Goal: Task Accomplishment & Management: Manage account settings

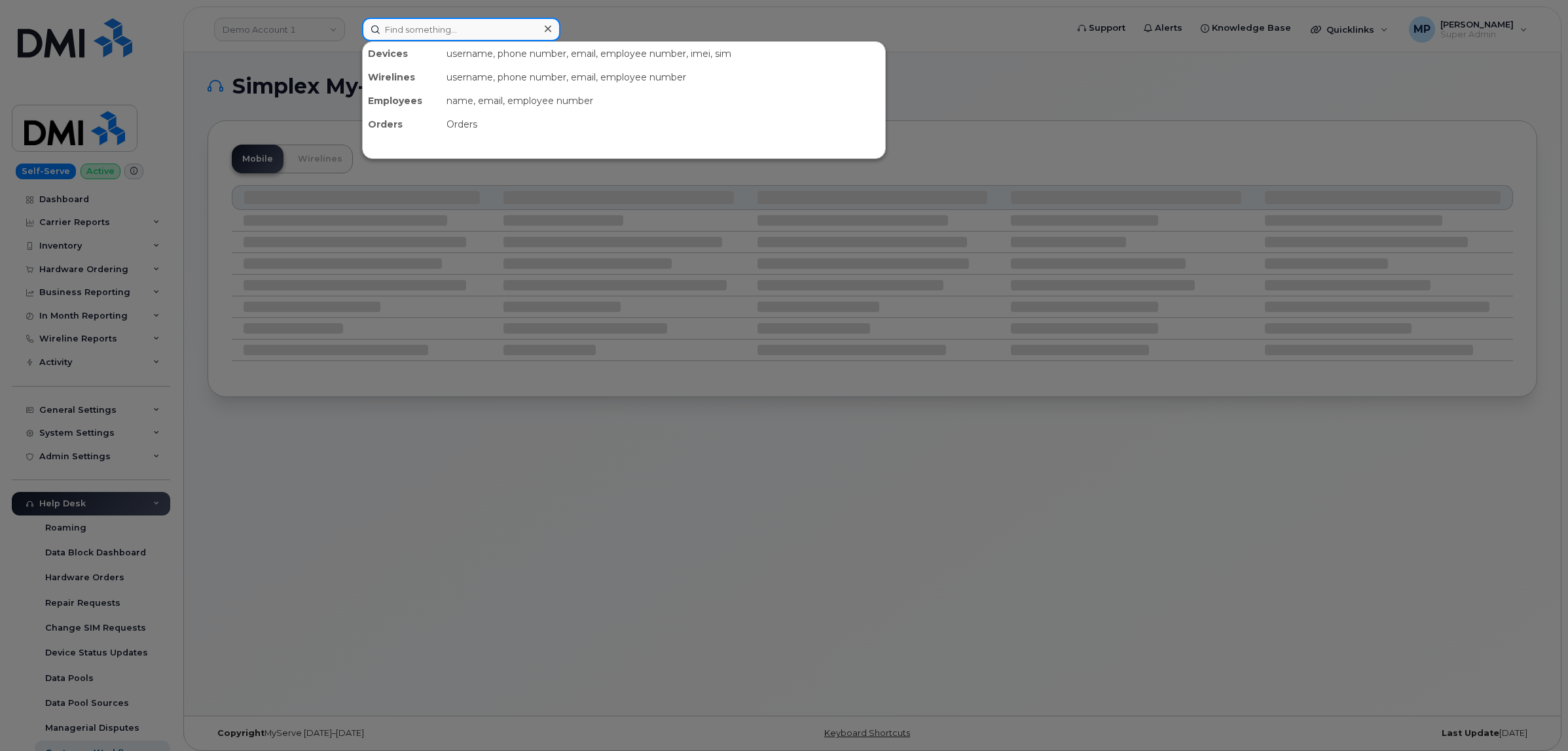
paste input "[PHONE_NUMBER]"
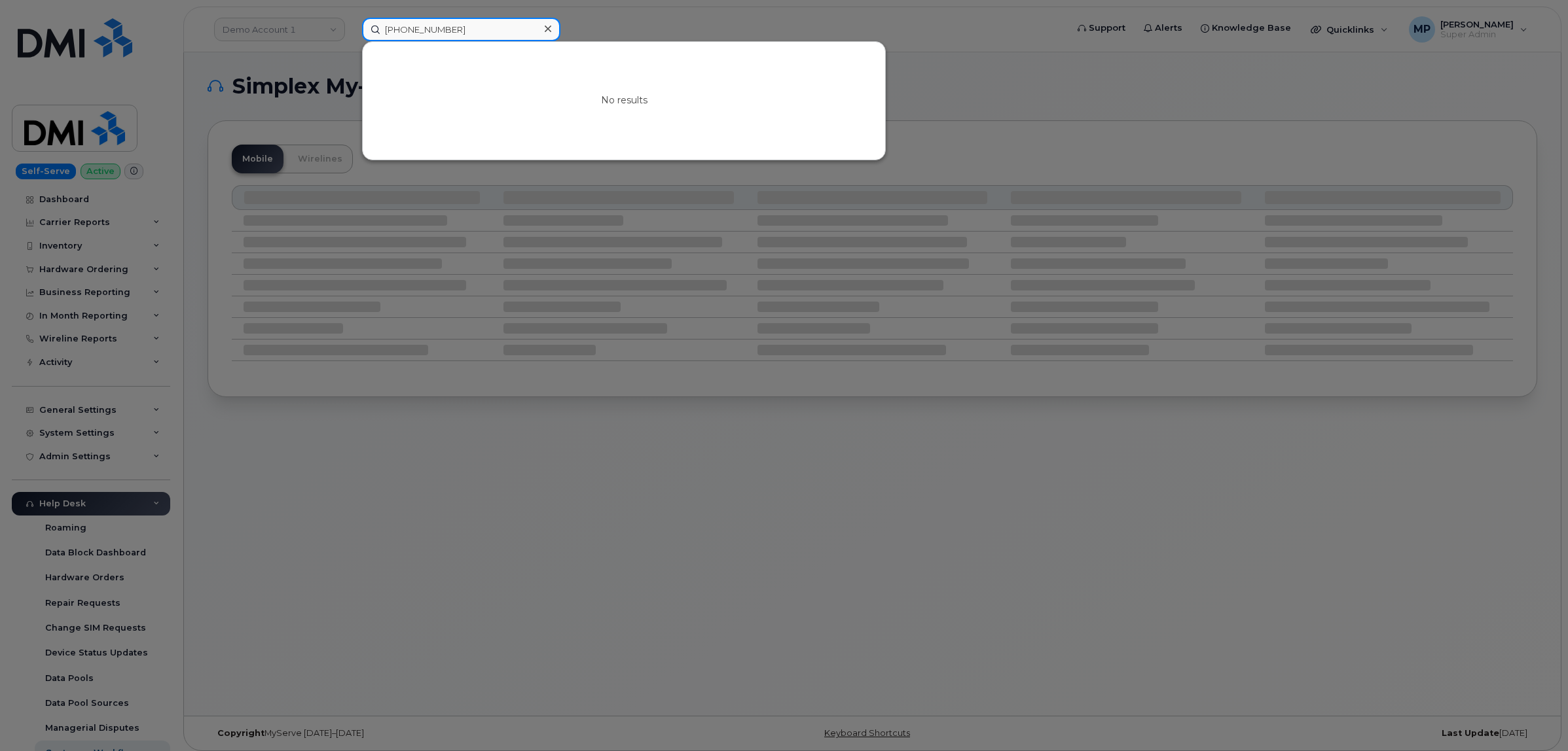
click at [427, 22] on input "[PHONE_NUMBER]" at bounding box center [461, 29] width 198 height 24
click at [411, 24] on input "3149563492" at bounding box center [461, 29] width 198 height 24
paste input "214-897-9358"
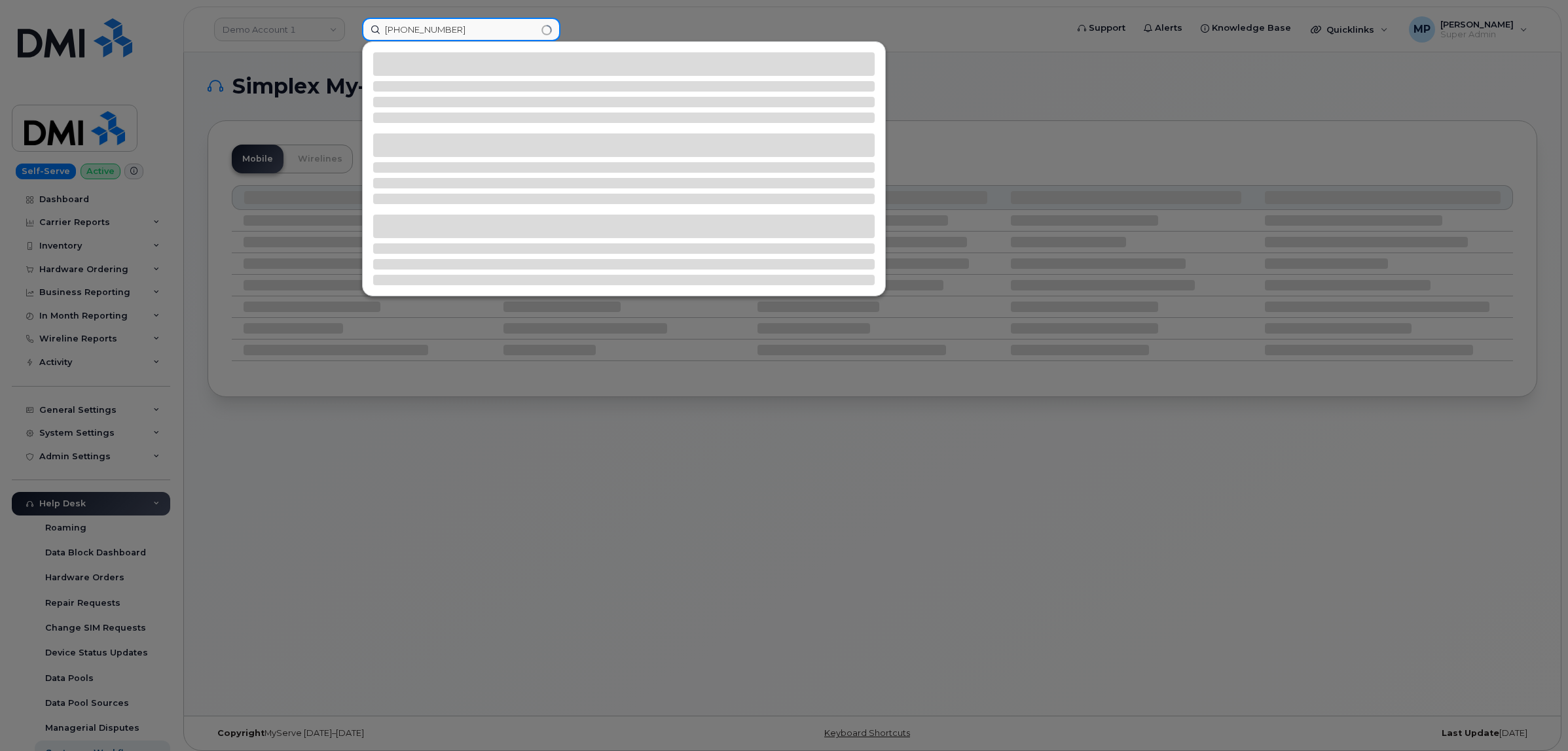
drag, startPoint x: 426, startPoint y: 28, endPoint x: 435, endPoint y: 44, distance: 18.4
click at [426, 30] on input "214-897-9358" at bounding box center [461, 29] width 198 height 24
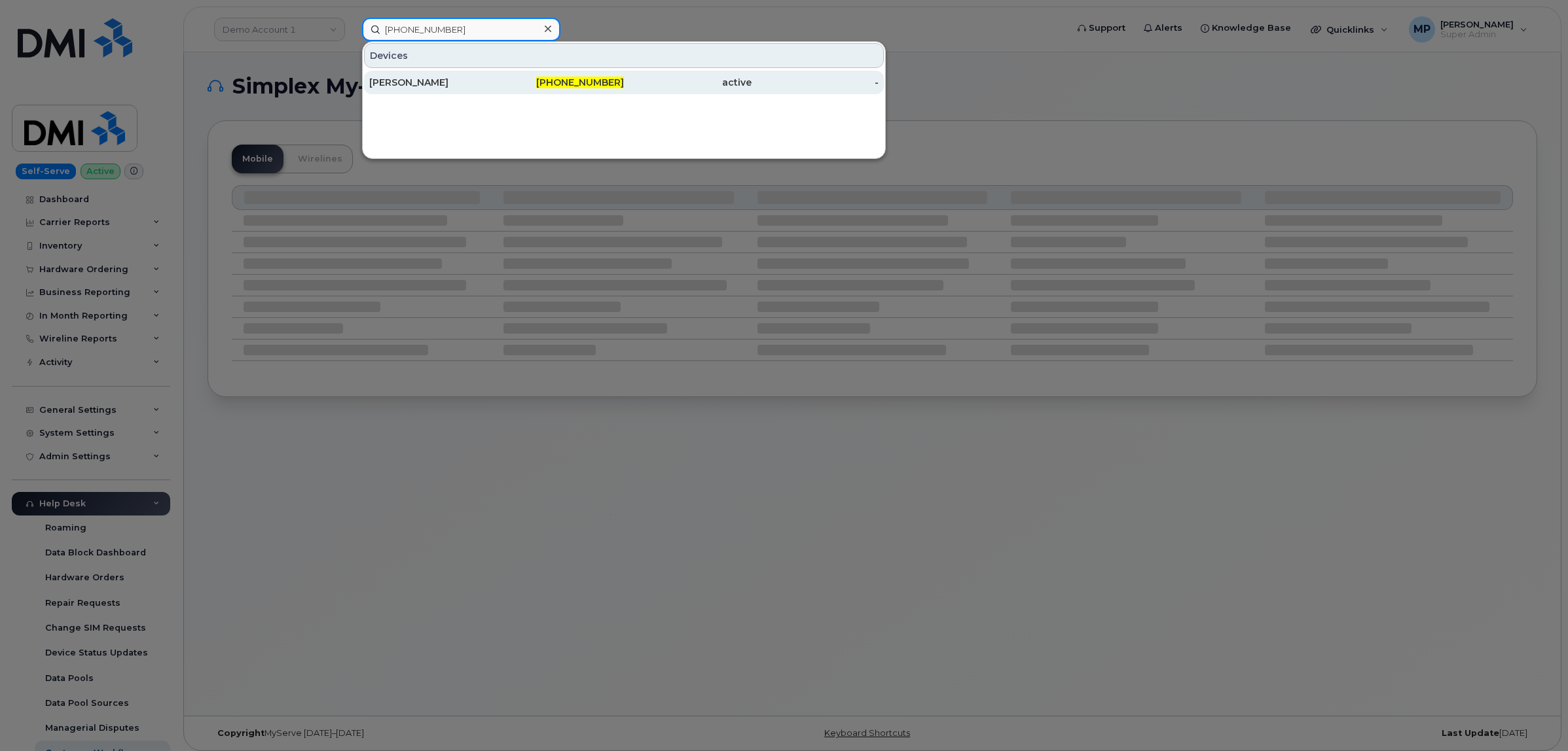
type input "214-897-9358"
click at [419, 83] on div "EDWARD WALCH" at bounding box center [433, 82] width 128 height 13
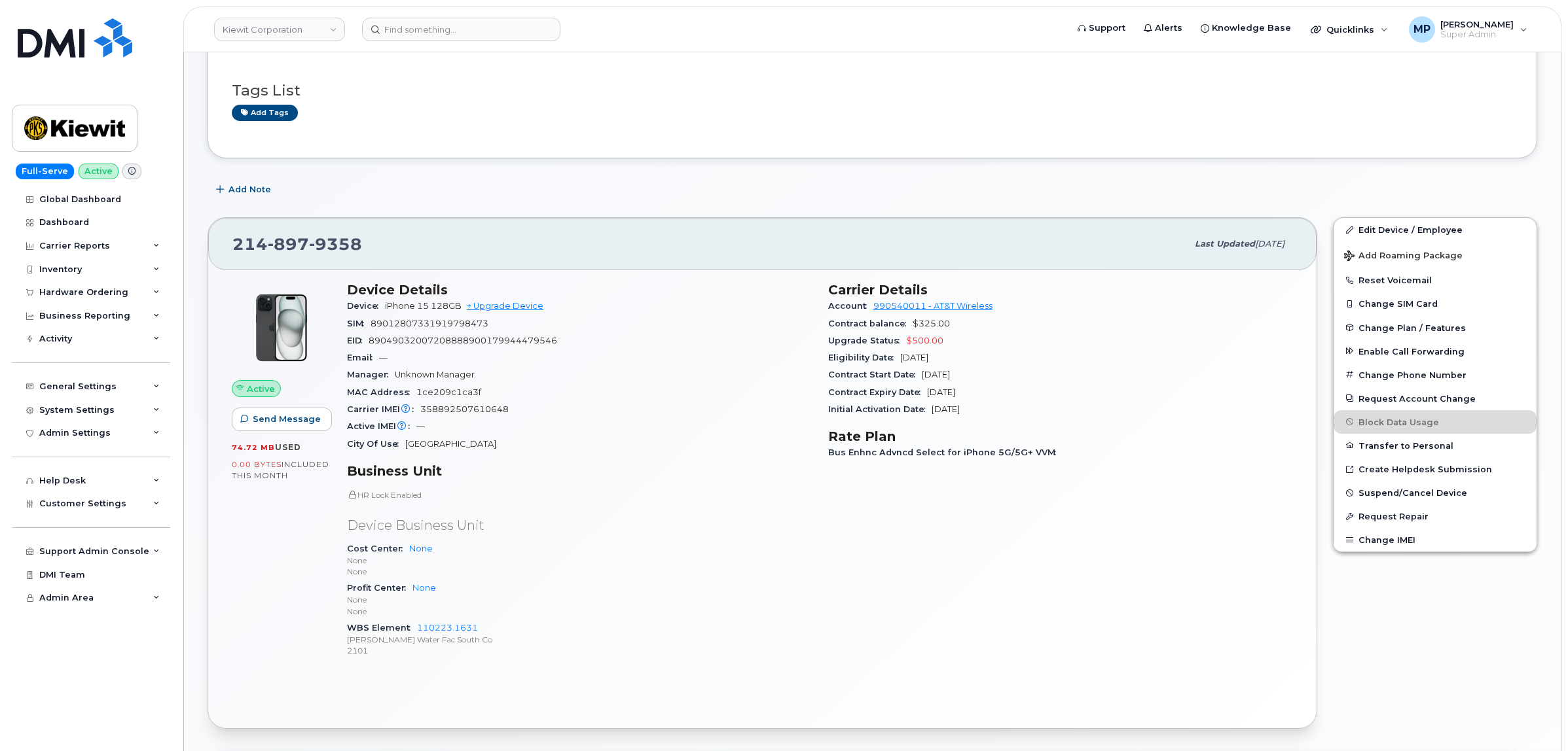
scroll to position [163, 0]
click at [59, 508] on span "Customer Settings" at bounding box center [83, 503] width 87 height 9
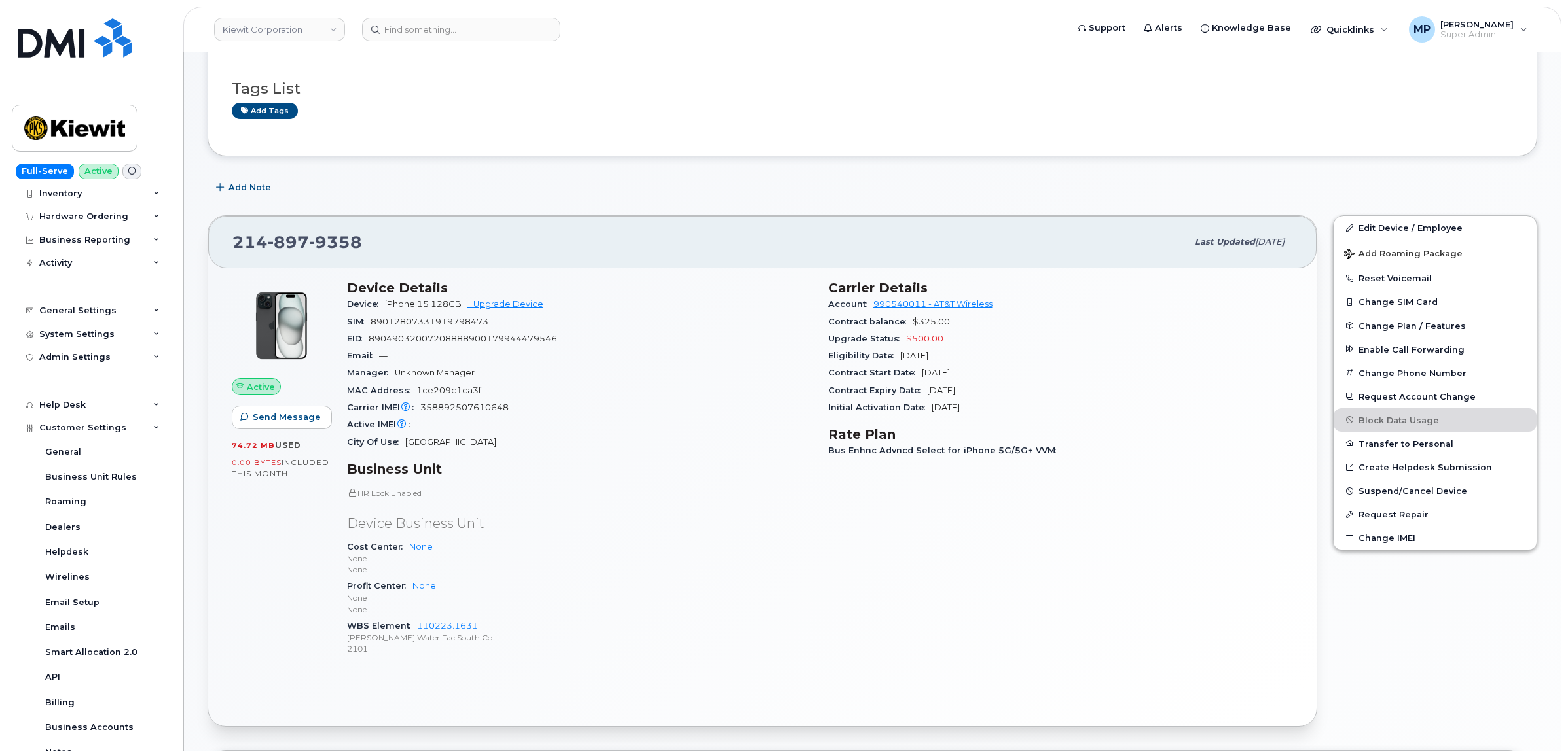
scroll to position [75, 0]
drag, startPoint x: 54, startPoint y: 339, endPoint x: 54, endPoint y: 351, distance: 12.0
click at [54, 339] on div "System Settings" at bounding box center [77, 334] width 75 height 10
click at [1383, 368] on button "Change Phone Number" at bounding box center [1434, 372] width 203 height 24
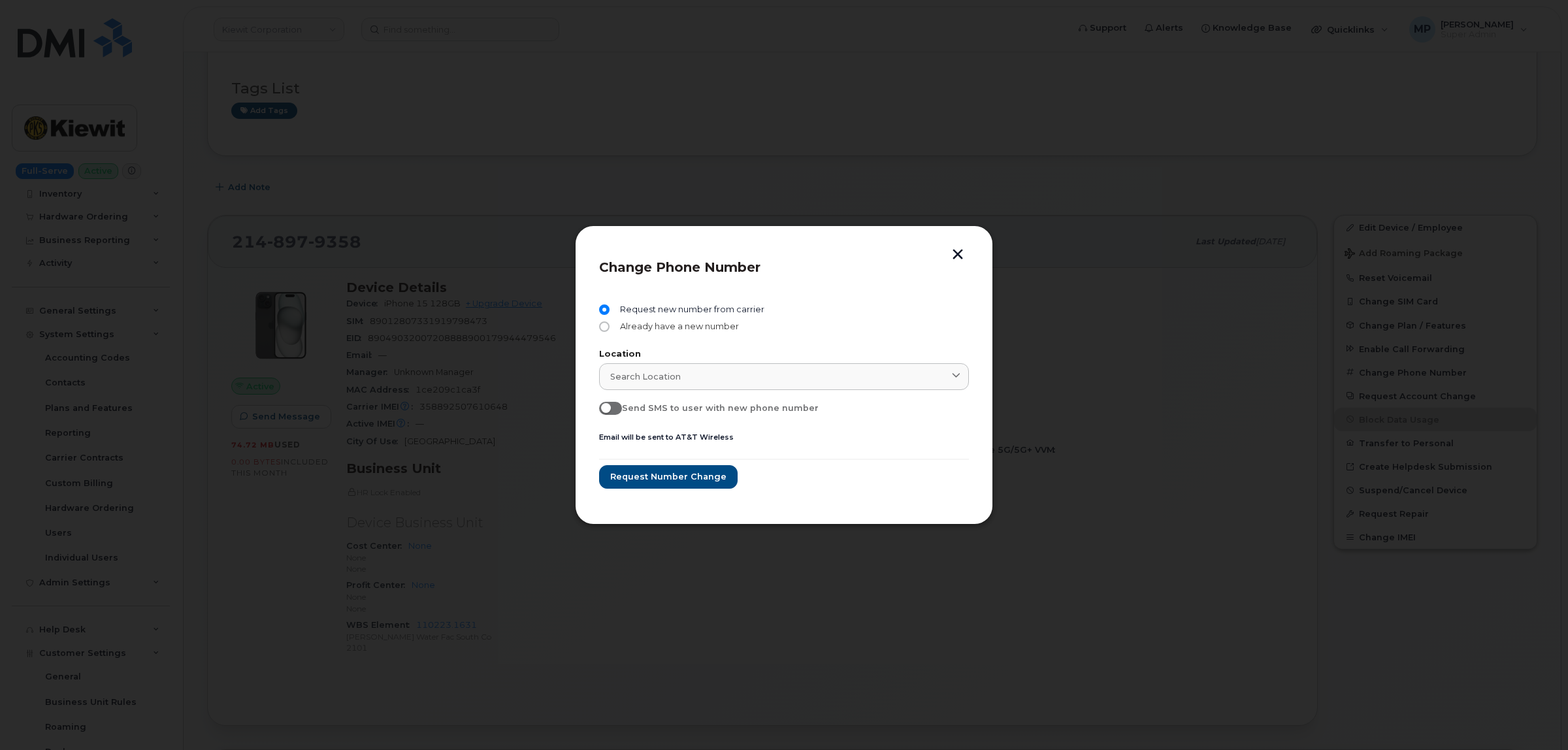
click at [643, 331] on span "Already have a new number" at bounding box center [676, 326] width 124 height 10
click at [610, 331] on input "Already have a new number" at bounding box center [603, 326] width 10 height 10
radio input "true"
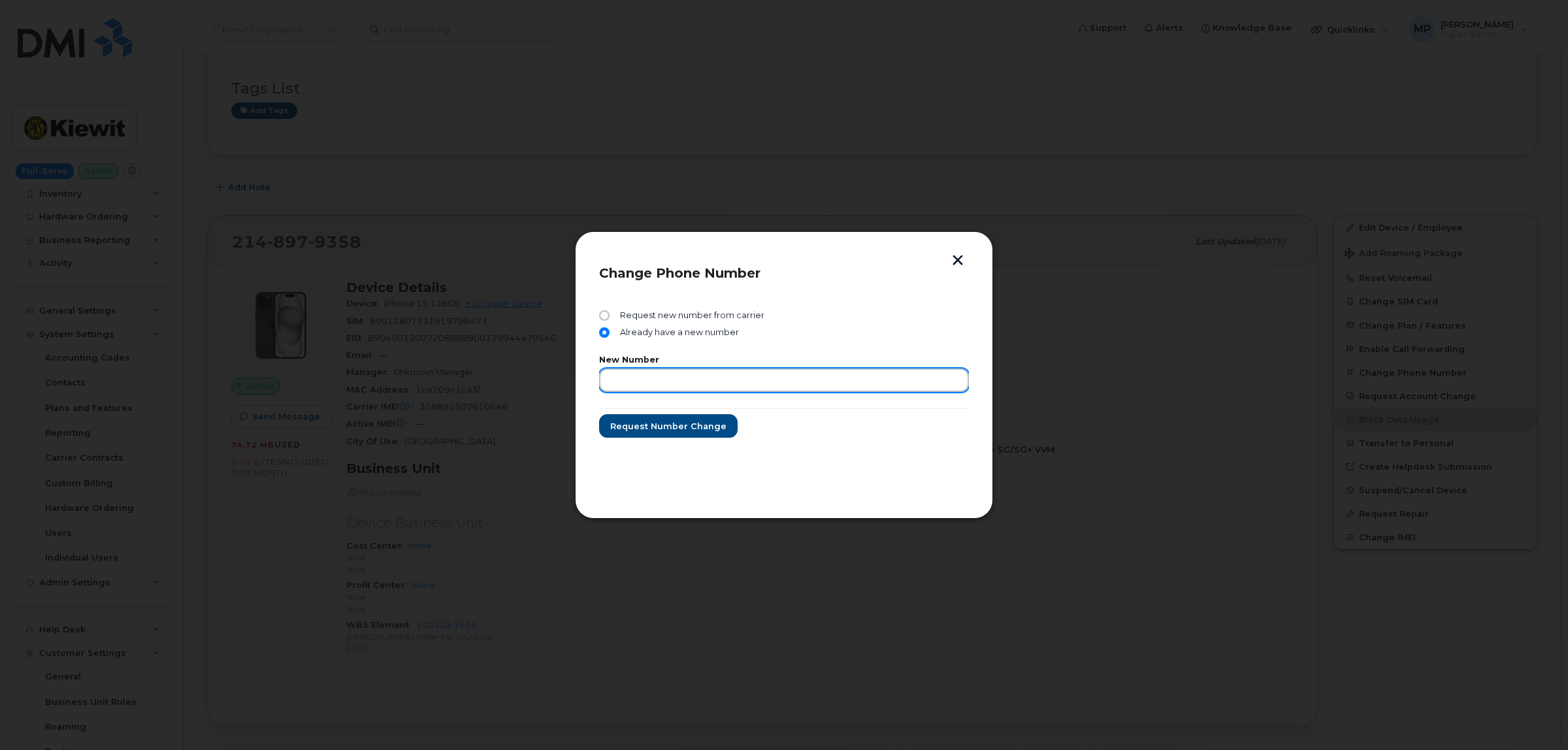
click at [730, 380] on input "text" at bounding box center [784, 380] width 370 height 24
paste input "214-897-9358"
click at [664, 383] on input "214-897-9358" at bounding box center [784, 380] width 370 height 24
click at [664, 381] on input "214-897-9358" at bounding box center [784, 380] width 370 height 24
click at [664, 380] on input "214-897-9358" at bounding box center [784, 380] width 370 height 24
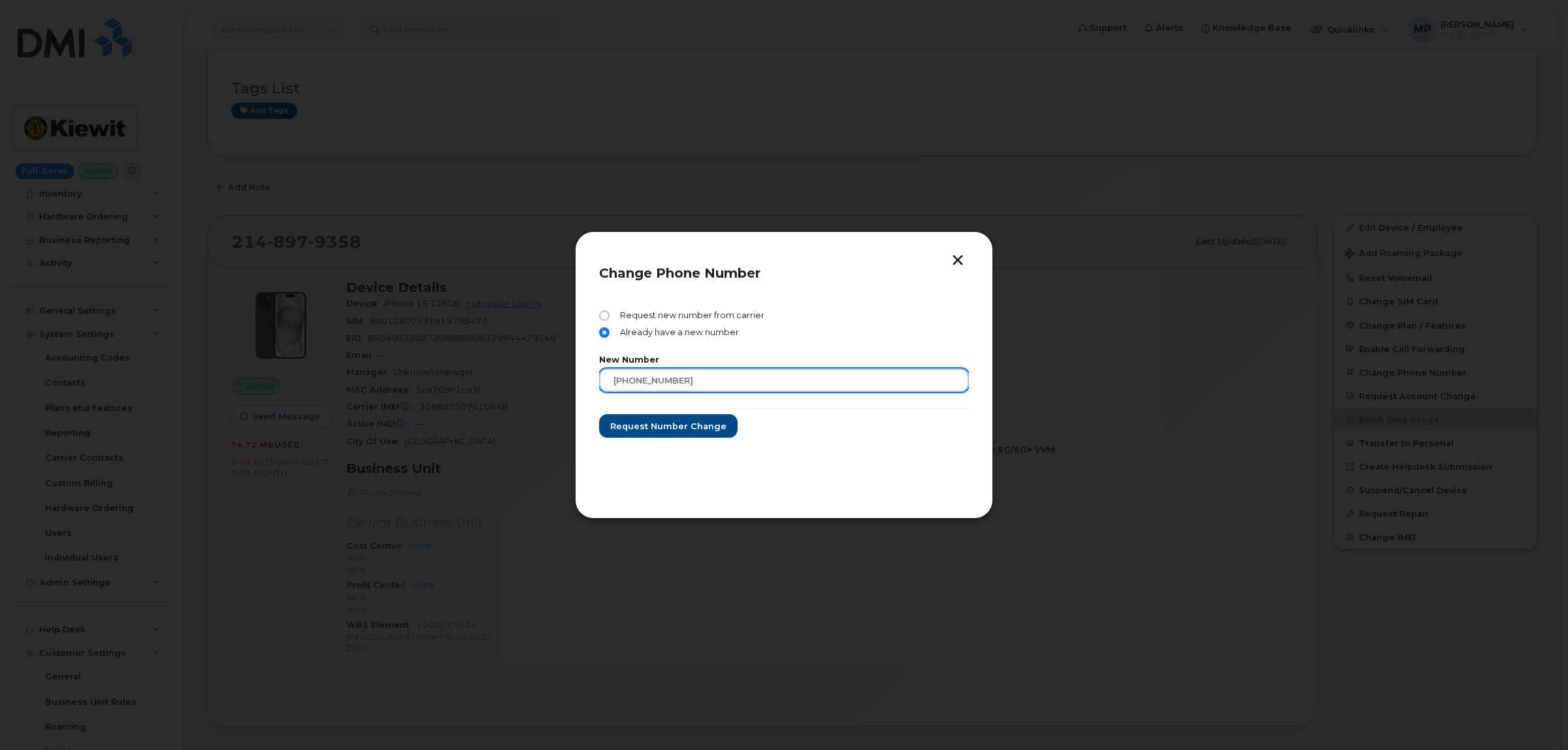
drag, startPoint x: 680, startPoint y: 381, endPoint x: 490, endPoint y: 383, distance: 190.0
click at [493, 386] on div "Change Phone Number Request new number from carrier Already have a new number N…" at bounding box center [784, 375] width 1568 height 750
paste input "314-956-3492"
type input "314-956-3492"
click at [641, 428] on span "Request number change" at bounding box center [668, 426] width 116 height 12
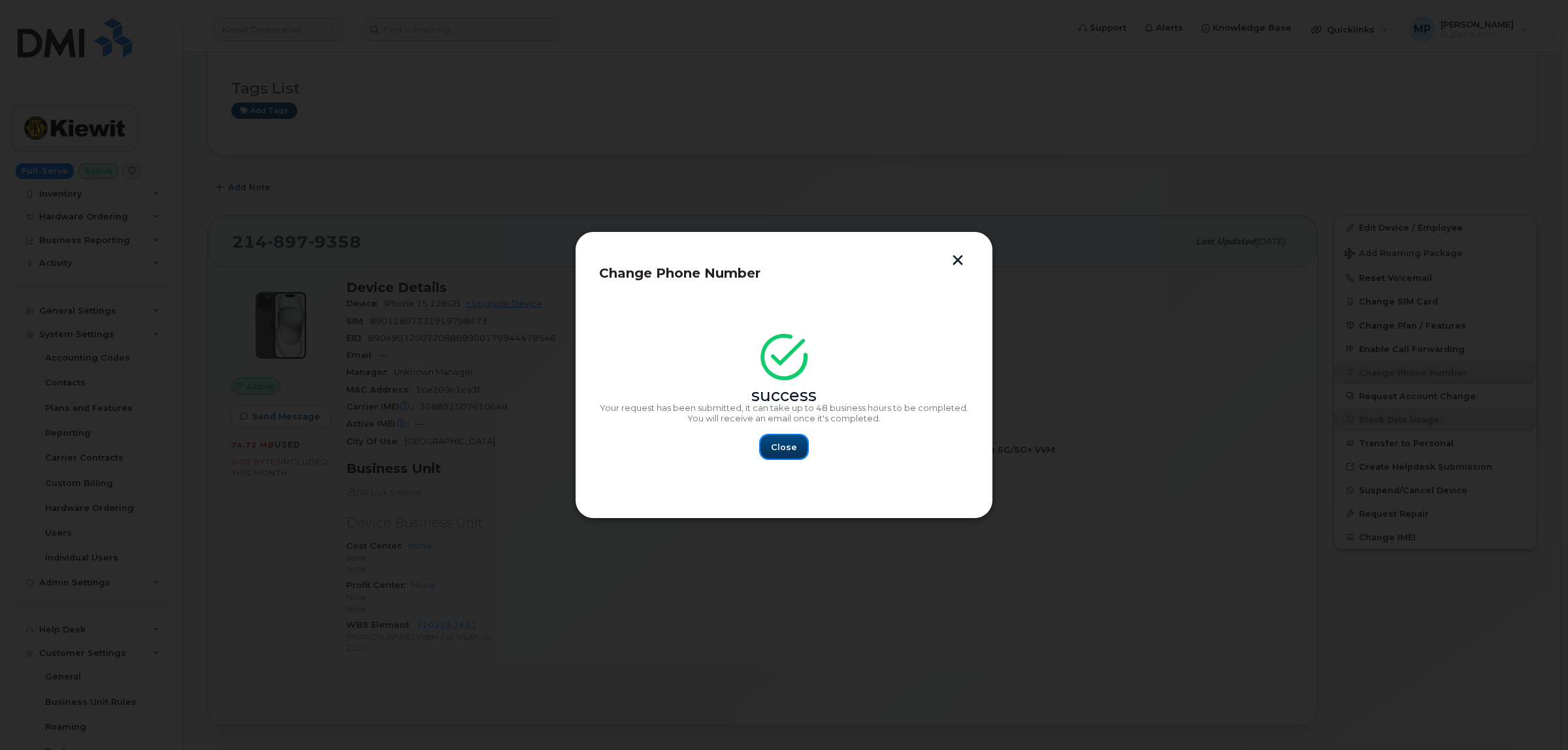
click at [779, 442] on button "Close" at bounding box center [784, 446] width 47 height 24
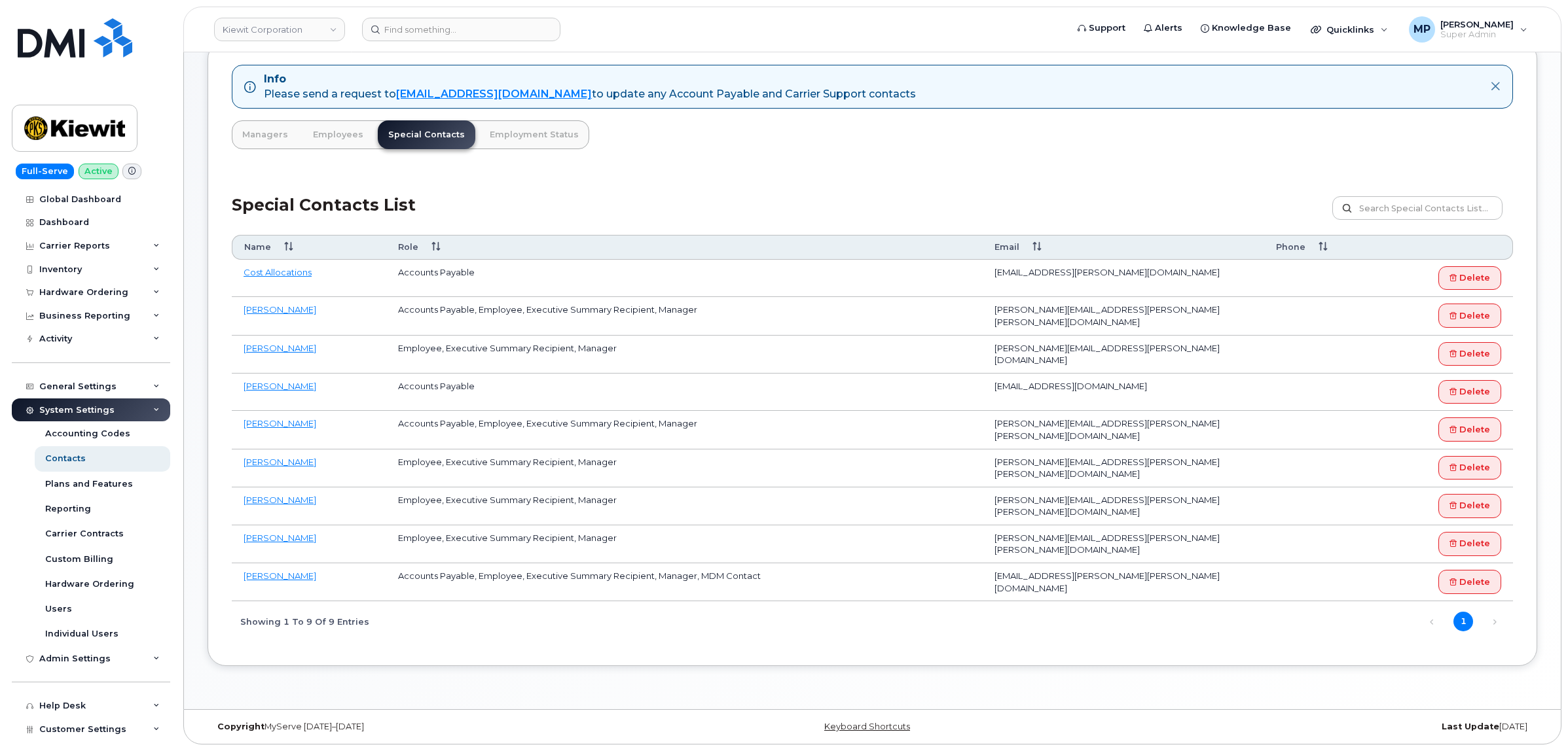
scroll to position [153, 0]
click at [284, 28] on link "Kiewit Corporation" at bounding box center [279, 29] width 131 height 24
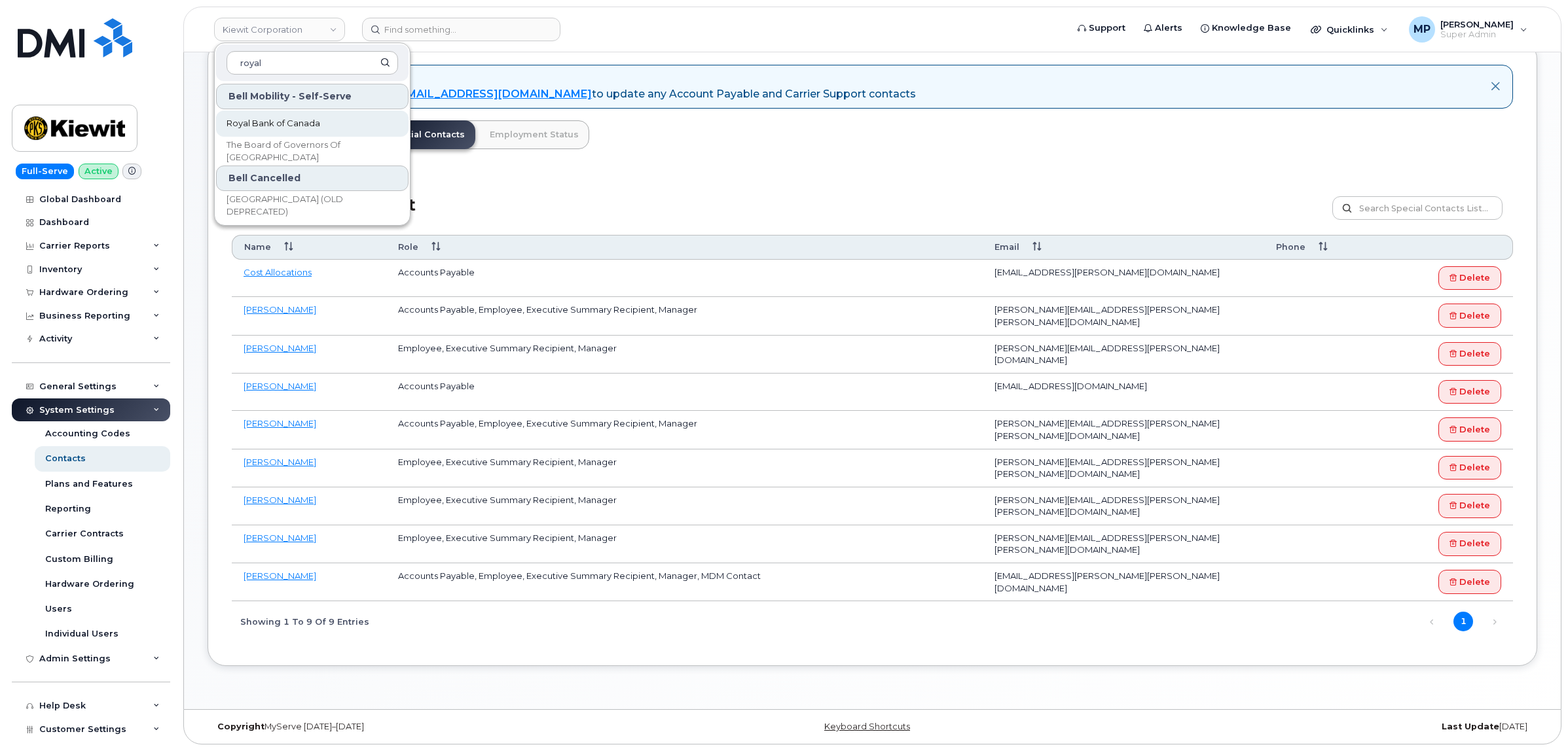
type input "royal"
click at [269, 121] on span "Royal Bank of Canada" at bounding box center [274, 123] width 94 height 13
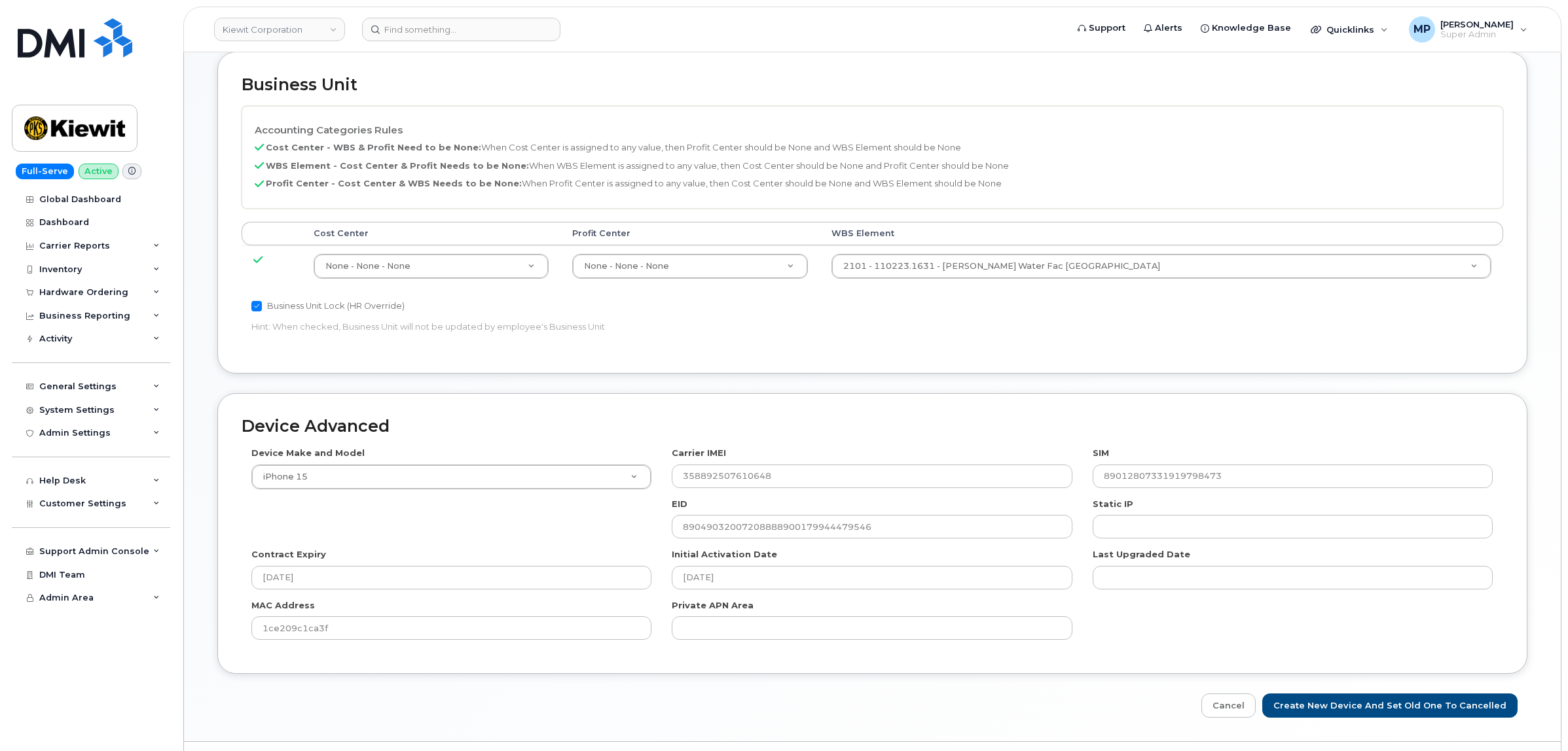
scroll to position [573, 0]
click at [1342, 708] on input "Create New Device and set old one to Cancelled" at bounding box center [1389, 704] width 255 height 24
type input "Saving..."
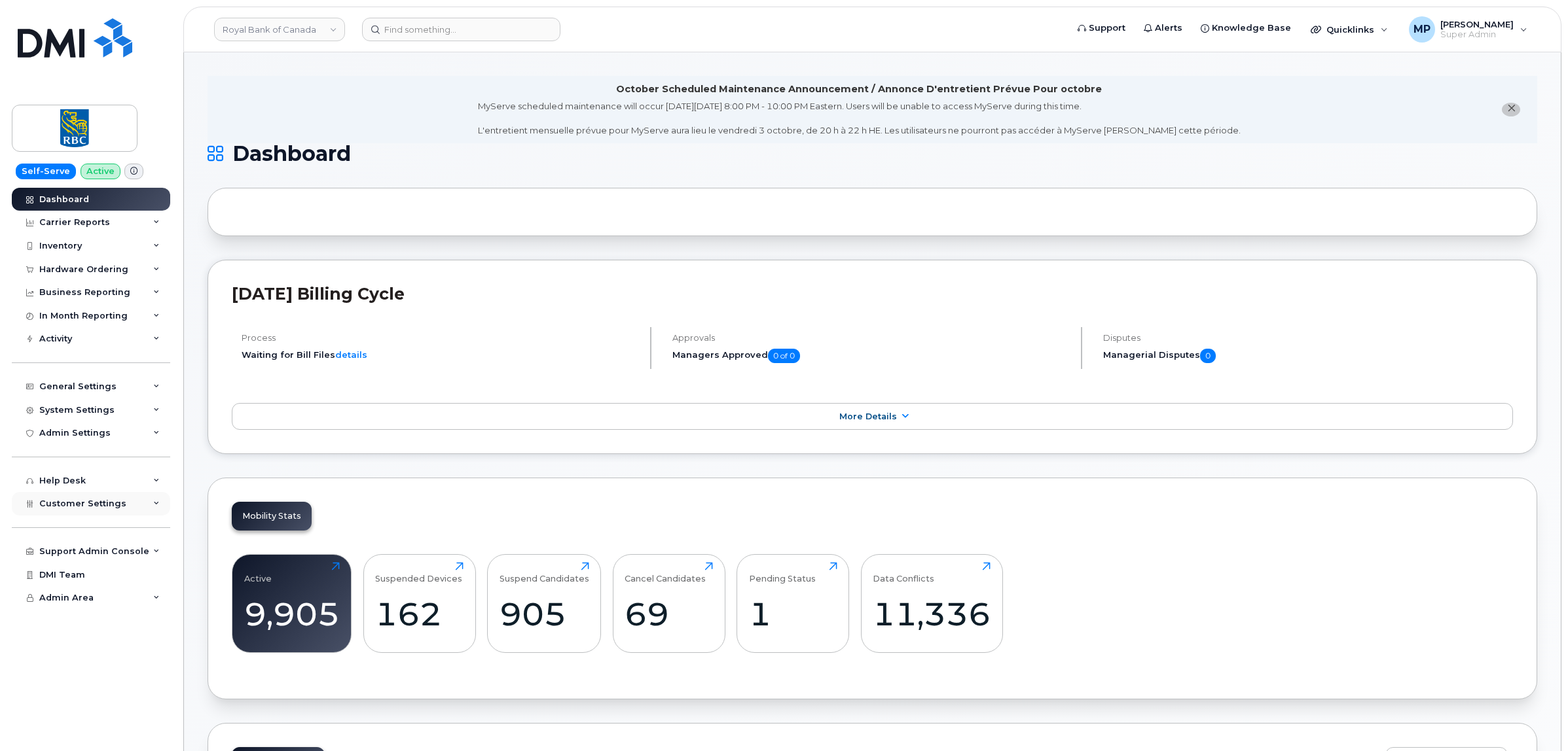
click at [99, 508] on span "Customer Settings" at bounding box center [83, 503] width 87 height 9
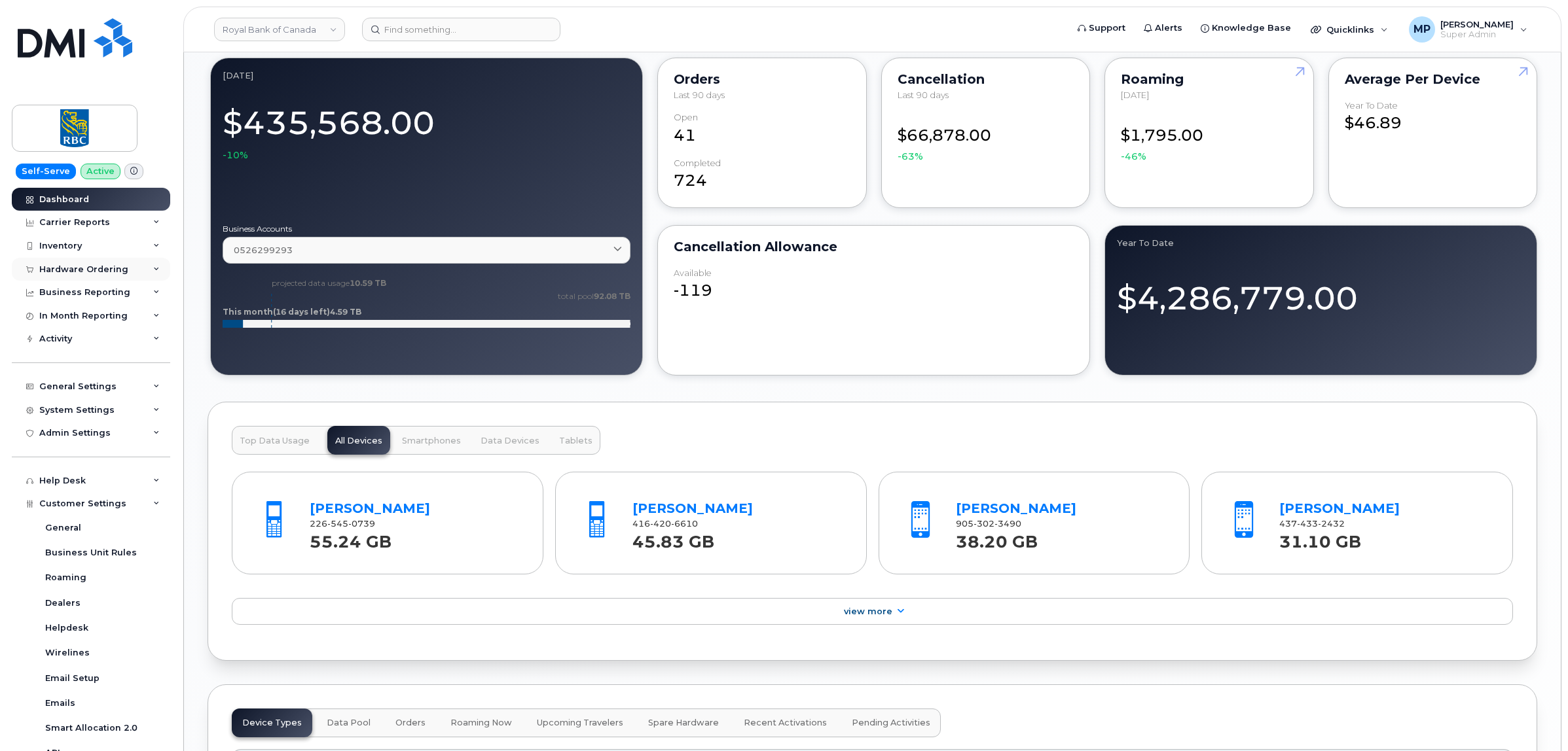
click at [60, 269] on div "Hardware Ordering" at bounding box center [83, 269] width 89 height 10
click at [70, 258] on div "Dashboard Carrier Reports Monthly Billing Data Daily Data Pooling Data Behavior…" at bounding box center [92, 469] width 162 height 564
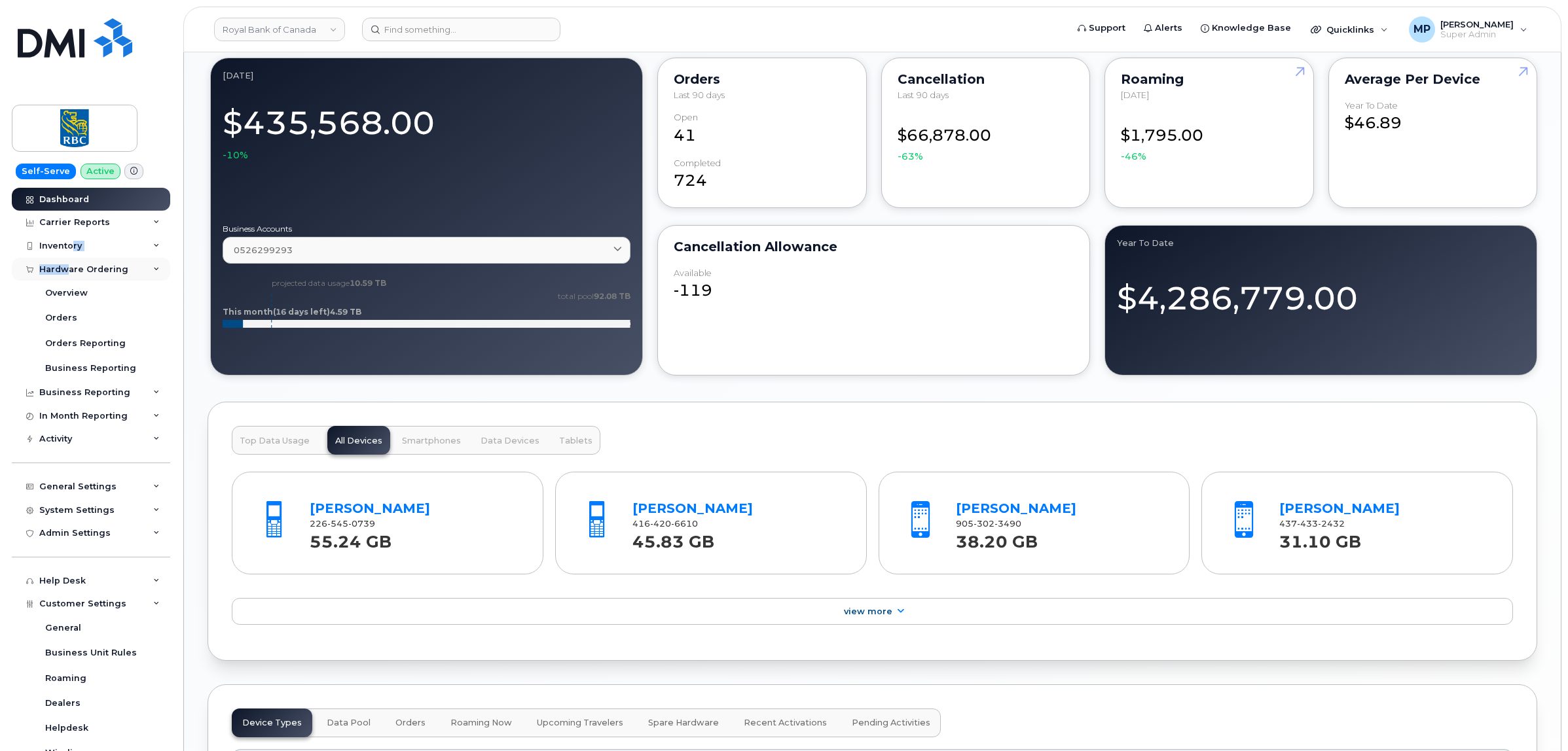
click at [69, 273] on div "Hardware Ordering" at bounding box center [83, 269] width 89 height 10
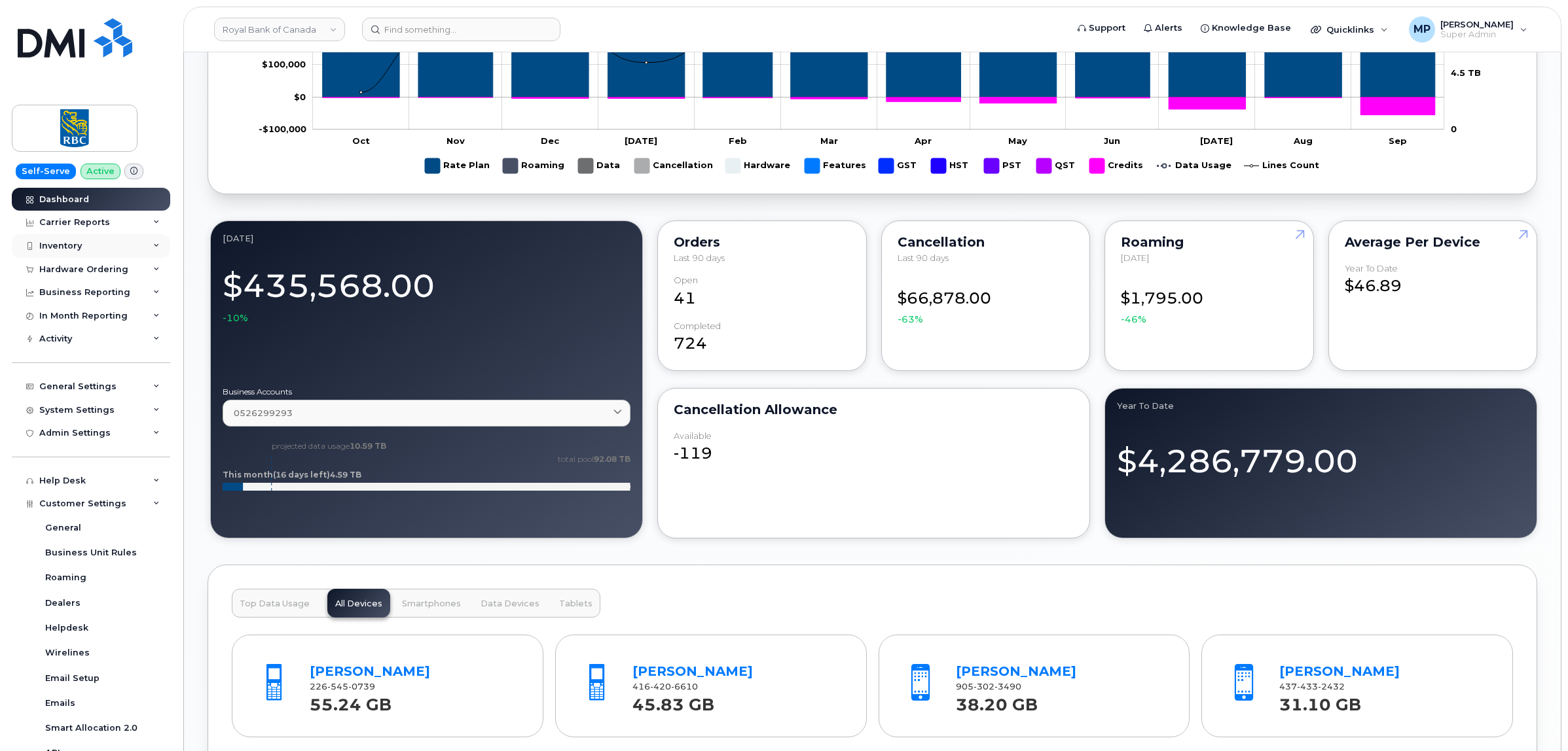
scroll to position [900, 0]
click at [67, 289] on div "Business Reporting" at bounding box center [85, 292] width 91 height 10
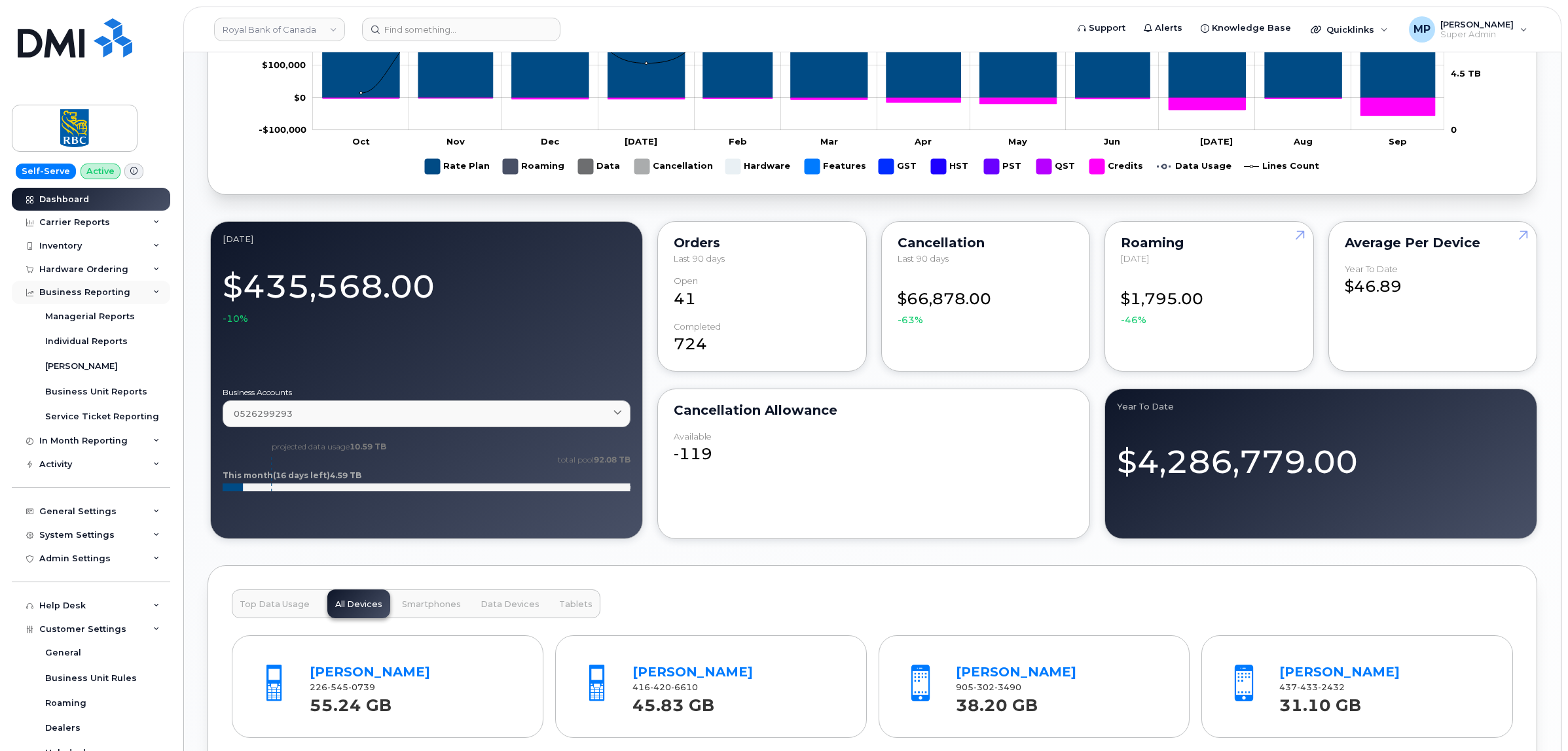
click at [67, 286] on div "Business Reporting" at bounding box center [90, 292] width 158 height 24
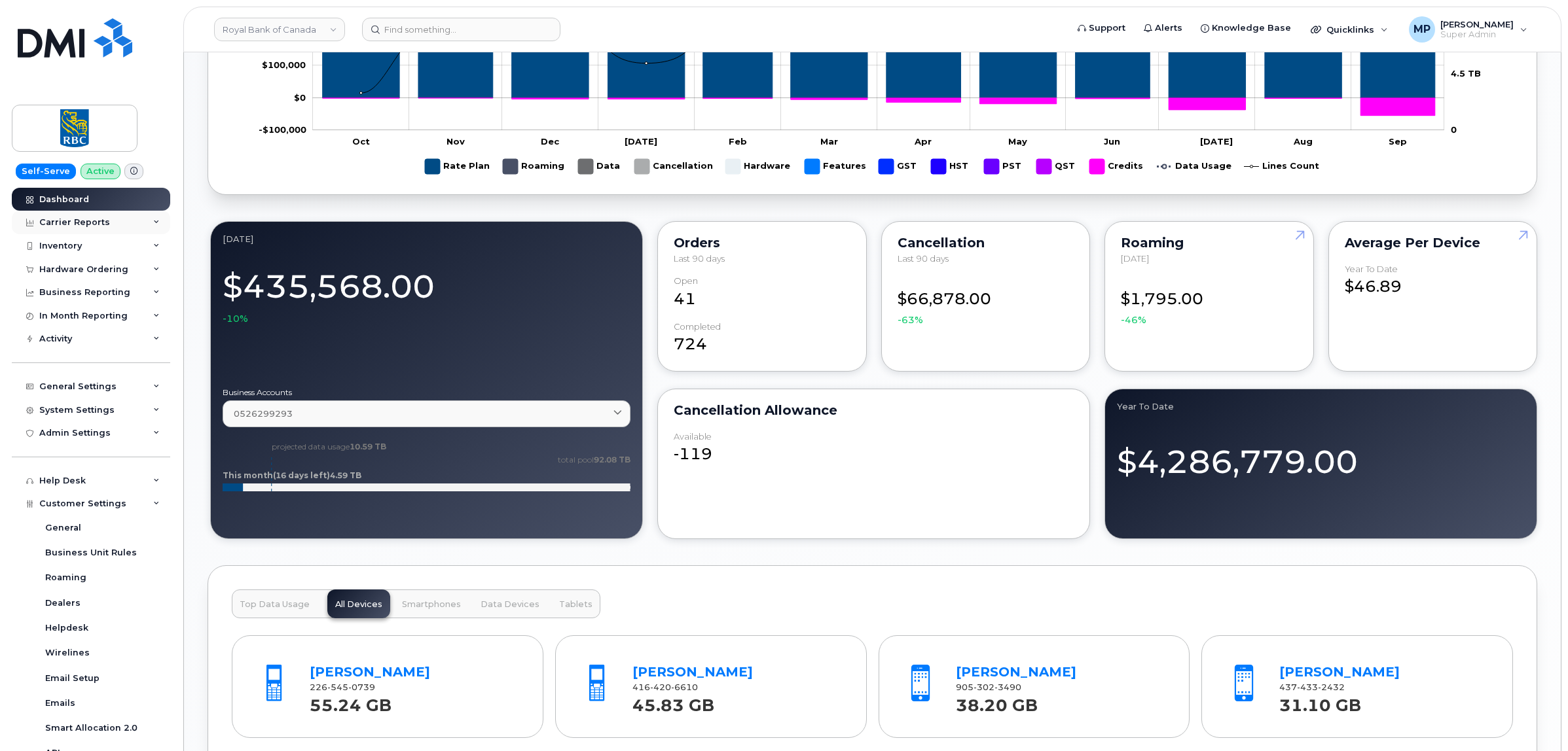
click at [89, 220] on div "Carrier Reports" at bounding box center [75, 222] width 71 height 10
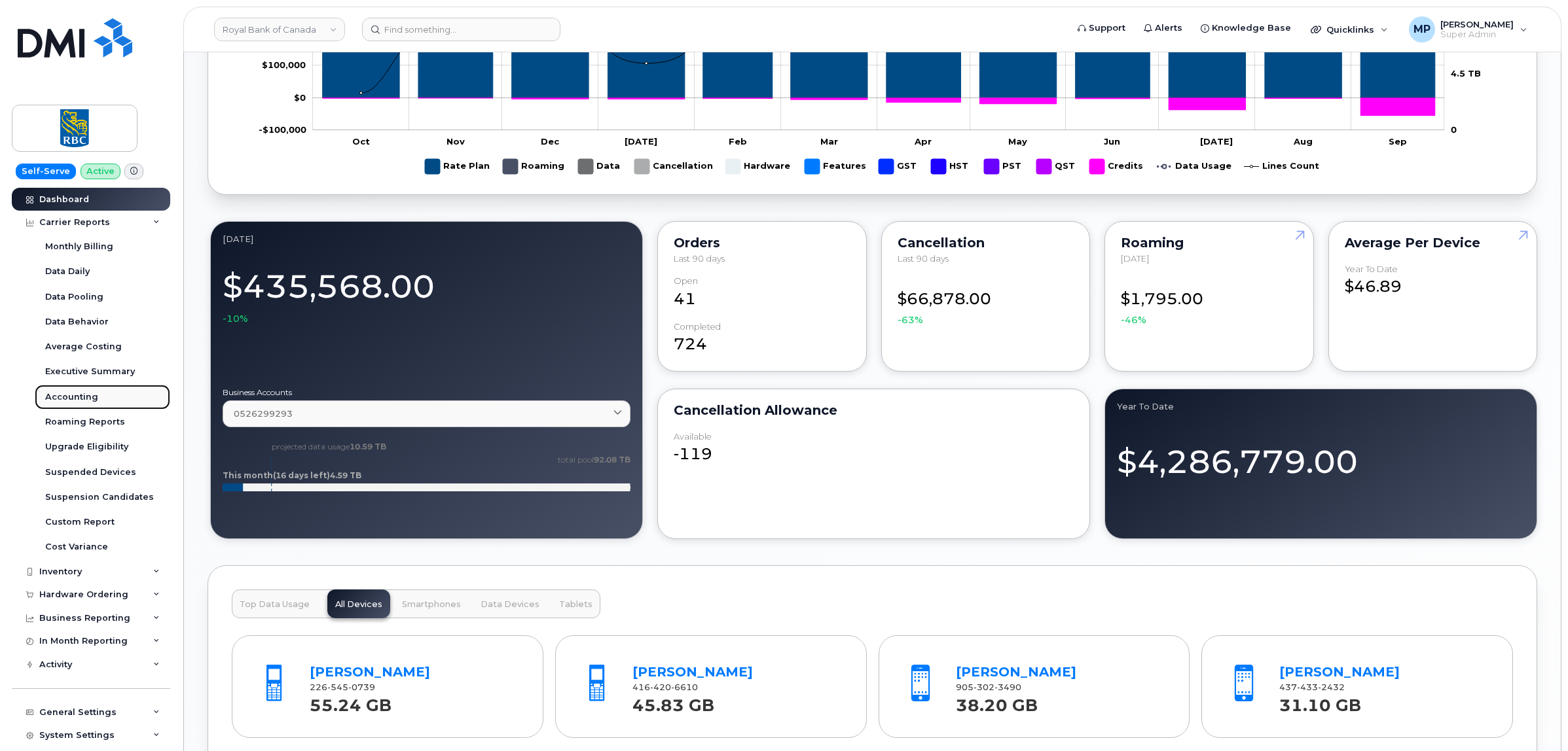
click at [67, 395] on div "Accounting" at bounding box center [72, 397] width 53 height 12
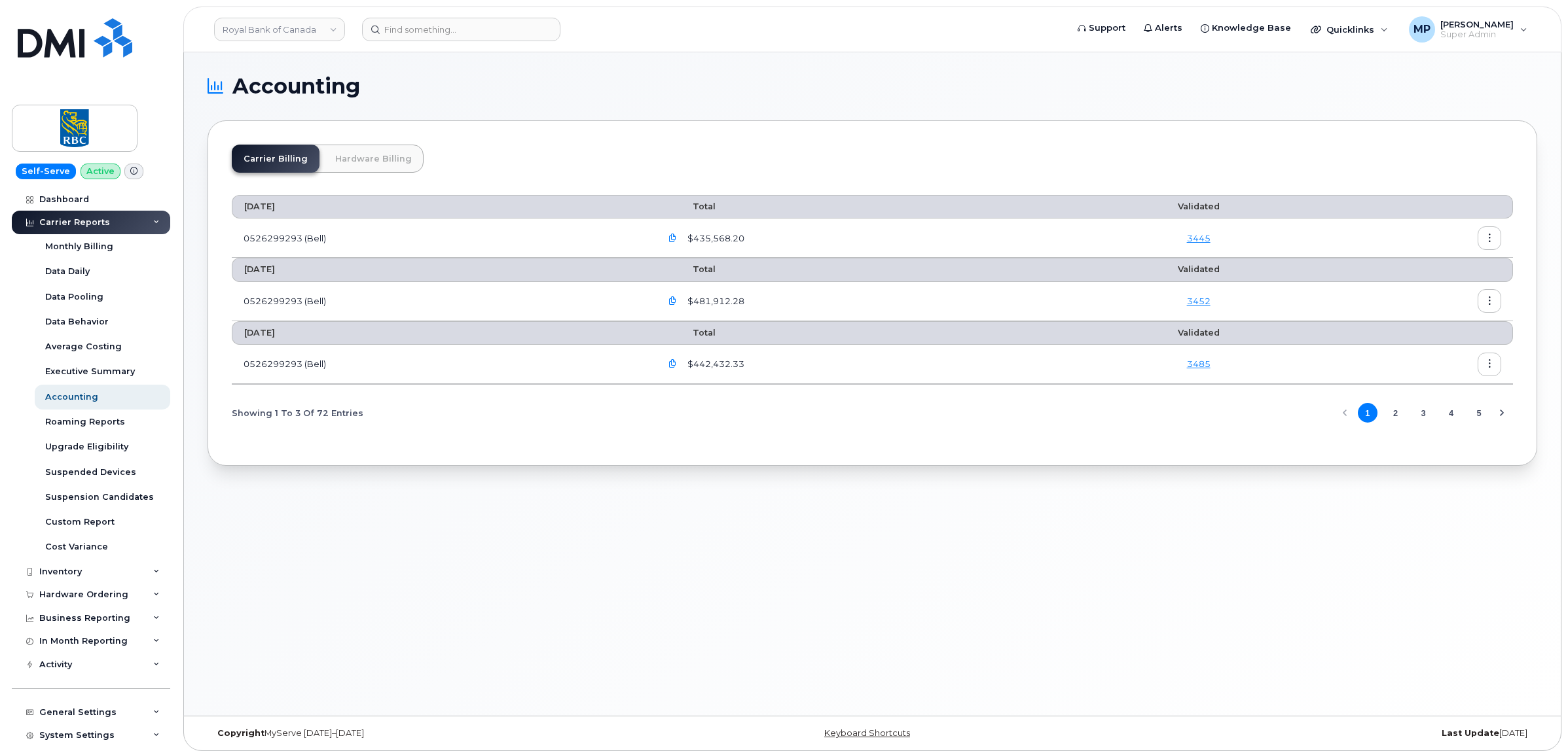
click at [358, 157] on link "Hardware Billing" at bounding box center [373, 158] width 100 height 28
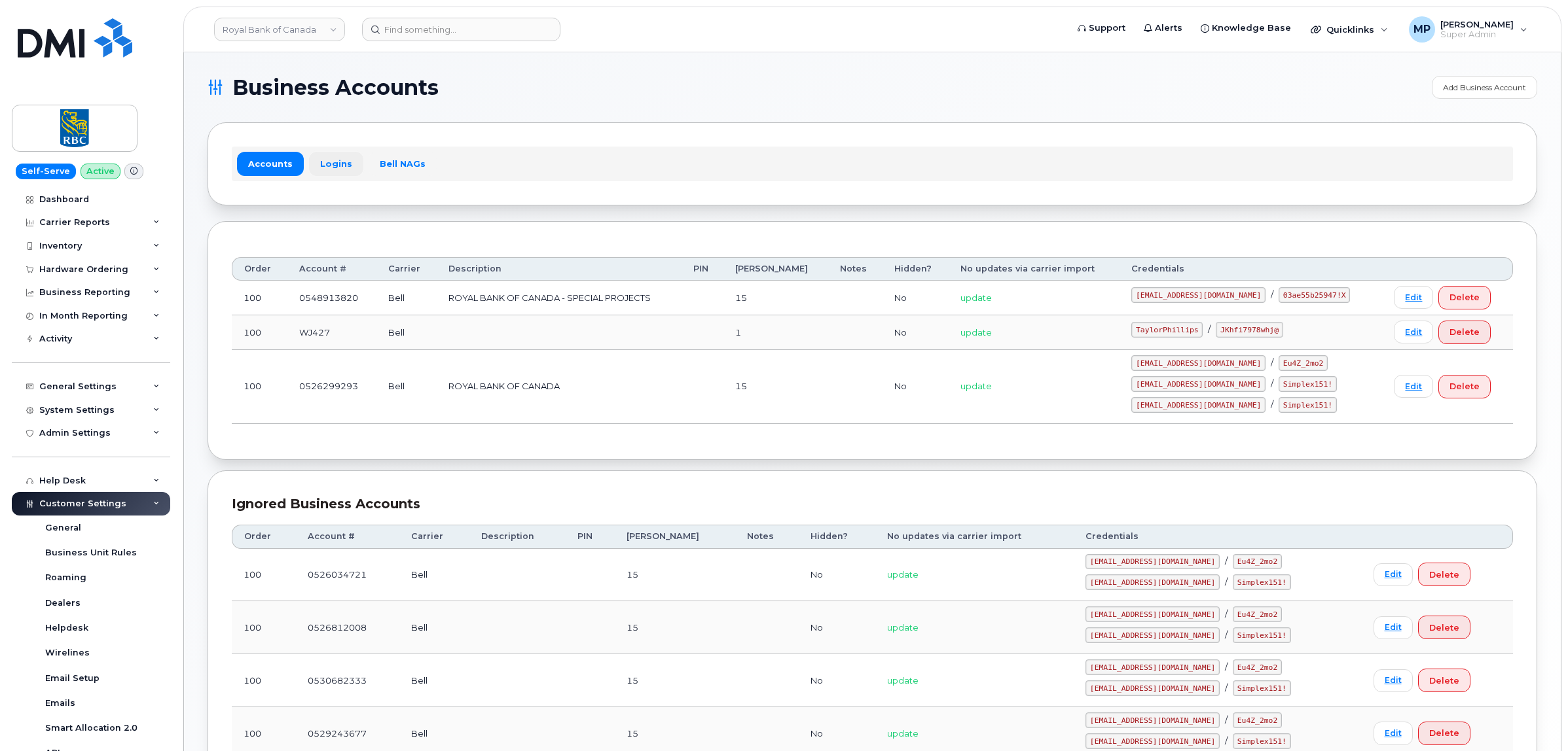
click at [335, 164] on link "Logins" at bounding box center [336, 163] width 54 height 24
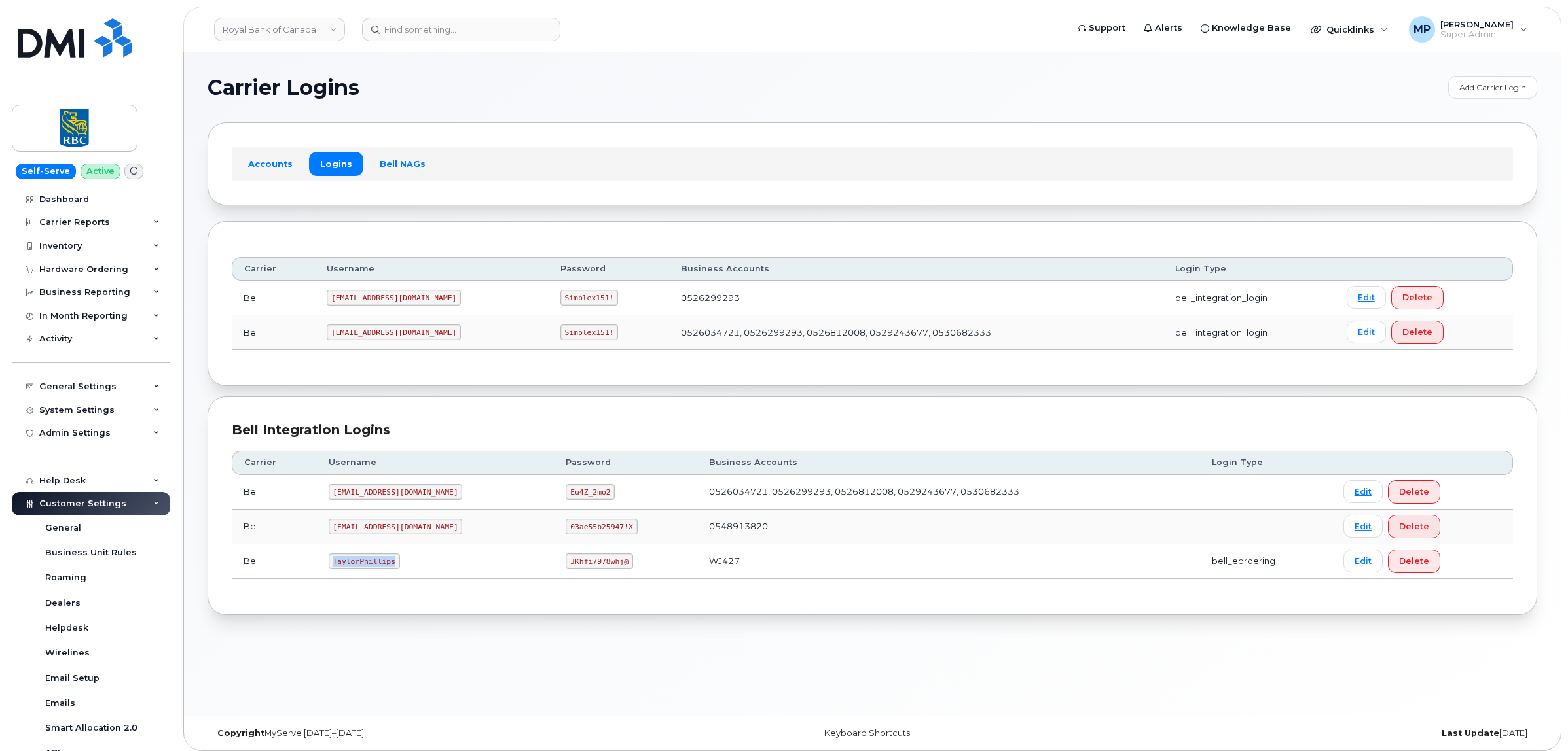
drag, startPoint x: 331, startPoint y: 564, endPoint x: 393, endPoint y: 567, distance: 62.1
click at [393, 567] on code "TaylorPhillips" at bounding box center [364, 561] width 71 height 16
copy code "TaylorPhillips"
drag, startPoint x: 524, startPoint y: 564, endPoint x: 584, endPoint y: 571, distance: 60.4
click at [584, 569] on code "JKhfi7978whj@" at bounding box center [599, 561] width 67 height 16
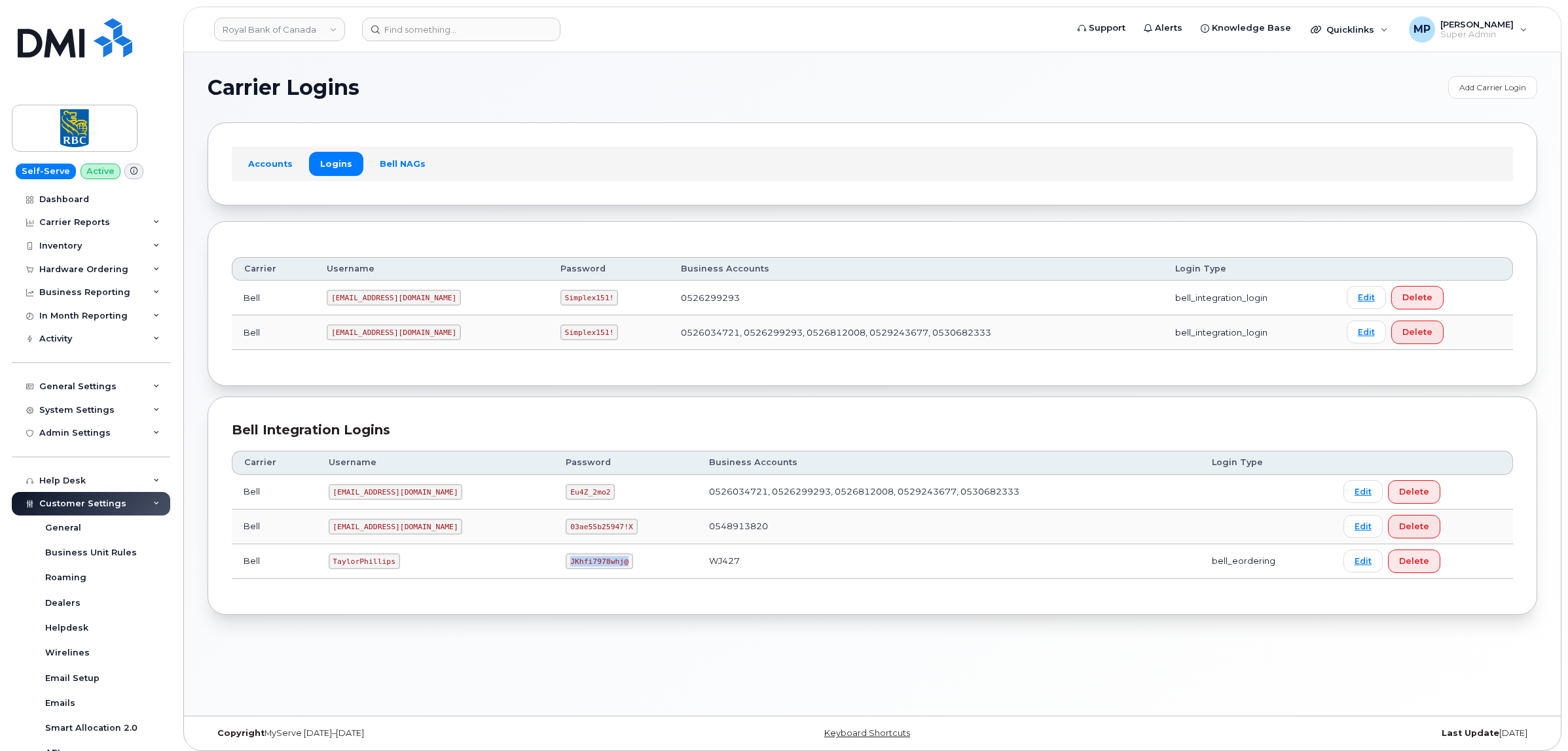
copy code "JKhfi7978whj@"
click at [71, 280] on div "Hardware Ordering" at bounding box center [90, 269] width 158 height 24
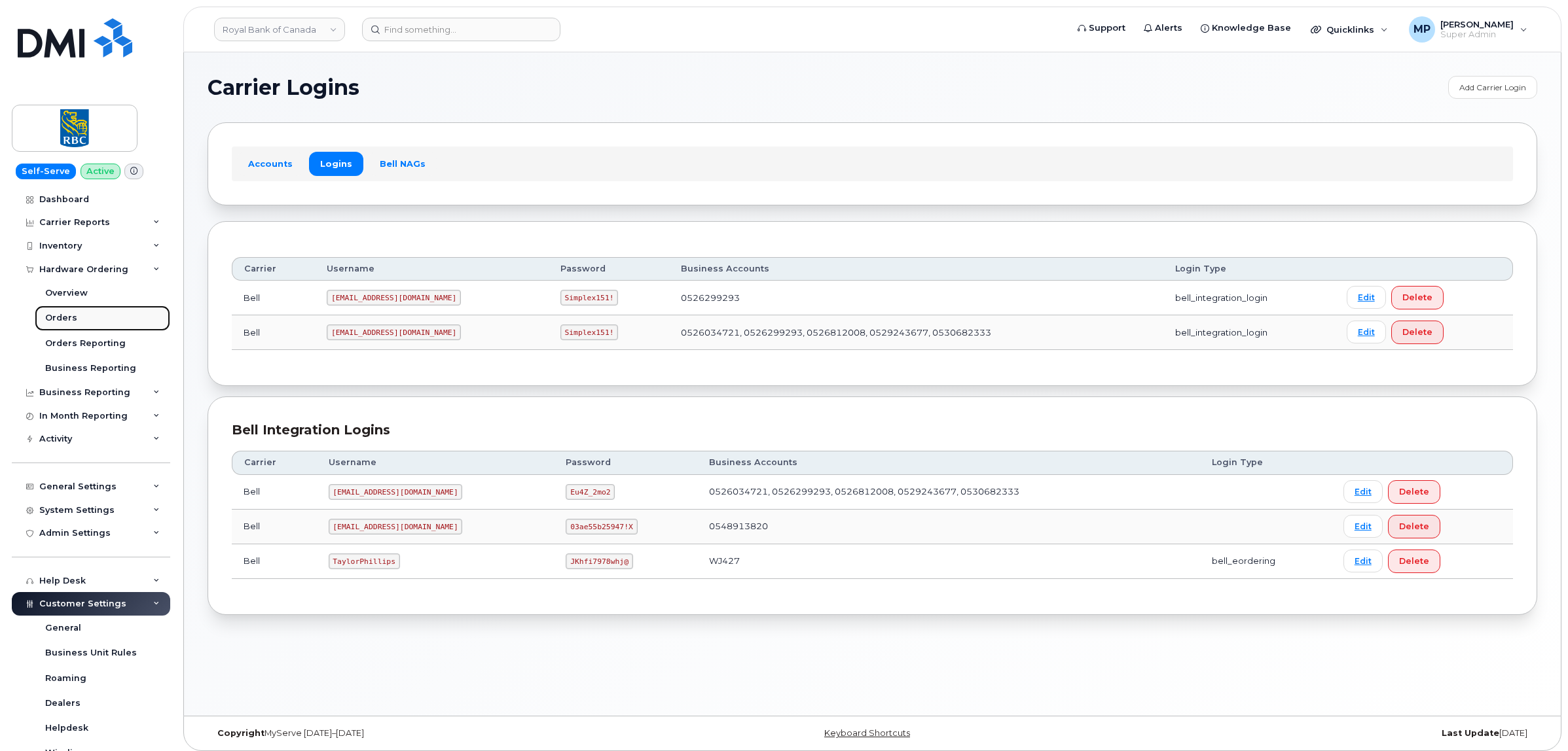
click at [65, 322] on div "Orders" at bounding box center [61, 317] width 32 height 12
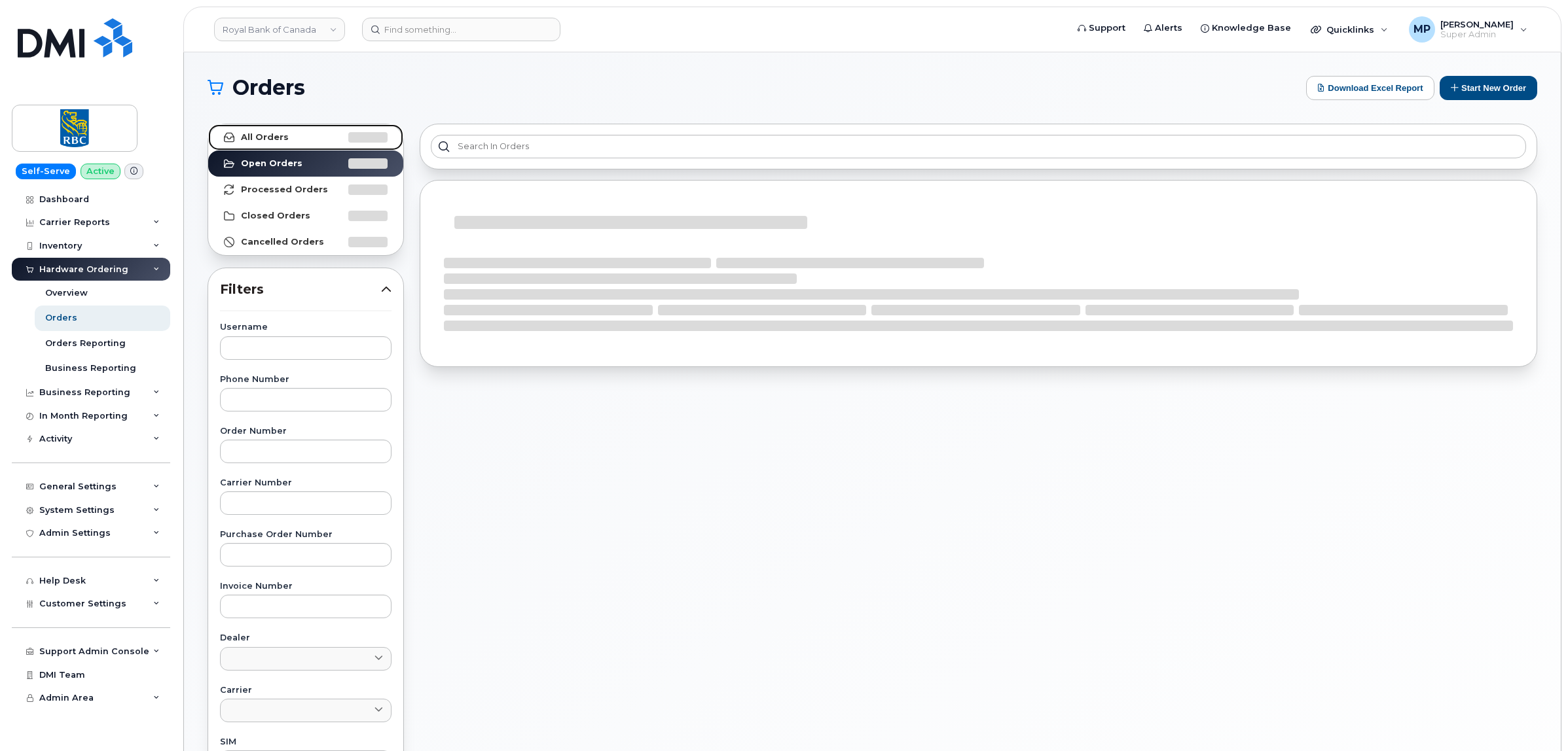
click at [295, 136] on link "All Orders" at bounding box center [305, 137] width 195 height 26
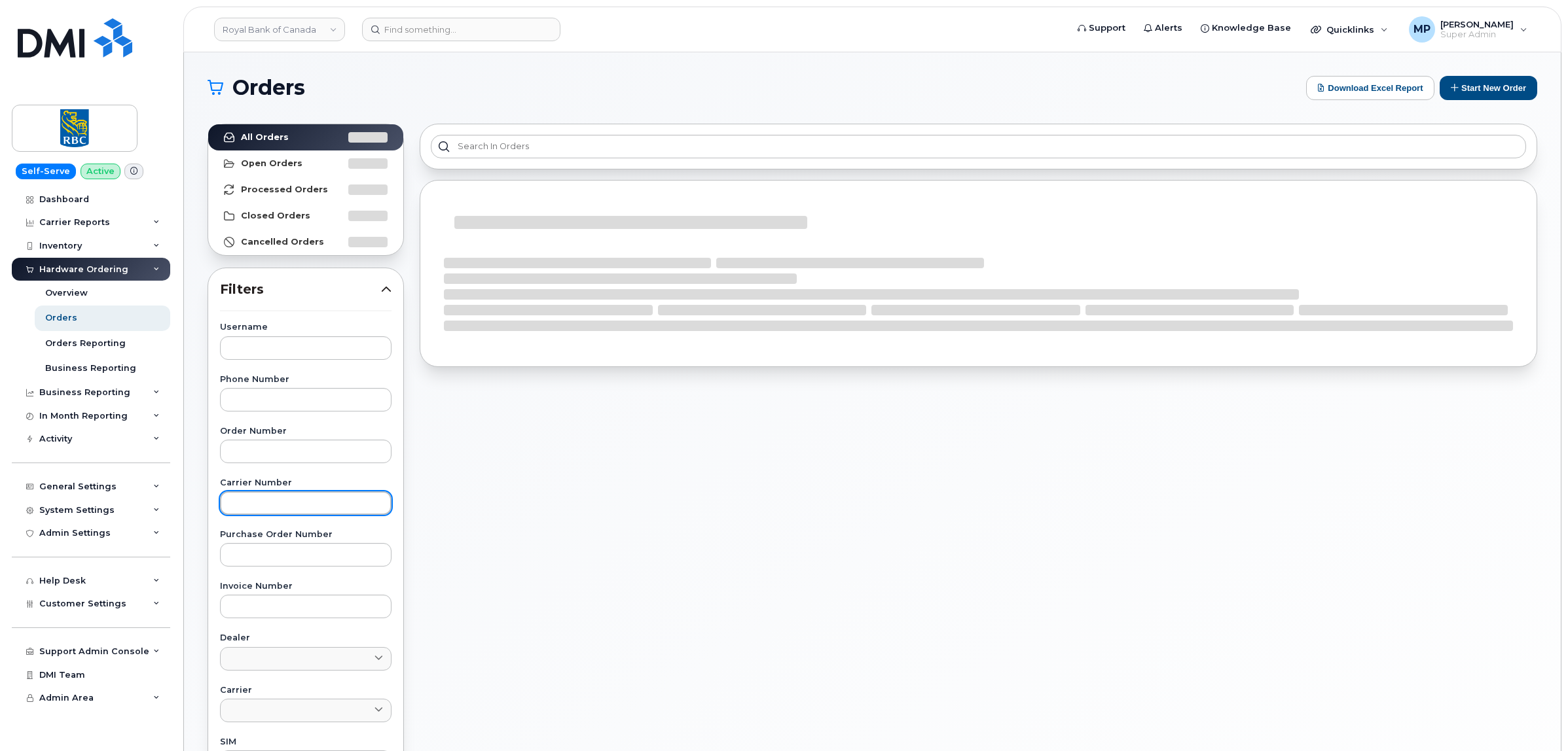
click at [269, 499] on input "text" at bounding box center [305, 503] width 172 height 24
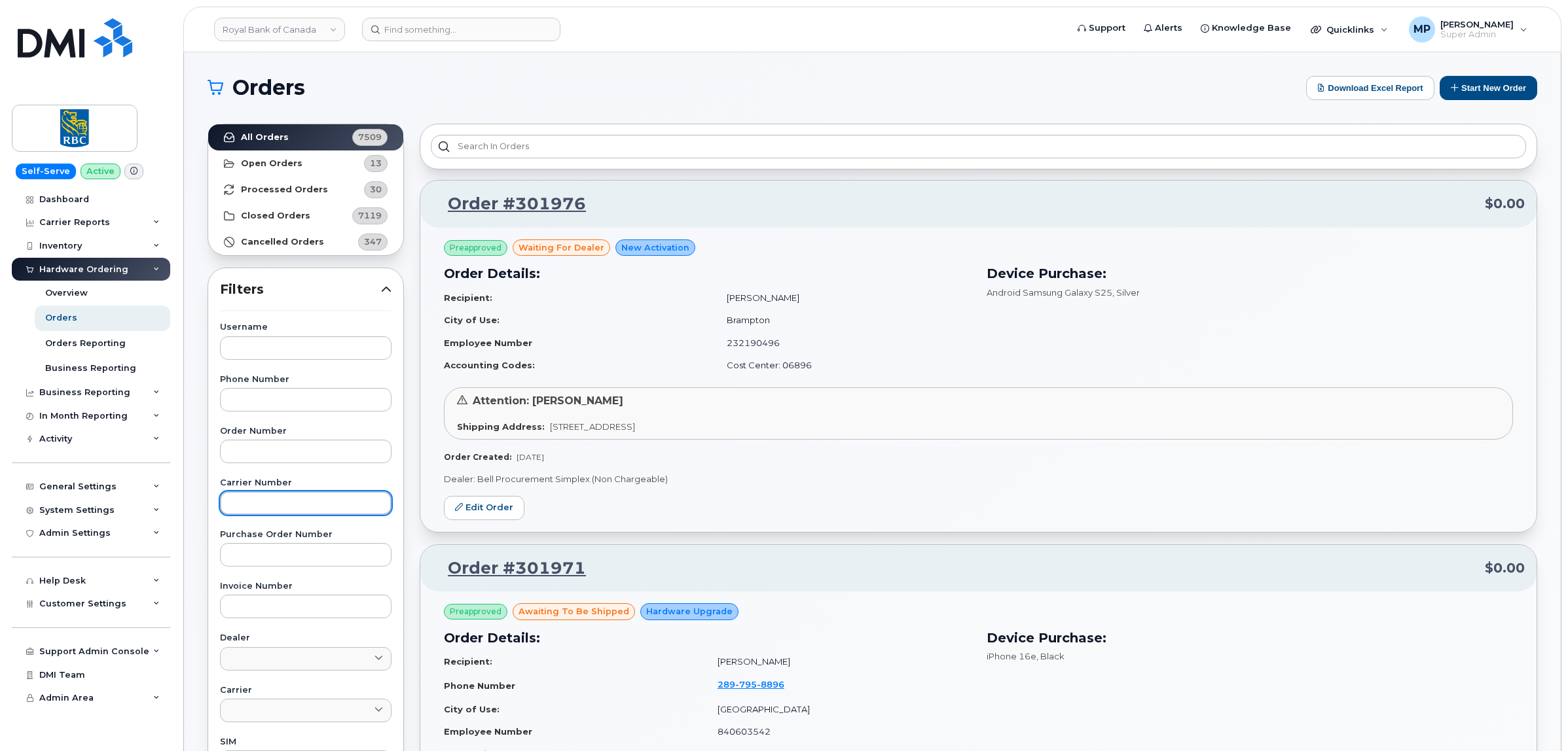
paste input "2701406"
type input "2701406"
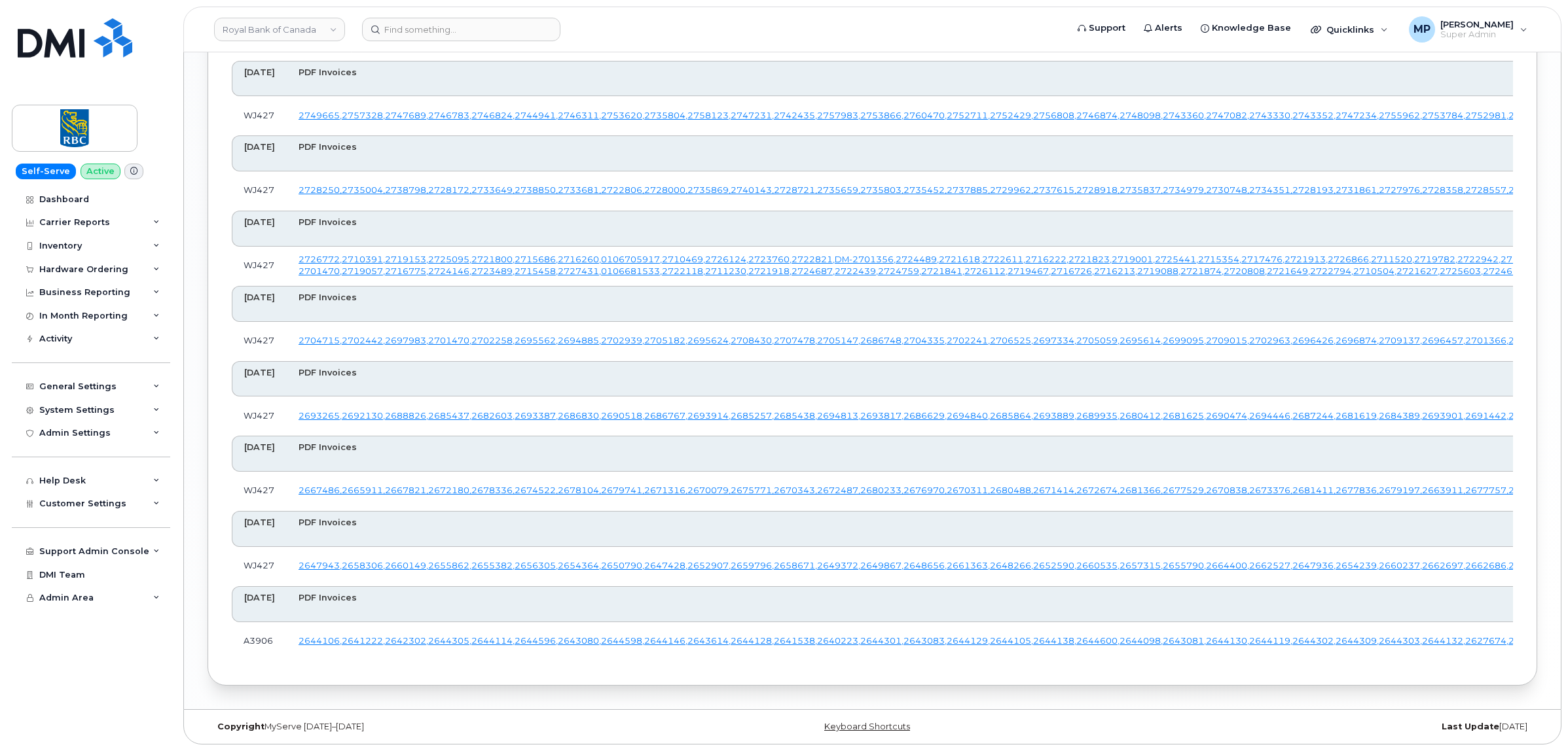
scroll to position [2208, 0]
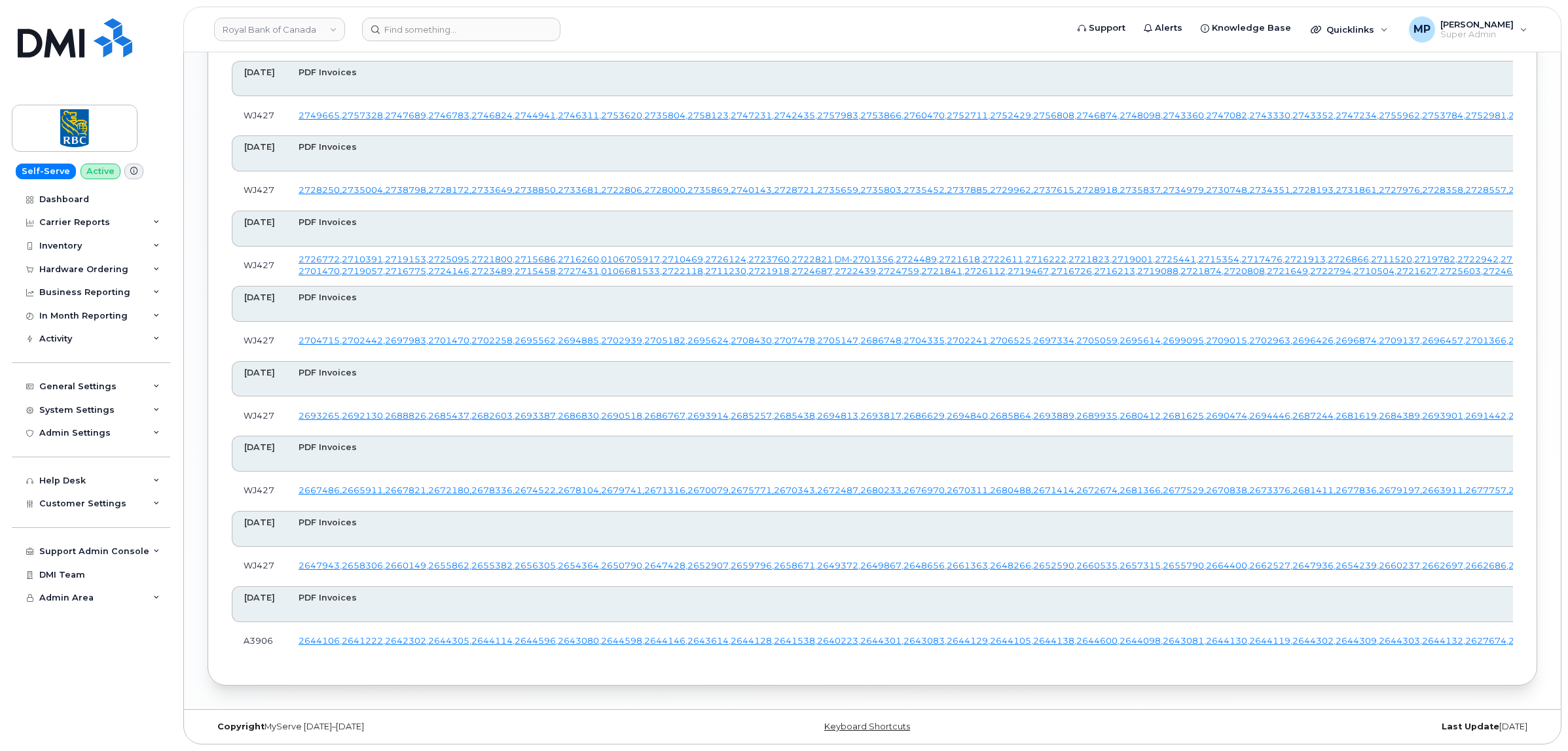
drag, startPoint x: 1511, startPoint y: 170, endPoint x: 1503, endPoint y: 170, distance: 8.0
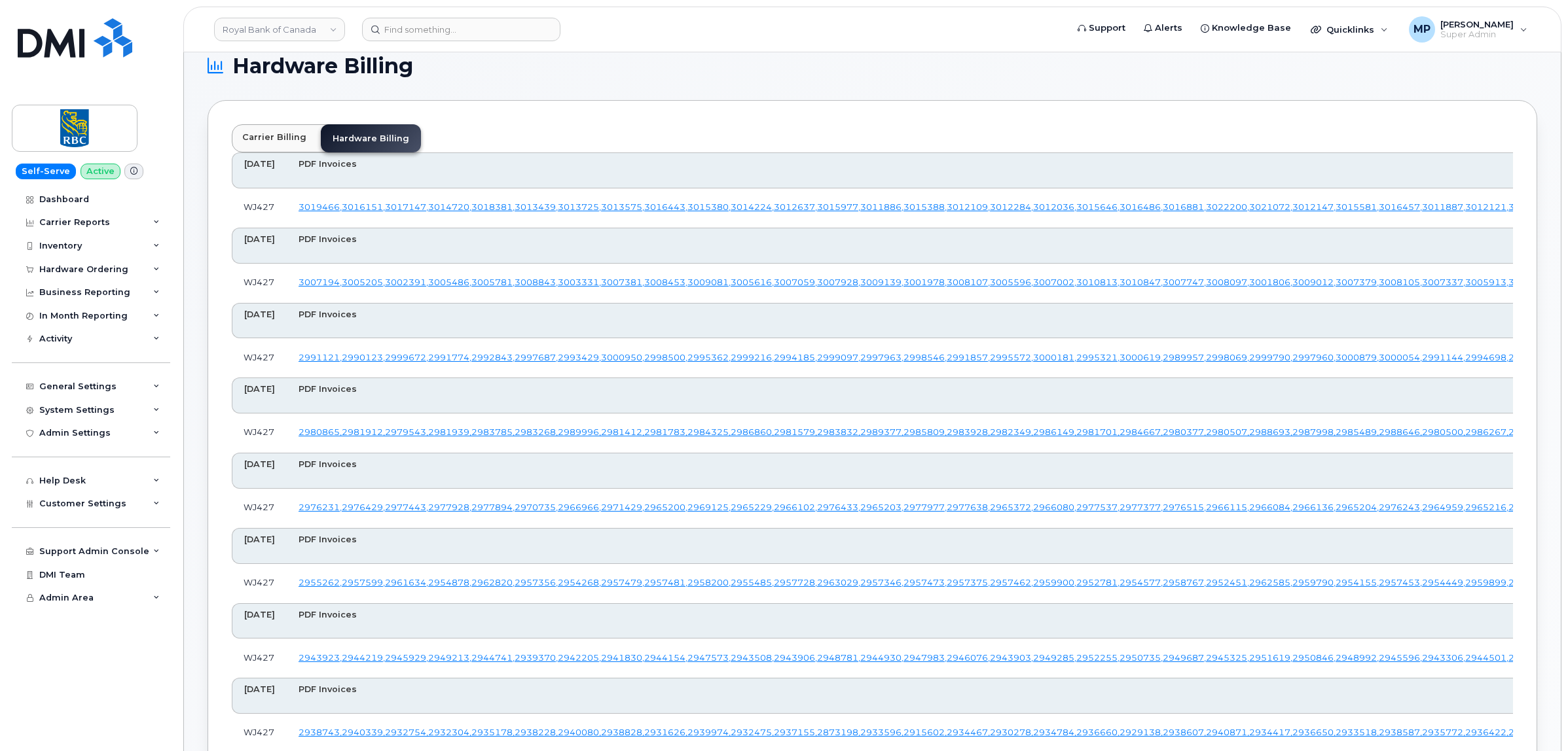
scroll to position [0, 0]
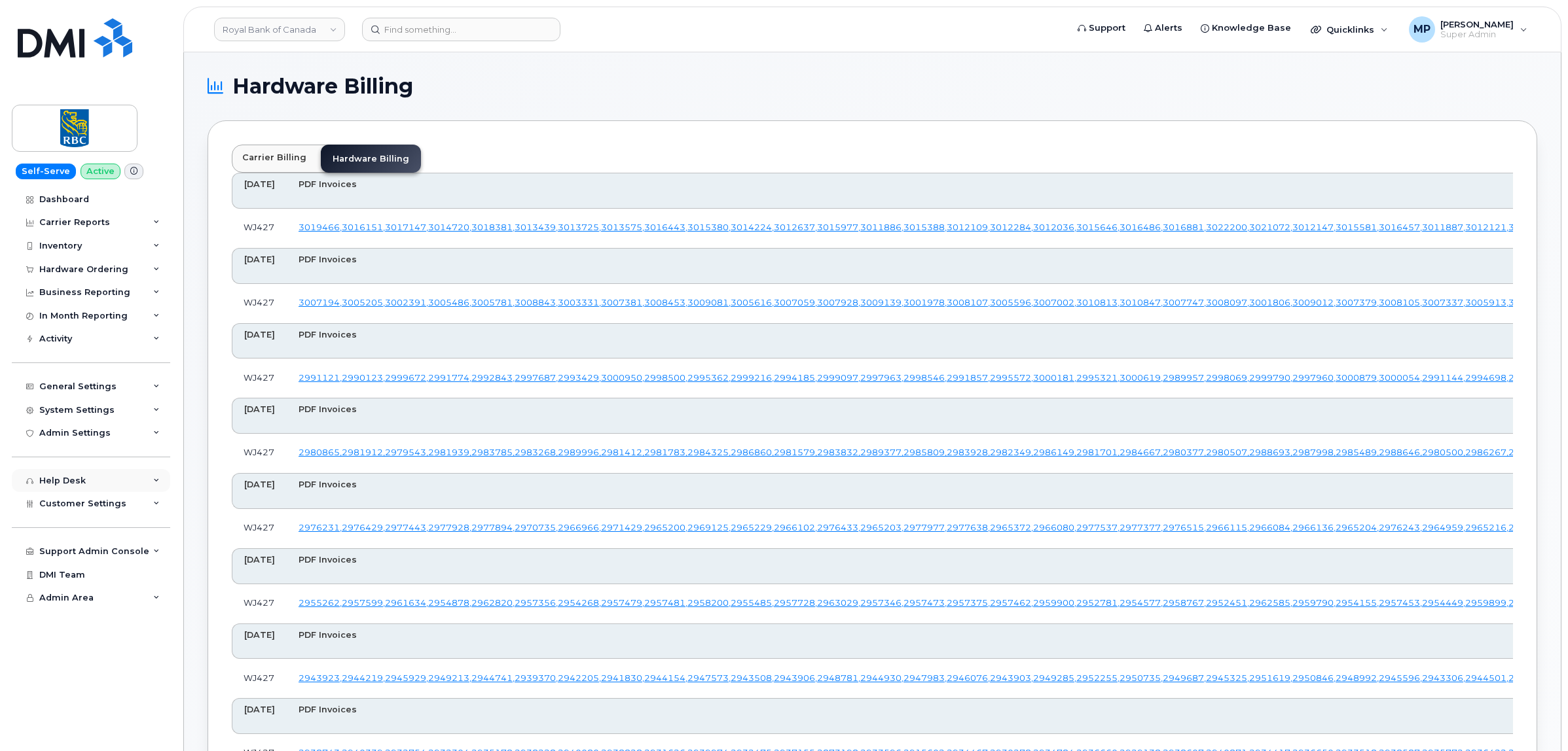
click at [67, 479] on div "Help Desk" at bounding box center [62, 480] width 46 height 10
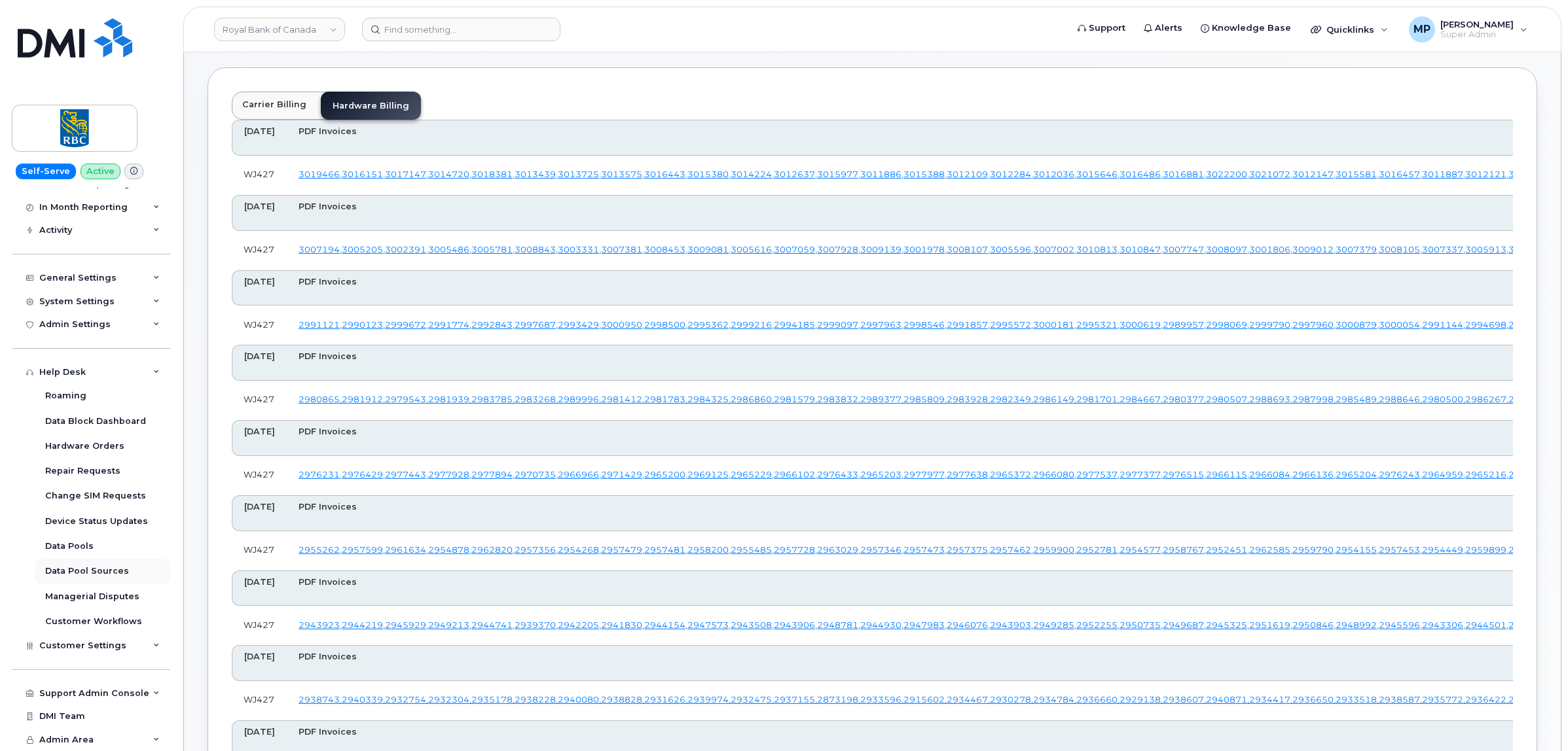
scroll to position [82, 0]
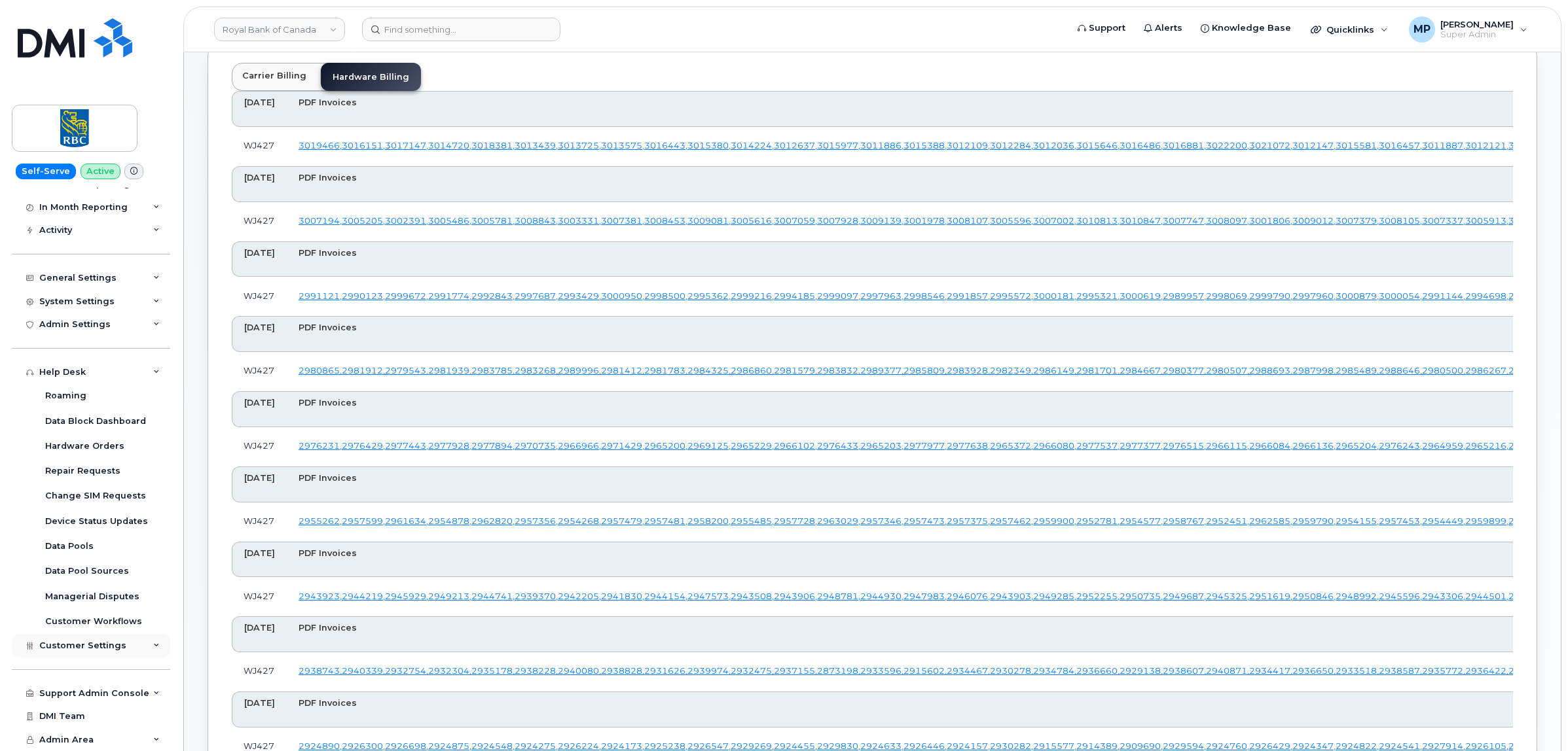
drag, startPoint x: 79, startPoint y: 647, endPoint x: 83, endPoint y: 635, distance: 12.6
click at [80, 647] on span "Customer Settings" at bounding box center [83, 645] width 87 height 9
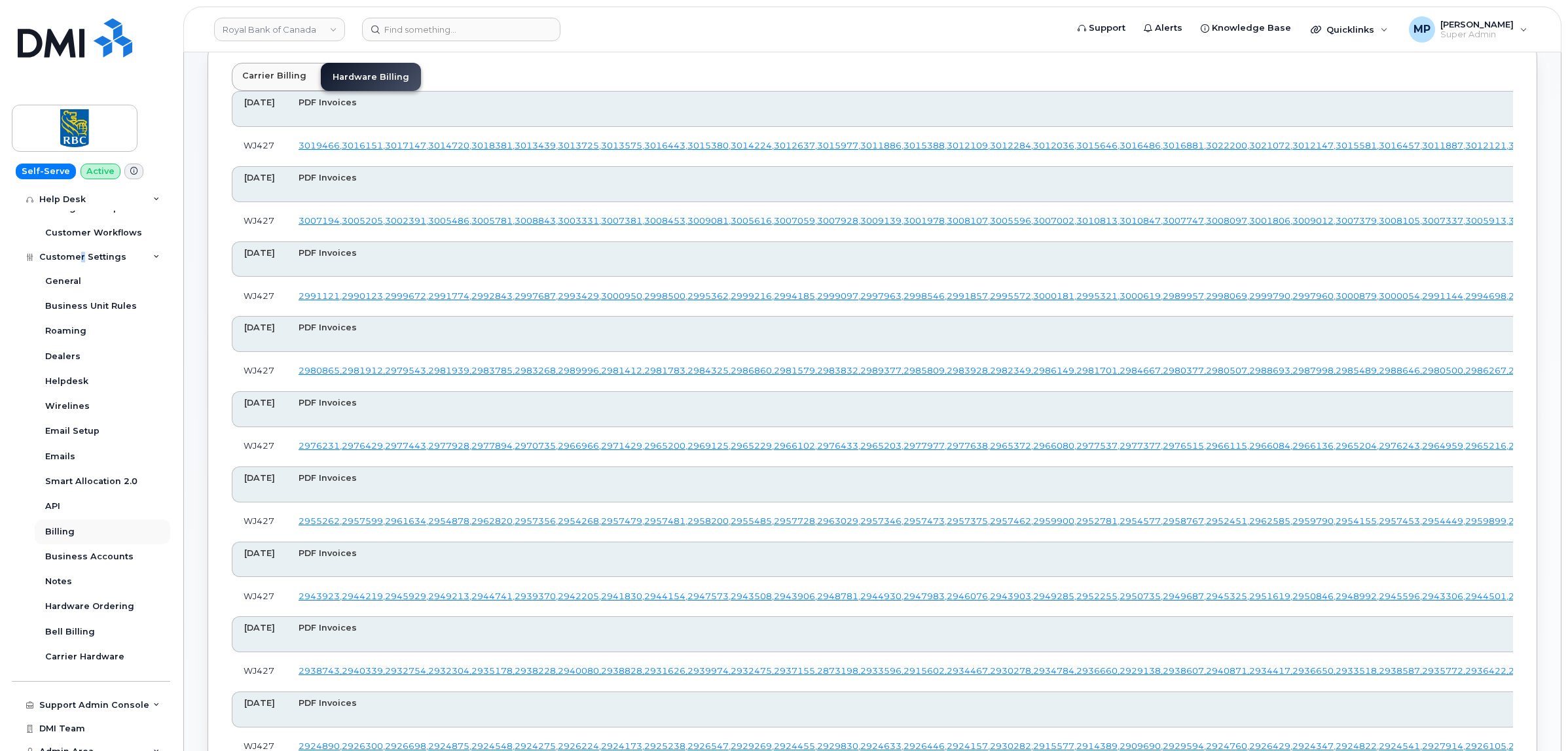
scroll to position [514, 0]
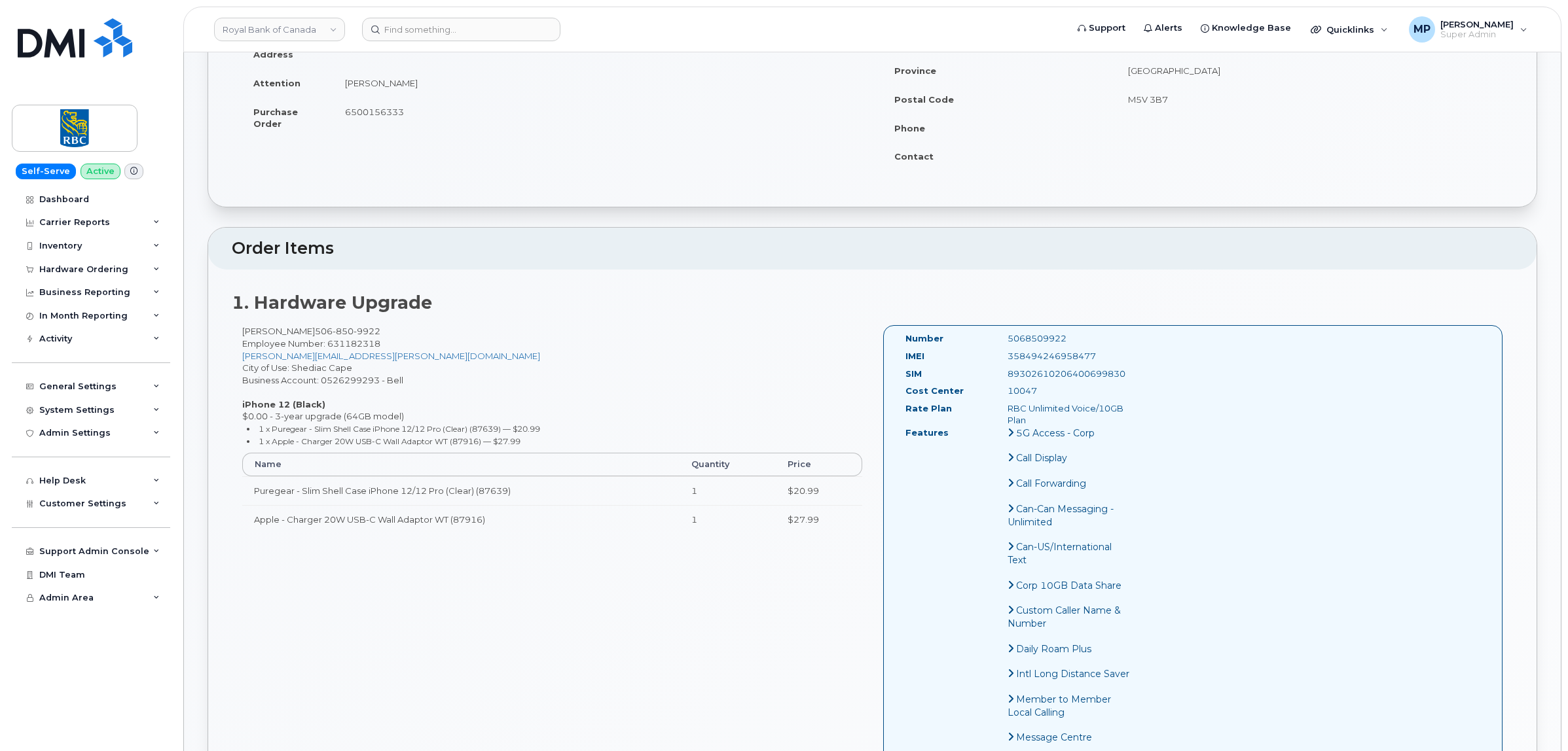
scroll to position [327, 0]
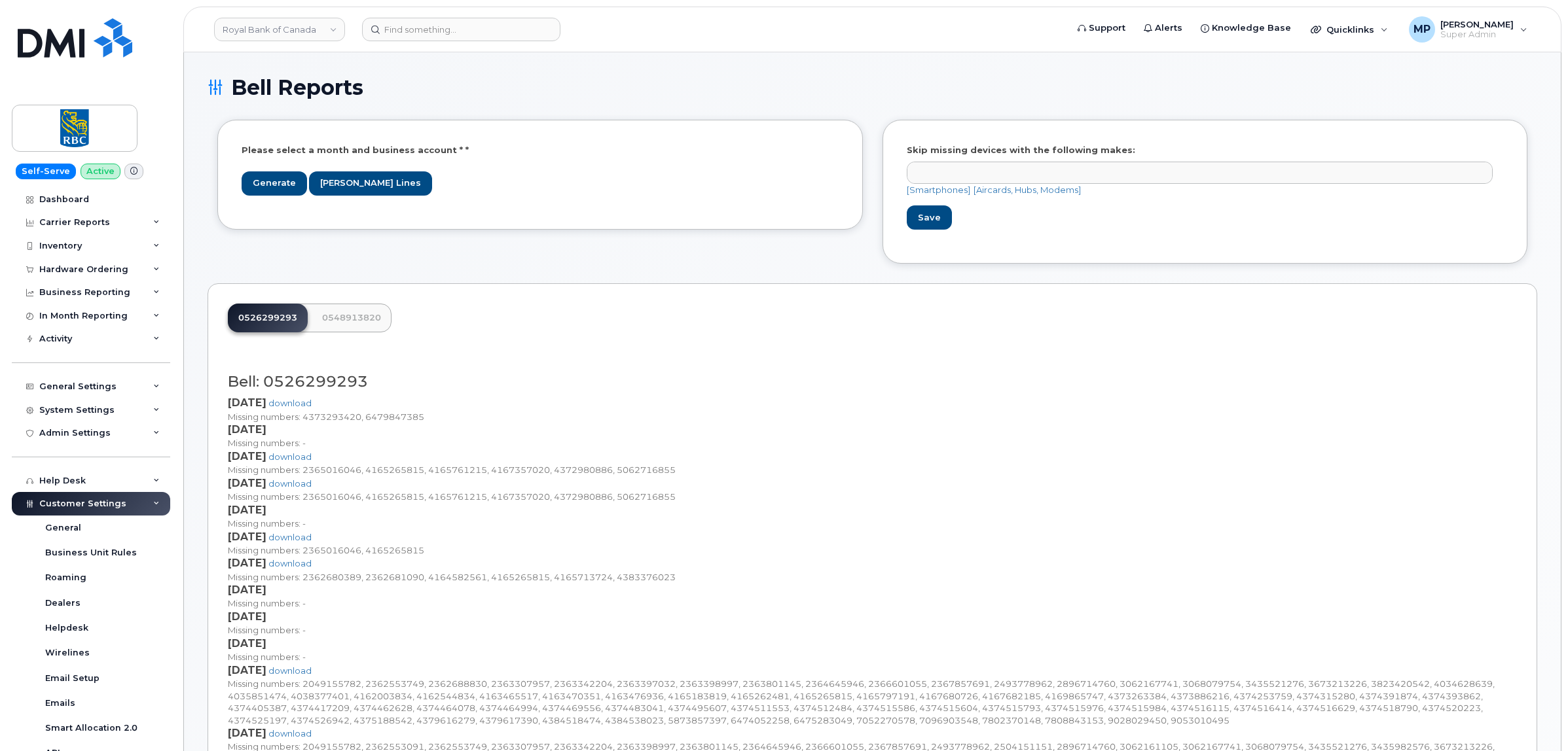
select select
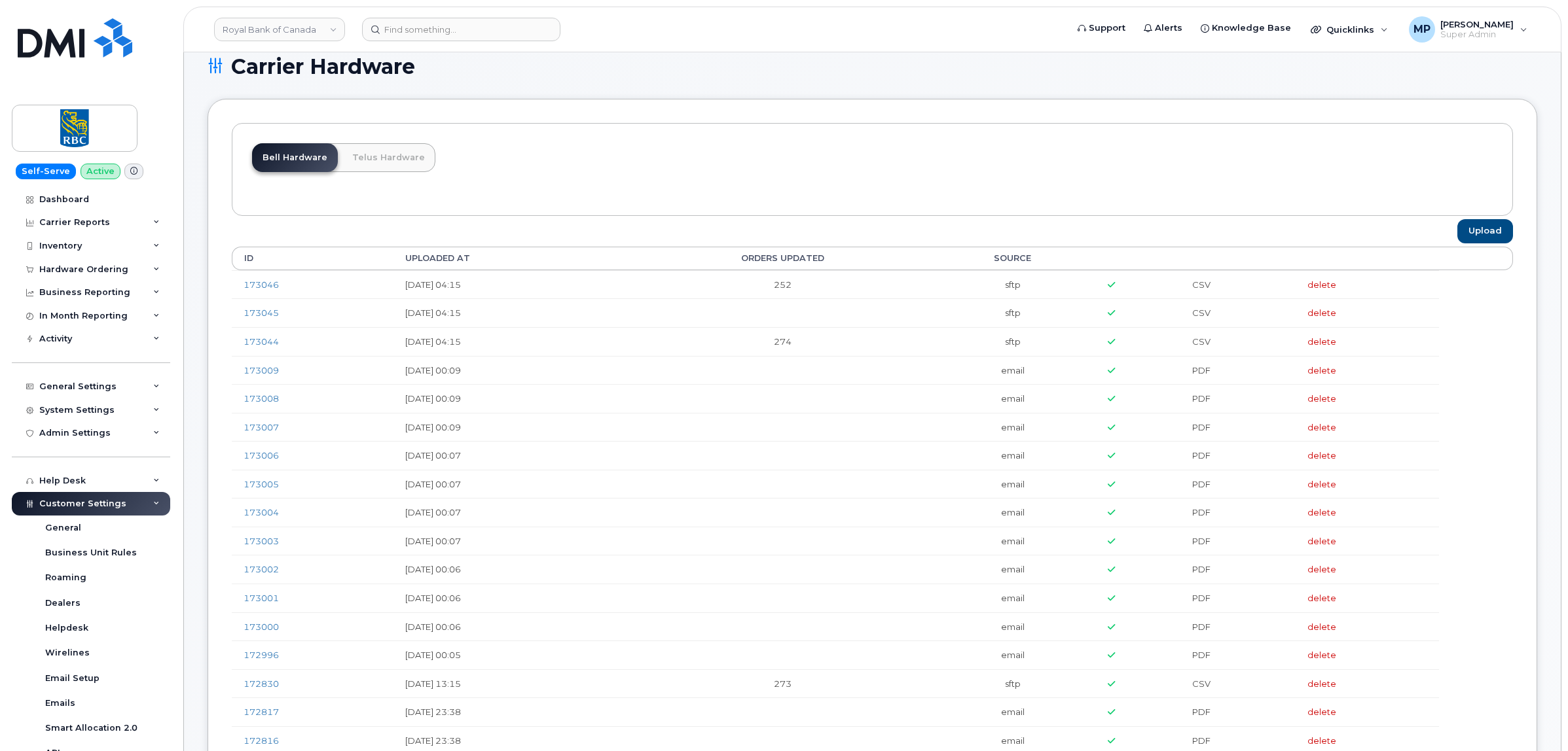
scroll to position [82, 0]
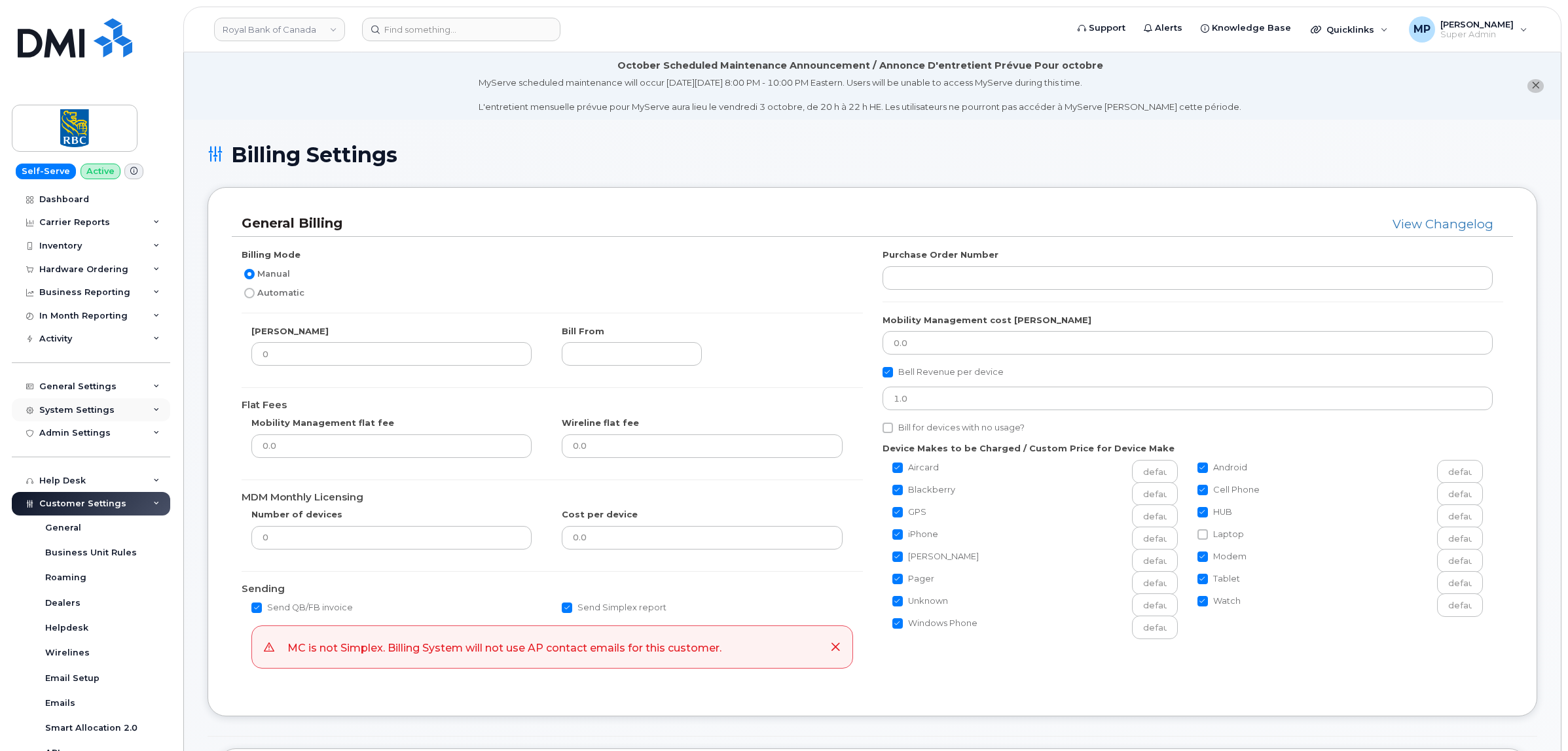
click at [64, 413] on div "System Settings" at bounding box center [77, 410] width 75 height 10
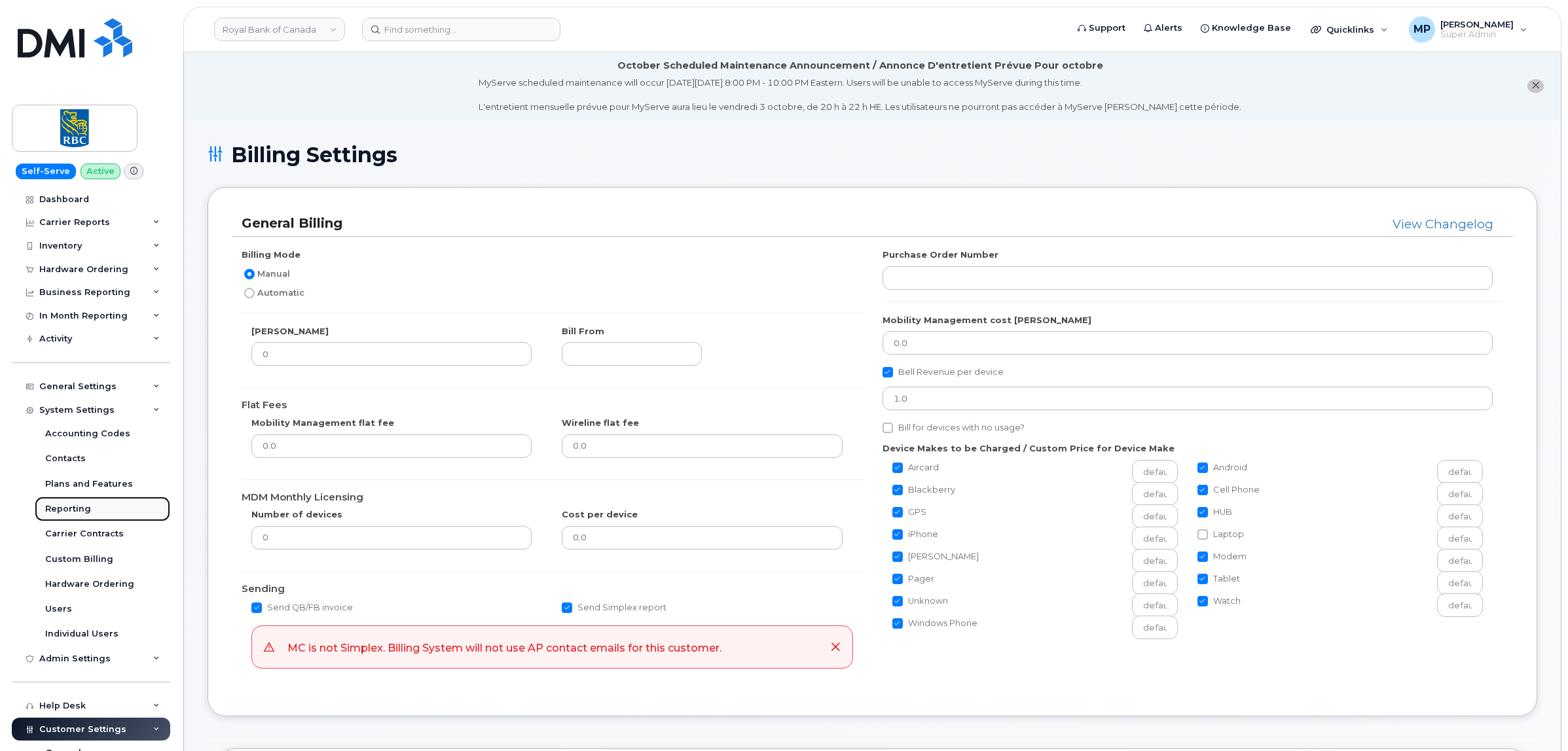
click at [61, 514] on div "Reporting" at bounding box center [69, 509] width 46 height 12
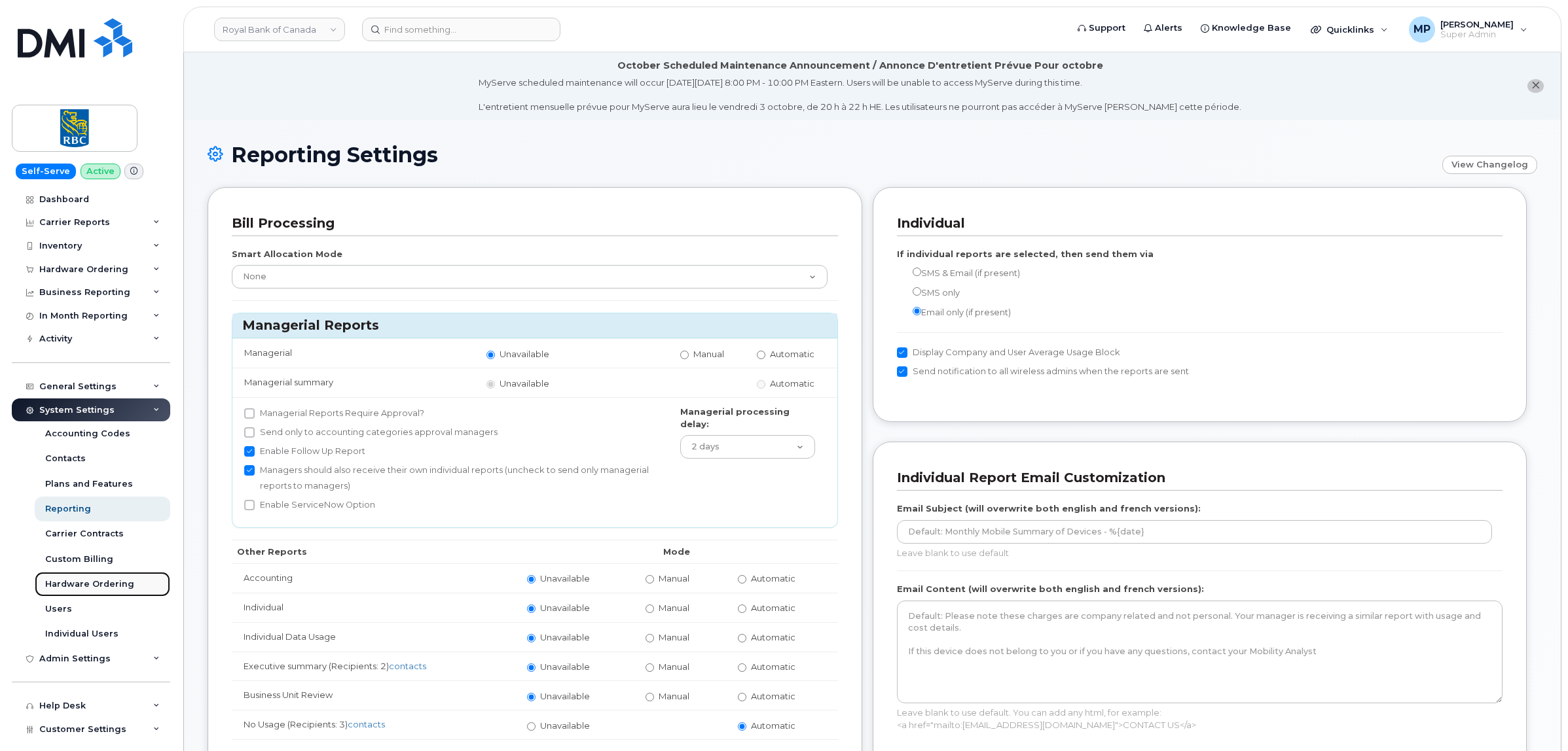
click at [70, 584] on div "Hardware Ordering" at bounding box center [90, 584] width 89 height 12
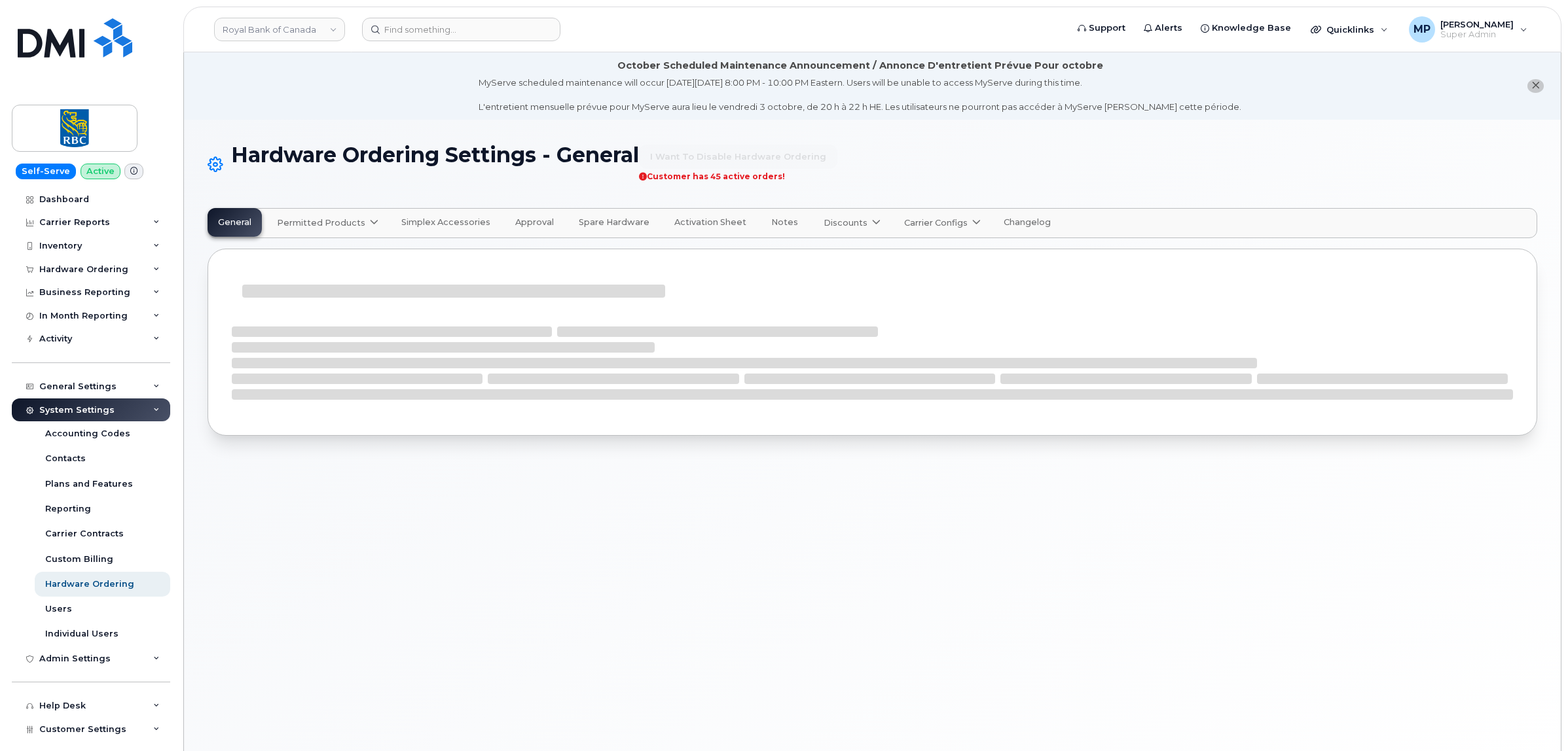
select select "admins"
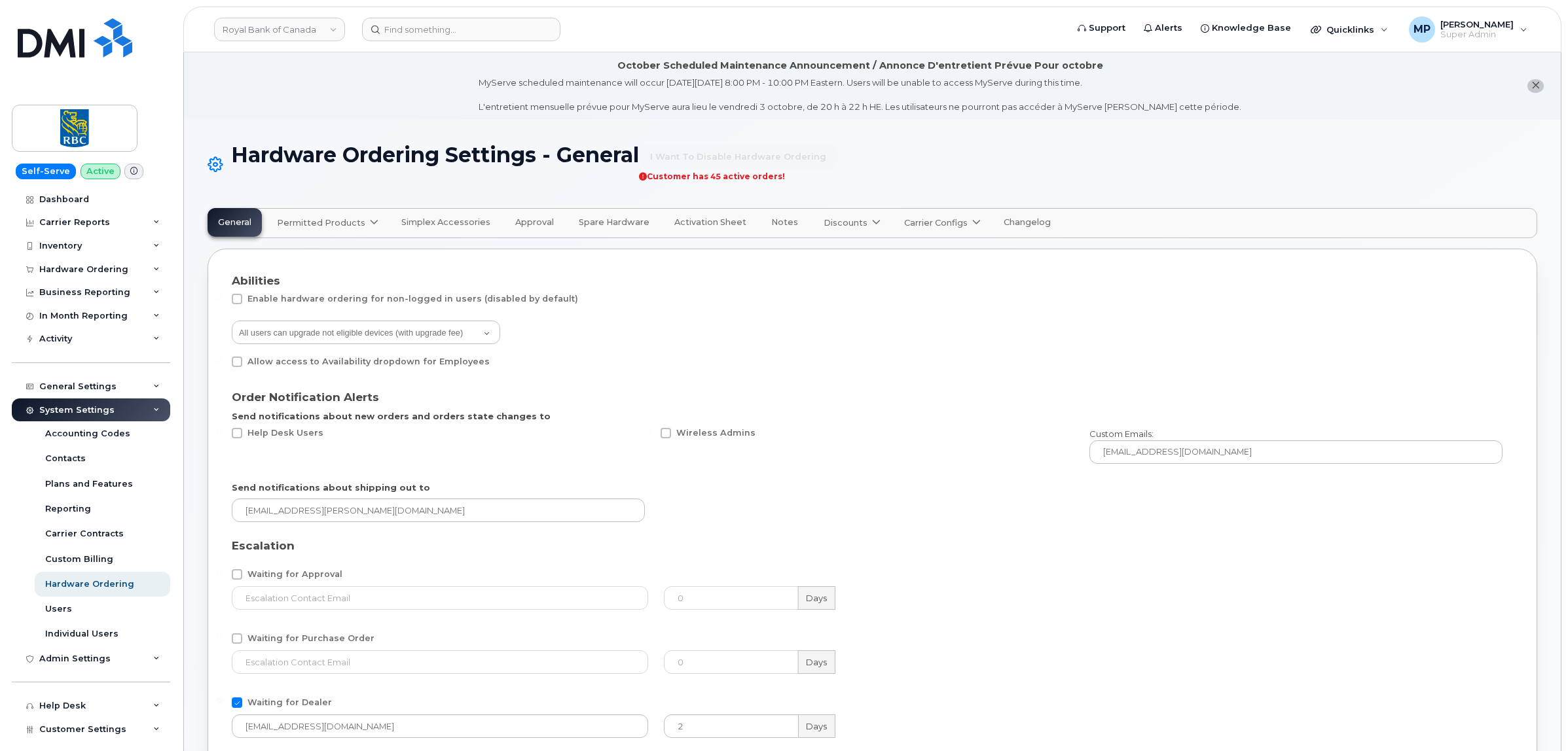
click at [925, 214] on link "Carrier Configs" at bounding box center [941, 223] width 95 height 28
drag, startPoint x: 897, startPoint y: 252, endPoint x: 903, endPoint y: 268, distance: 17.1
click at [908, 254] on span "Bell" at bounding box center [916, 254] width 17 height 14
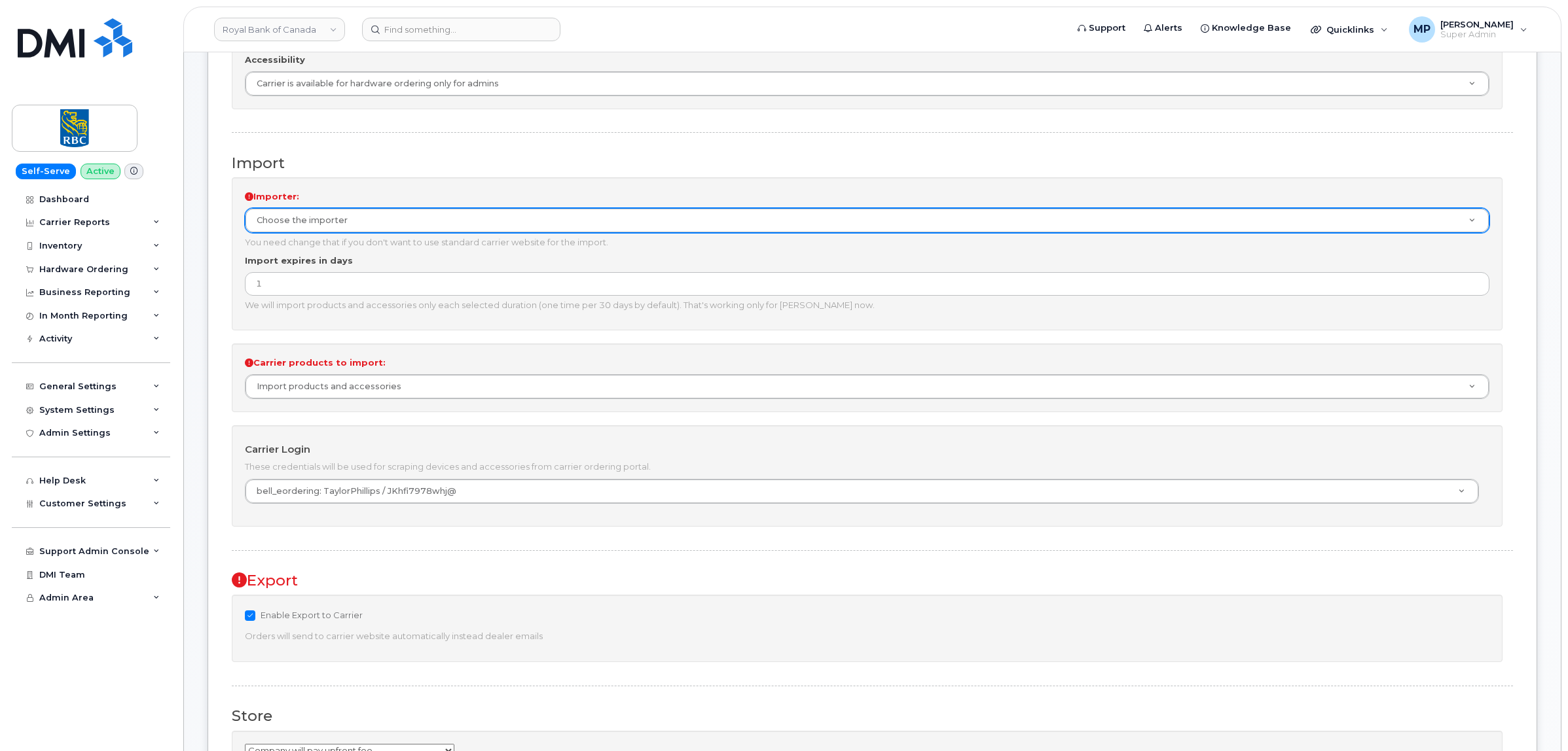
scroll to position [82, 0]
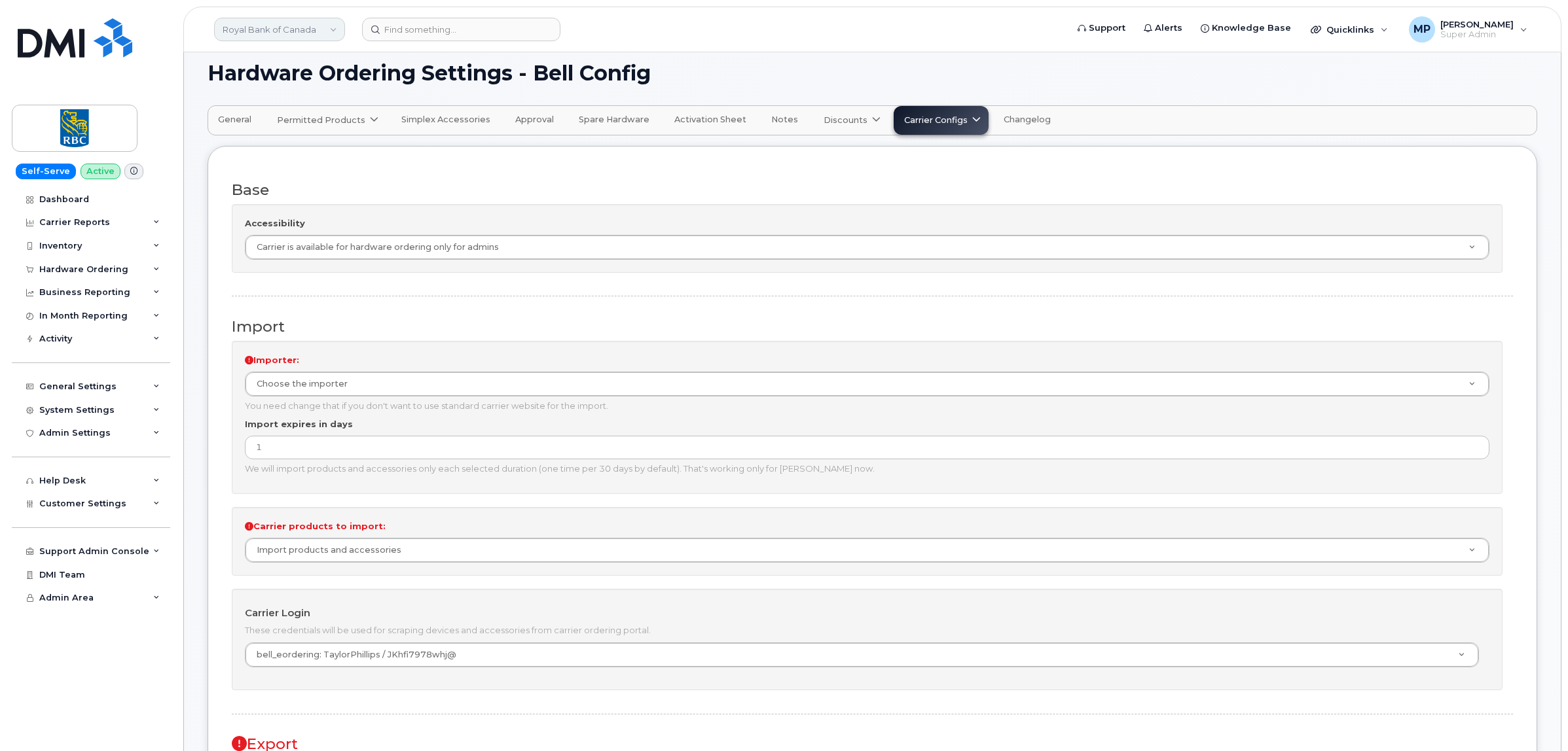
click at [299, 28] on link "Royal Bank of Canada" at bounding box center [279, 29] width 131 height 24
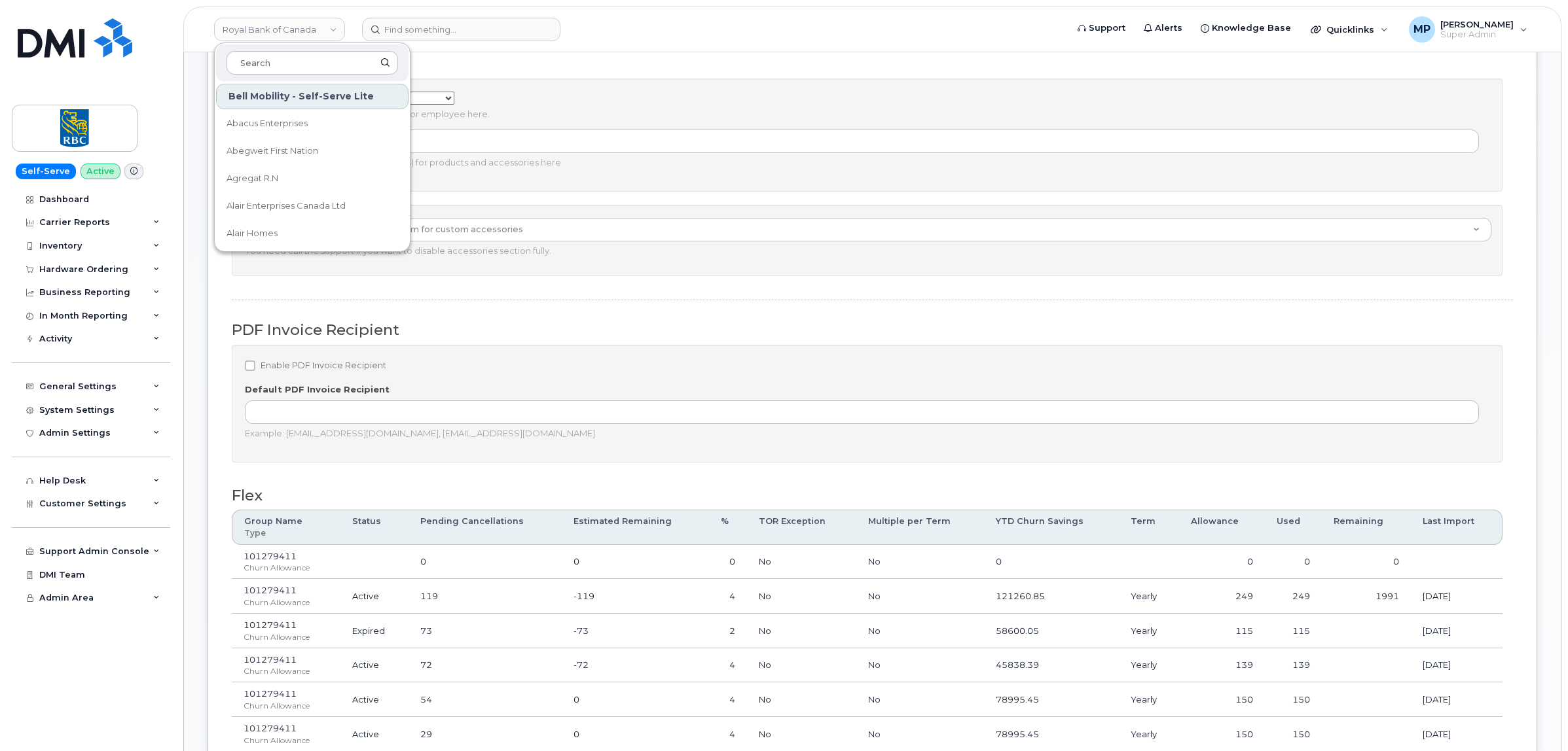
scroll to position [900, 0]
click at [302, 63] on input at bounding box center [312, 62] width 172 height 24
type input "s"
type input "snb"
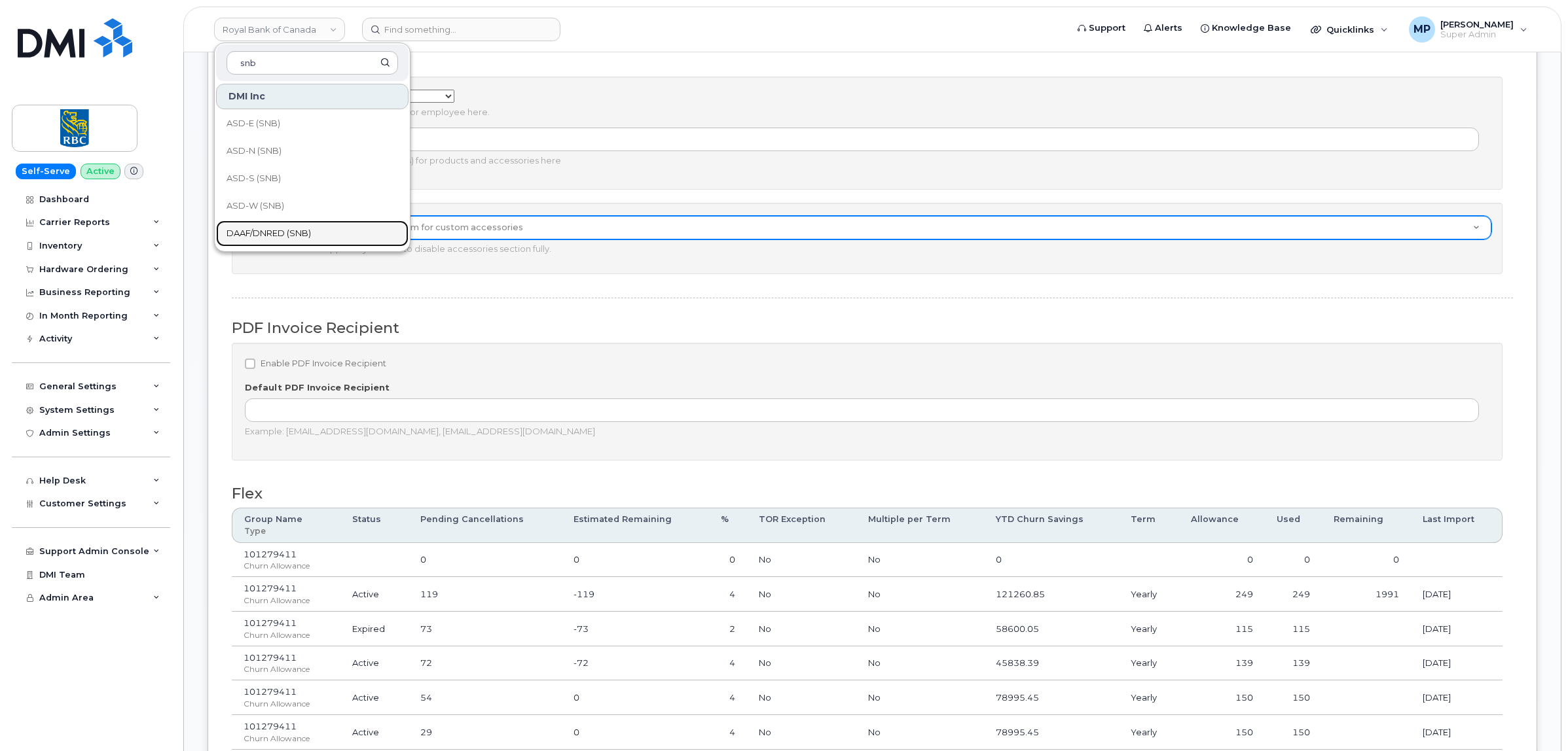
click at [261, 232] on span "DAAF/DNRED (SNB)" at bounding box center [269, 233] width 84 height 13
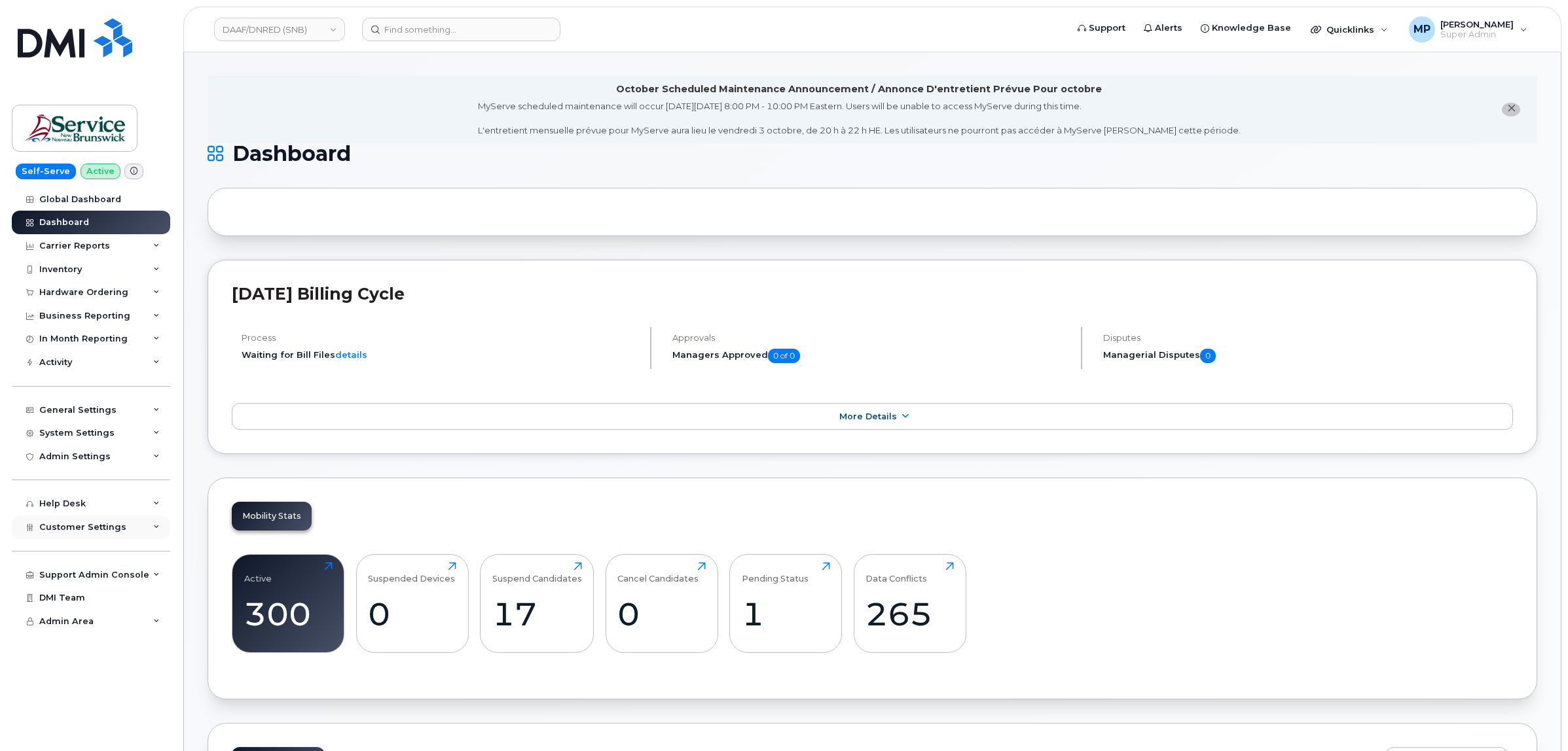
click at [65, 532] on span "Customer Settings" at bounding box center [83, 527] width 87 height 9
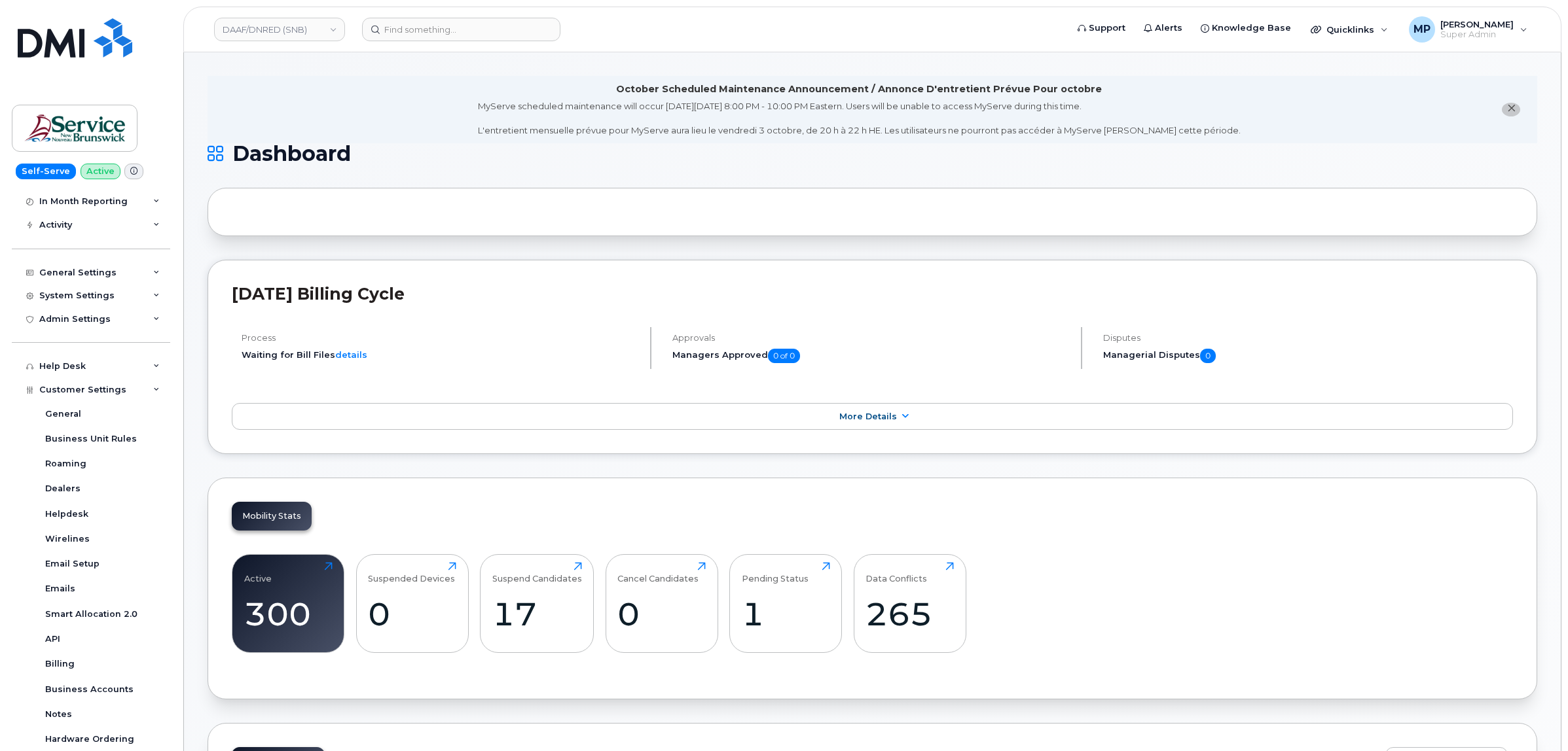
scroll to position [263, 0]
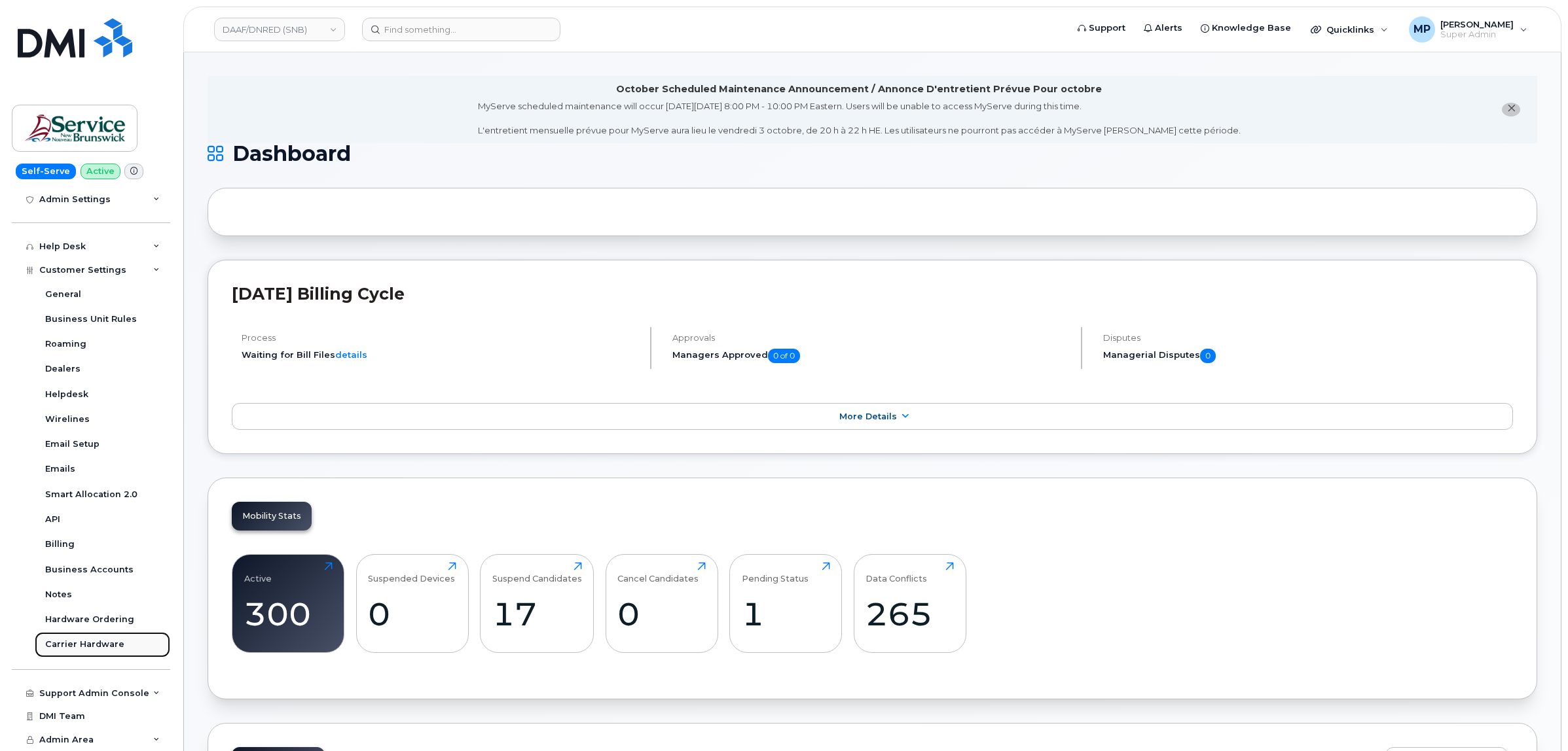
drag, startPoint x: 79, startPoint y: 647, endPoint x: 136, endPoint y: 643, distance: 57.1
click at [81, 647] on div "Carrier Hardware" at bounding box center [85, 644] width 79 height 12
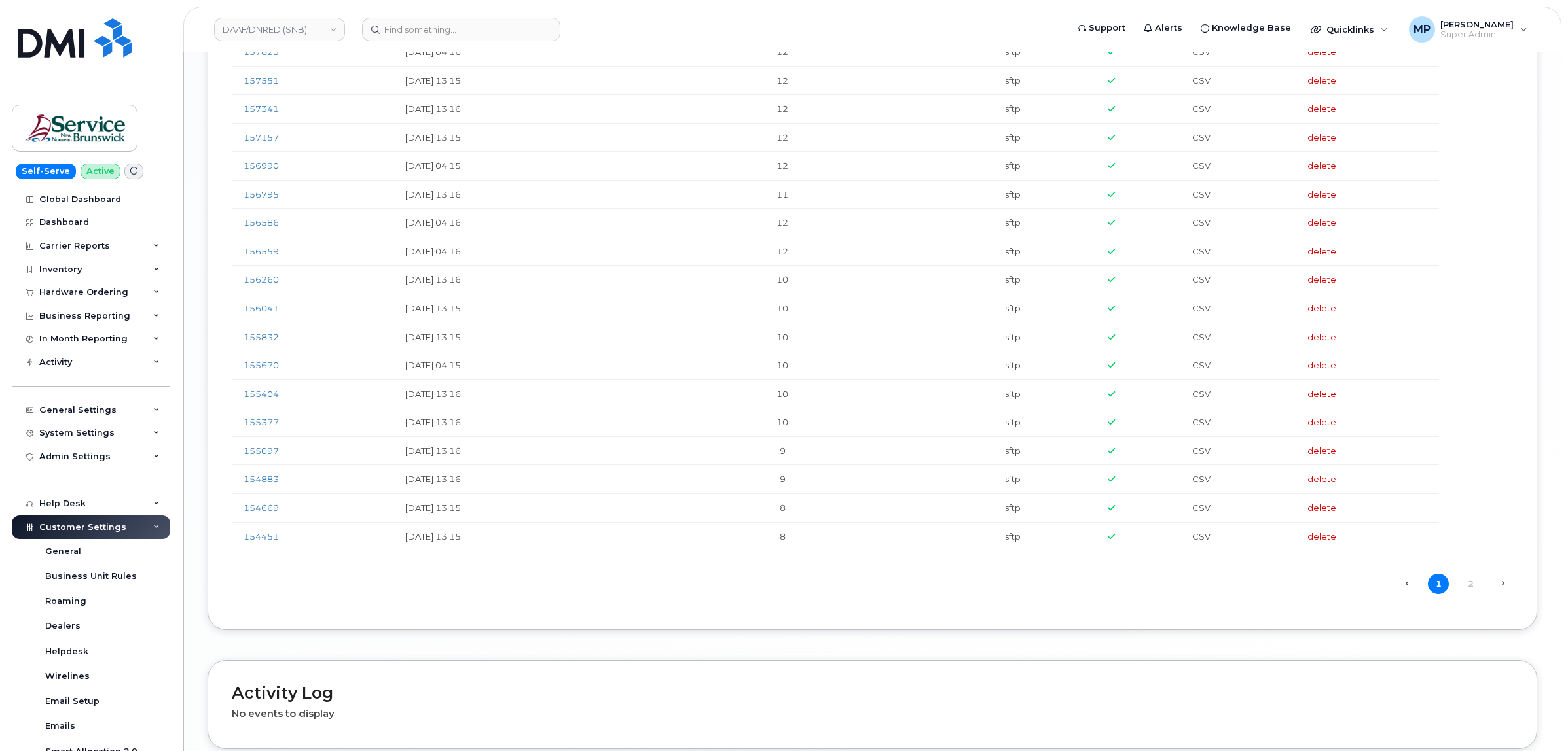
scroll to position [2759, 0]
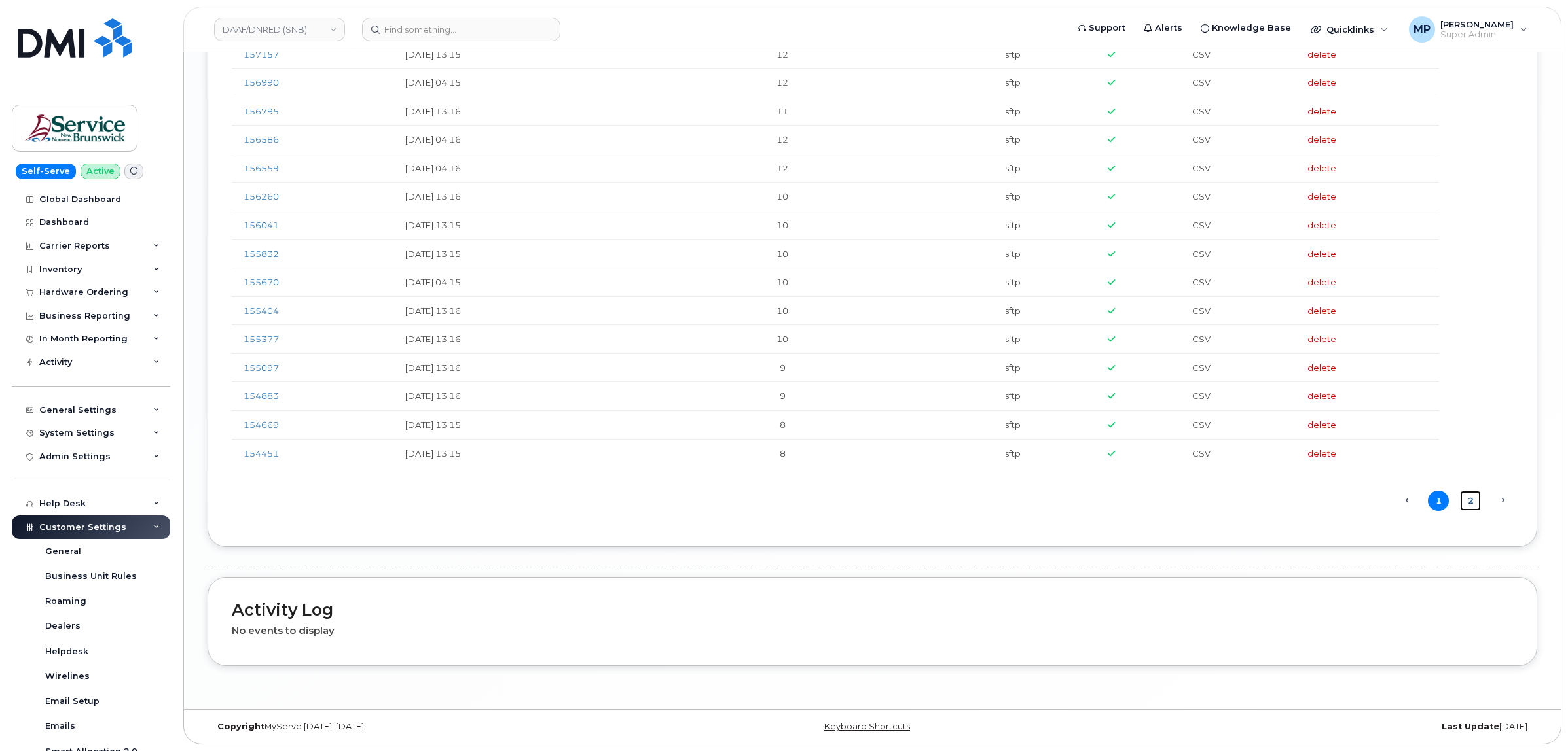
click at [1472, 498] on link "2" at bounding box center [1470, 501] width 21 height 20
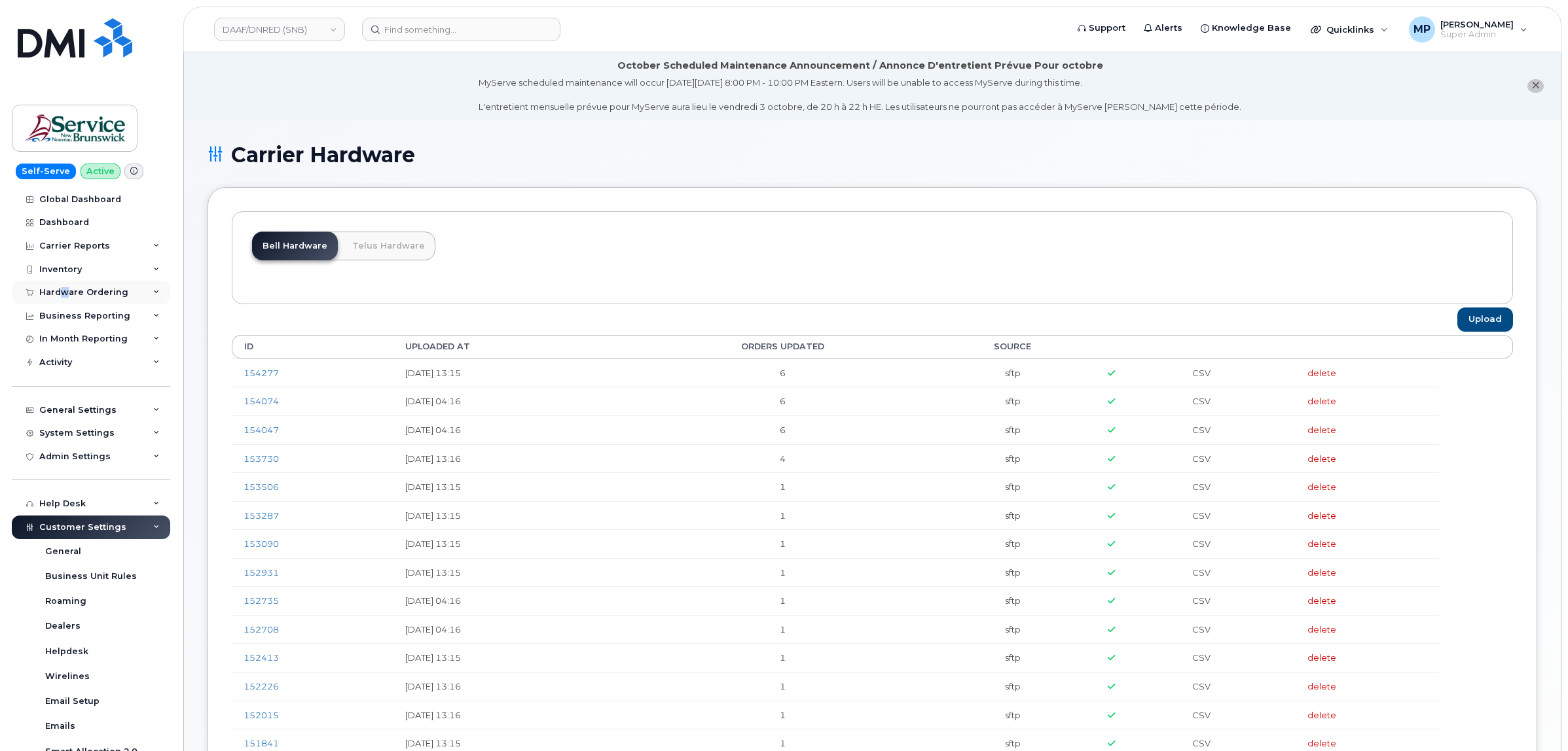
click at [67, 295] on div "Hardware Ordering" at bounding box center [83, 292] width 89 height 10
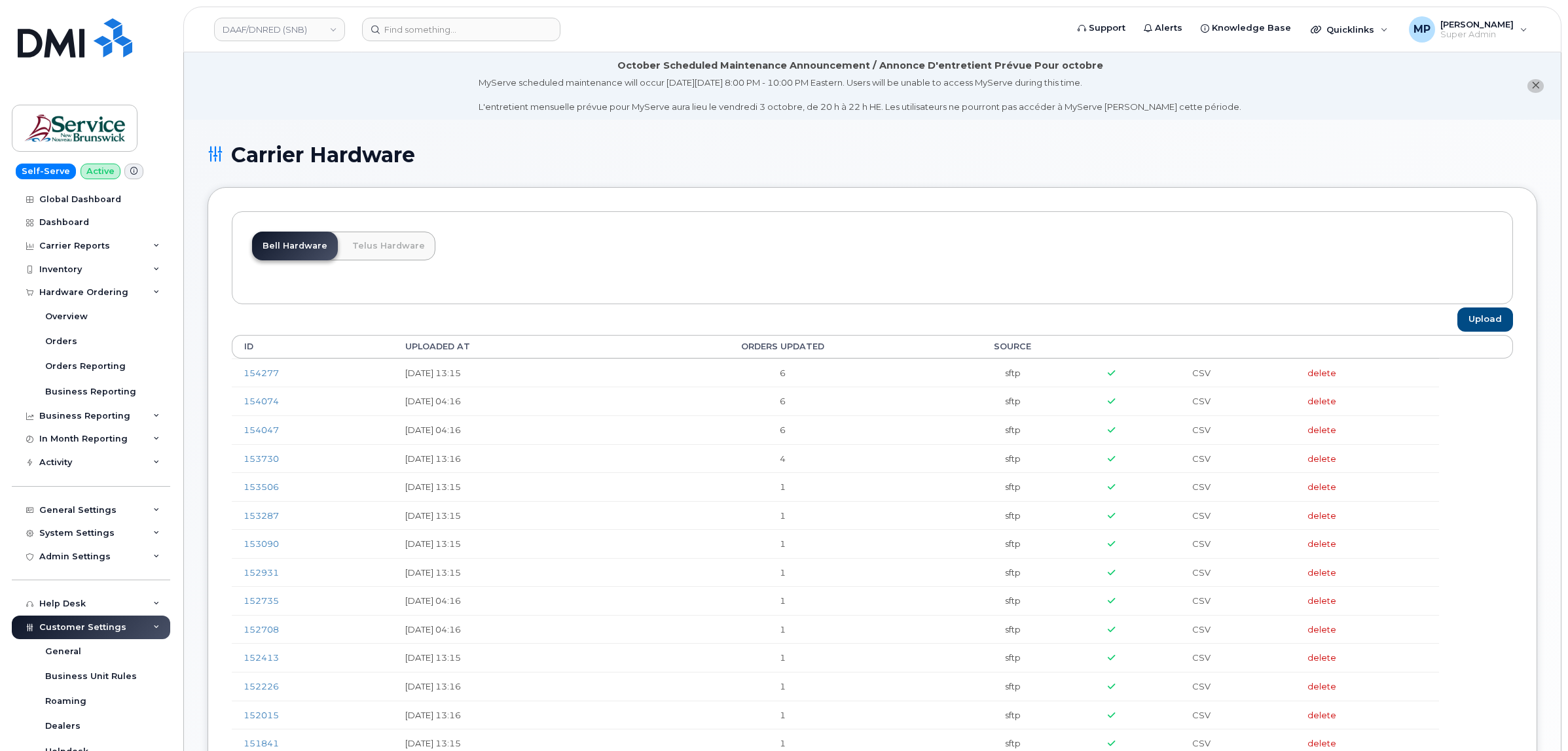
click at [542, 252] on div "Bell Hardware Telus Hardware" at bounding box center [872, 257] width 1281 height 93
click at [60, 415] on div "Business Reporting" at bounding box center [85, 416] width 91 height 10
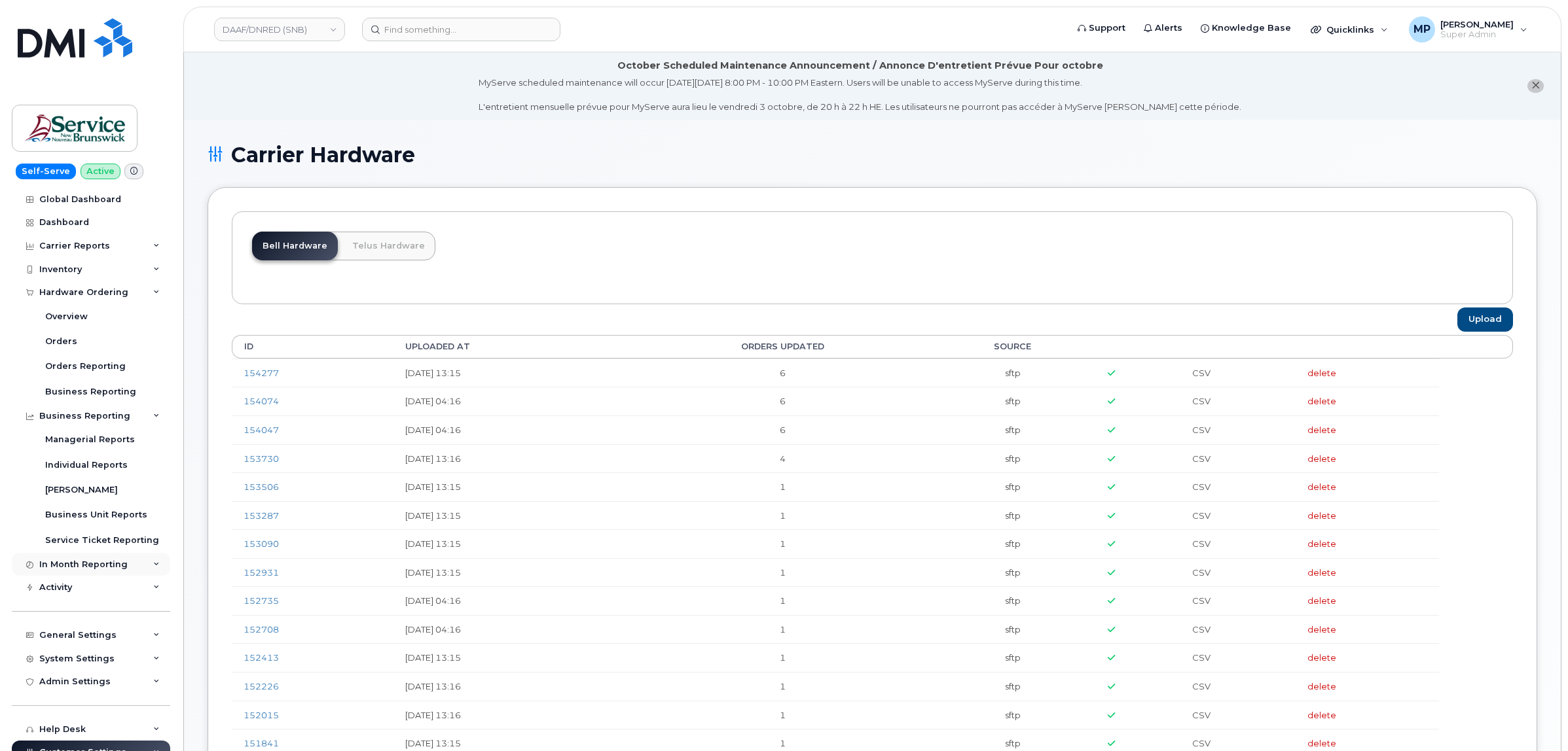
click at [72, 560] on div "In Month Reporting" at bounding box center [90, 564] width 158 height 24
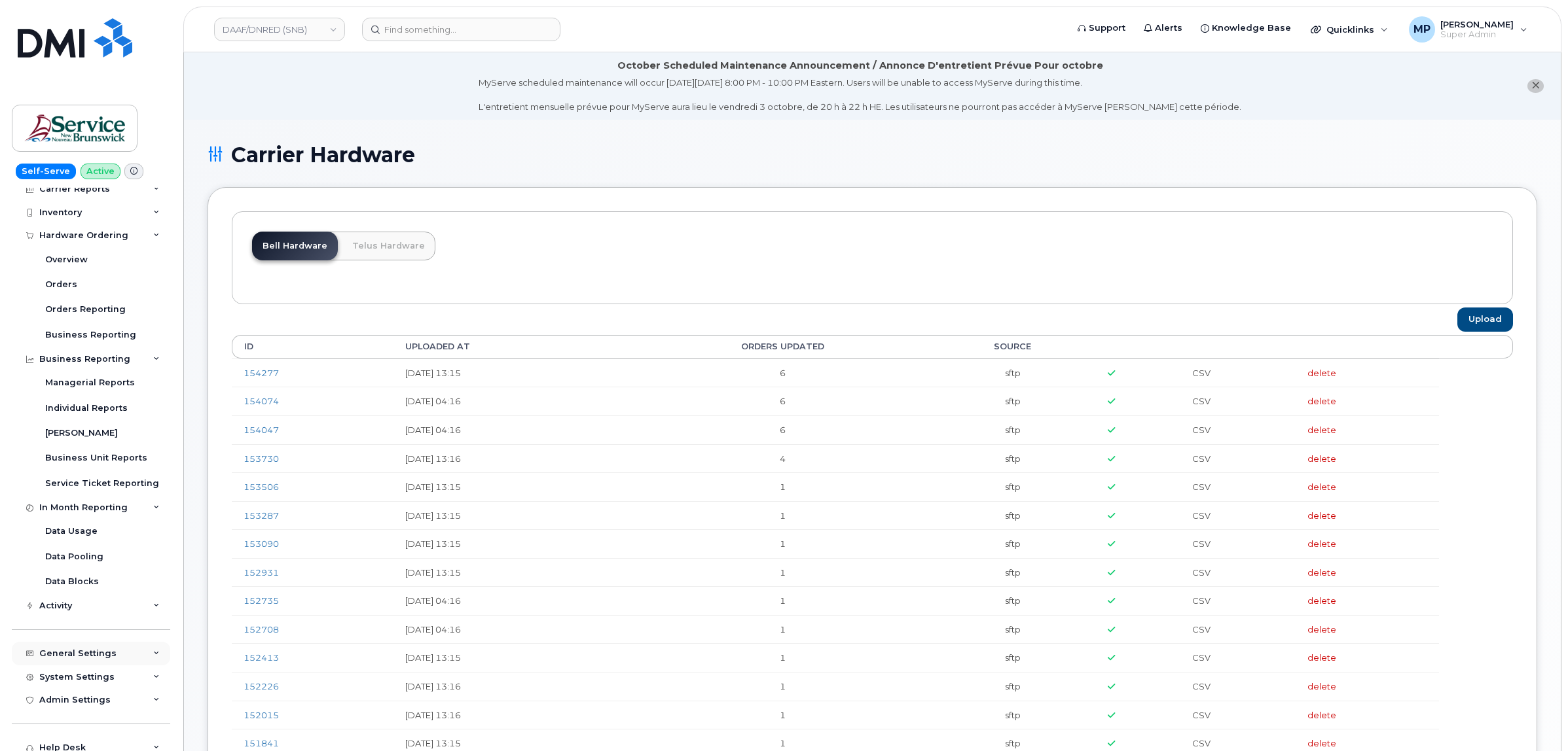
scroll to position [82, 0]
click at [54, 590] on div "Activity" at bounding box center [90, 581] width 158 height 24
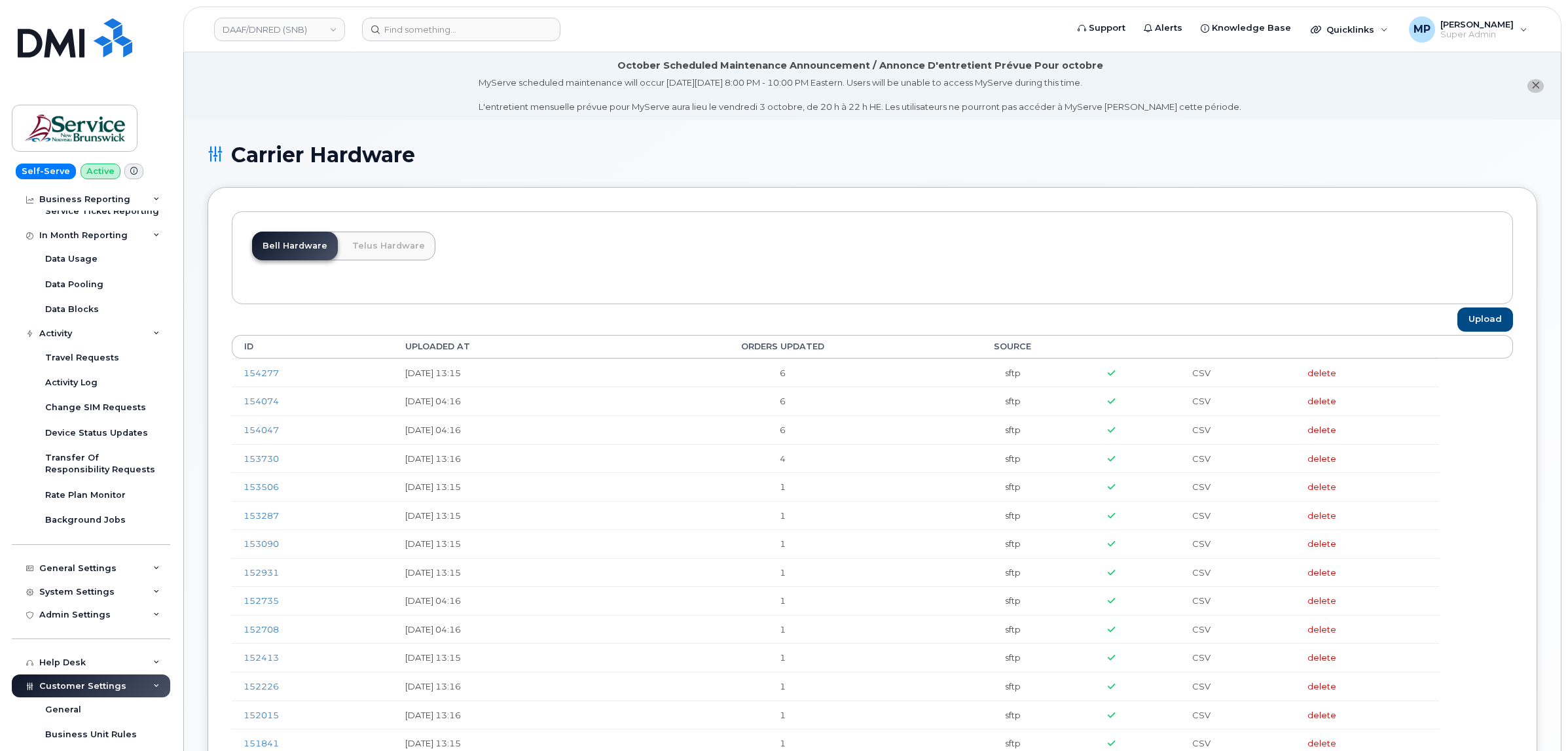
scroll to position [409, 0]
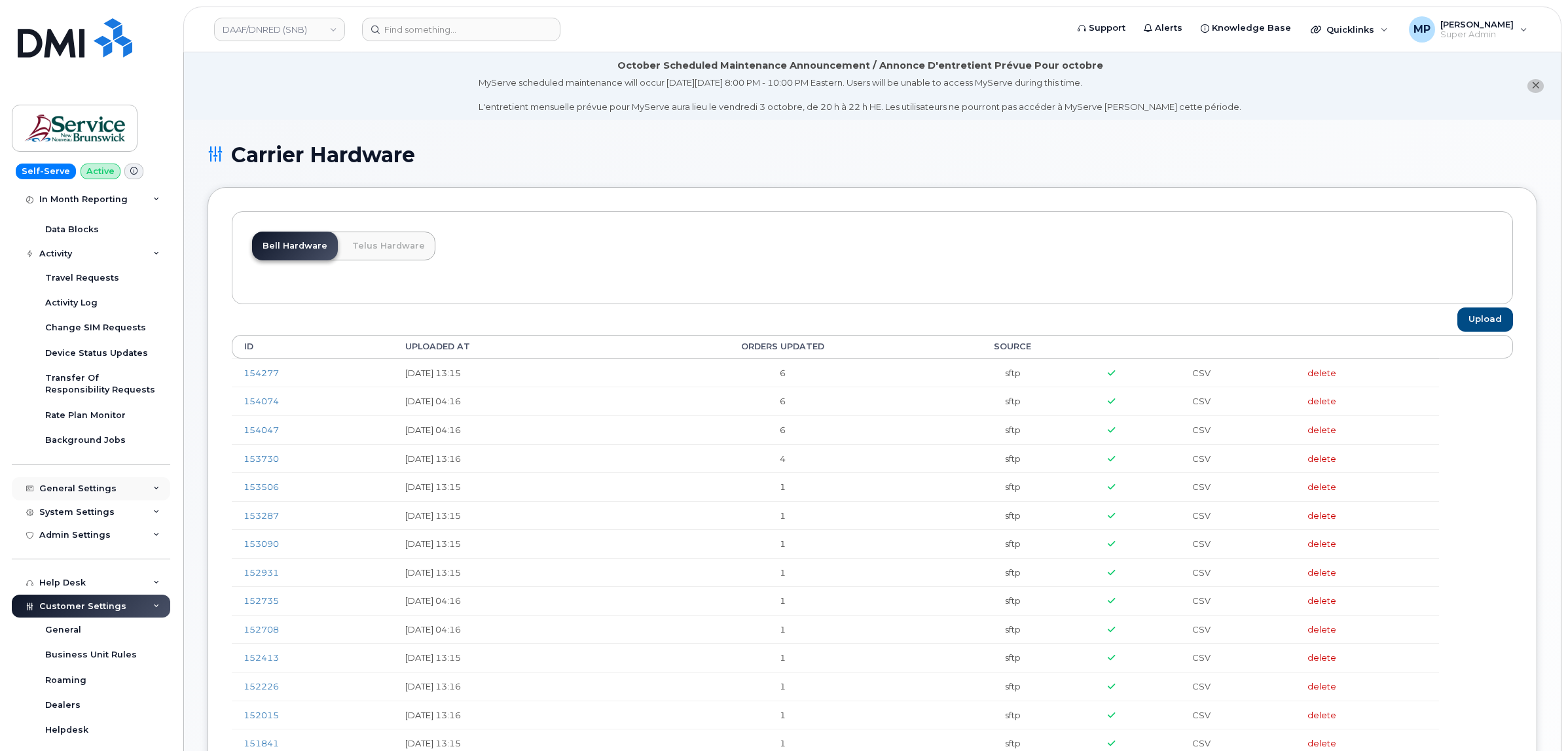
click at [75, 491] on div "General Settings" at bounding box center [78, 488] width 77 height 10
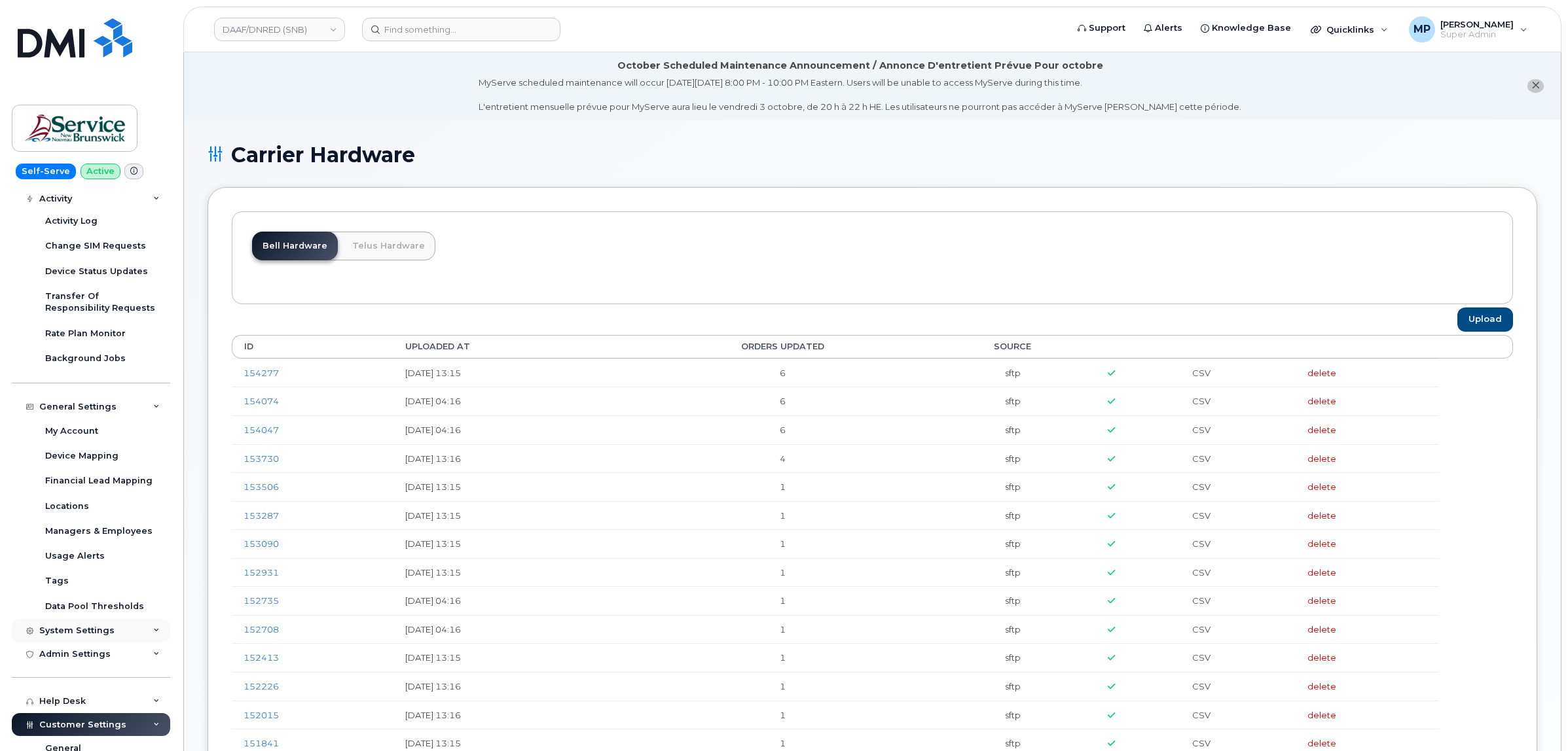
click at [82, 632] on div "System Settings" at bounding box center [77, 630] width 75 height 10
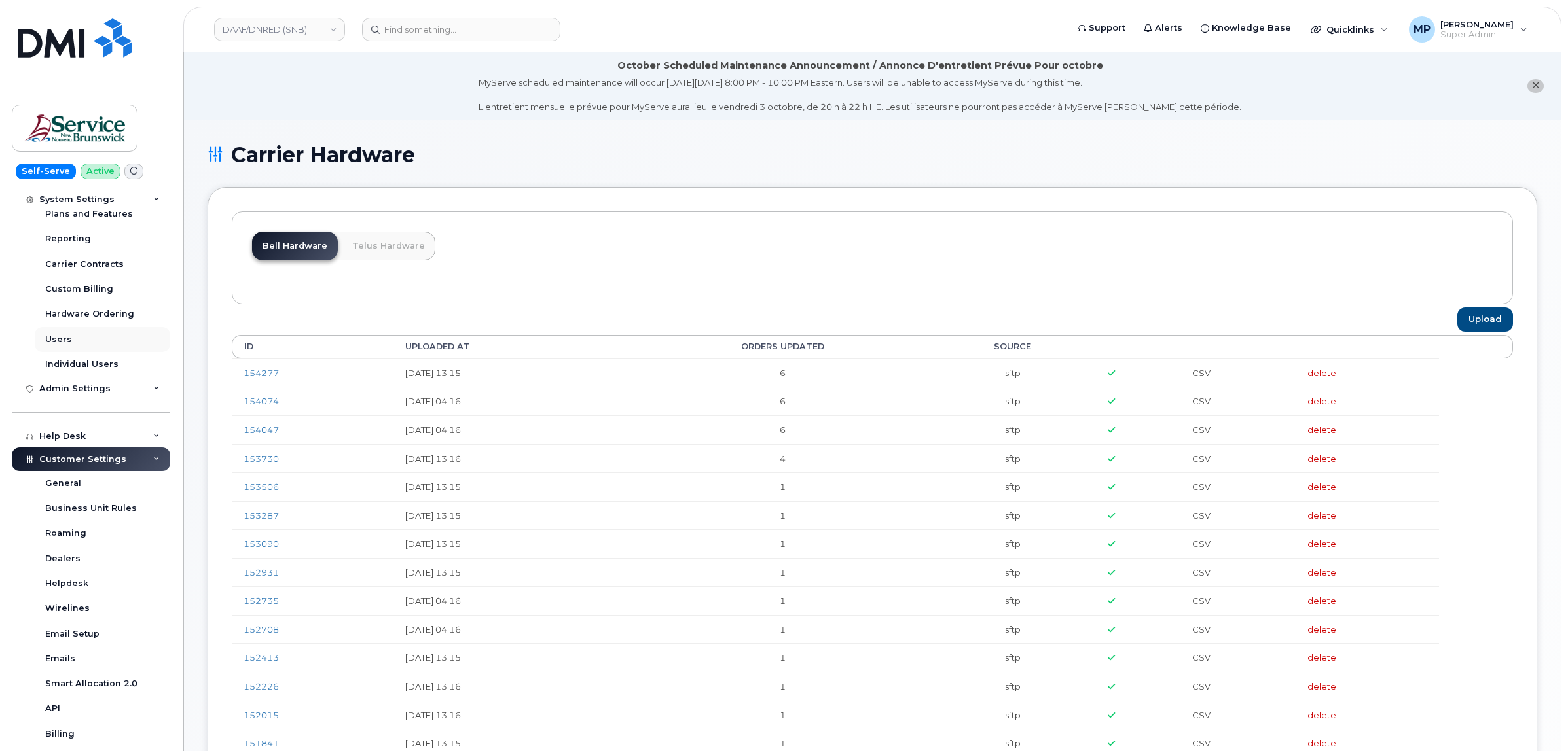
scroll to position [900, 0]
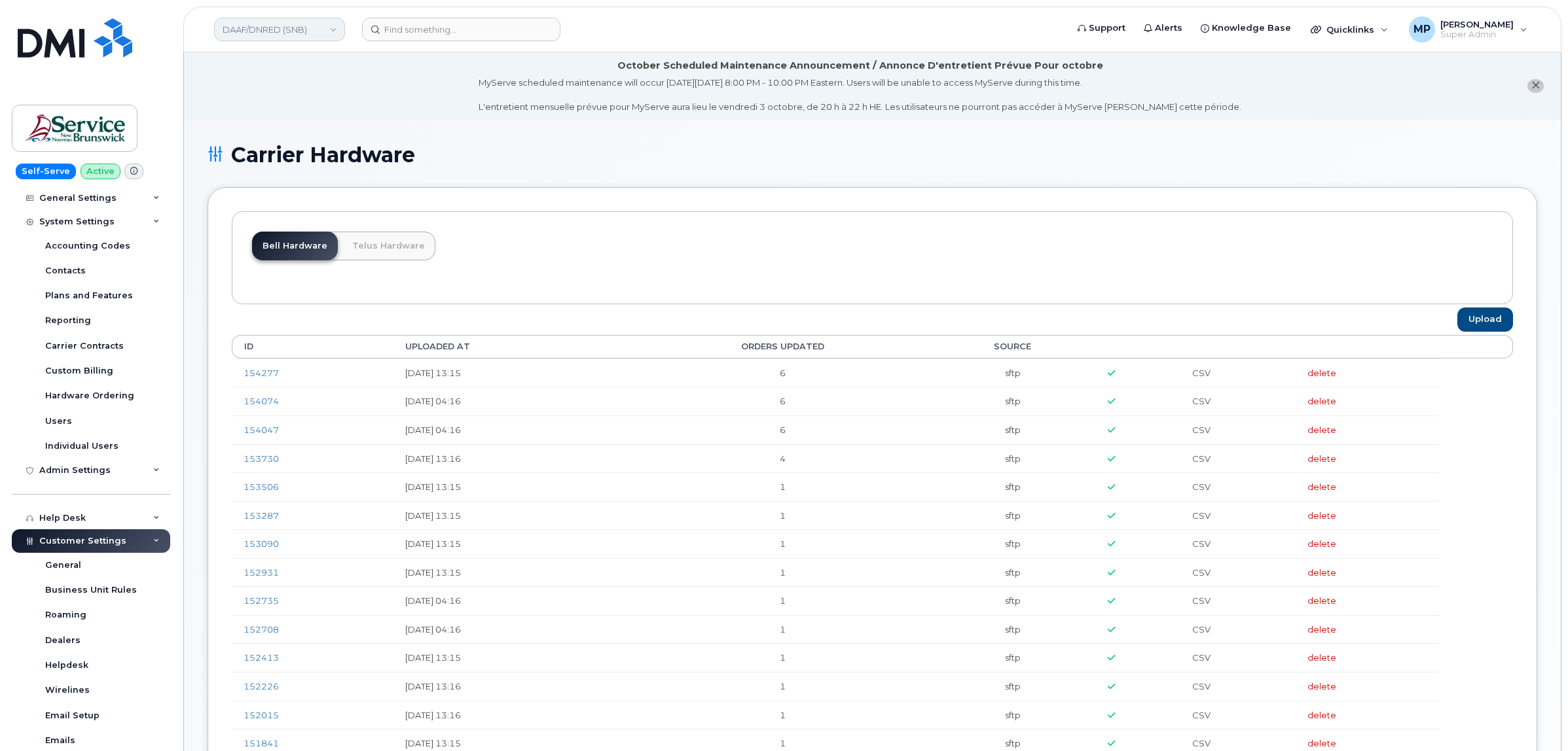
click at [283, 33] on link "DAAF/DNRED (SNB)" at bounding box center [279, 29] width 131 height 24
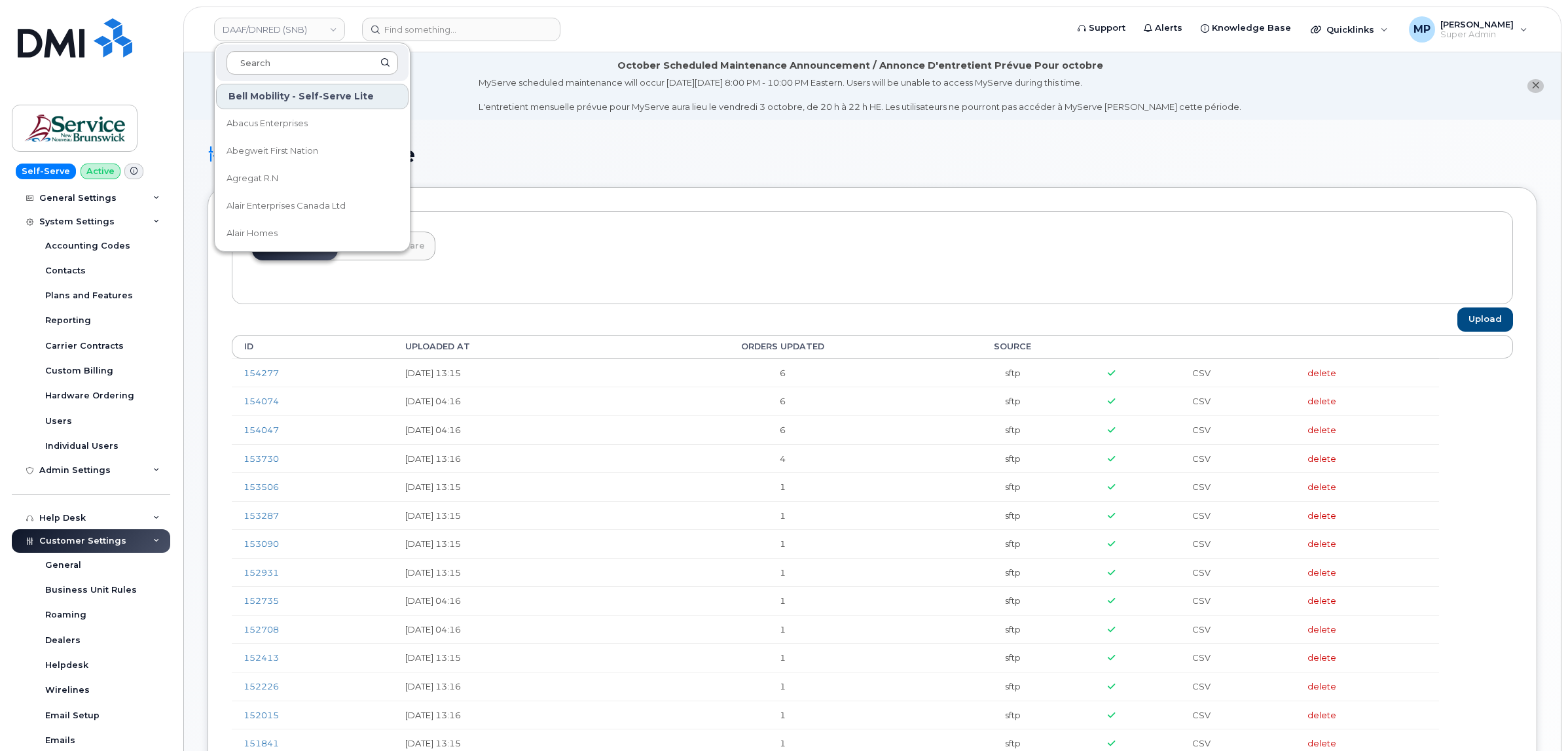
type input "r"
type input "wood"
click at [289, 233] on span "[PERSON_NAME] Group of Companies" at bounding box center [302, 233] width 151 height 26
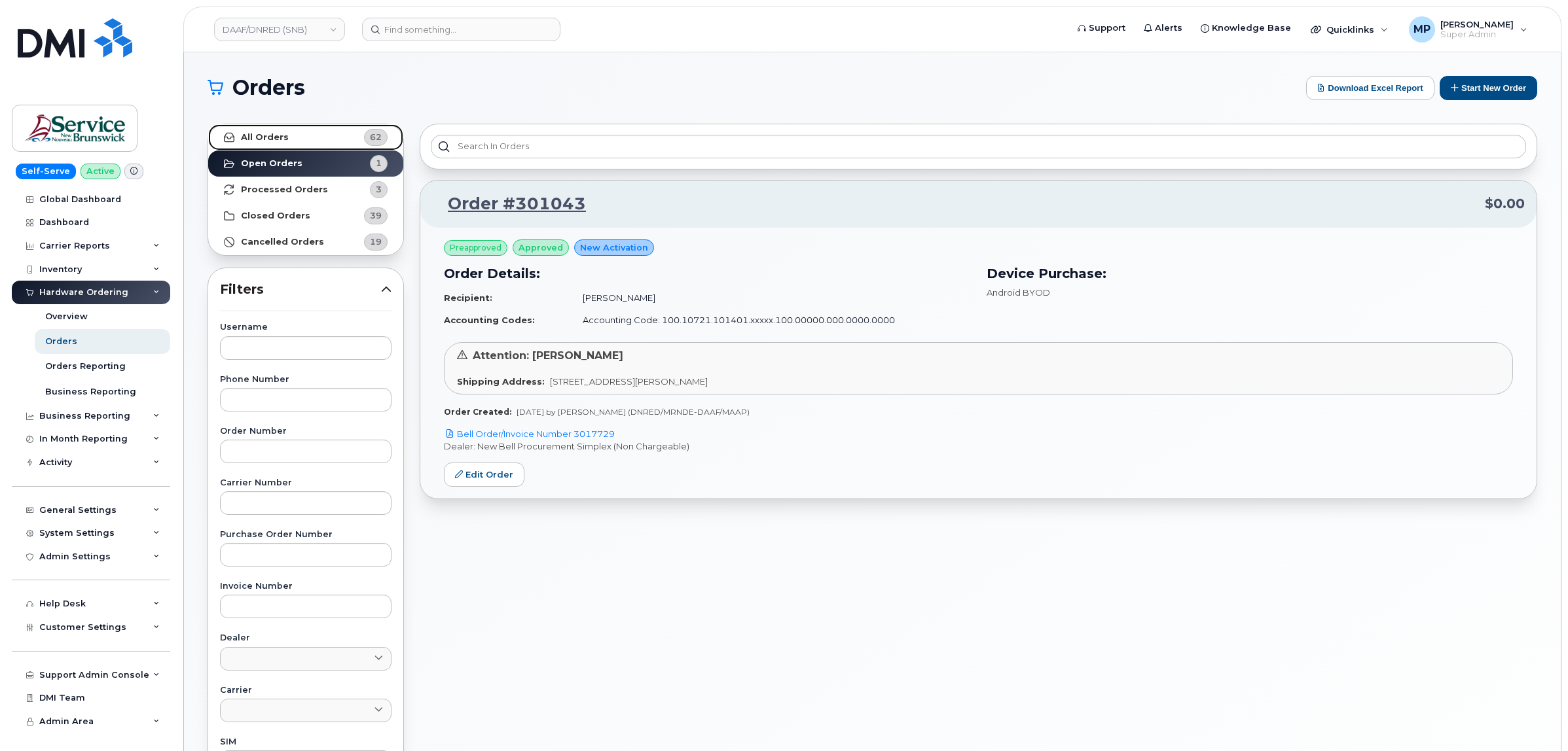
click at [305, 134] on link "All Orders 62" at bounding box center [305, 137] width 195 height 26
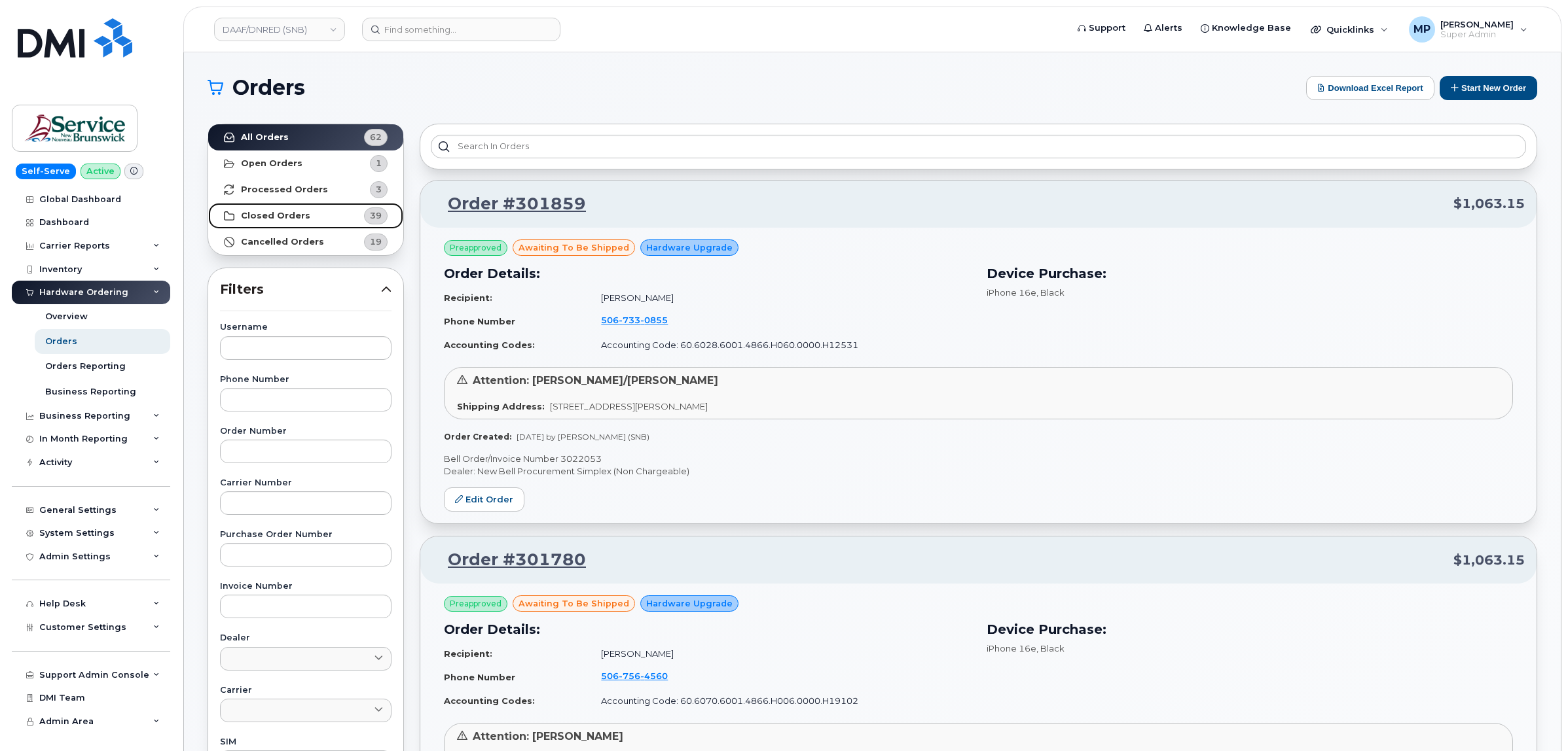
click at [286, 211] on strong "Closed Orders" at bounding box center [276, 216] width 69 height 10
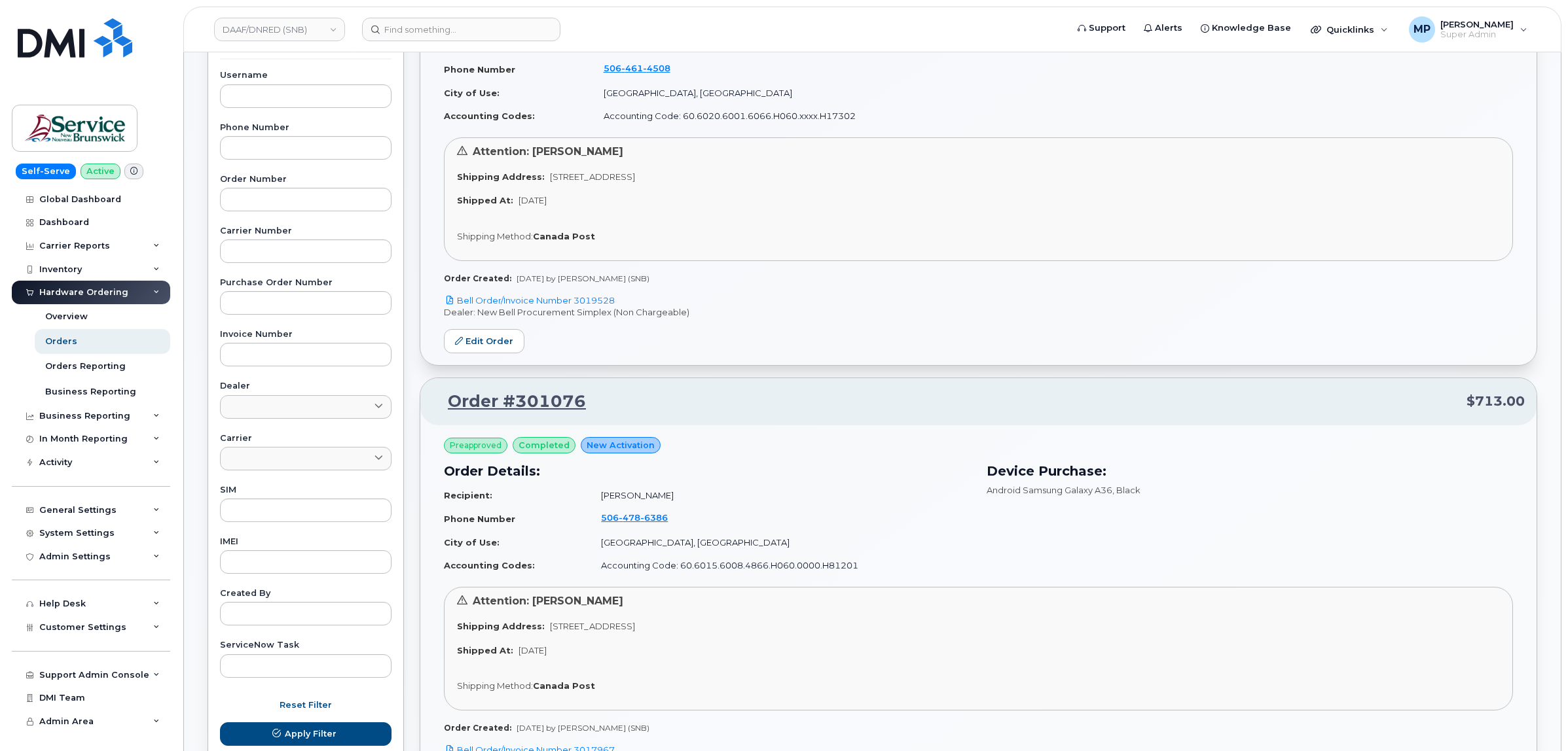
scroll to position [246, 0]
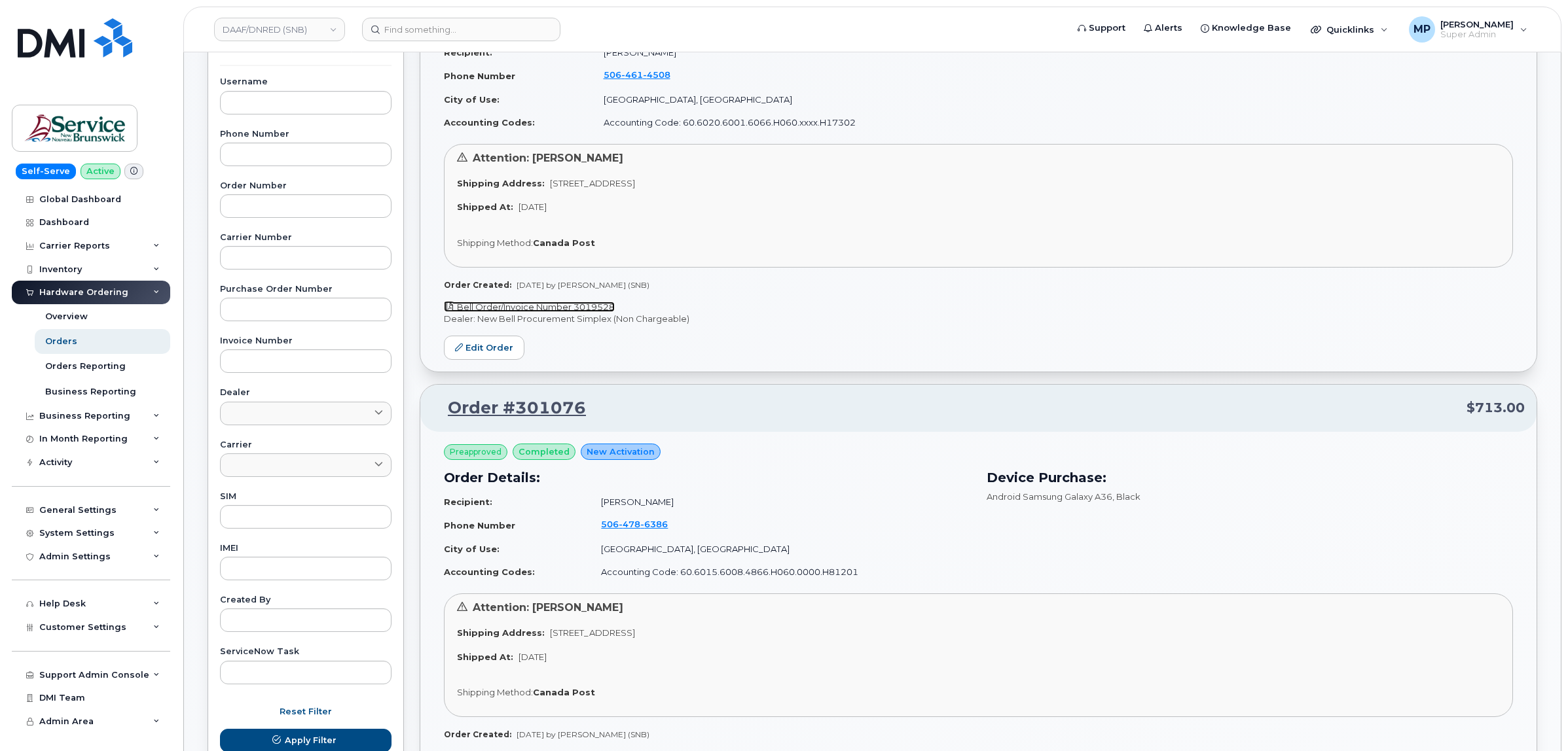
click at [557, 307] on link "Bell Order/Invoice Number 3019528" at bounding box center [529, 307] width 171 height 10
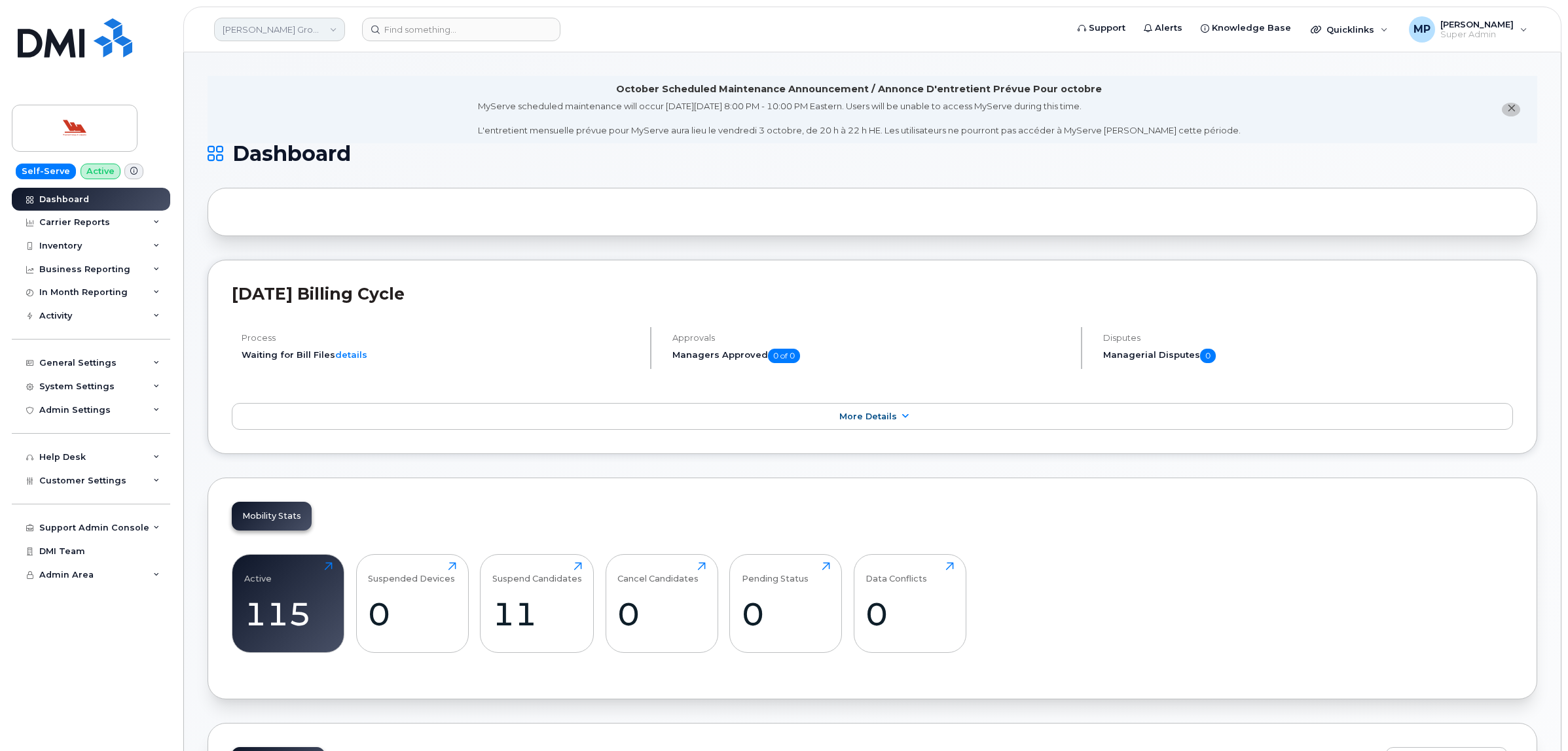
click at [257, 34] on link "Woodward Group of Companies" at bounding box center [279, 29] width 131 height 24
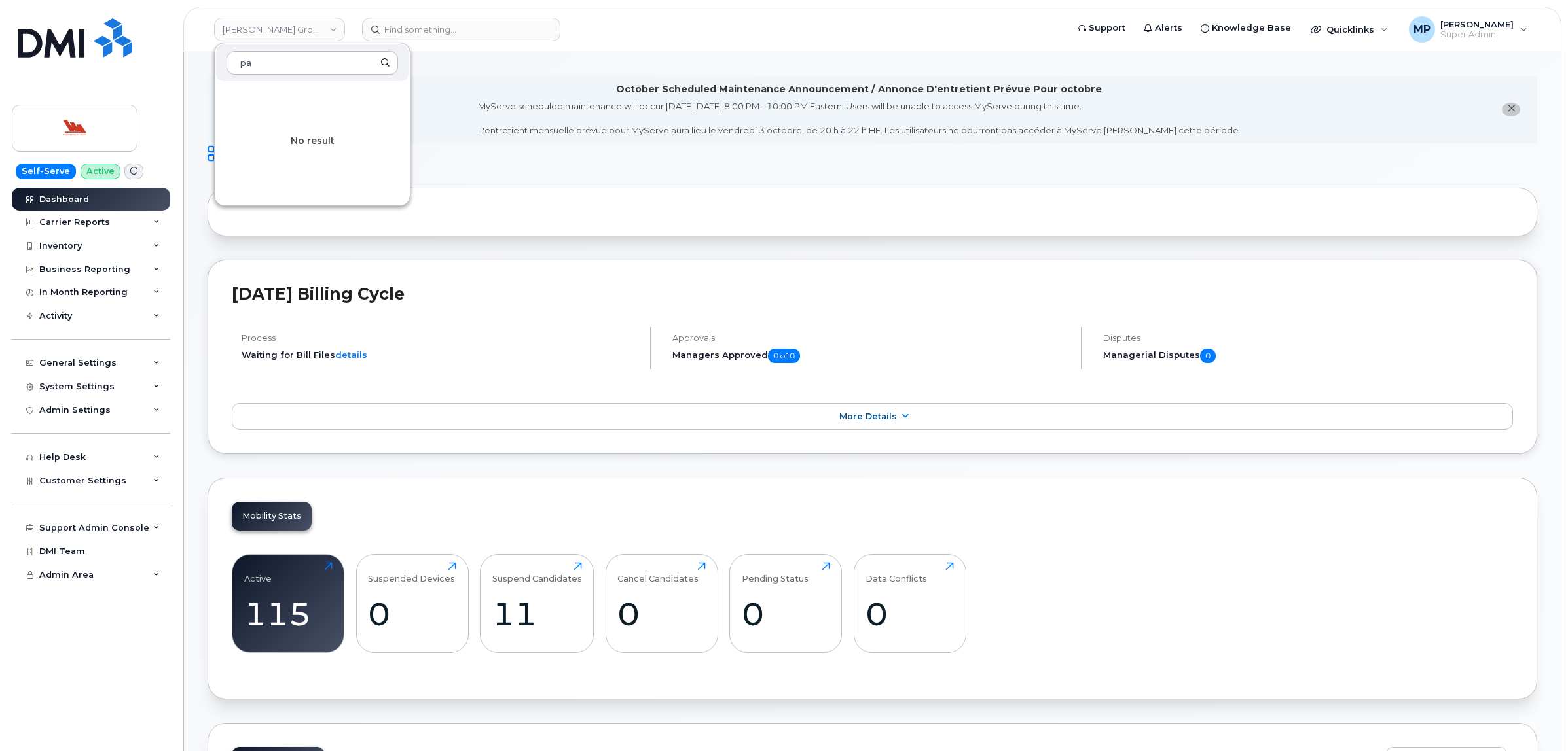
type input "p"
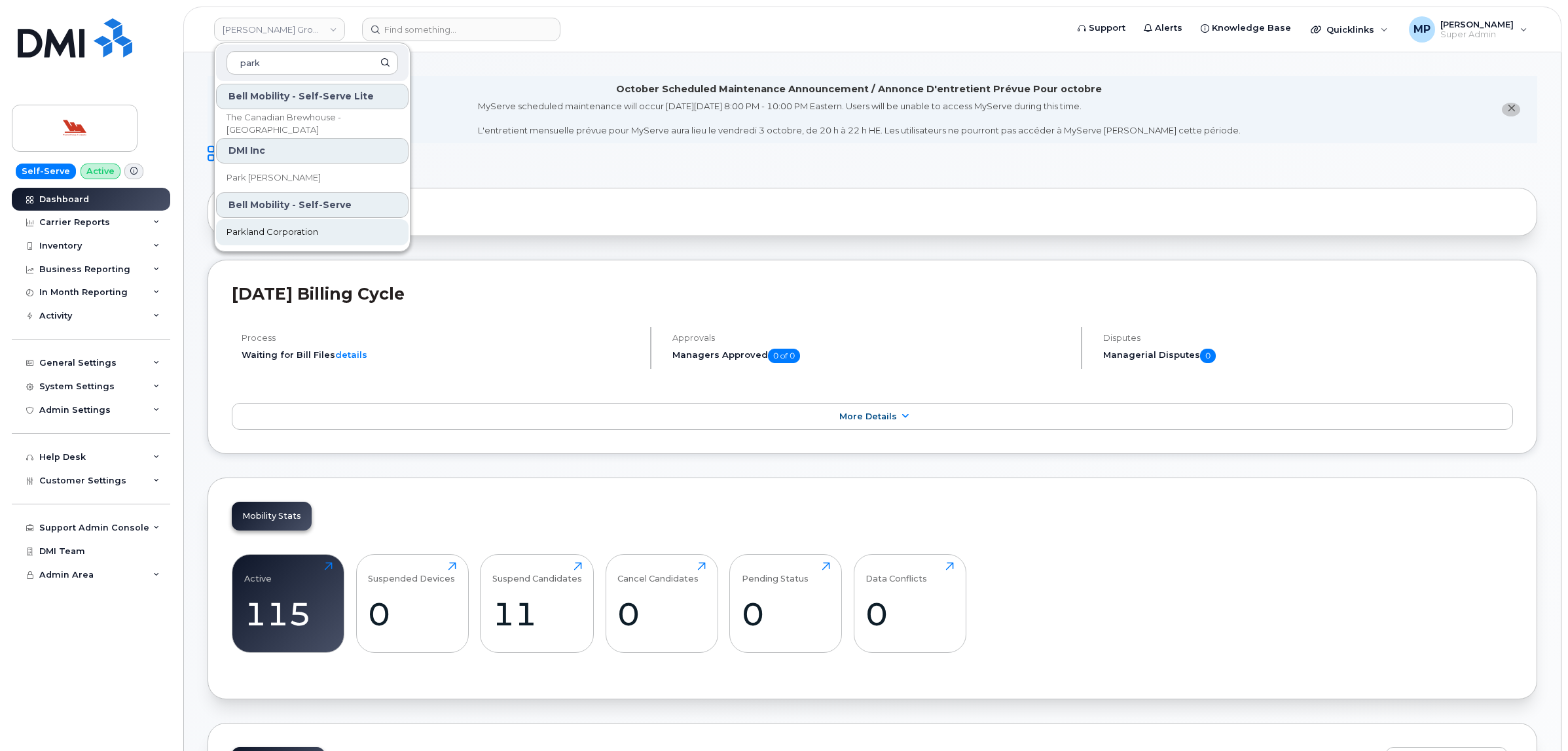
type input "park"
click at [293, 228] on span "Parkland Corporation" at bounding box center [272, 232] width 92 height 13
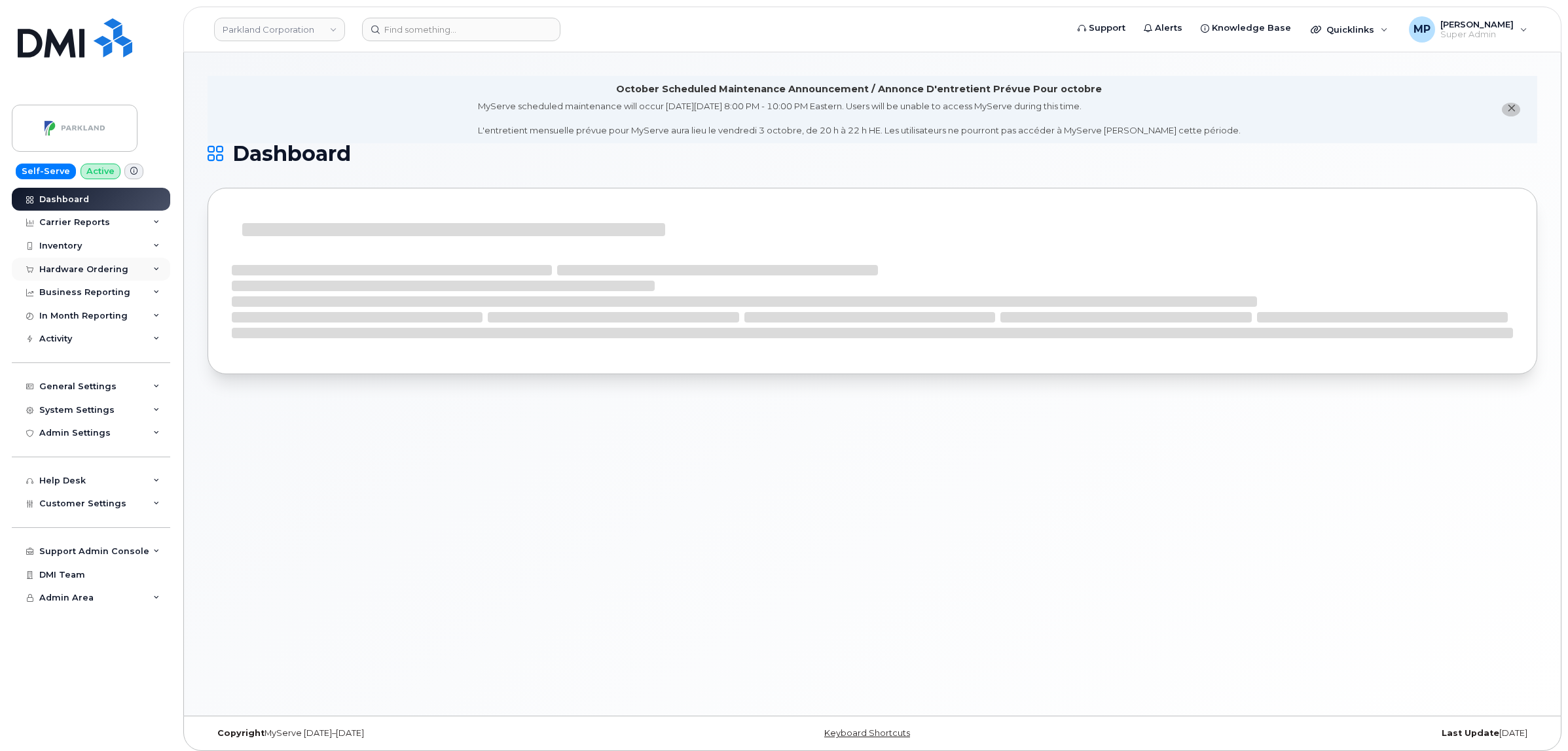
click at [73, 265] on div "Hardware Ordering" at bounding box center [83, 269] width 89 height 10
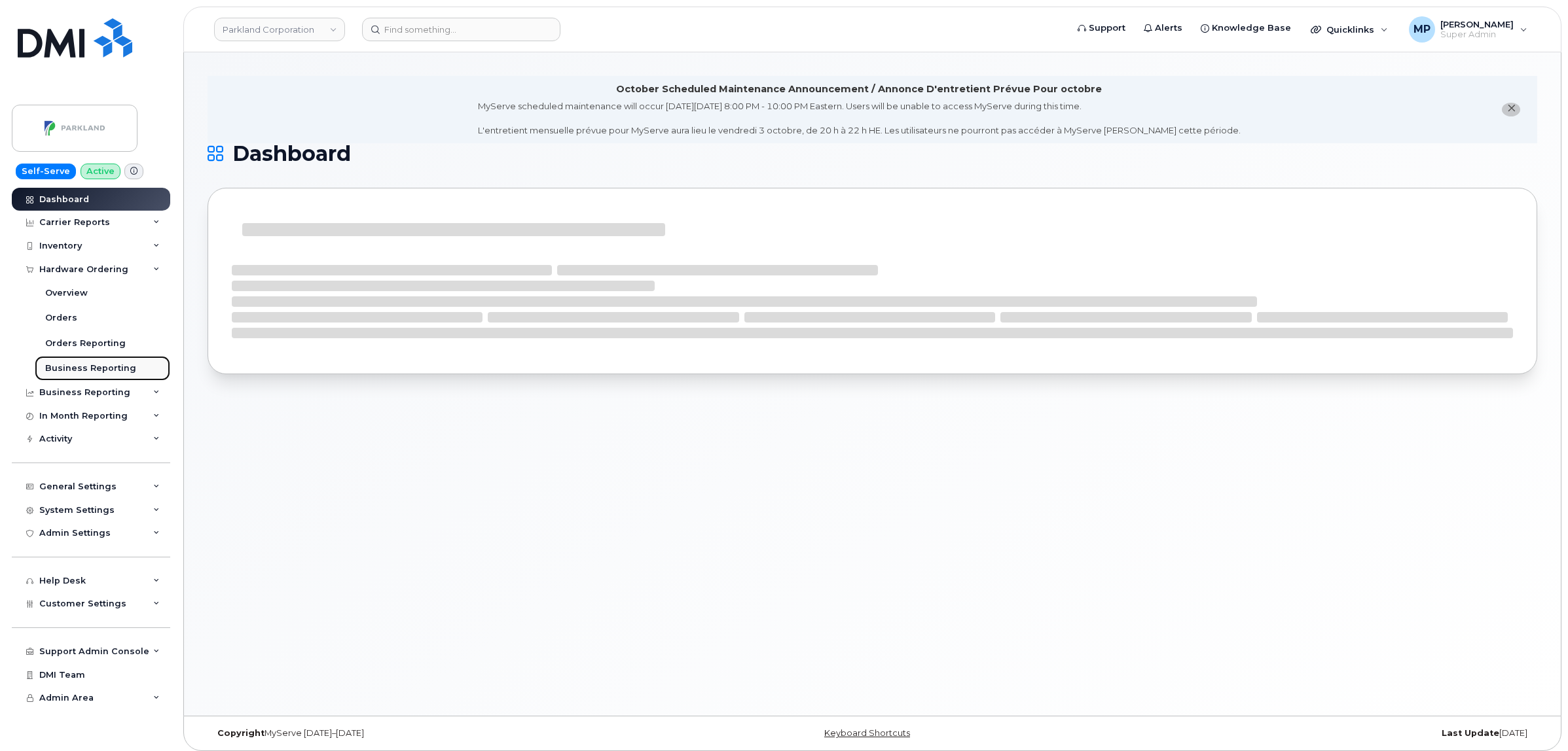
click at [54, 365] on div "Business Reporting" at bounding box center [91, 368] width 91 height 12
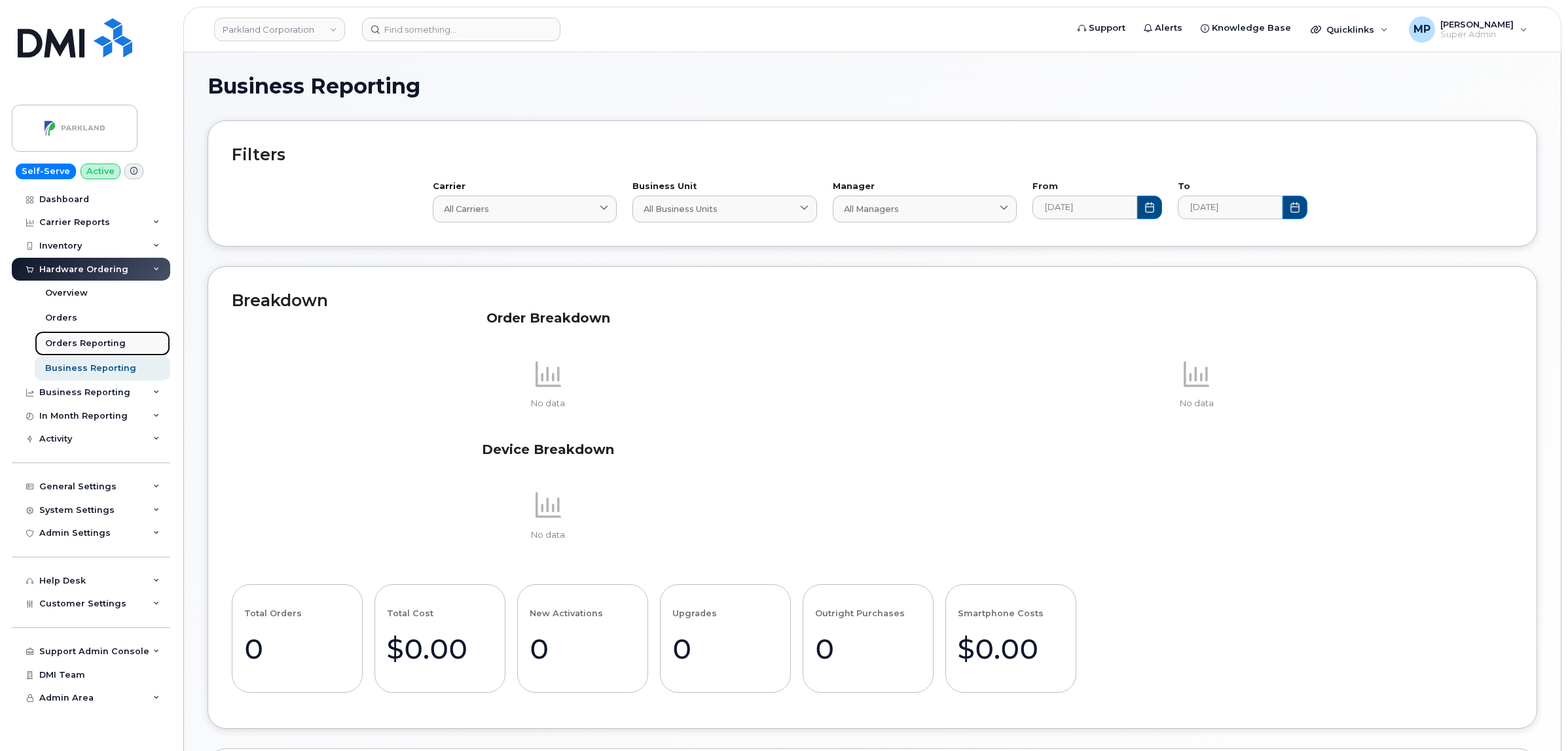
click at [83, 340] on div "Orders Reporting" at bounding box center [86, 343] width 81 height 12
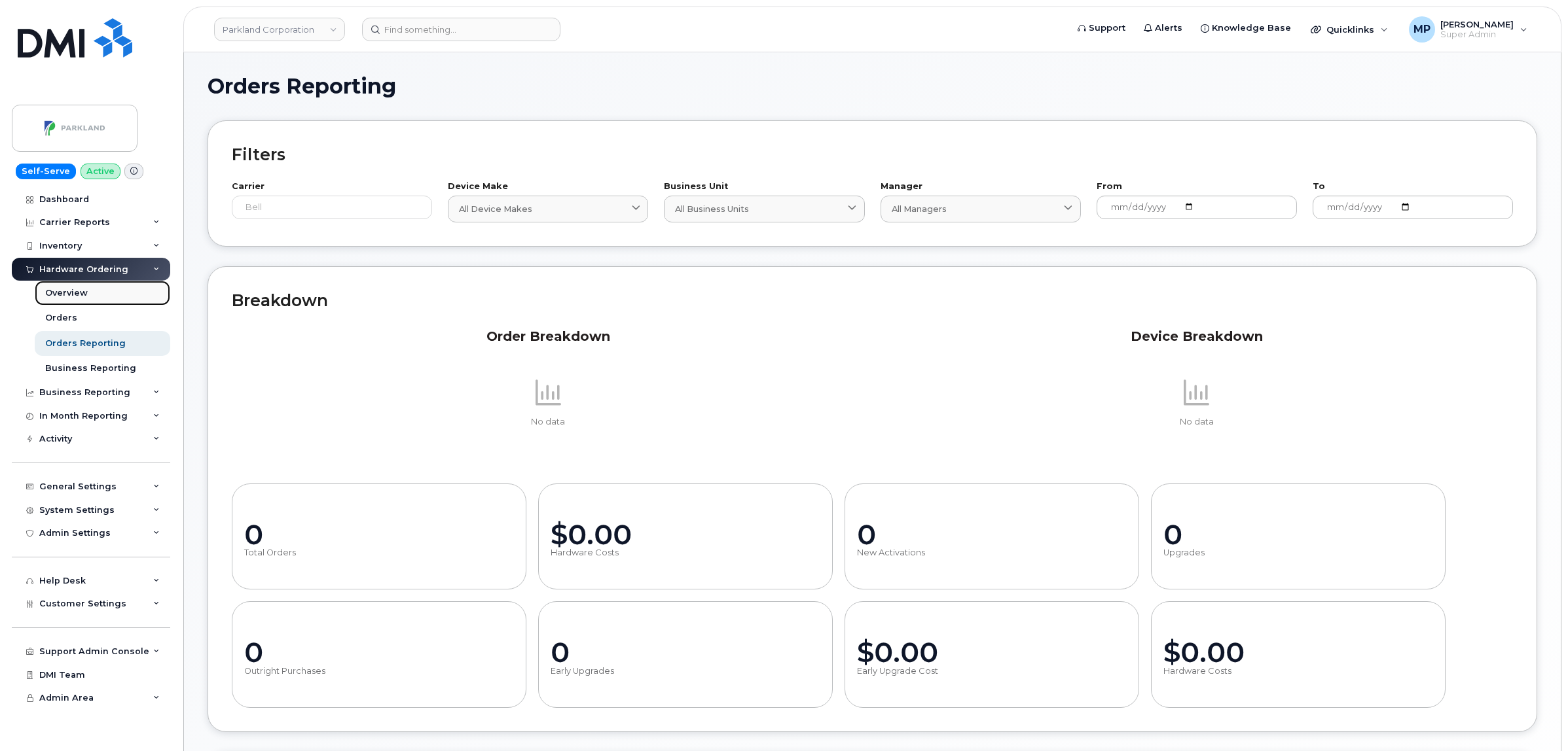
click at [60, 294] on div "Overview" at bounding box center [67, 292] width 43 height 12
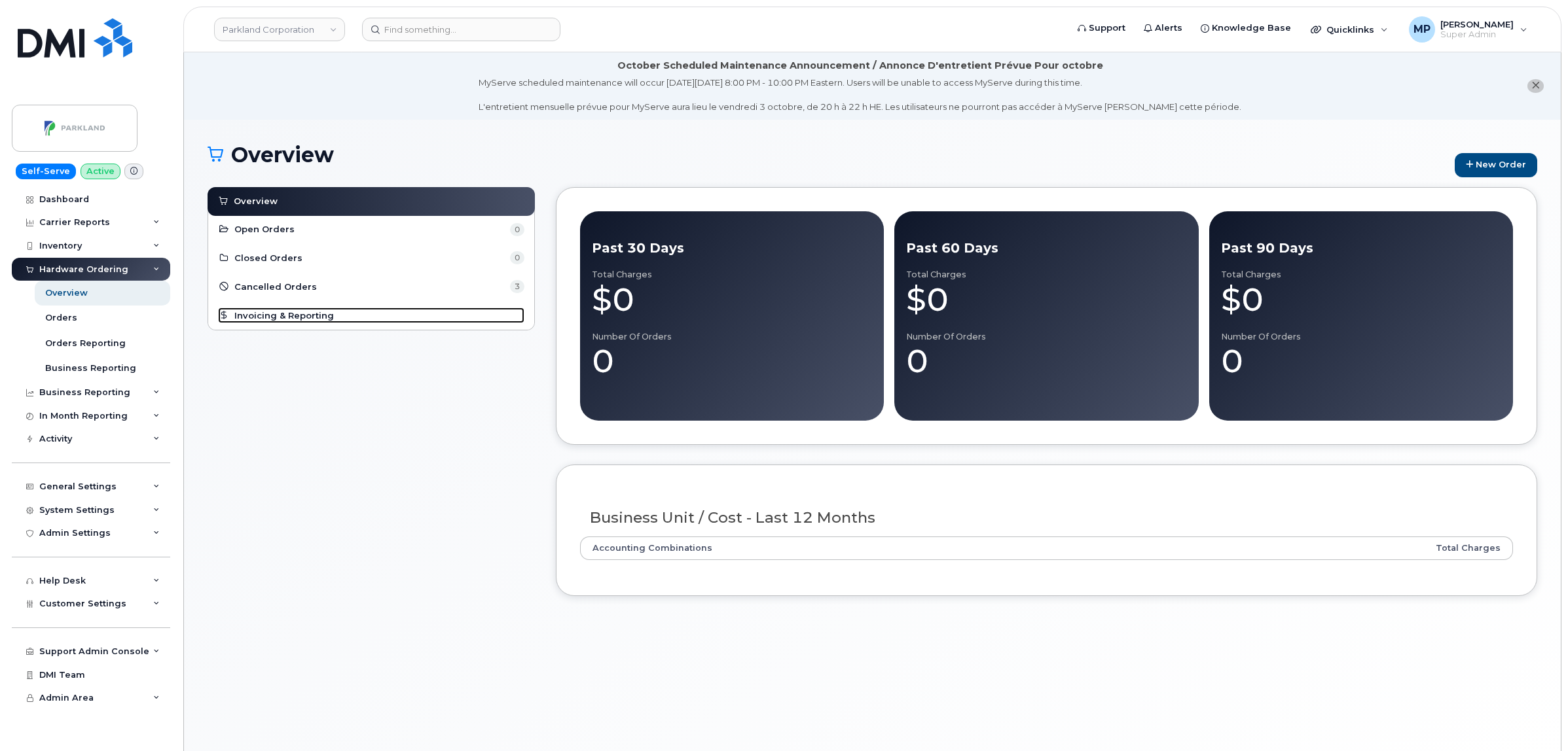
click at [316, 320] on span "Invoicing & Reporting" at bounding box center [284, 315] width 100 height 12
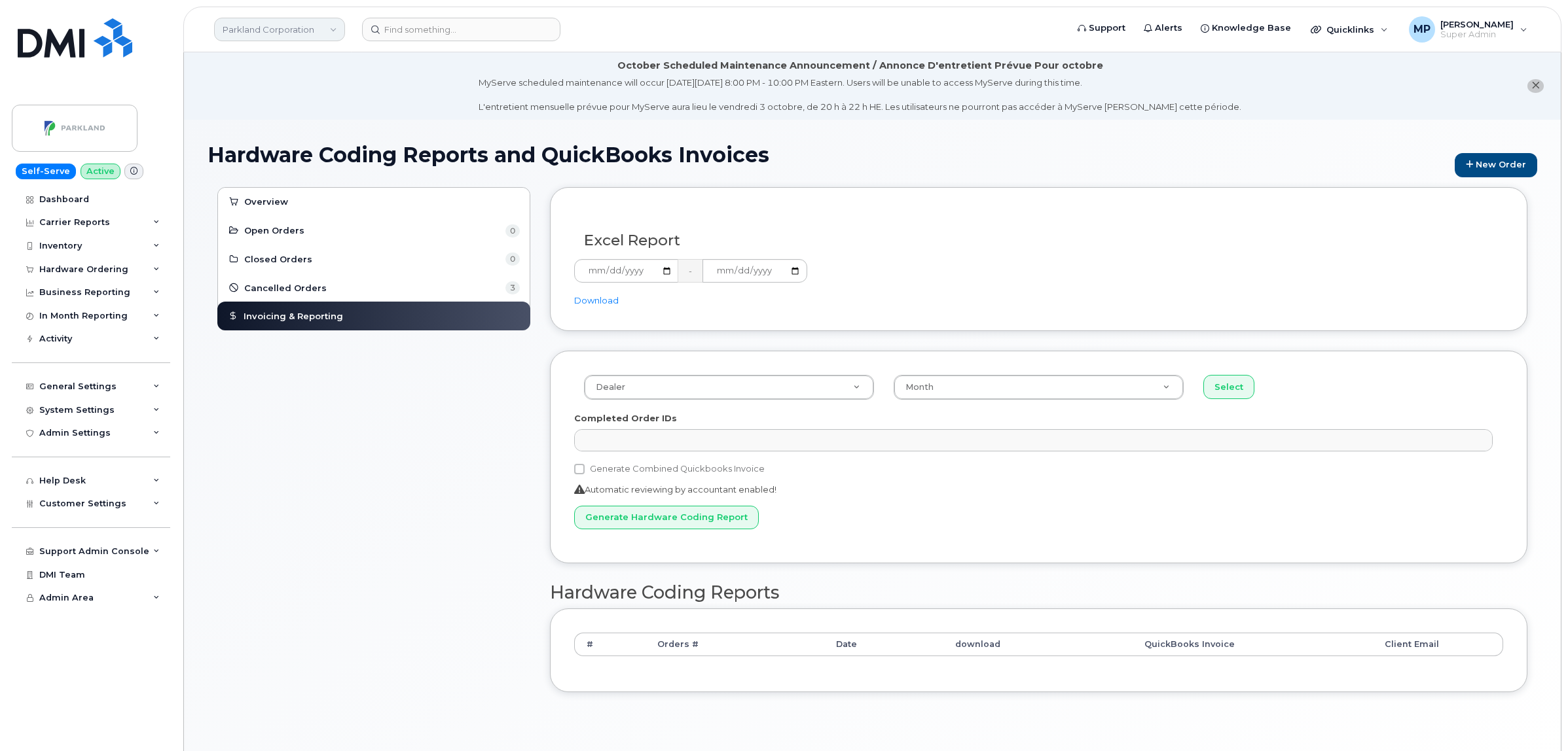
click at [267, 33] on link "Parkland Corporation" at bounding box center [279, 29] width 131 height 24
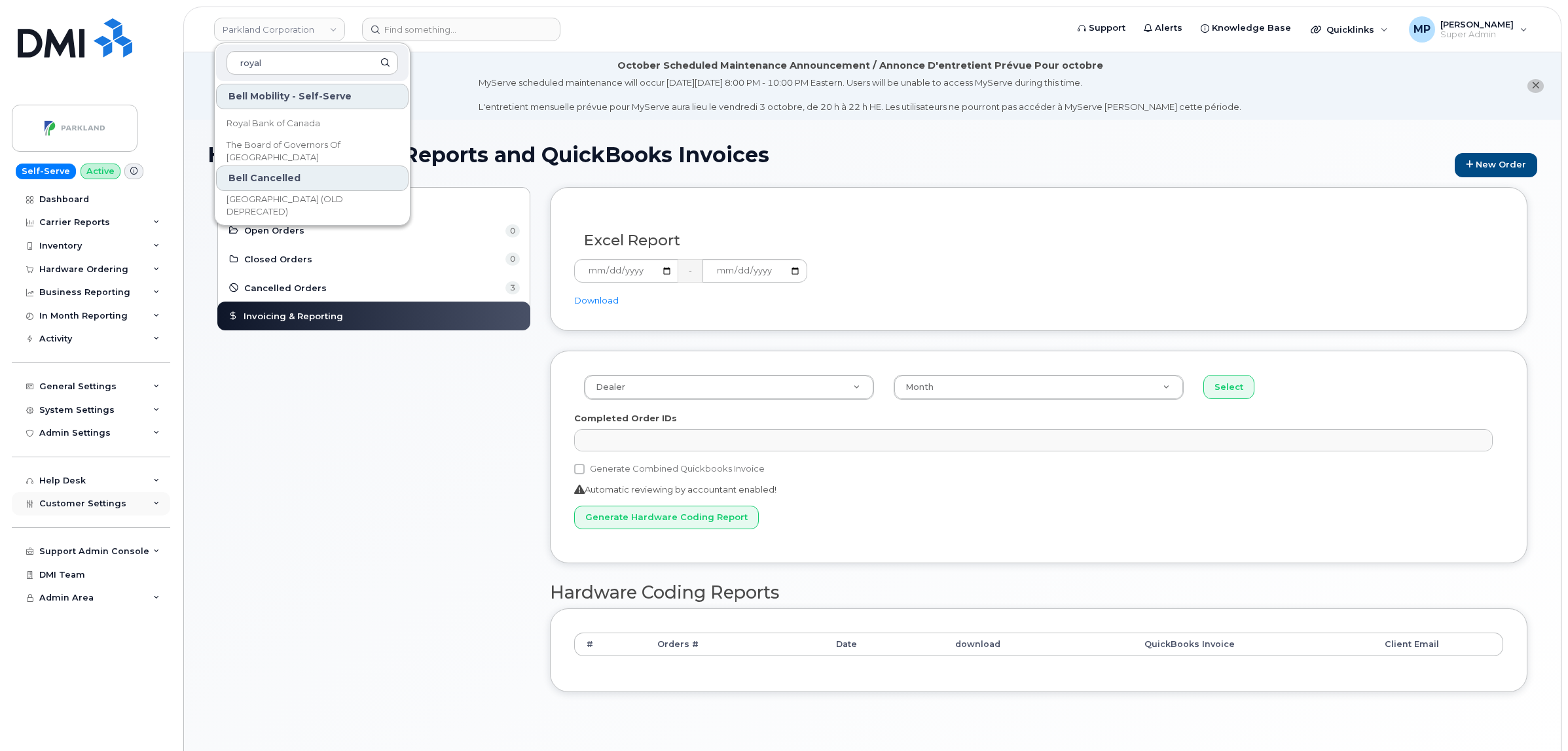
type input "royal"
drag, startPoint x: 79, startPoint y: 504, endPoint x: 88, endPoint y: 501, distance: 9.5
click at [87, 505] on span "Customer Settings" at bounding box center [83, 503] width 87 height 9
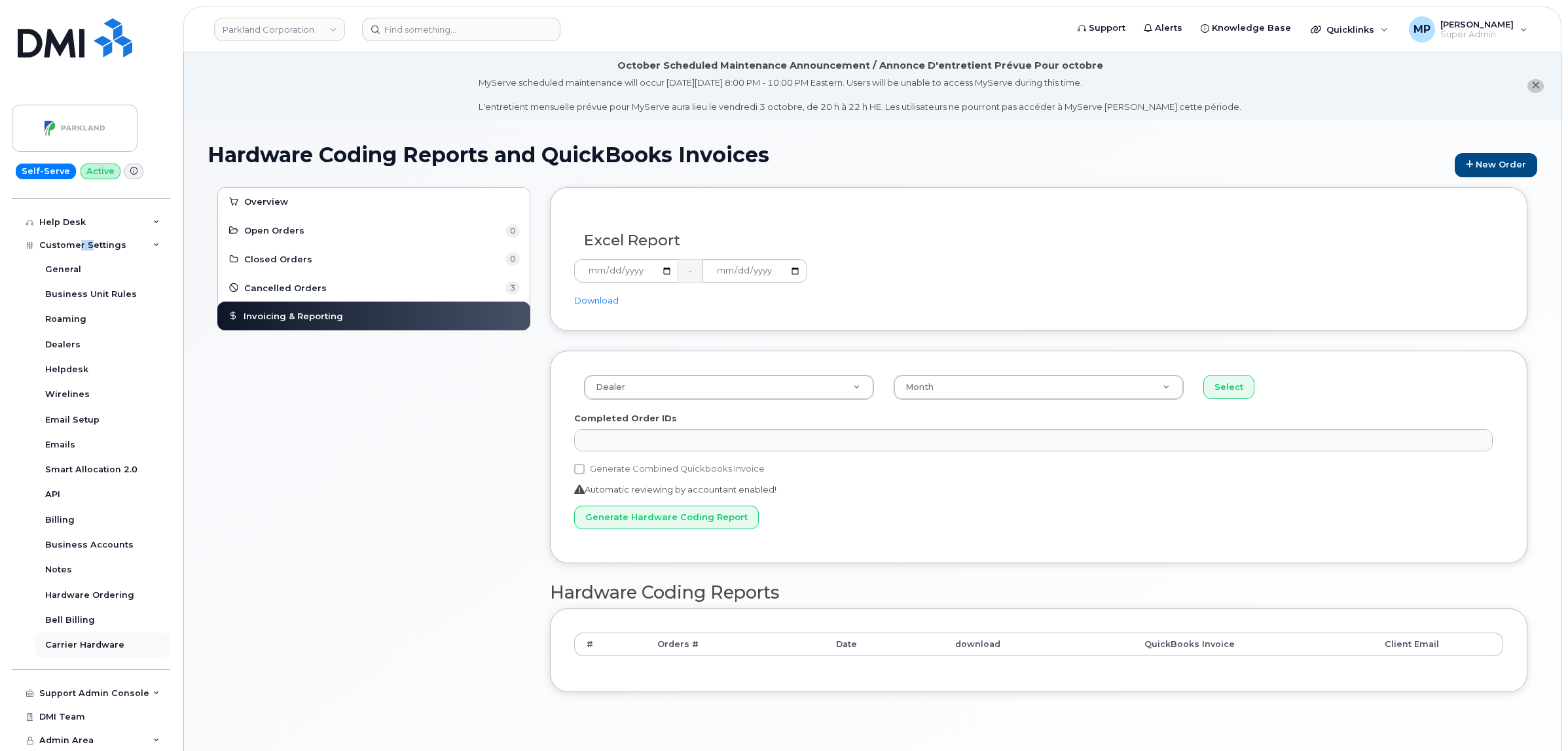
scroll to position [264, 0]
click at [284, 27] on link "Parkland Corporation" at bounding box center [279, 29] width 131 height 24
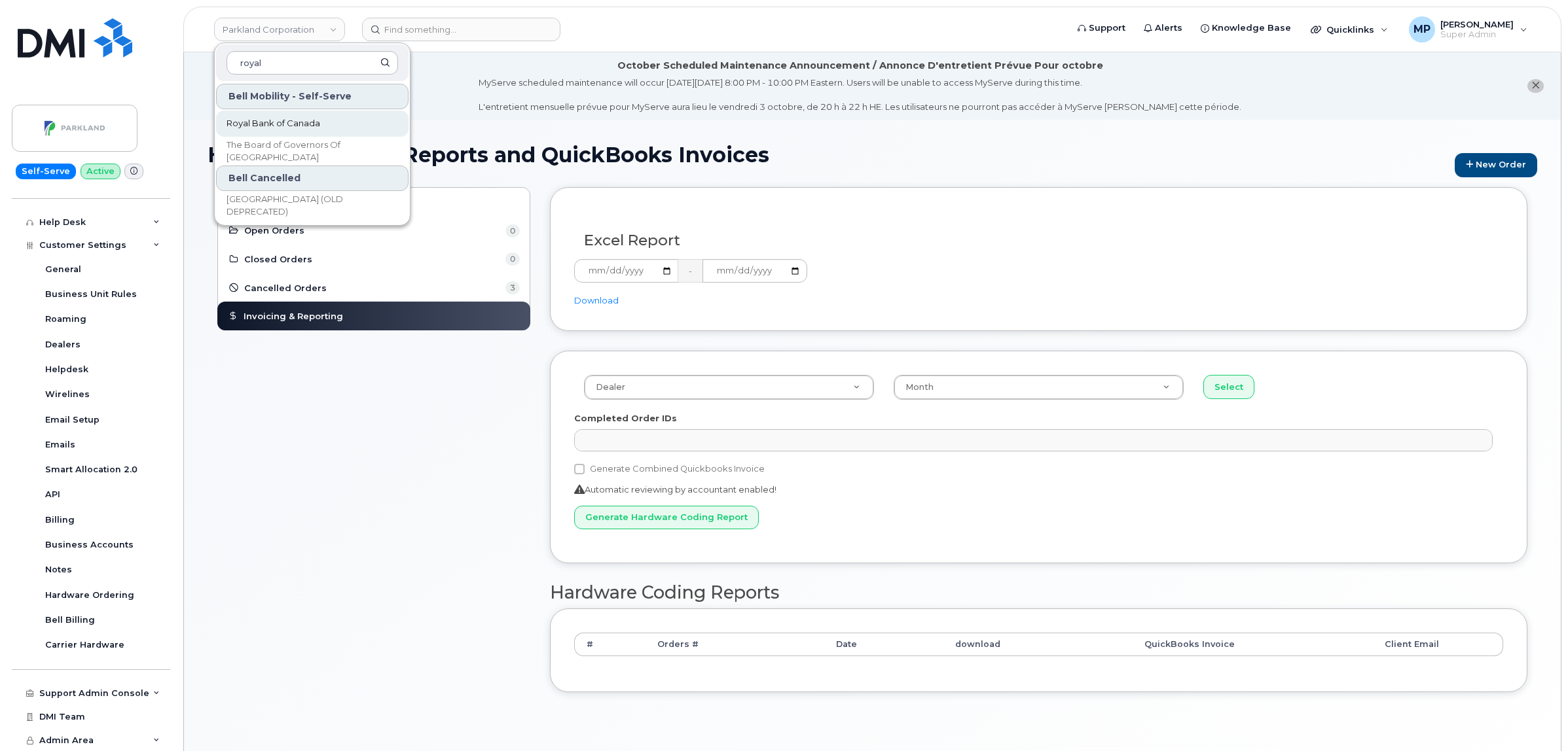
type input "royal"
click at [272, 117] on span "Royal Bank of Canada" at bounding box center [274, 123] width 94 height 13
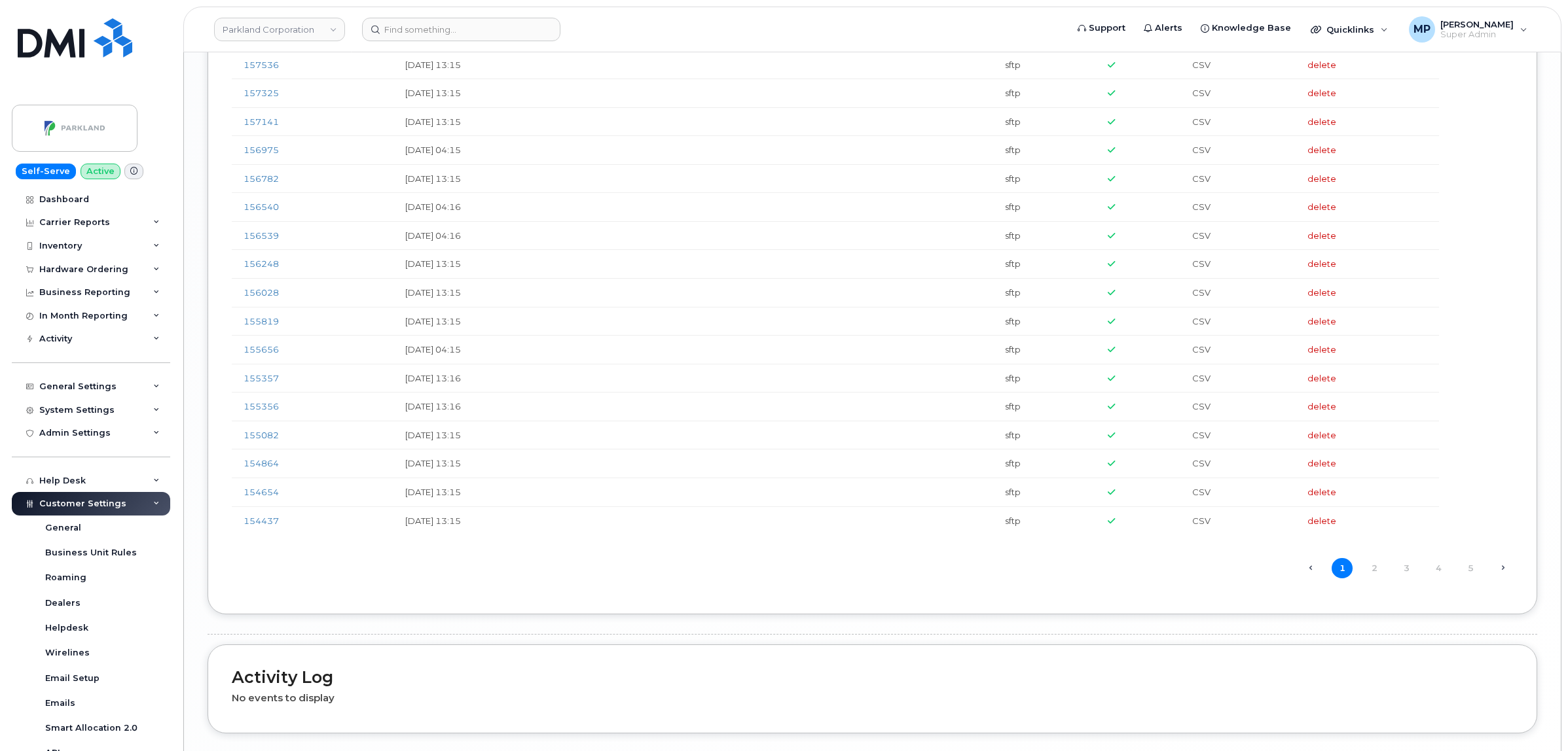
scroll to position [2759, 0]
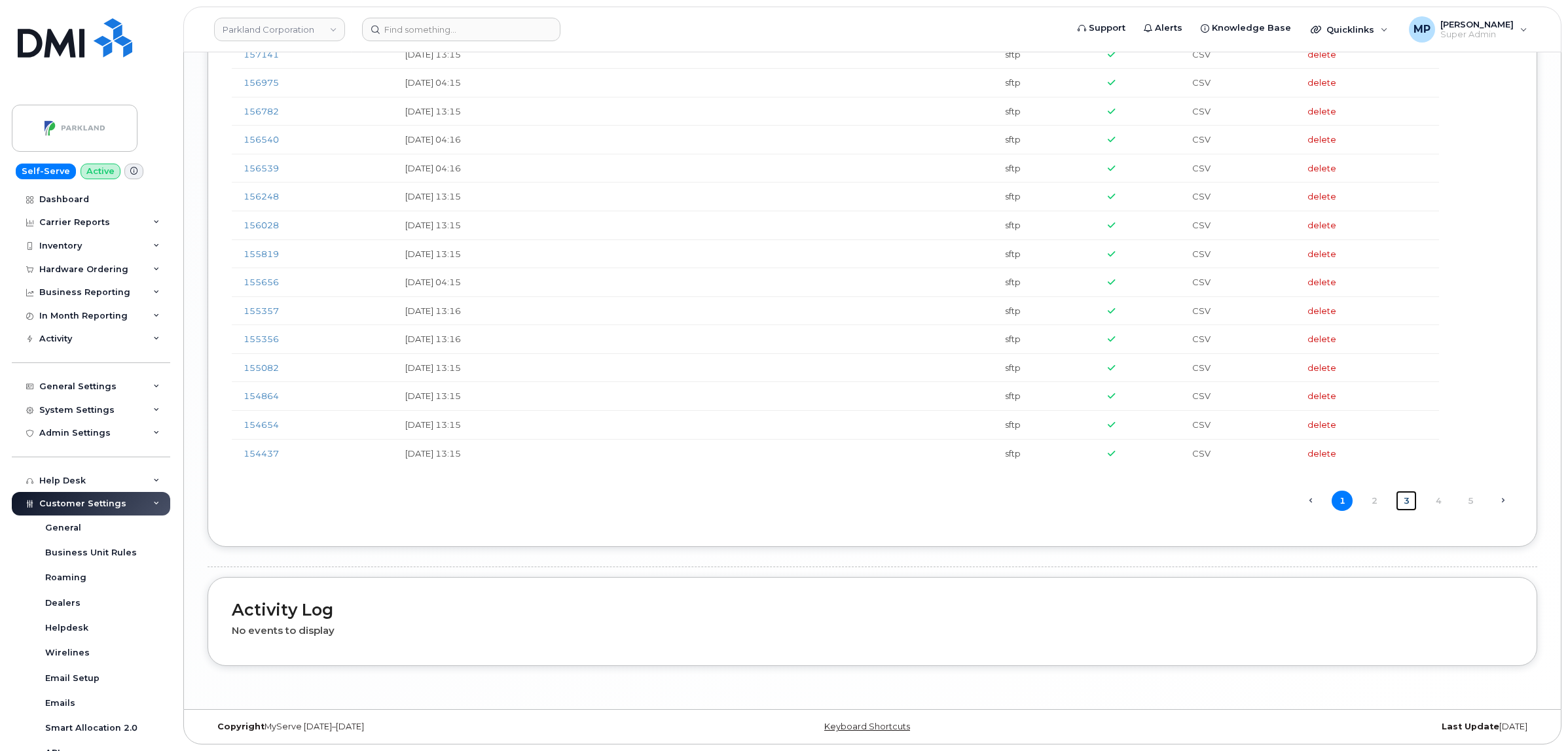
click at [1401, 496] on link "3" at bounding box center [1406, 501] width 21 height 20
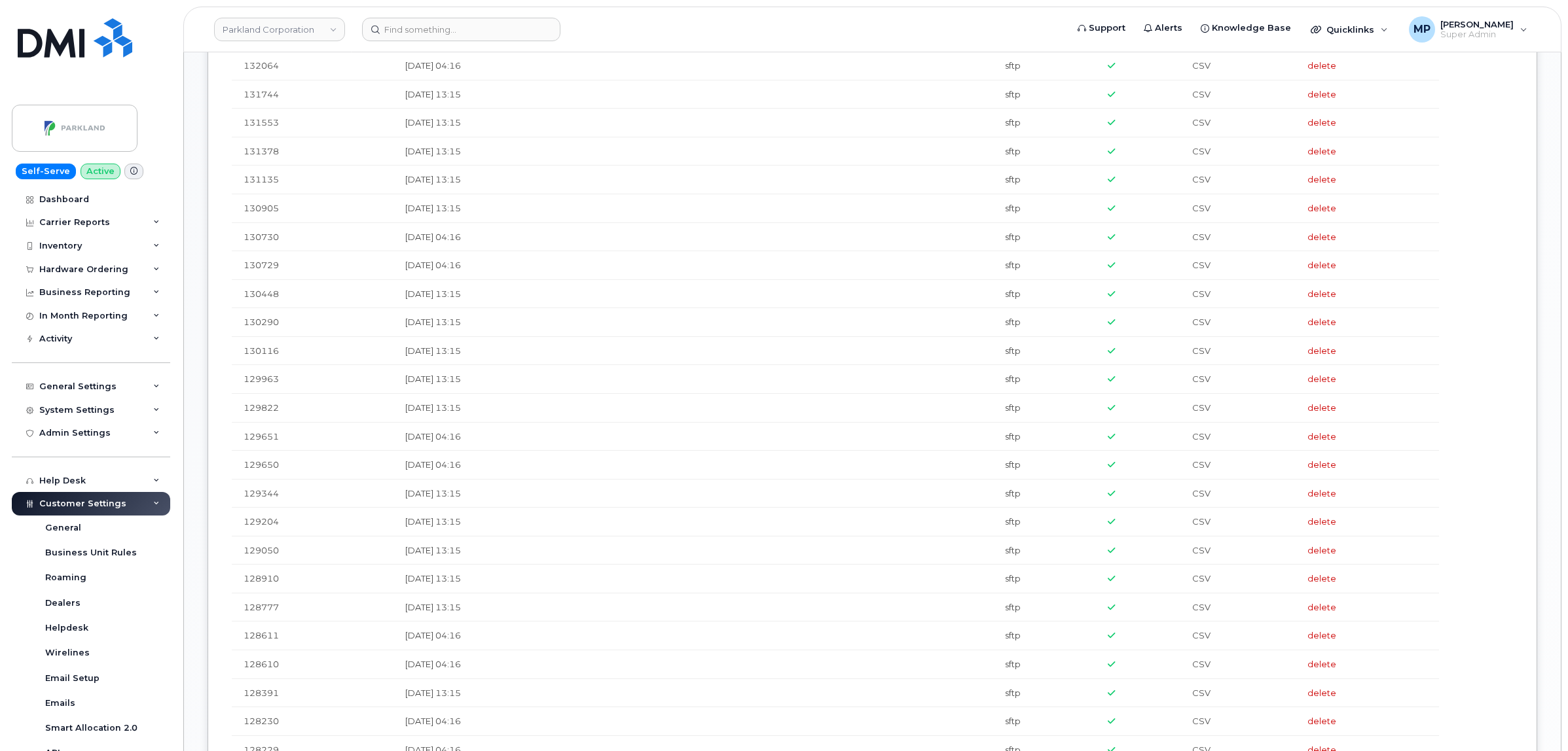
scroll to position [1145, 0]
click at [72, 220] on div "Carrier Reports" at bounding box center [75, 222] width 71 height 10
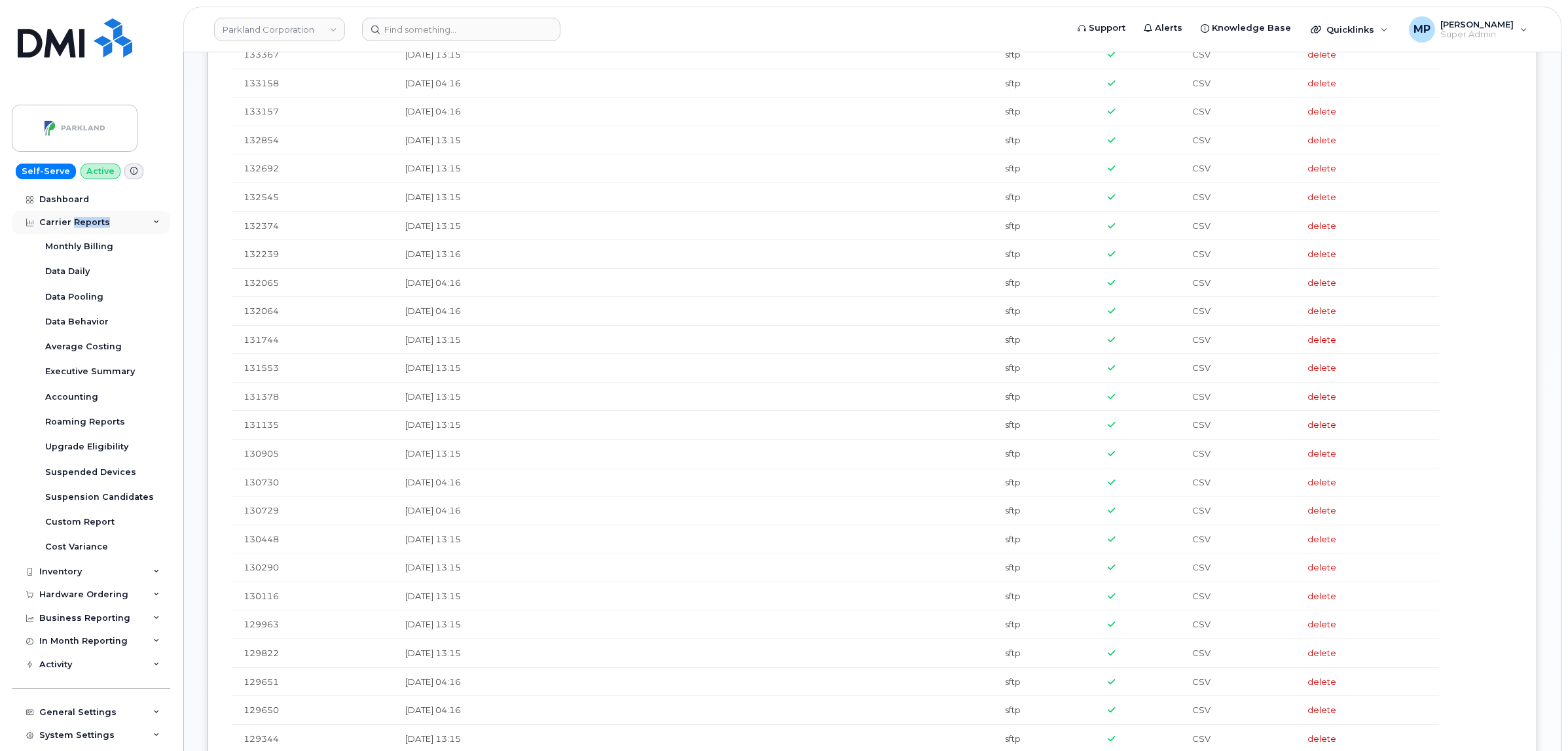
click at [72, 223] on div "Carrier Reports" at bounding box center [75, 222] width 71 height 10
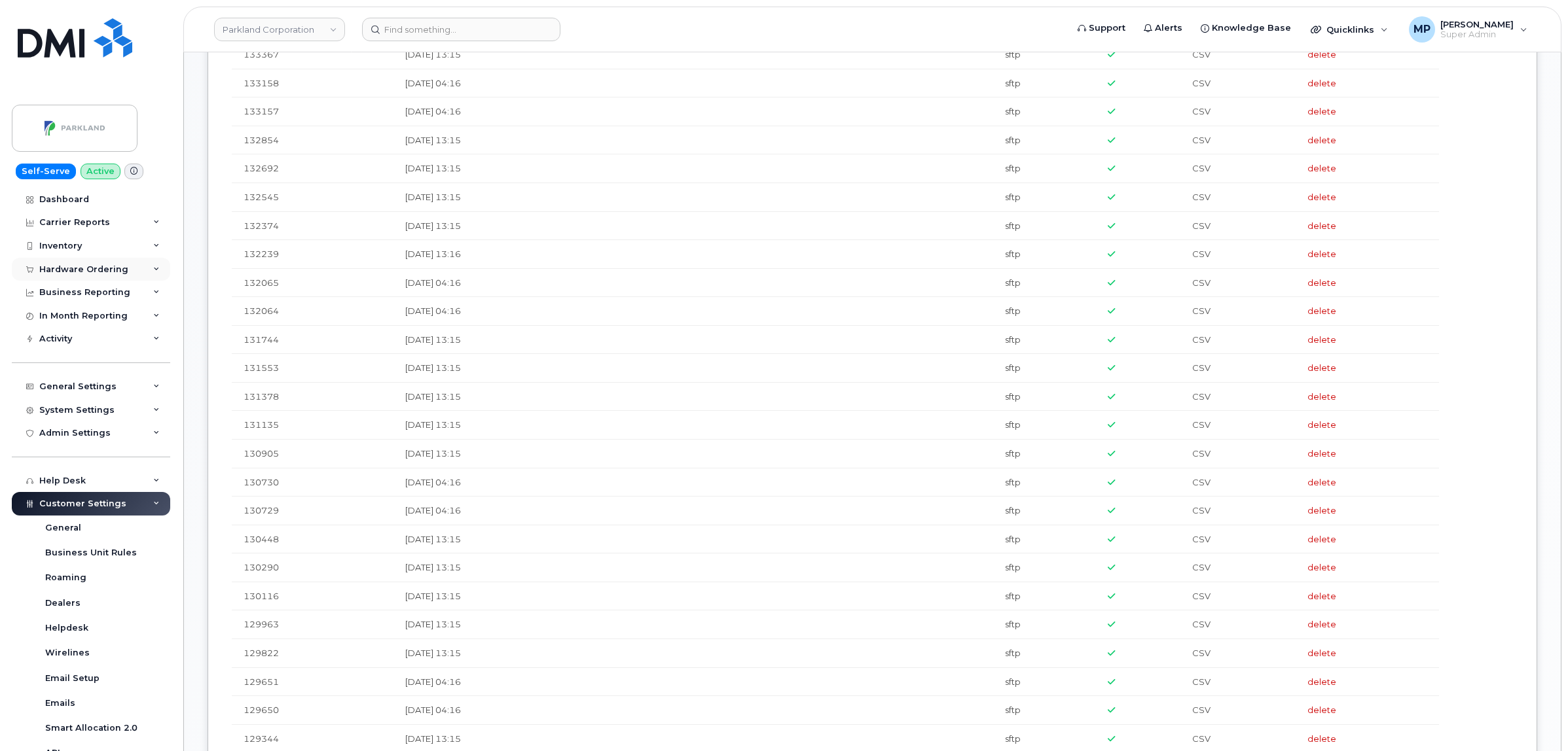
click at [80, 269] on div "Hardware Ordering" at bounding box center [83, 269] width 89 height 10
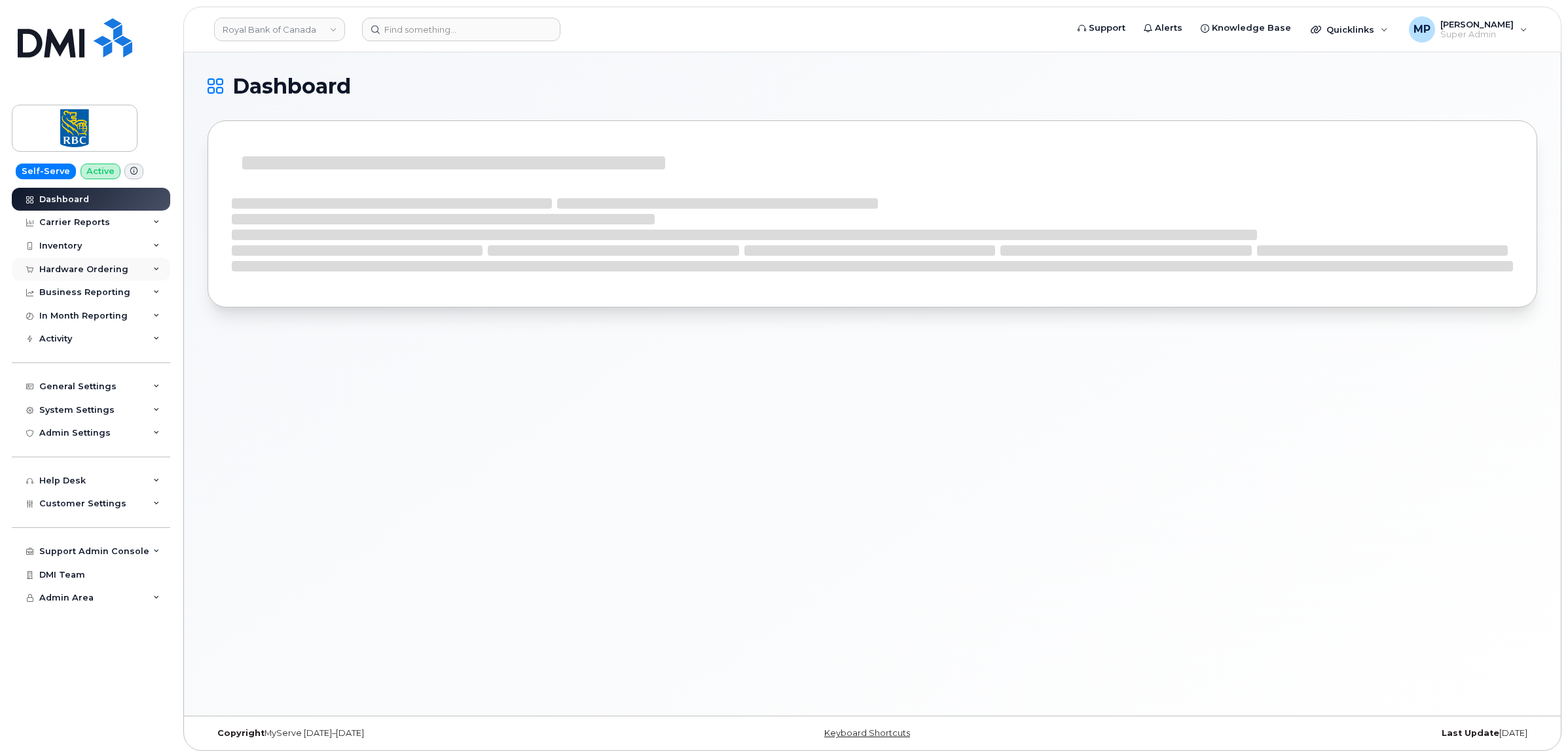
click at [85, 282] on div "Hardware Ordering" at bounding box center [90, 269] width 158 height 24
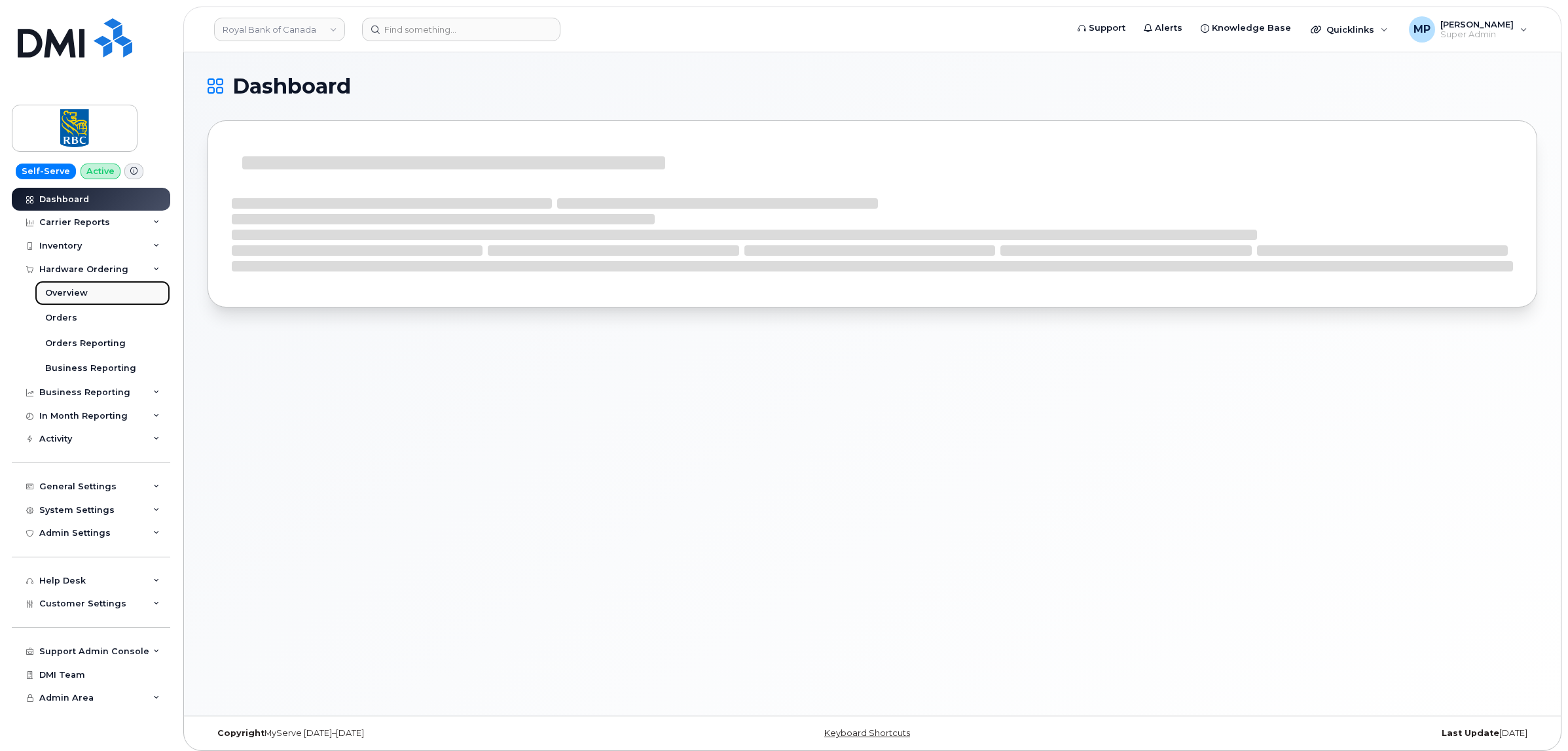
click at [69, 292] on div "Overview" at bounding box center [67, 292] width 43 height 12
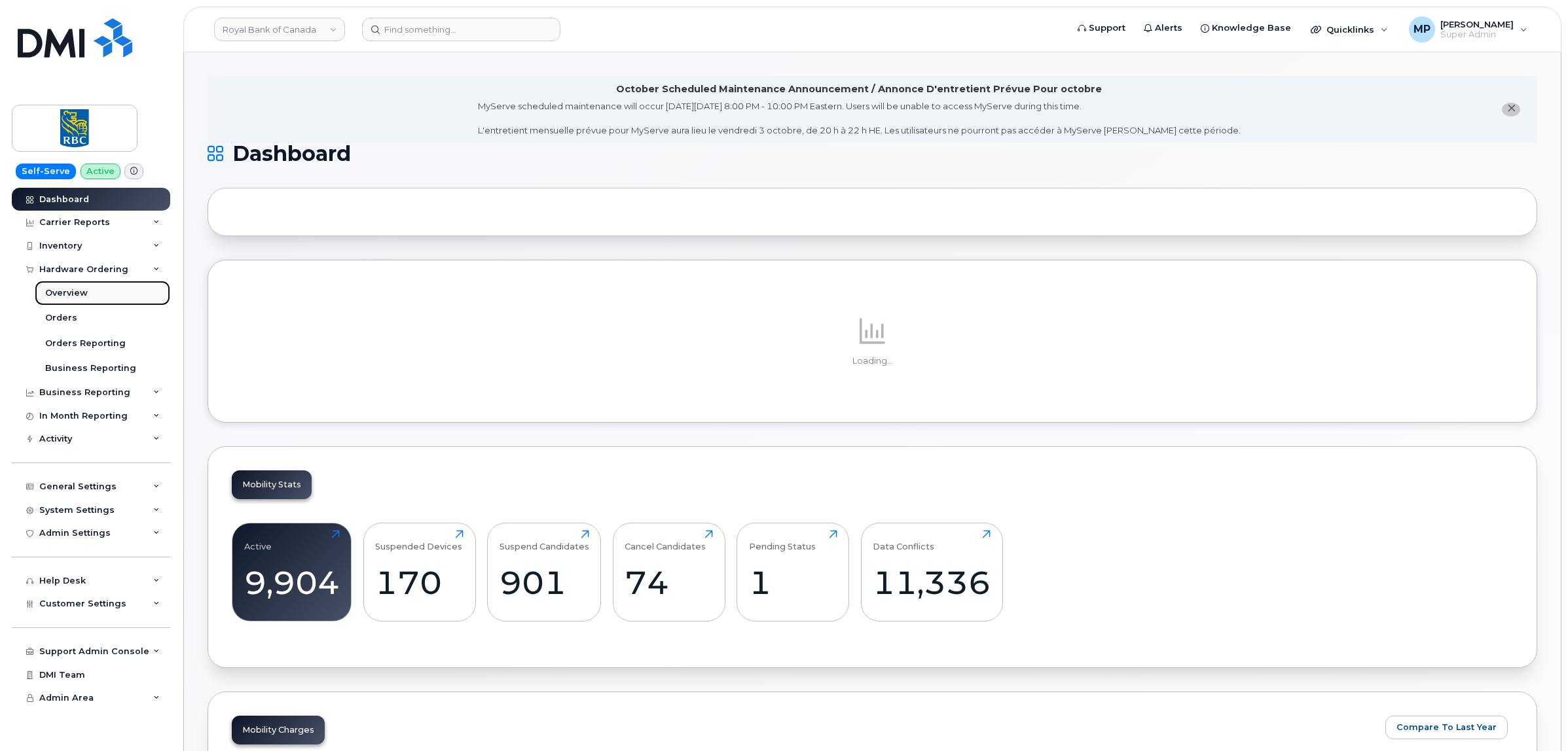
click at [77, 290] on div "Overview" at bounding box center [67, 292] width 43 height 12
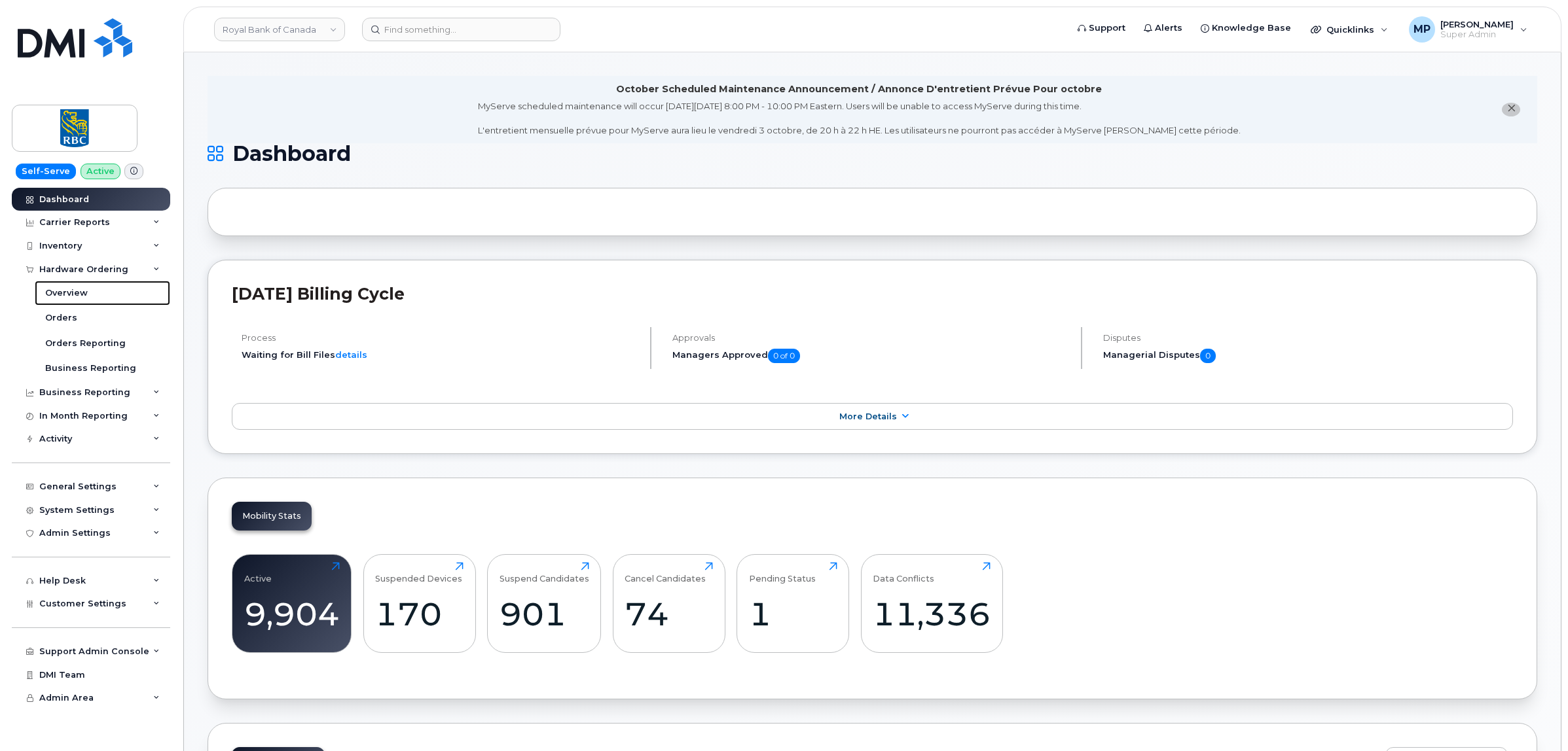
scroll to position [246, 0]
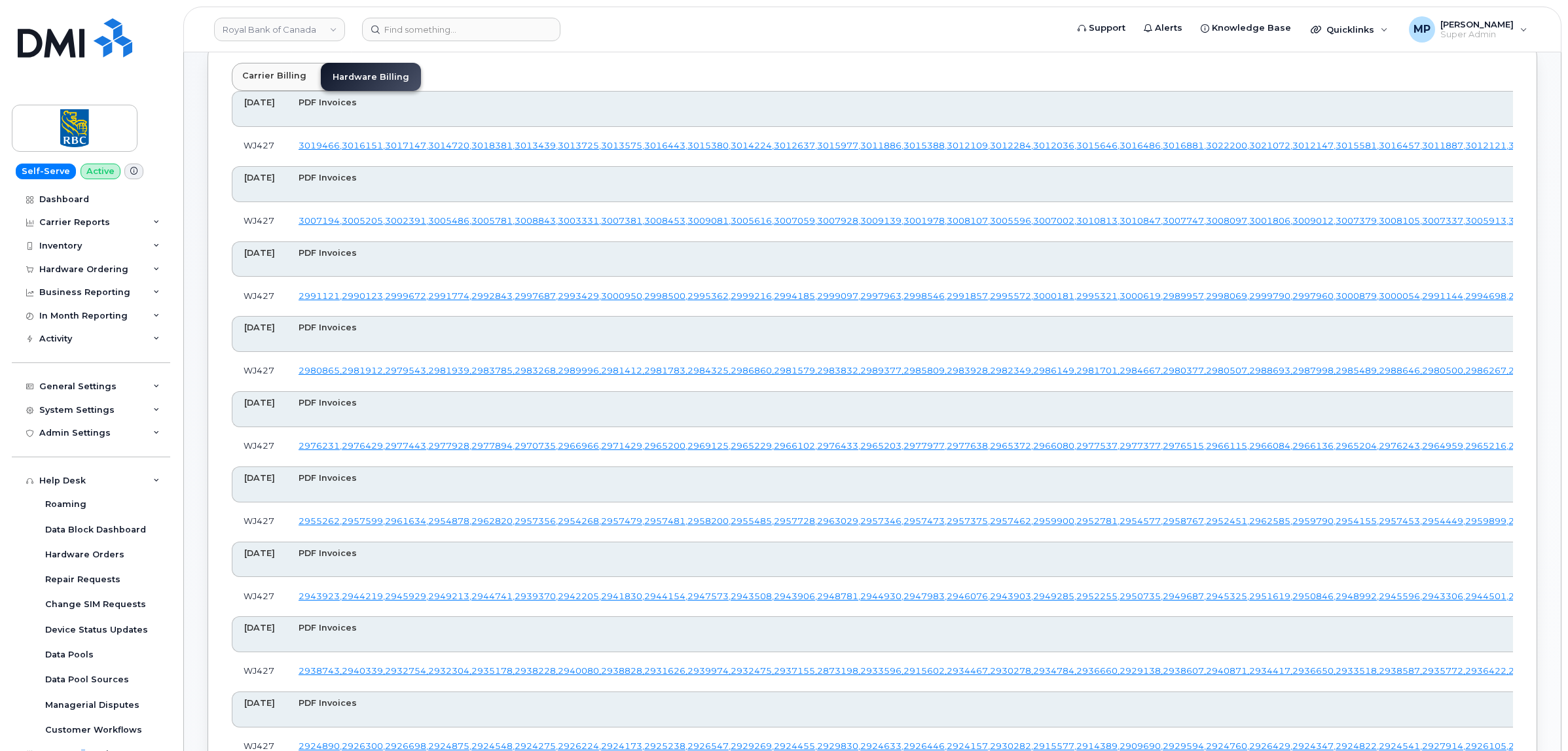
scroll to position [514, 0]
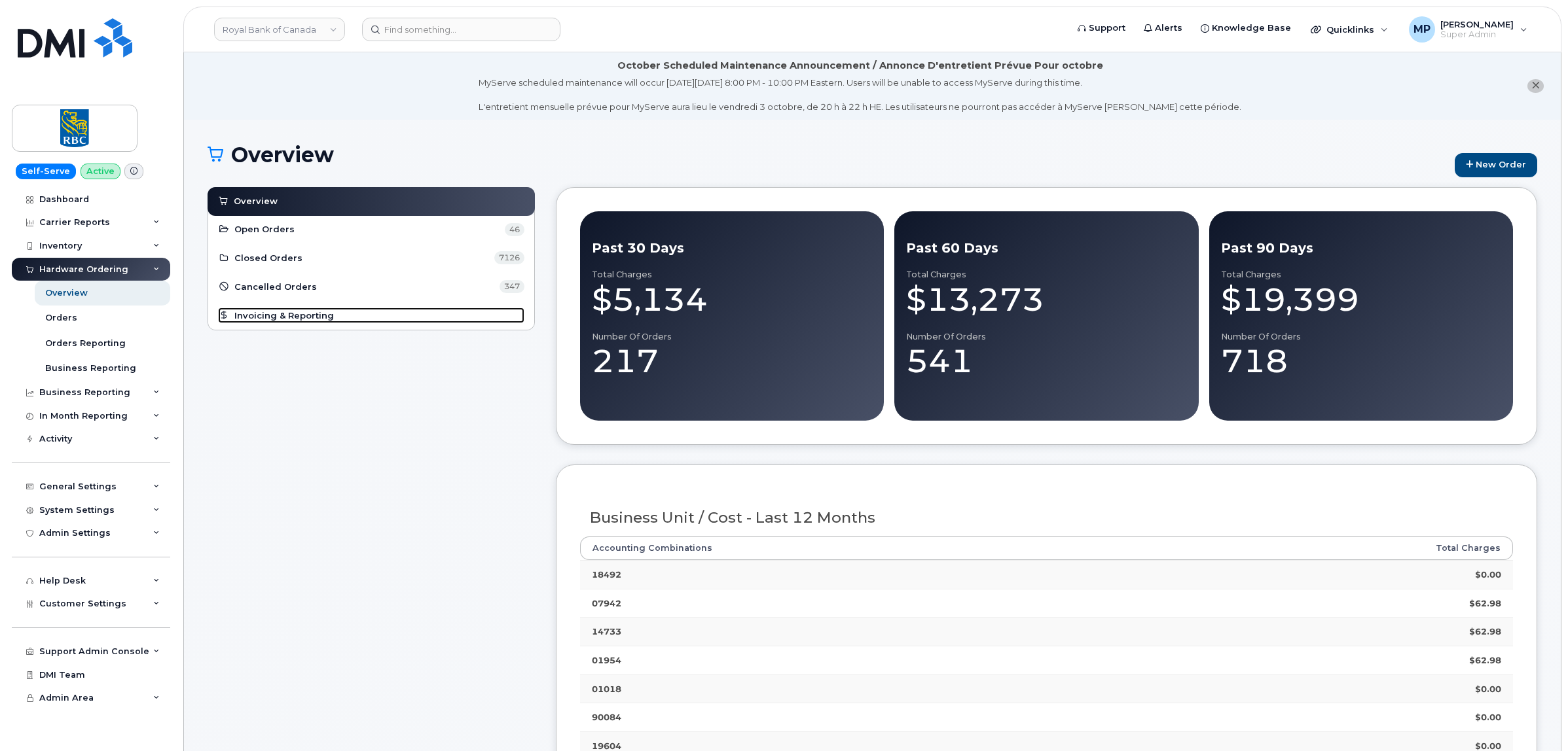
click at [280, 321] on span "Invoicing & Reporting" at bounding box center [284, 315] width 100 height 12
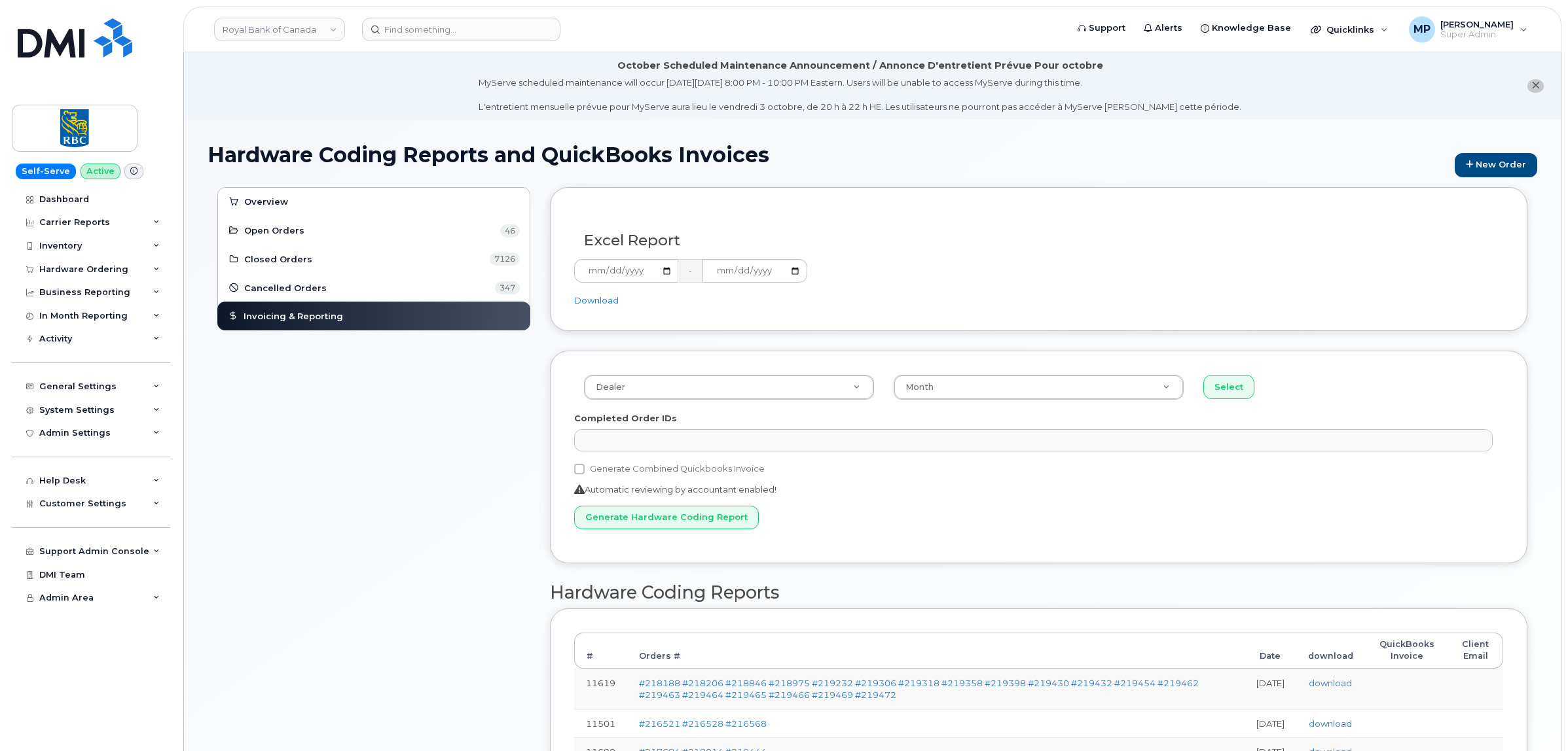
select select
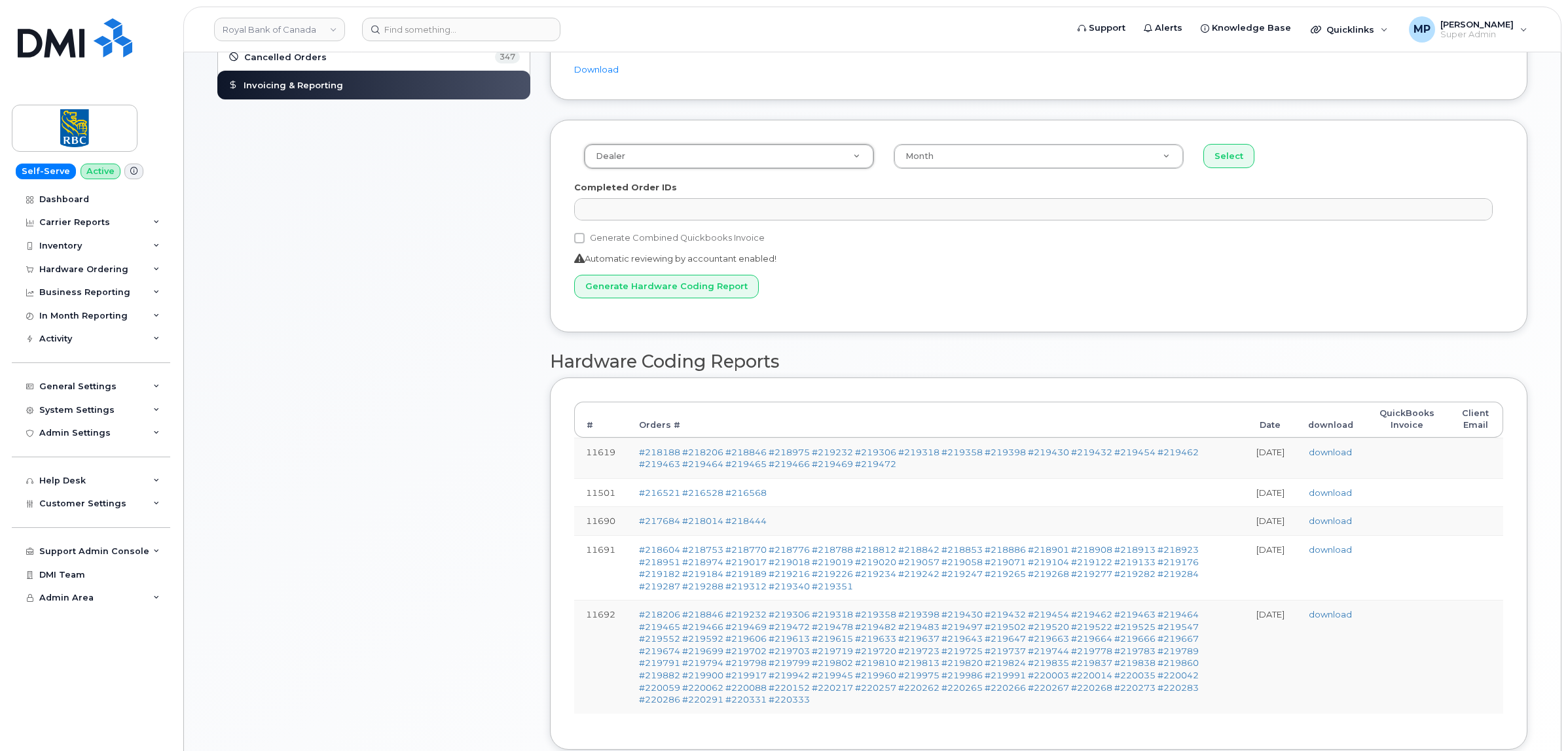
scroll to position [318, 0]
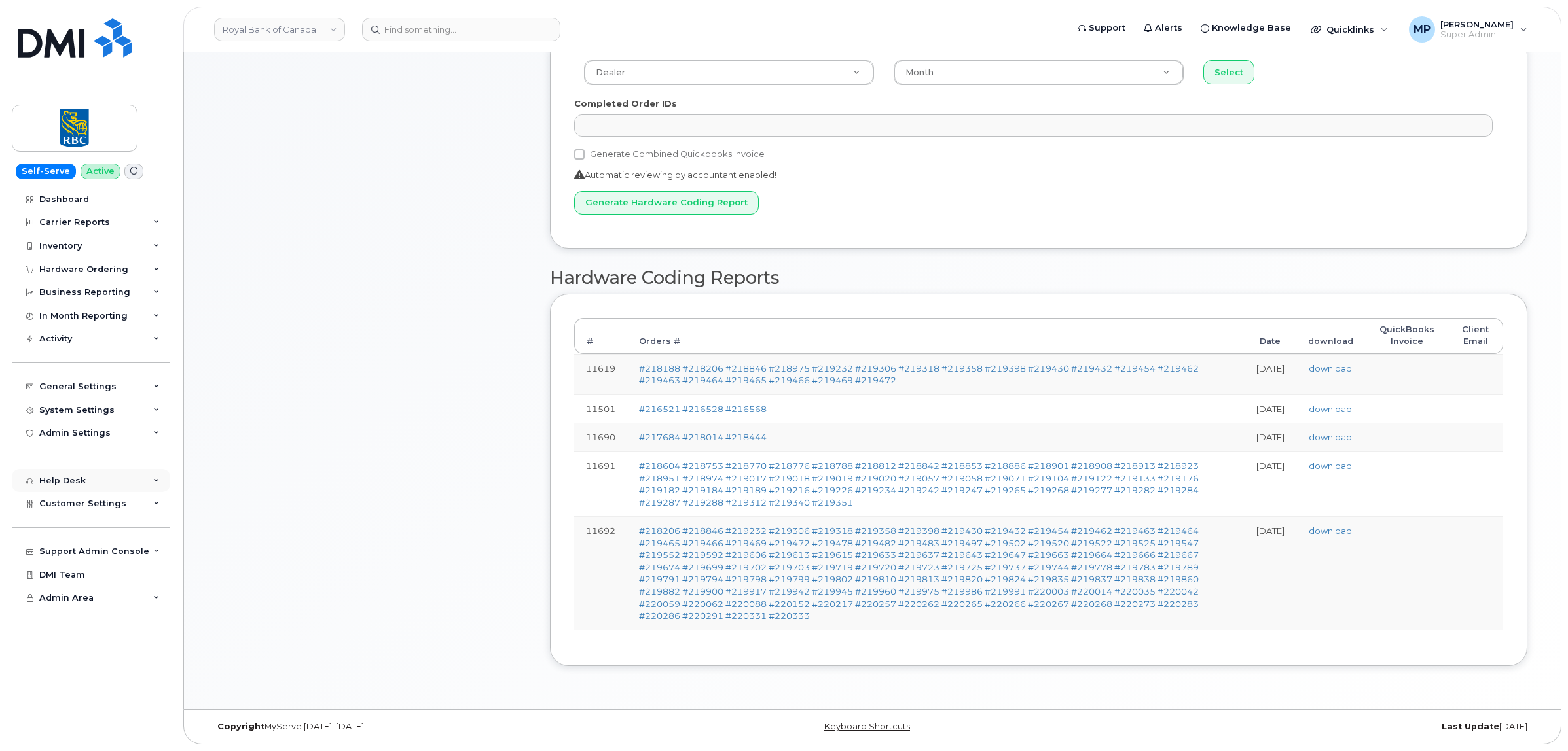
click at [64, 479] on div "Help Desk" at bounding box center [62, 480] width 46 height 10
click at [60, 507] on span "Customer Settings" at bounding box center [83, 503] width 87 height 9
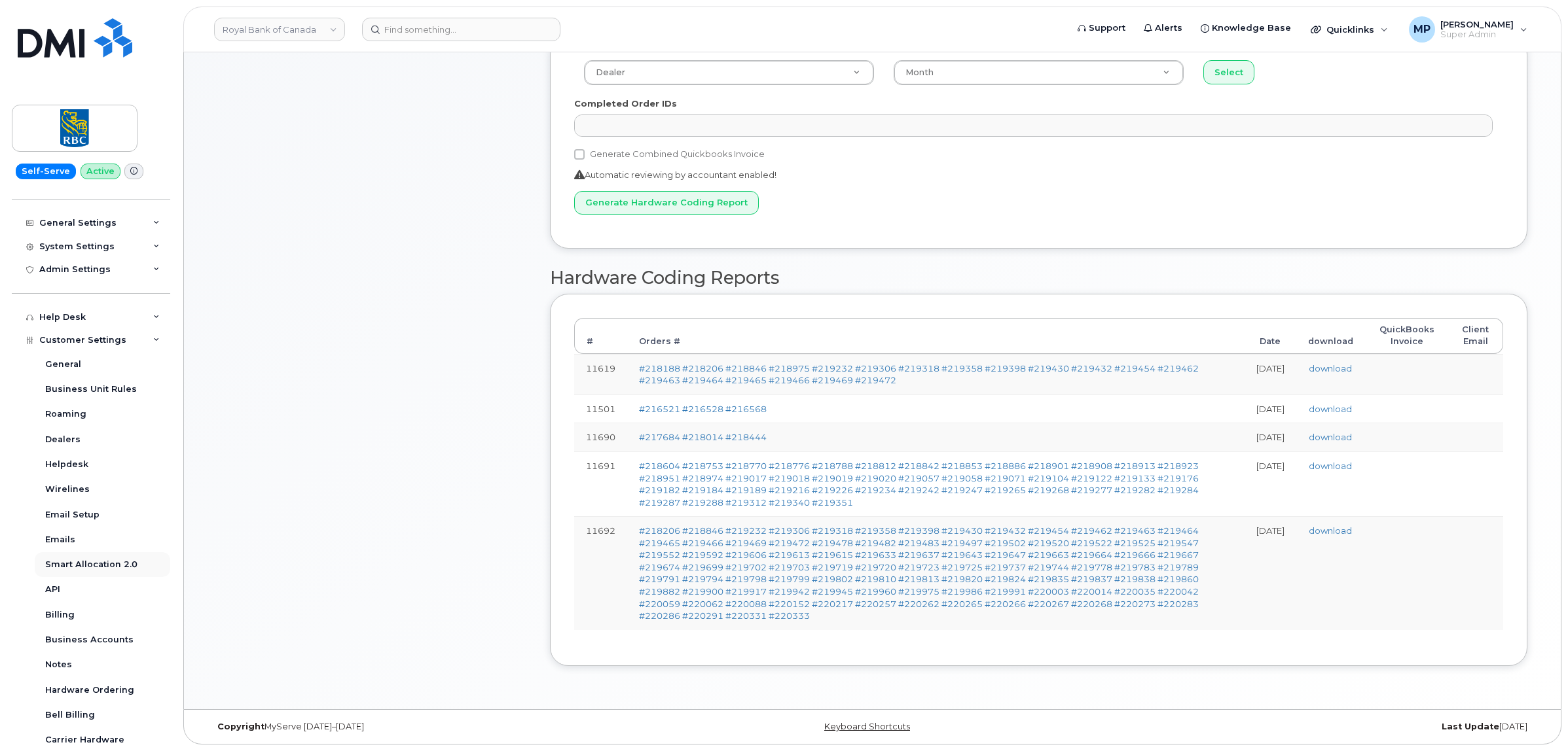
scroll to position [246, 0]
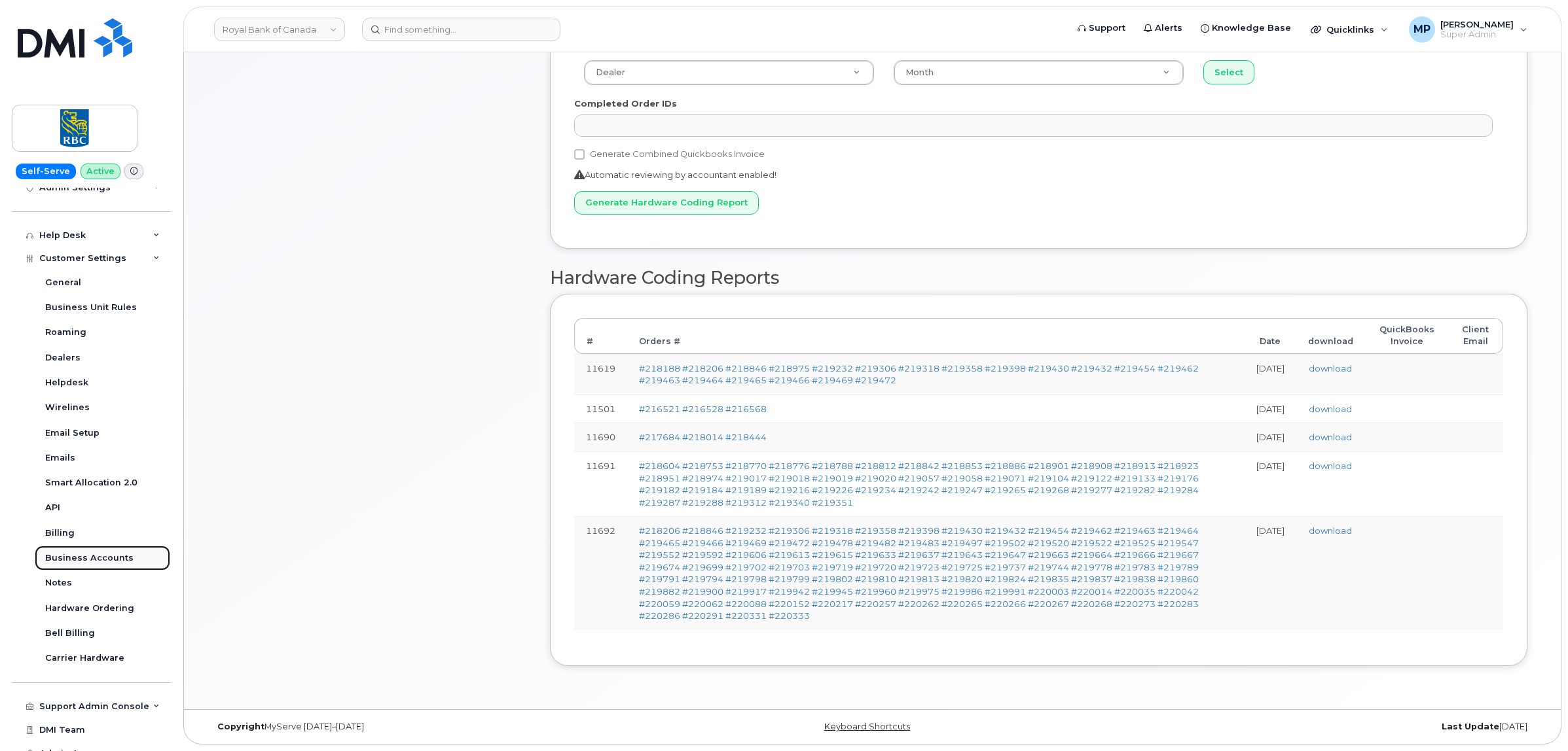
click at [61, 562] on div "Business Accounts" at bounding box center [90, 558] width 88 height 12
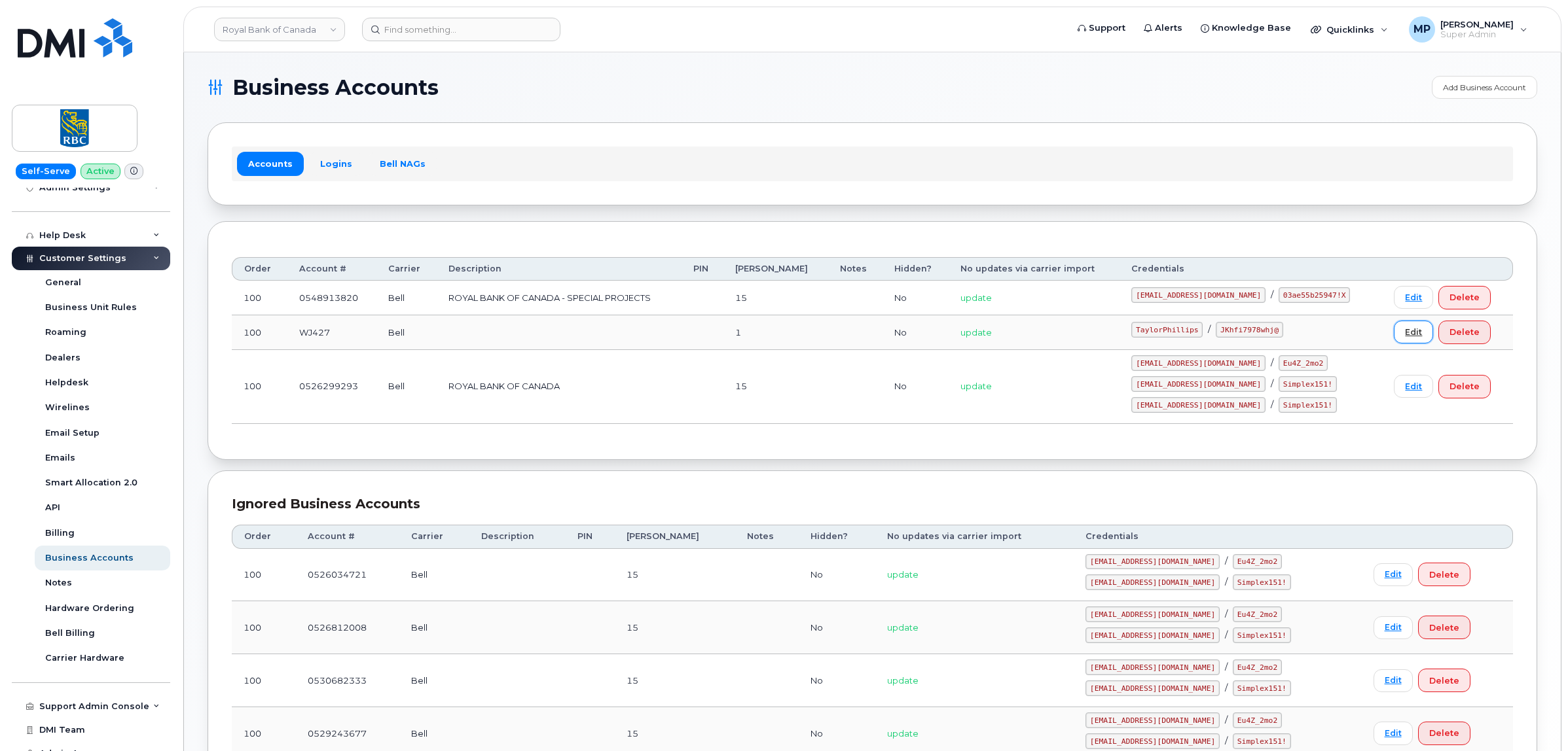
click at [1398, 335] on link "Edit" at bounding box center [1413, 332] width 39 height 23
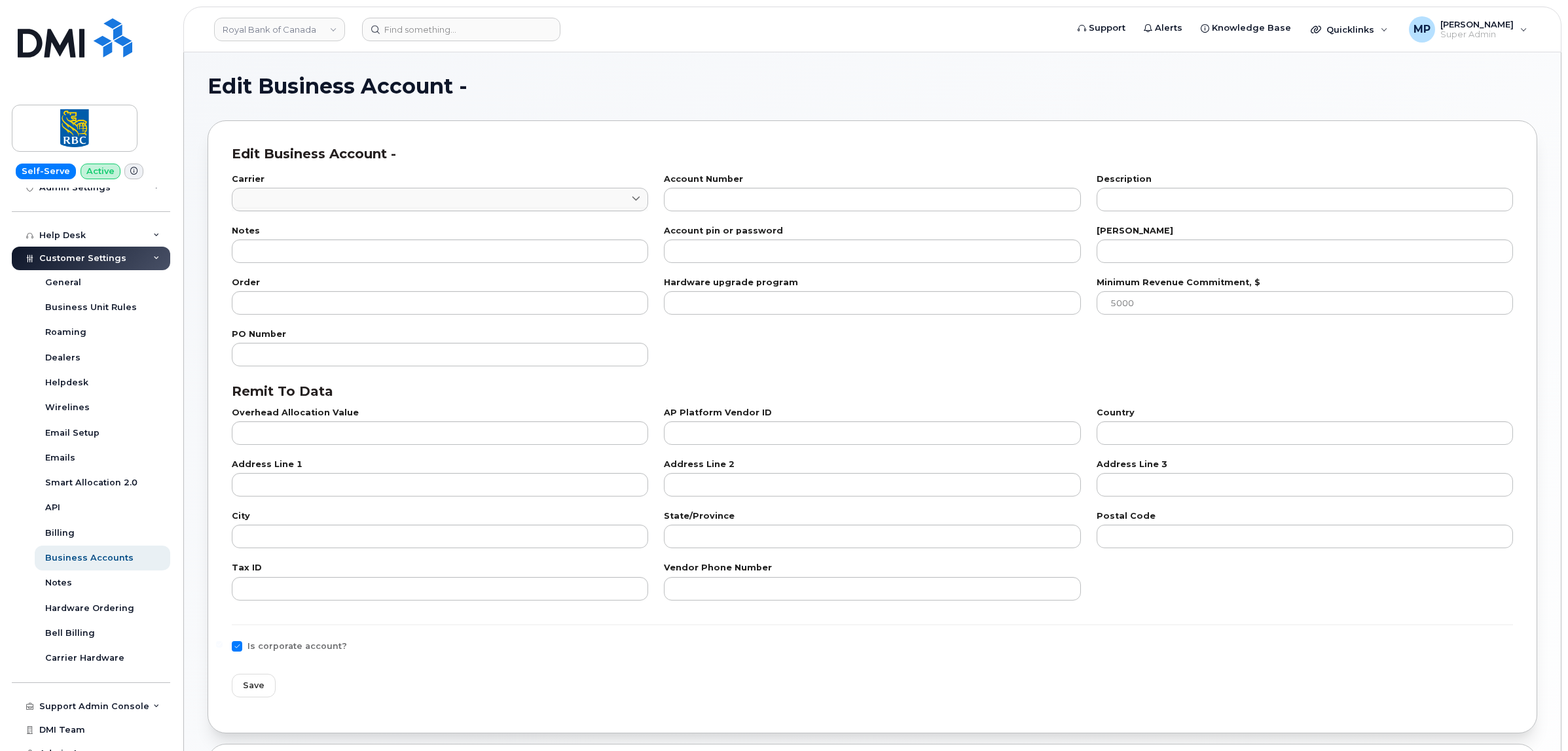
type input "1"
type input "WJ427"
type input "1"
type input "100"
checkbox input "true"
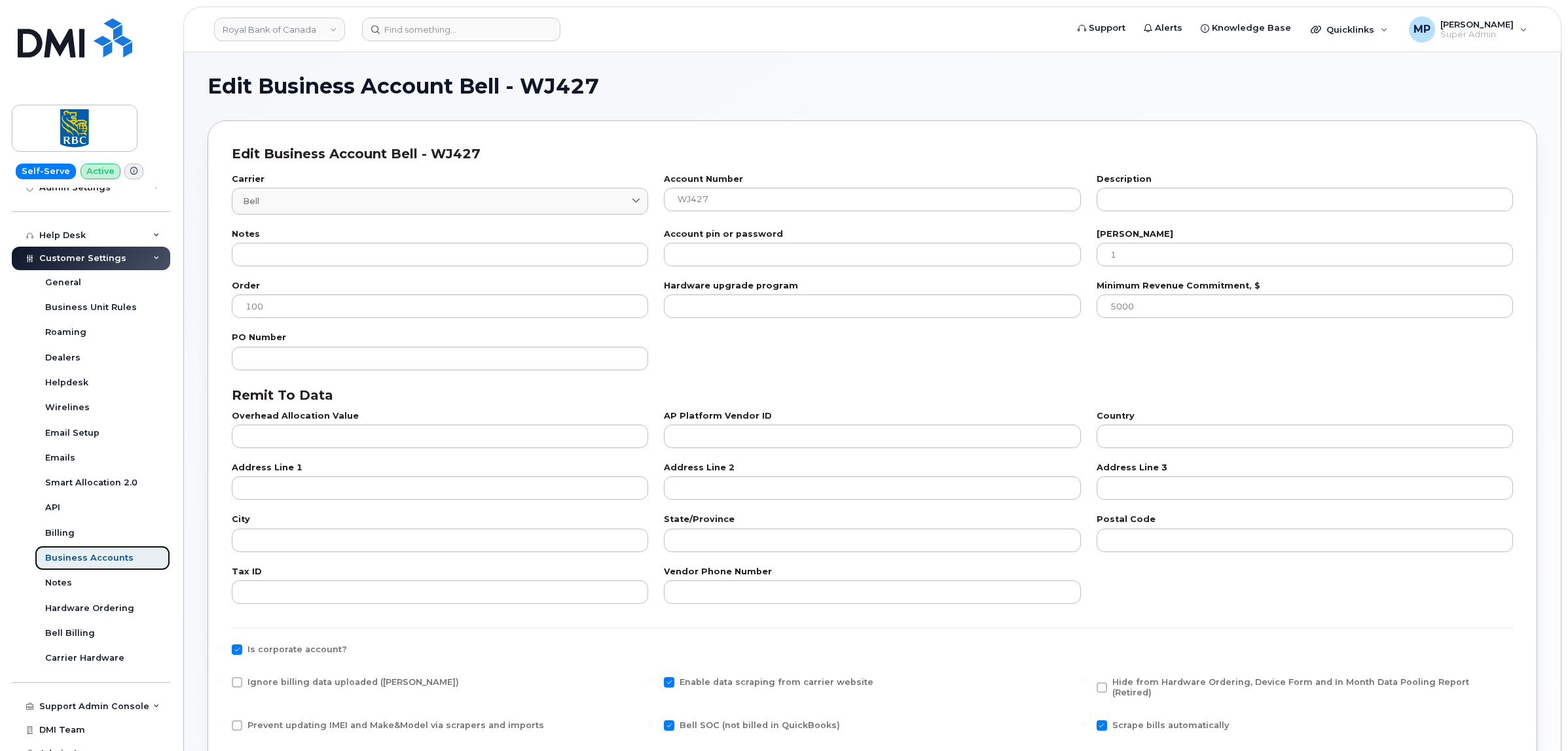
click at [75, 564] on div "Business Accounts" at bounding box center [90, 558] width 88 height 12
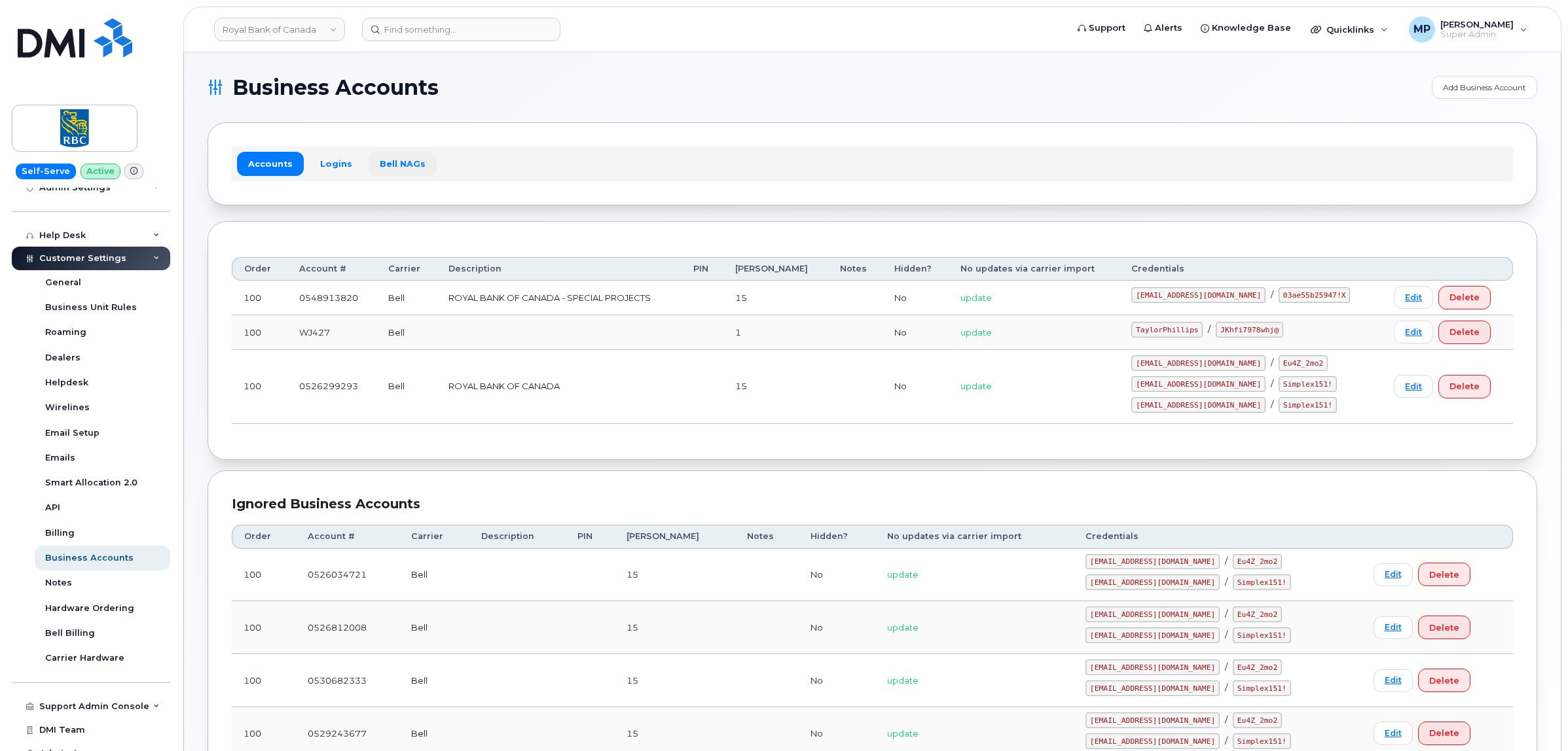
click at [388, 161] on link "Bell NAGs" at bounding box center [403, 163] width 68 height 24
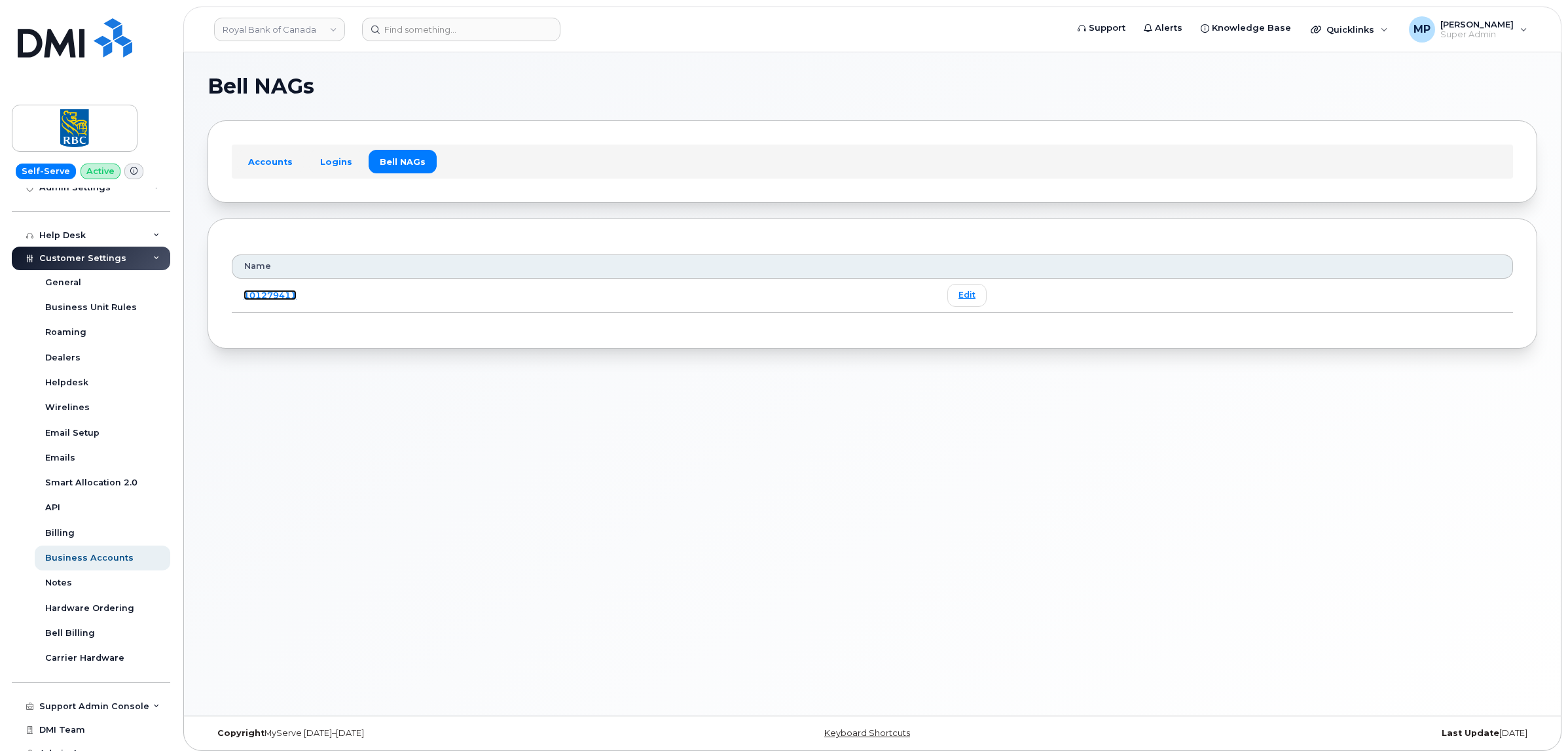
click at [261, 295] on link "101279411" at bounding box center [270, 294] width 53 height 10
click at [971, 295] on link "Edit" at bounding box center [967, 296] width 39 height 23
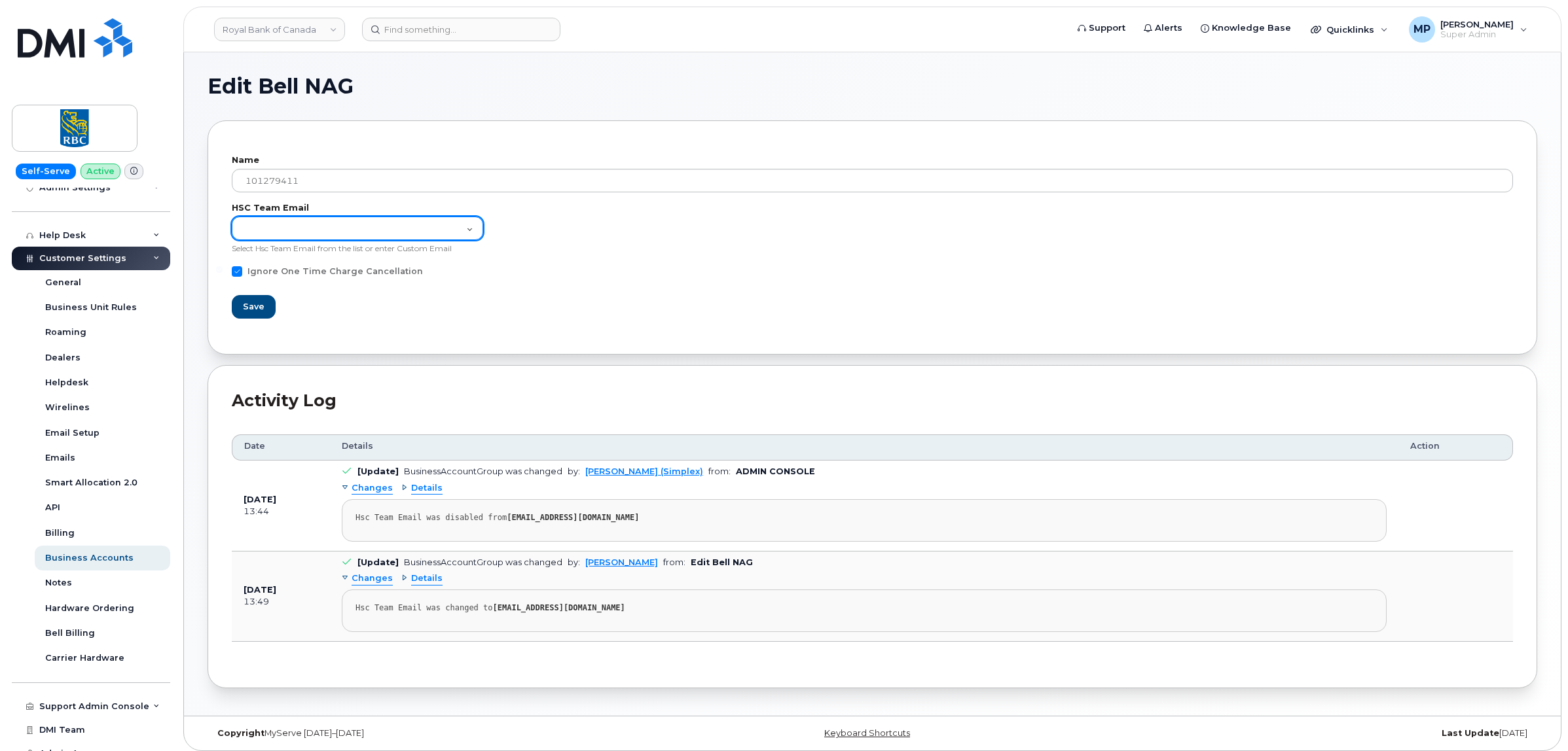
click at [388, 229] on select "HSC CORPORATE (hsccorp@bell.ca)" at bounding box center [357, 228] width 251 height 24
click at [64, 558] on div "Business Accounts" at bounding box center [90, 558] width 88 height 12
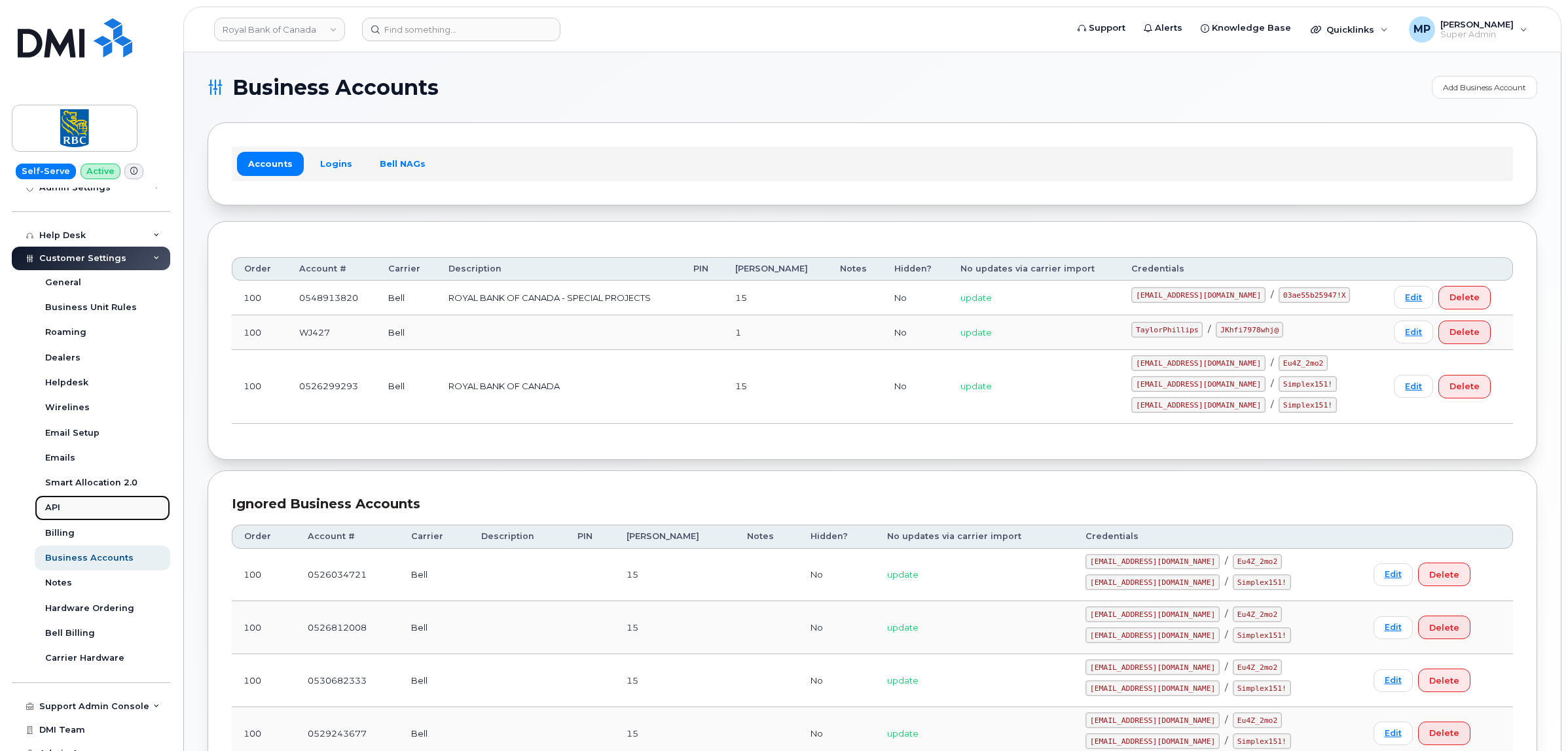
click at [54, 512] on div "API" at bounding box center [53, 507] width 15 height 12
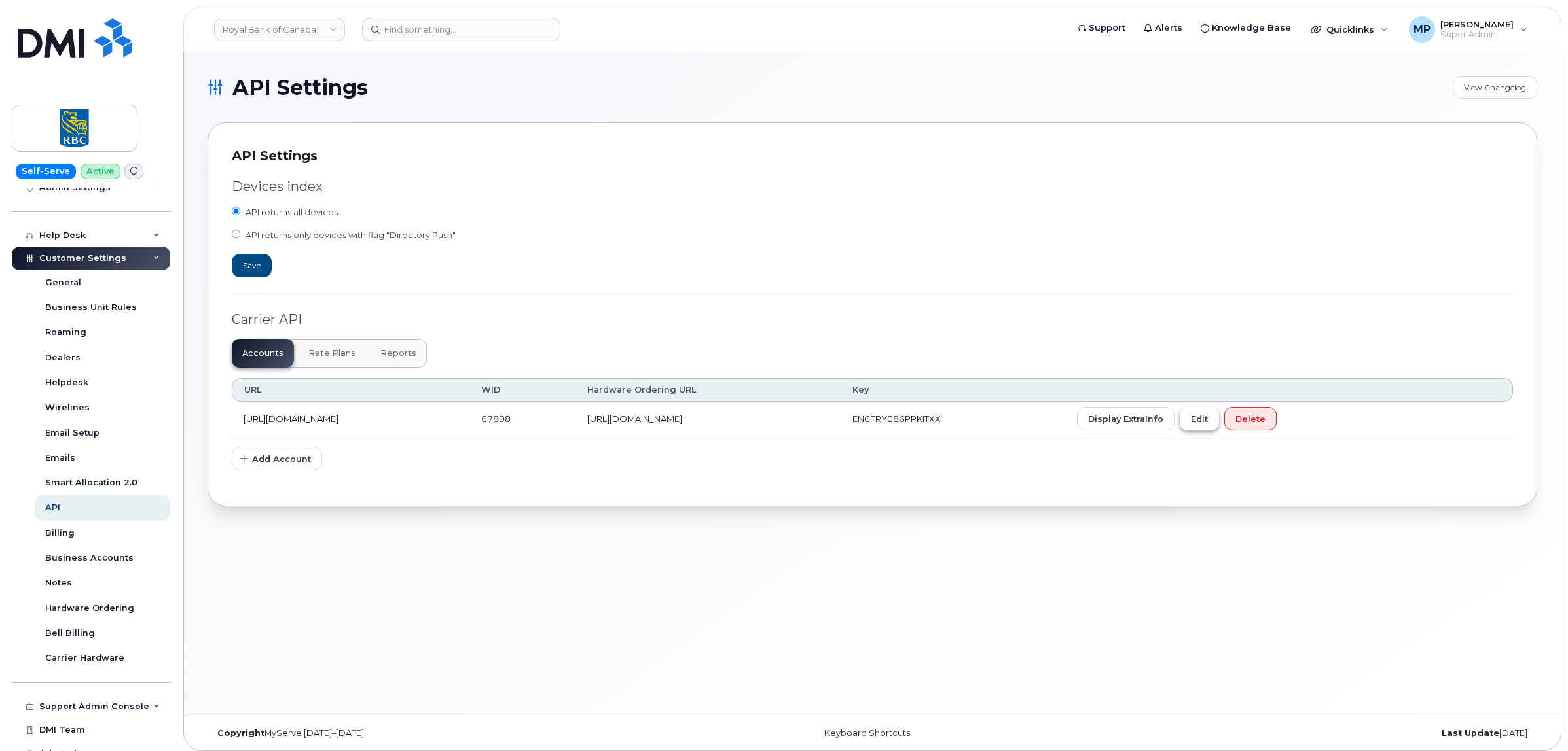
click at [1219, 429] on button "Edit" at bounding box center [1199, 419] width 39 height 24
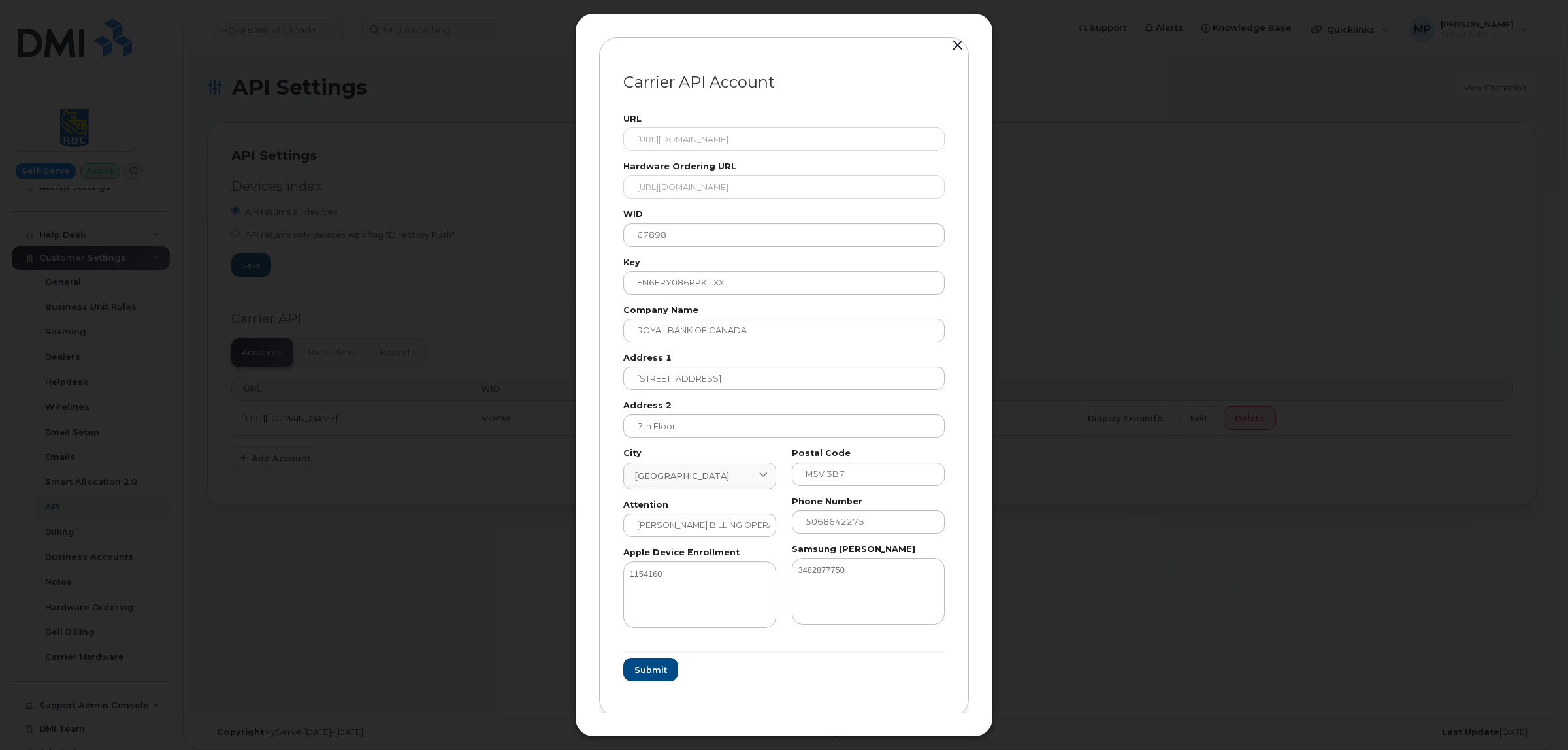
click at [956, 40] on button "button" at bounding box center [957, 45] width 20 height 18
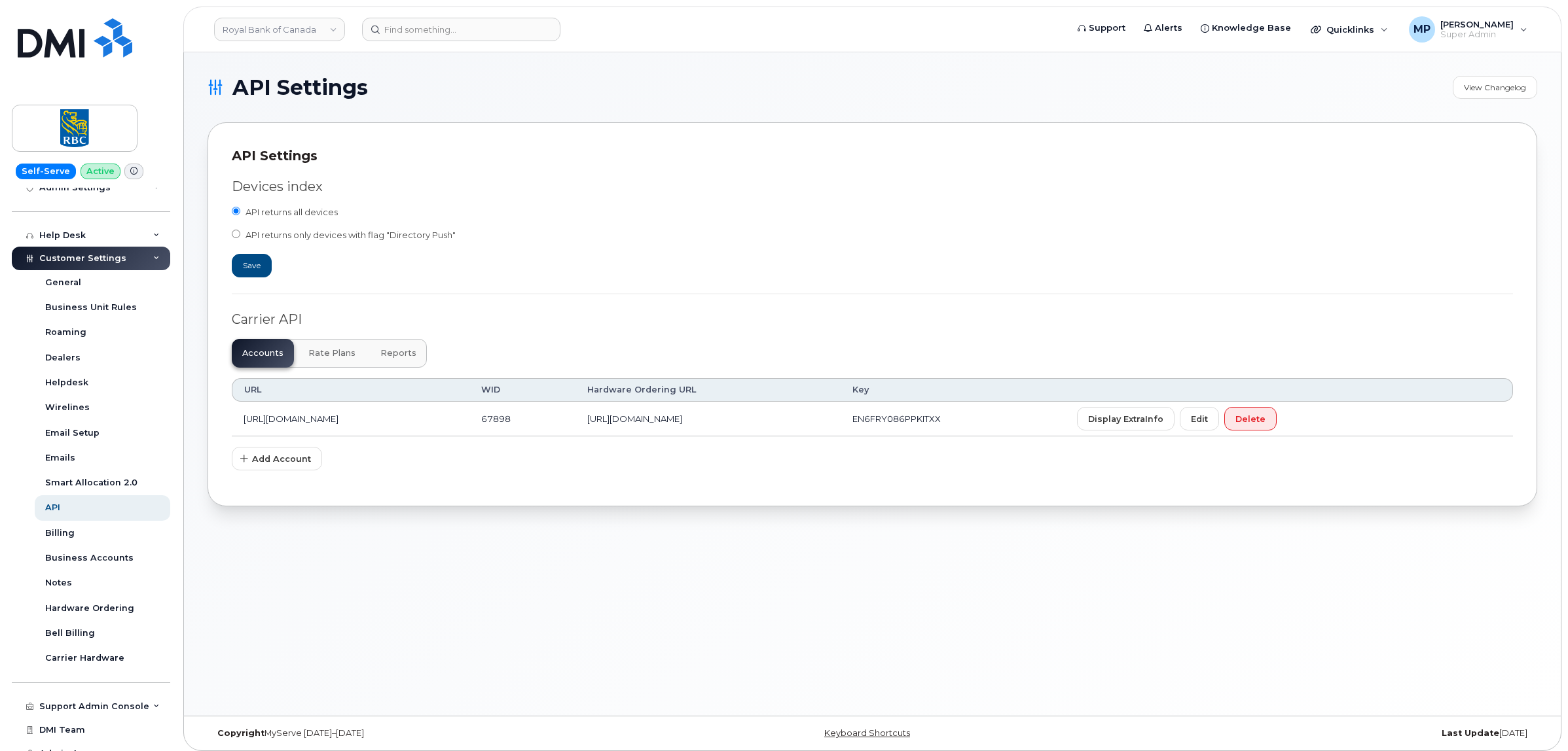
click at [400, 357] on span "Reports" at bounding box center [398, 353] width 36 height 10
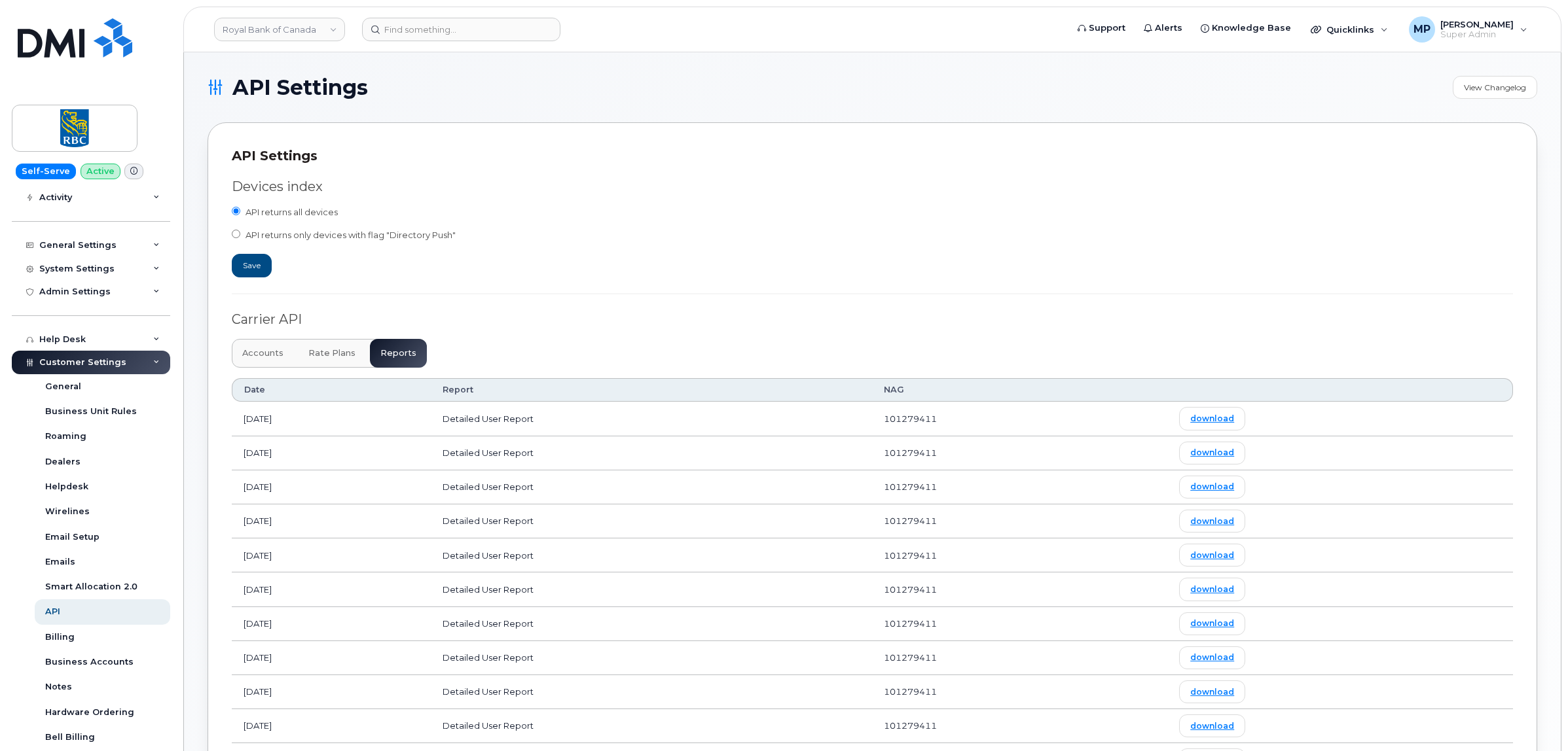
scroll to position [163, 0]
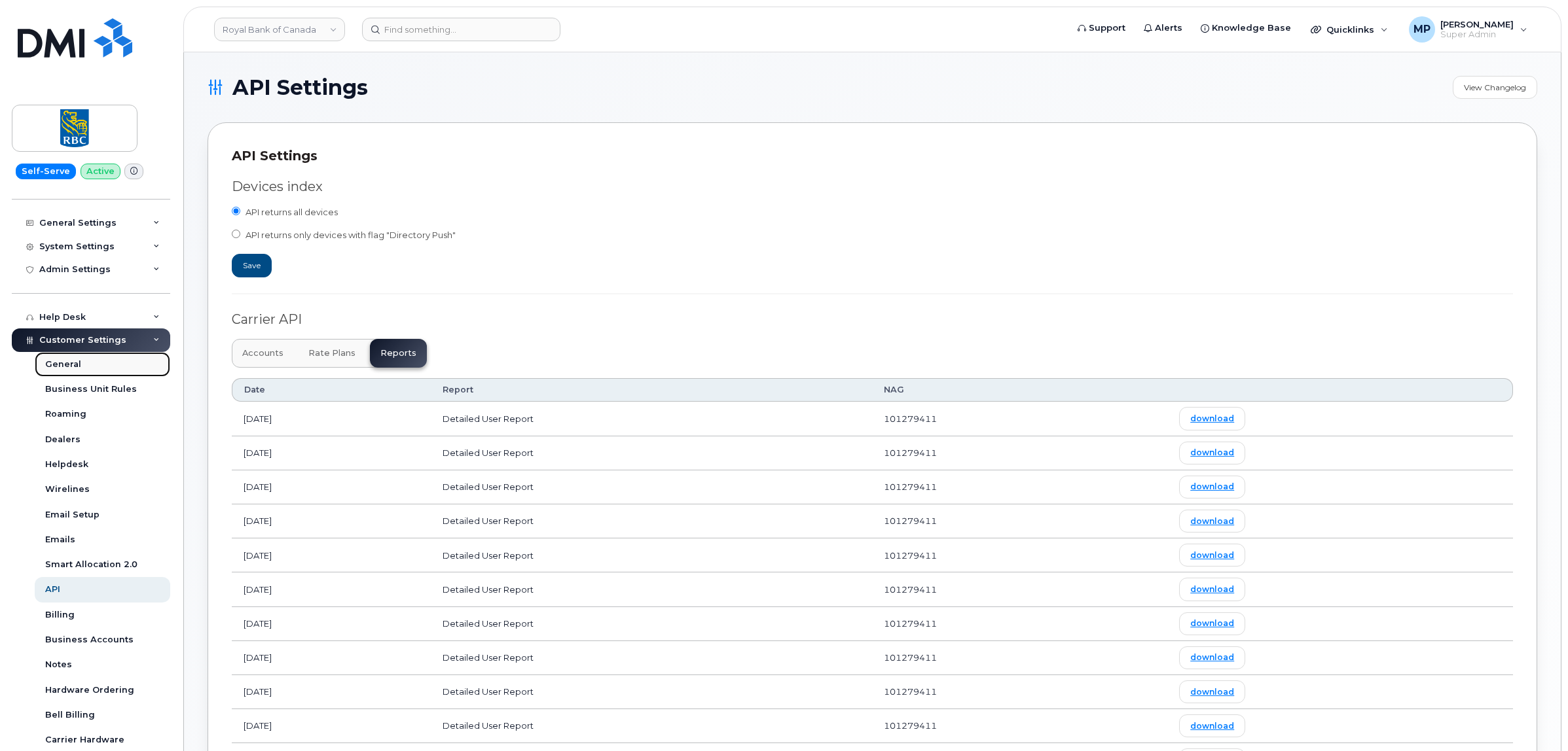
click at [62, 365] on div "General" at bounding box center [63, 364] width 36 height 12
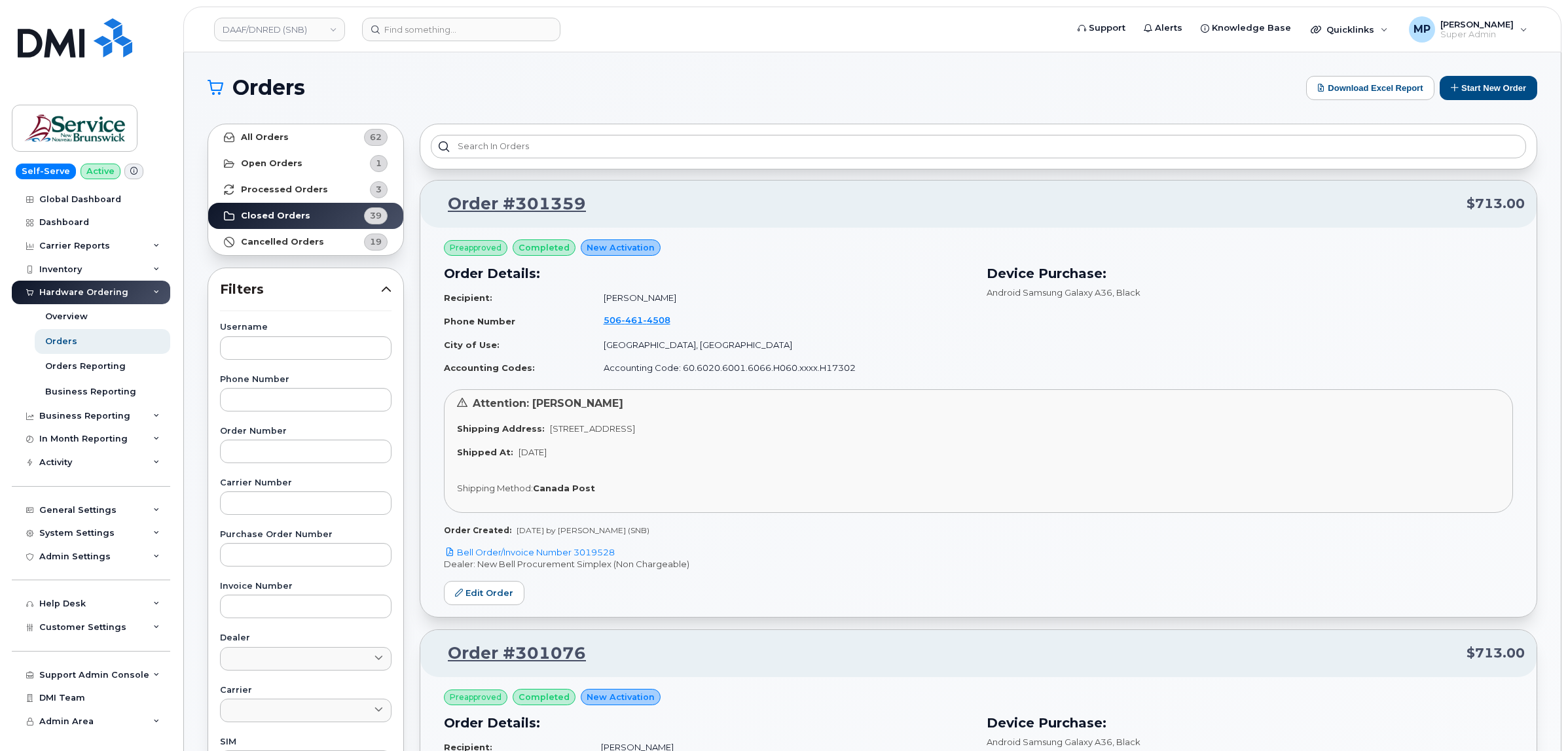
scroll to position [246, 0]
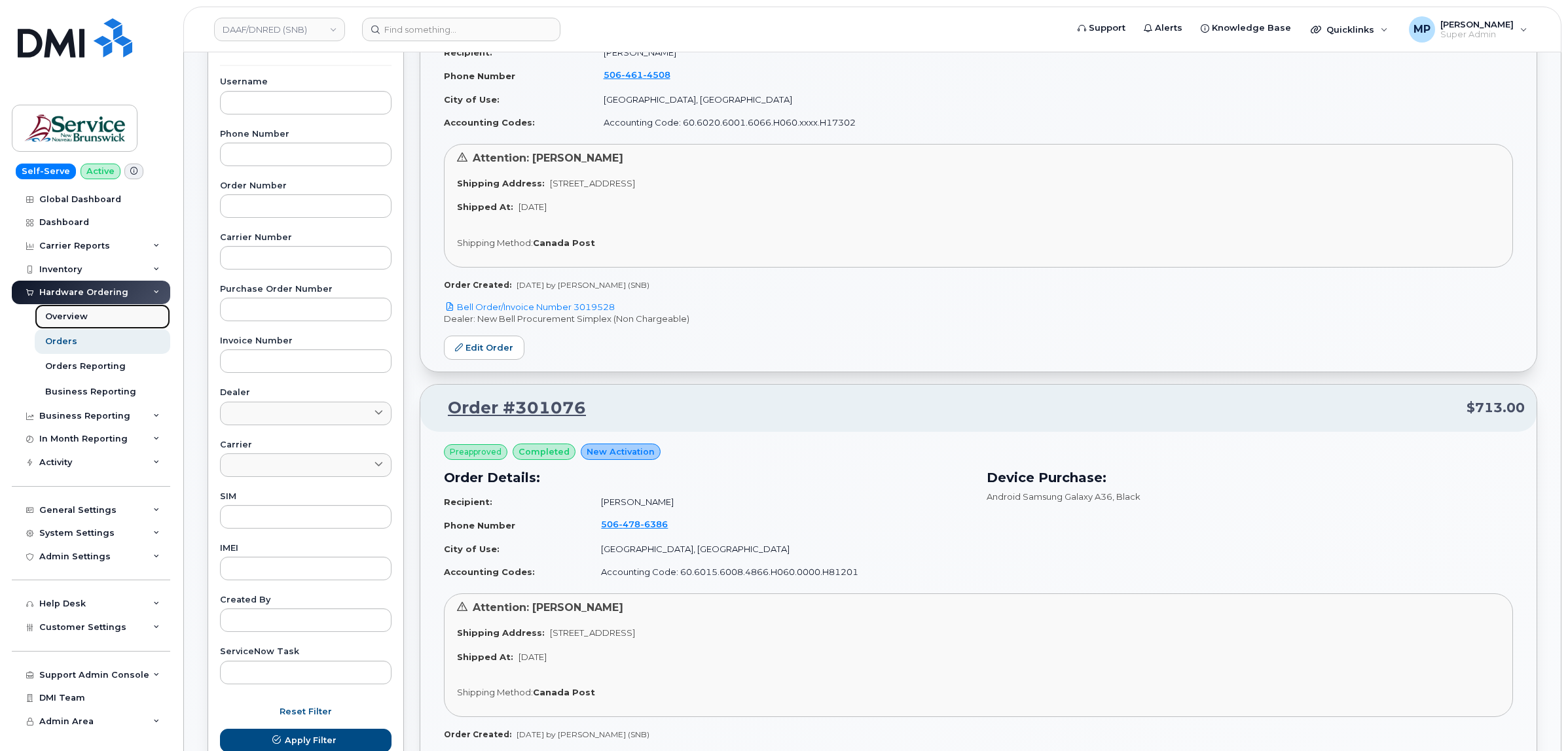
click at [71, 319] on div "Overview" at bounding box center [67, 316] width 43 height 12
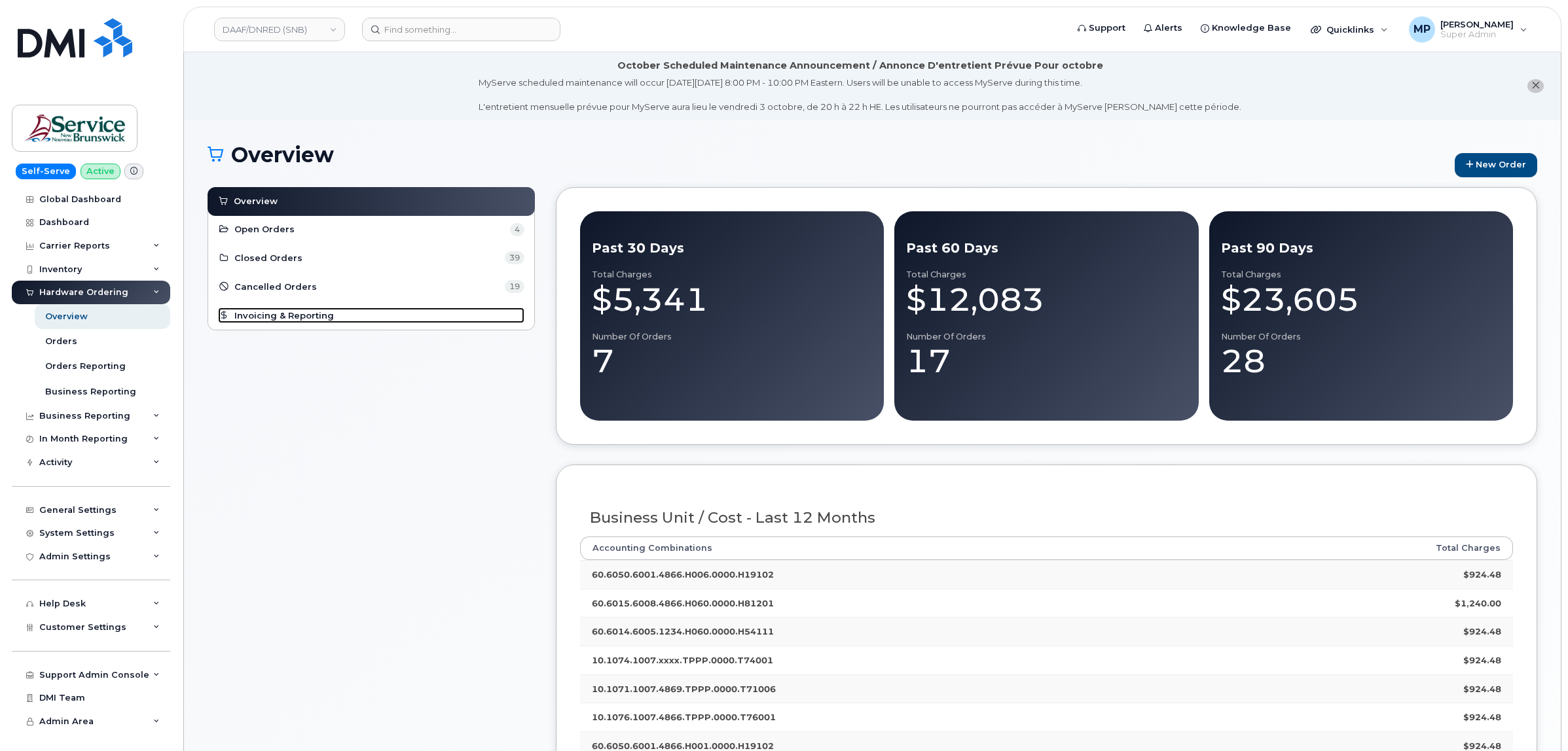
click at [298, 322] on span "Invoicing & Reporting" at bounding box center [284, 315] width 100 height 12
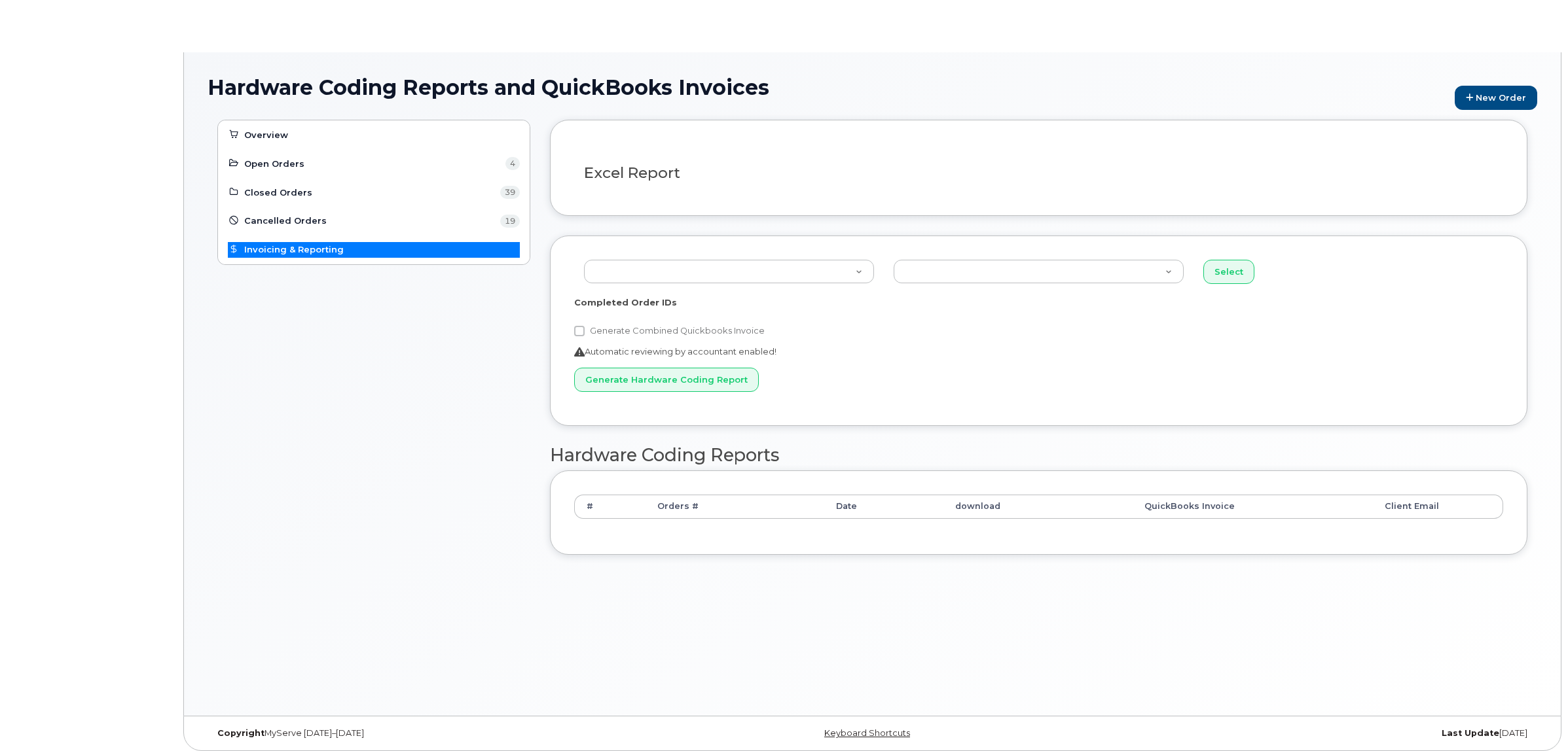
select select
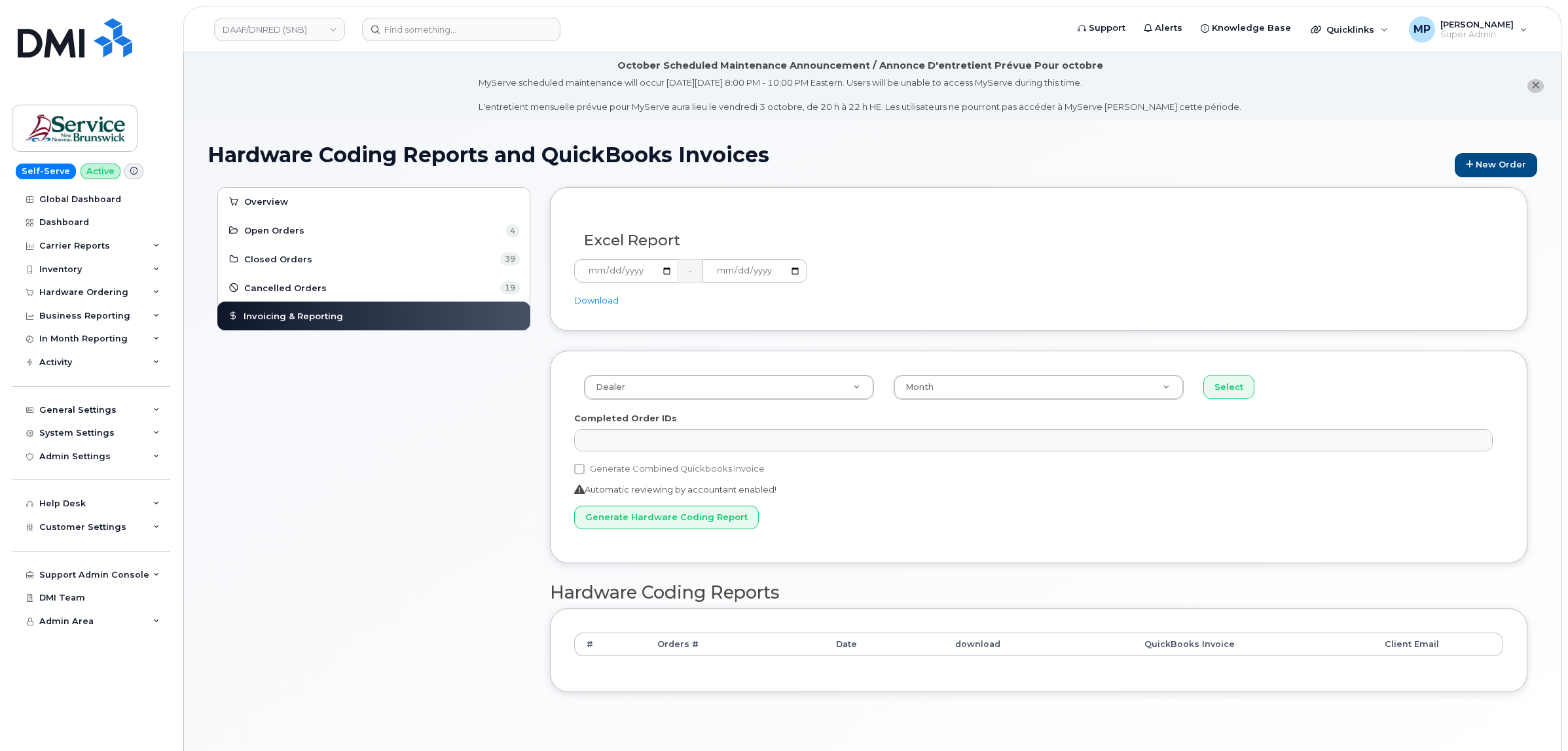
scroll to position [73, 0]
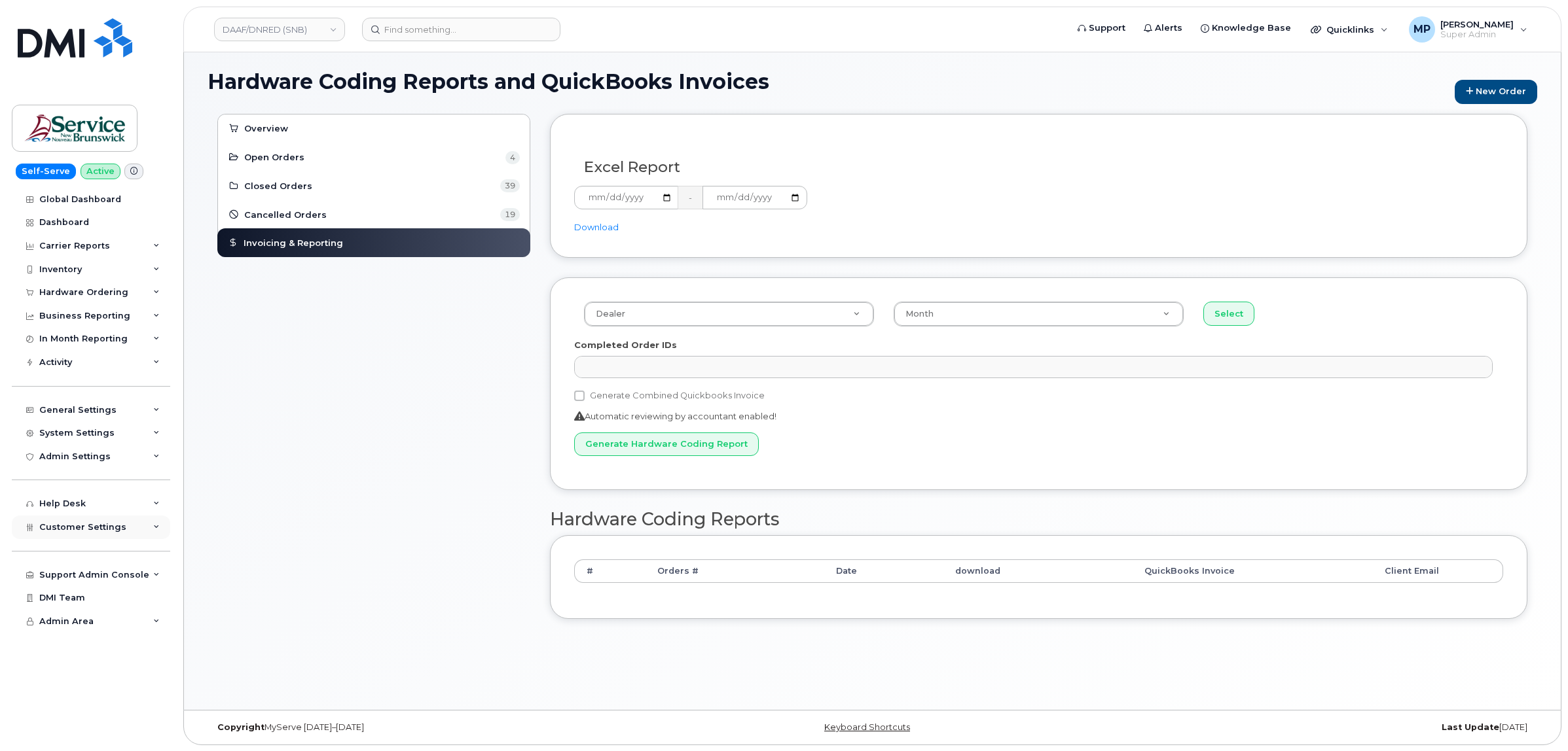
click at [93, 539] on div "Customer Settings" at bounding box center [90, 527] width 158 height 24
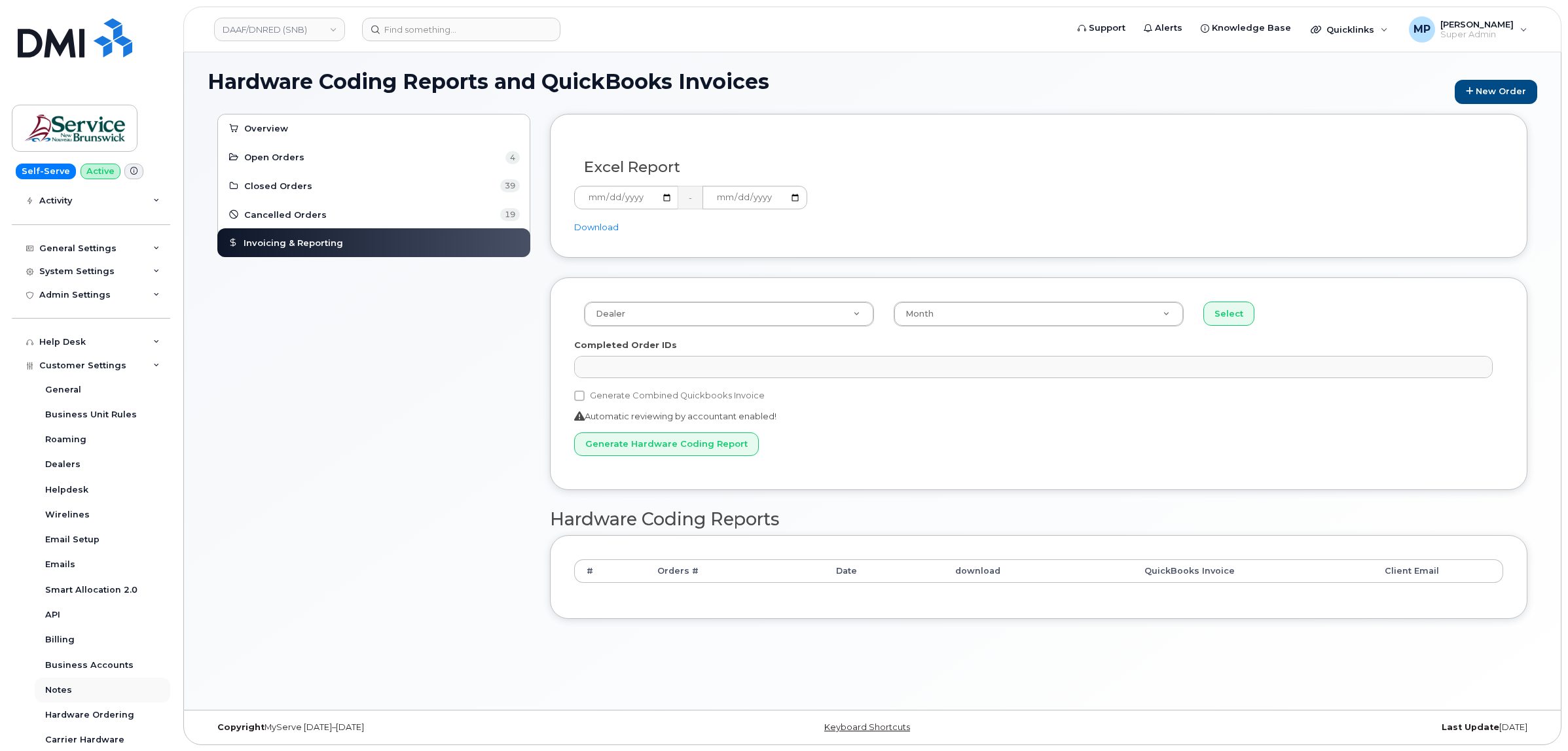
scroll to position [263, 0]
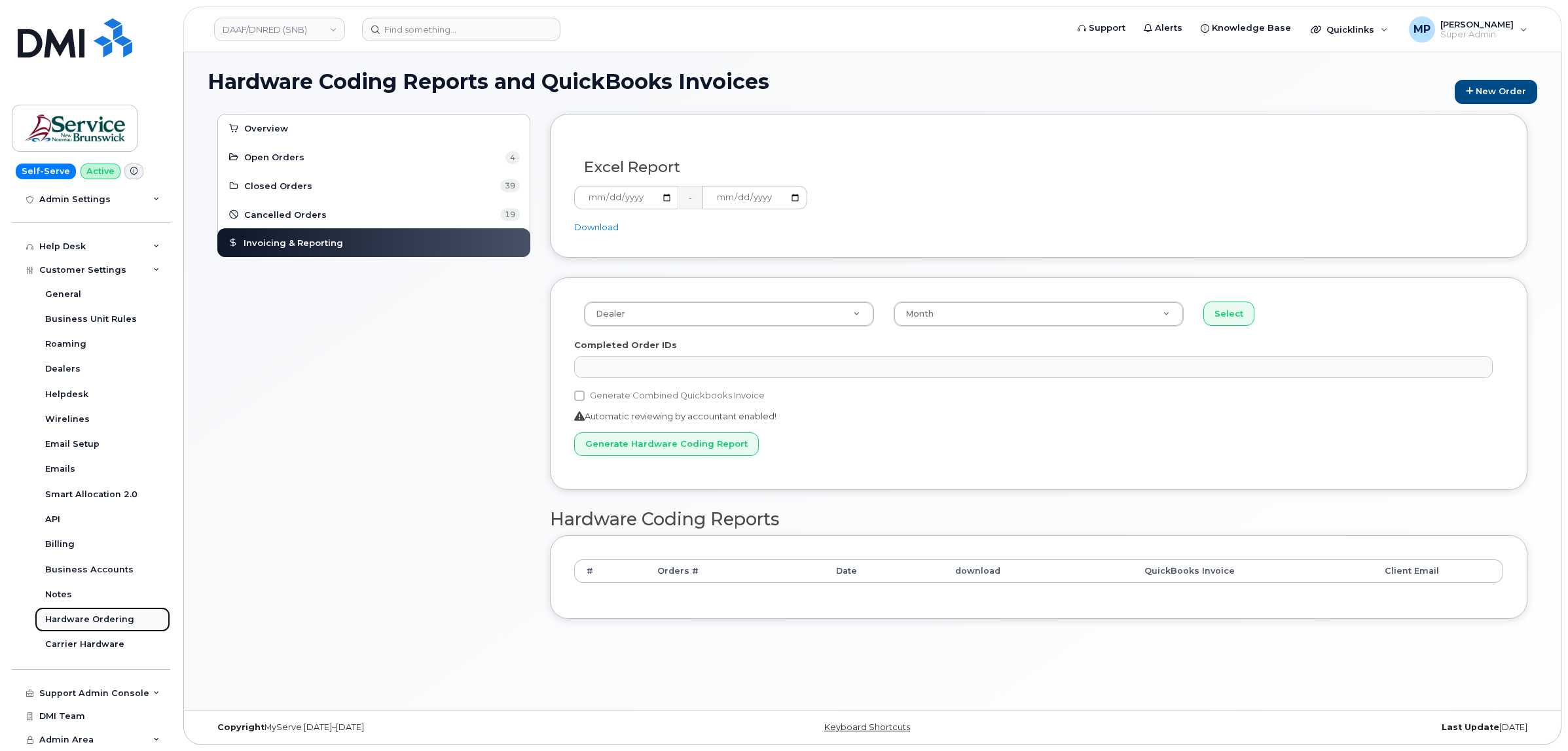
click at [77, 614] on div "Hardware Ordering" at bounding box center [90, 619] width 89 height 12
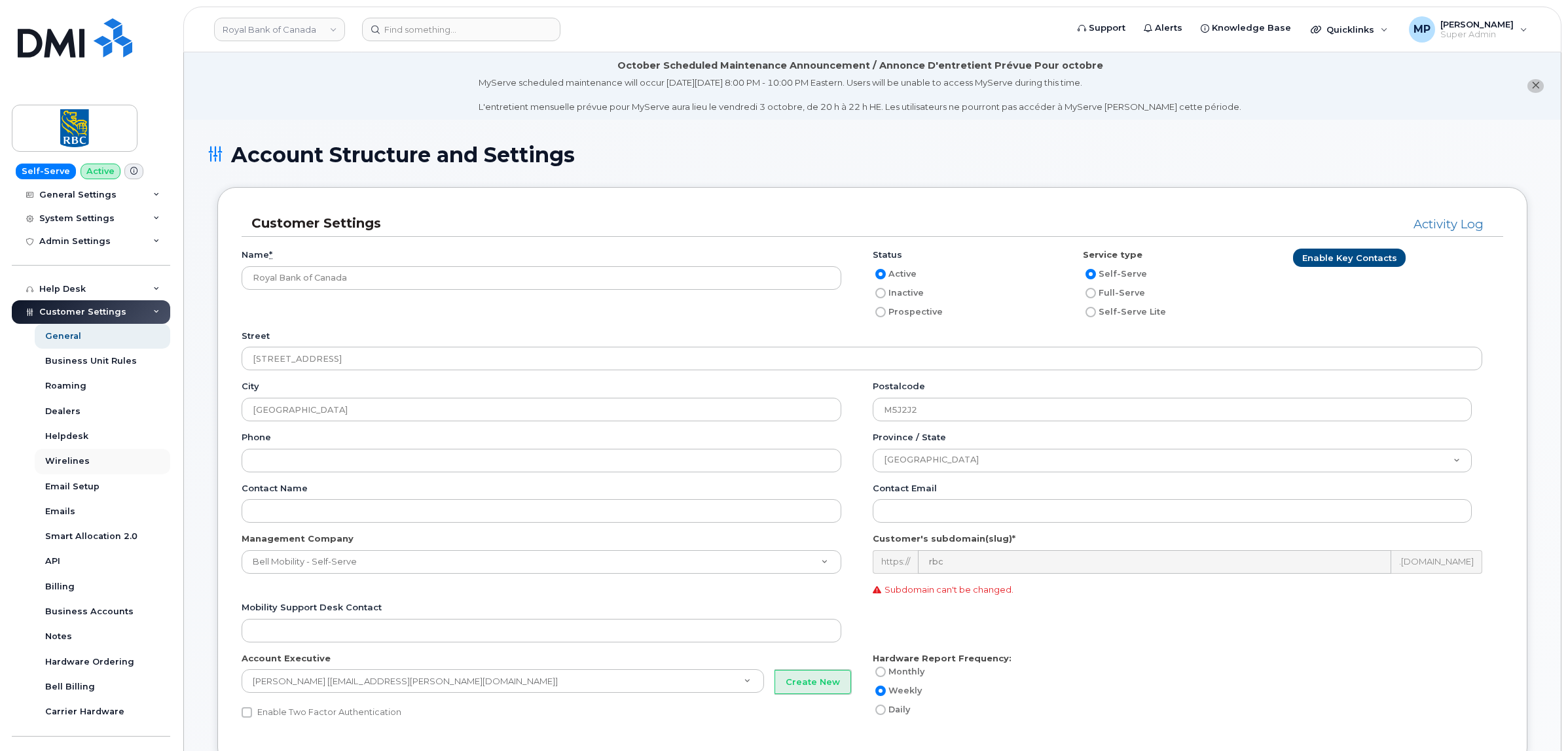
scroll to position [100, 0]
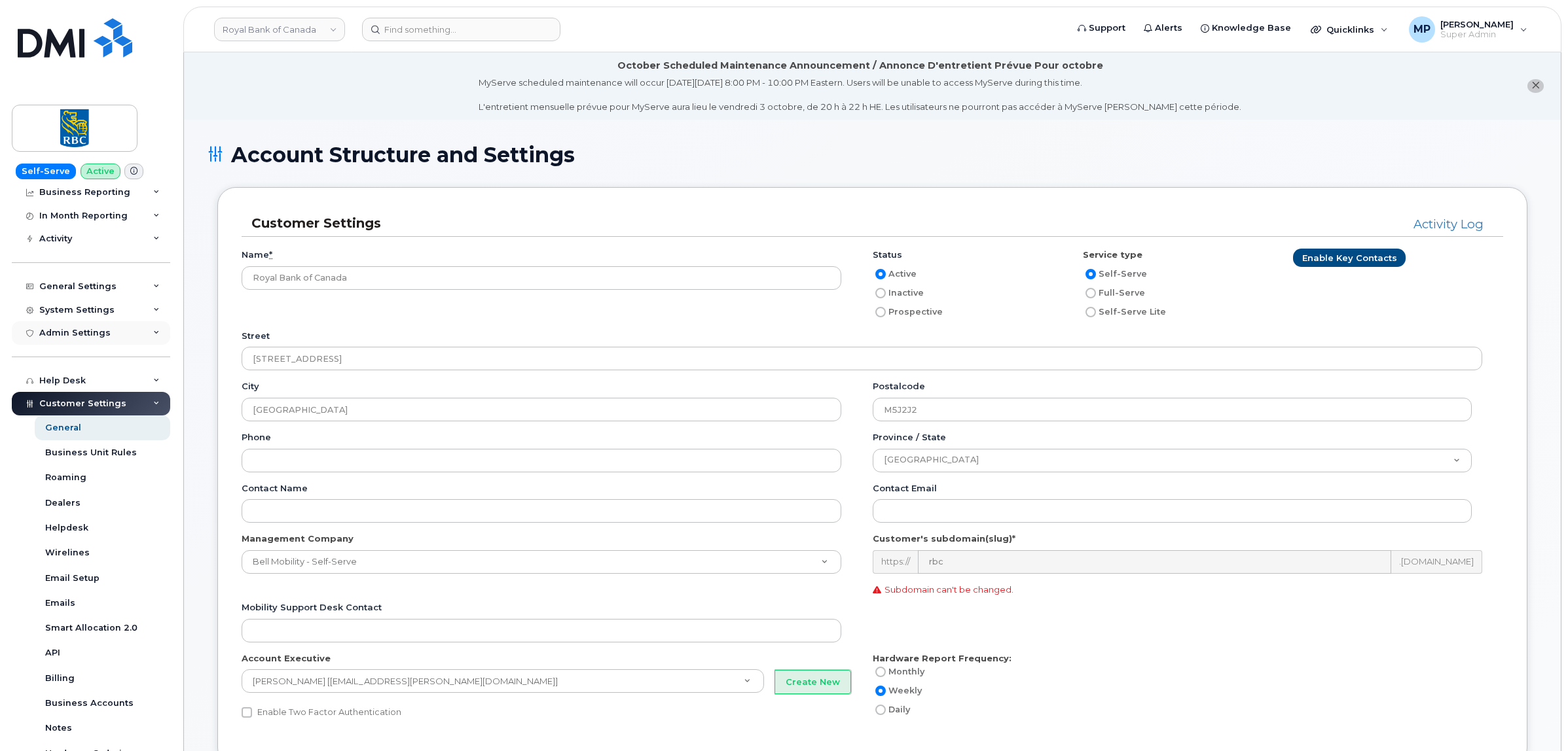
click at [72, 338] on div "Admin Settings" at bounding box center [75, 332] width 71 height 10
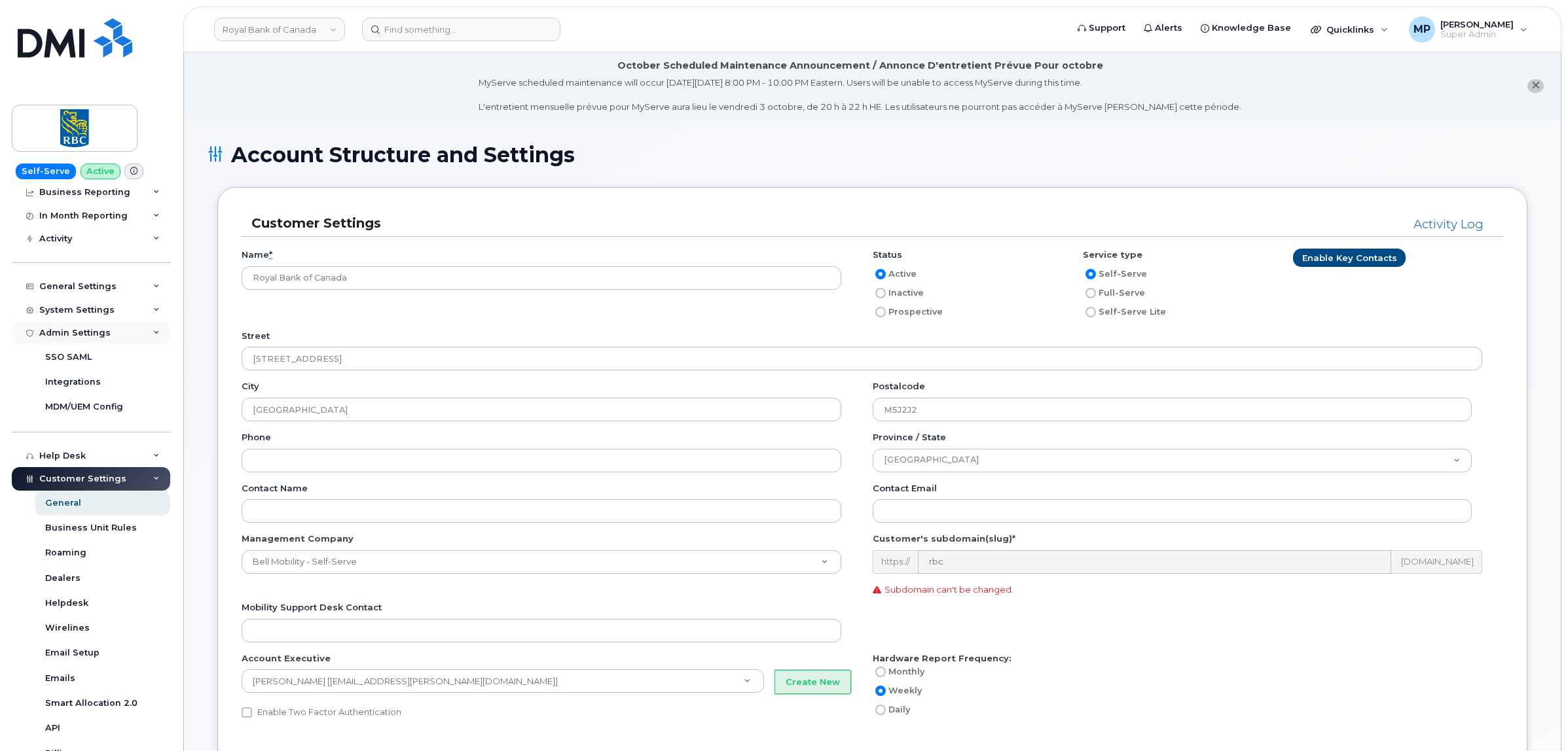
click at [73, 337] on div "Admin Settings" at bounding box center [75, 332] width 71 height 10
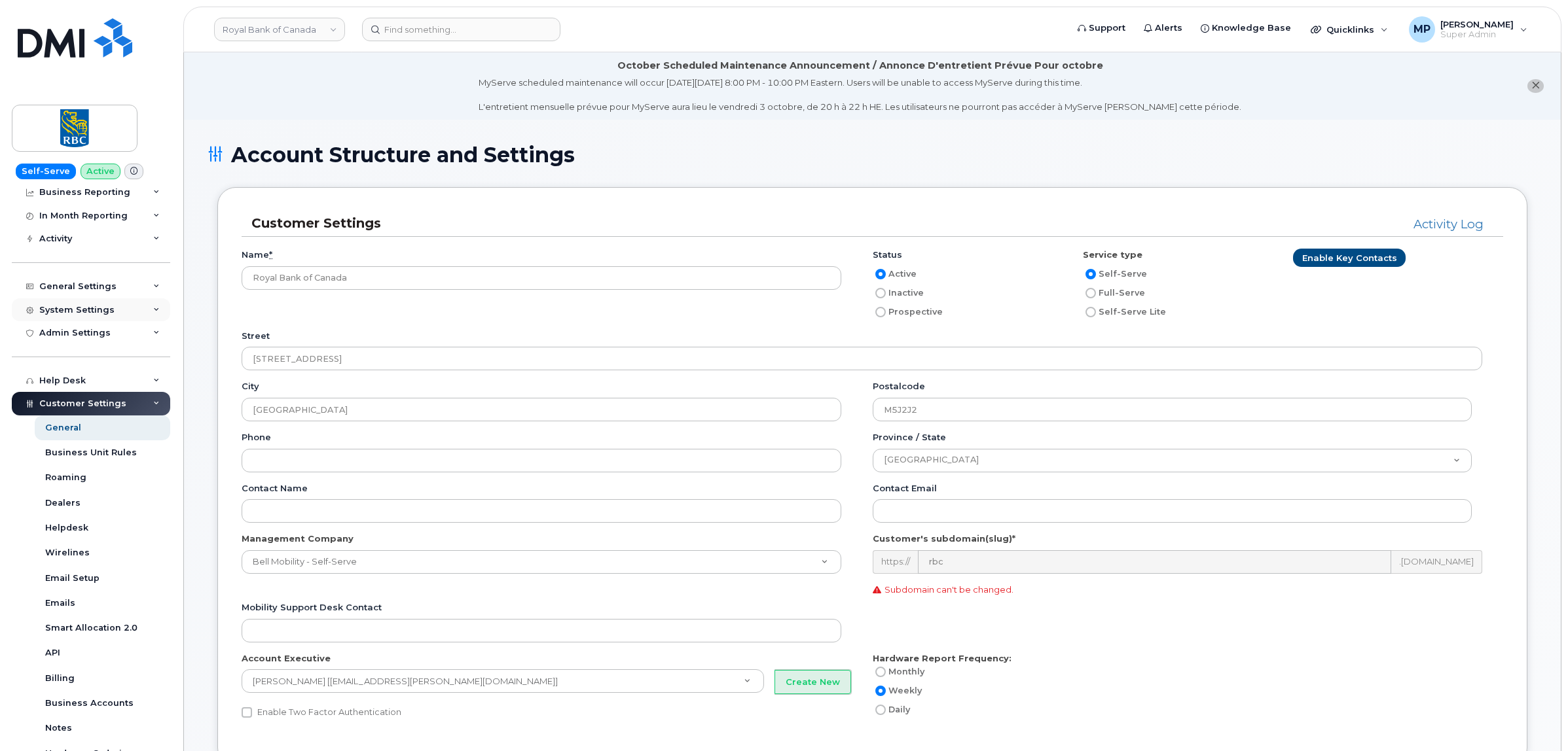
click at [67, 311] on div "System Settings" at bounding box center [77, 309] width 75 height 10
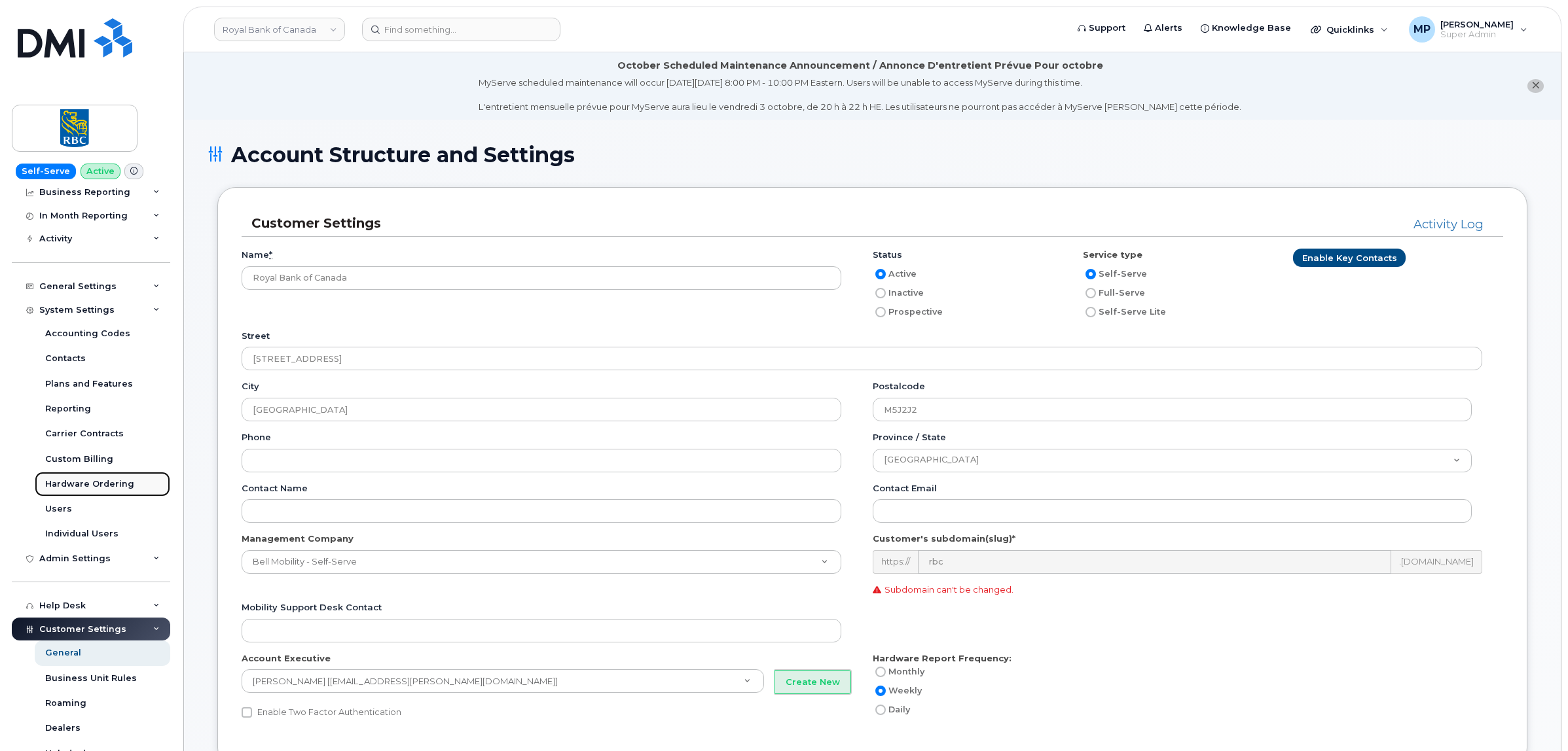
click at [97, 486] on div "Hardware Ordering" at bounding box center [90, 484] width 89 height 12
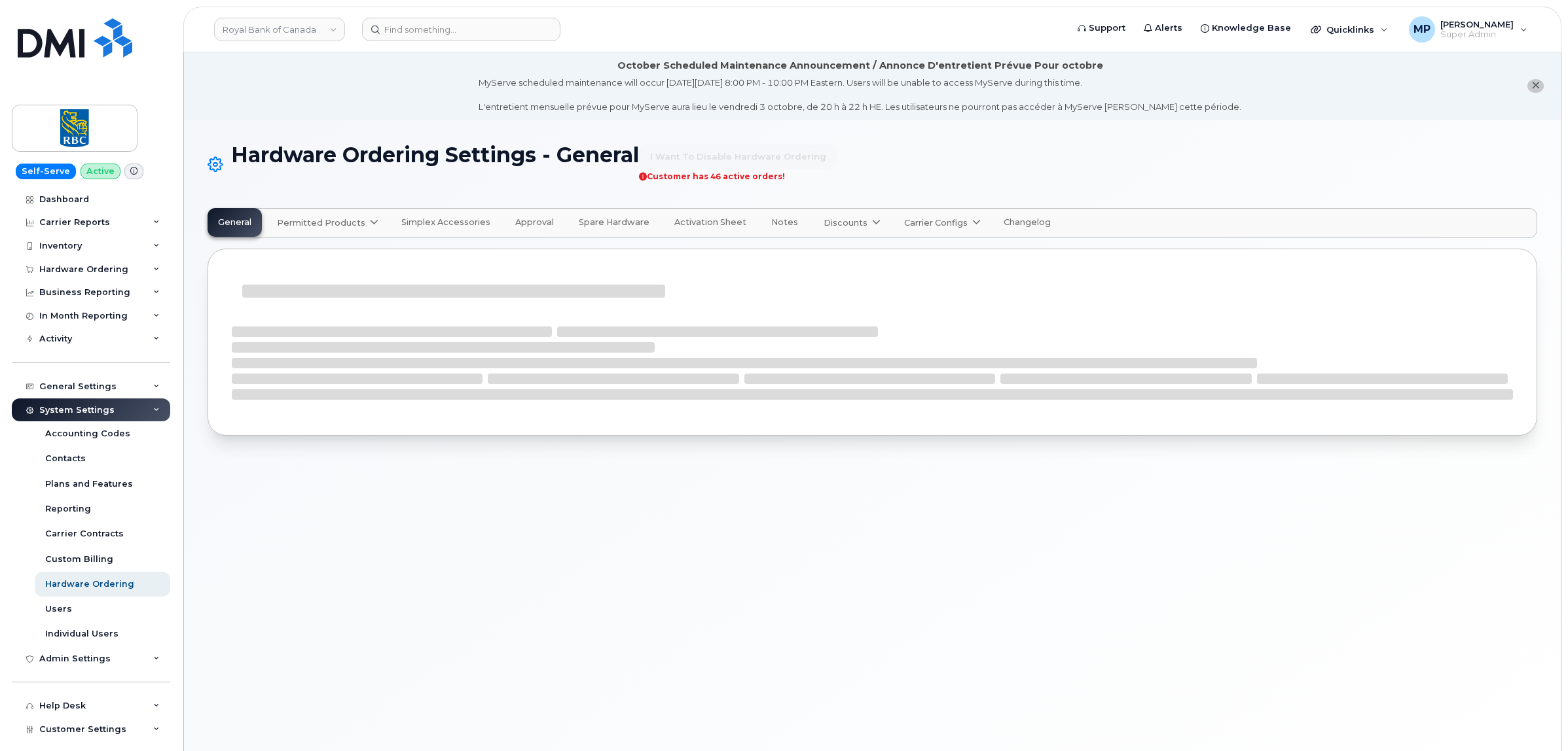
click at [914, 217] on span "Carrier Configs" at bounding box center [936, 223] width 64 height 12
click at [908, 256] on span "Bell" at bounding box center [916, 254] width 17 height 14
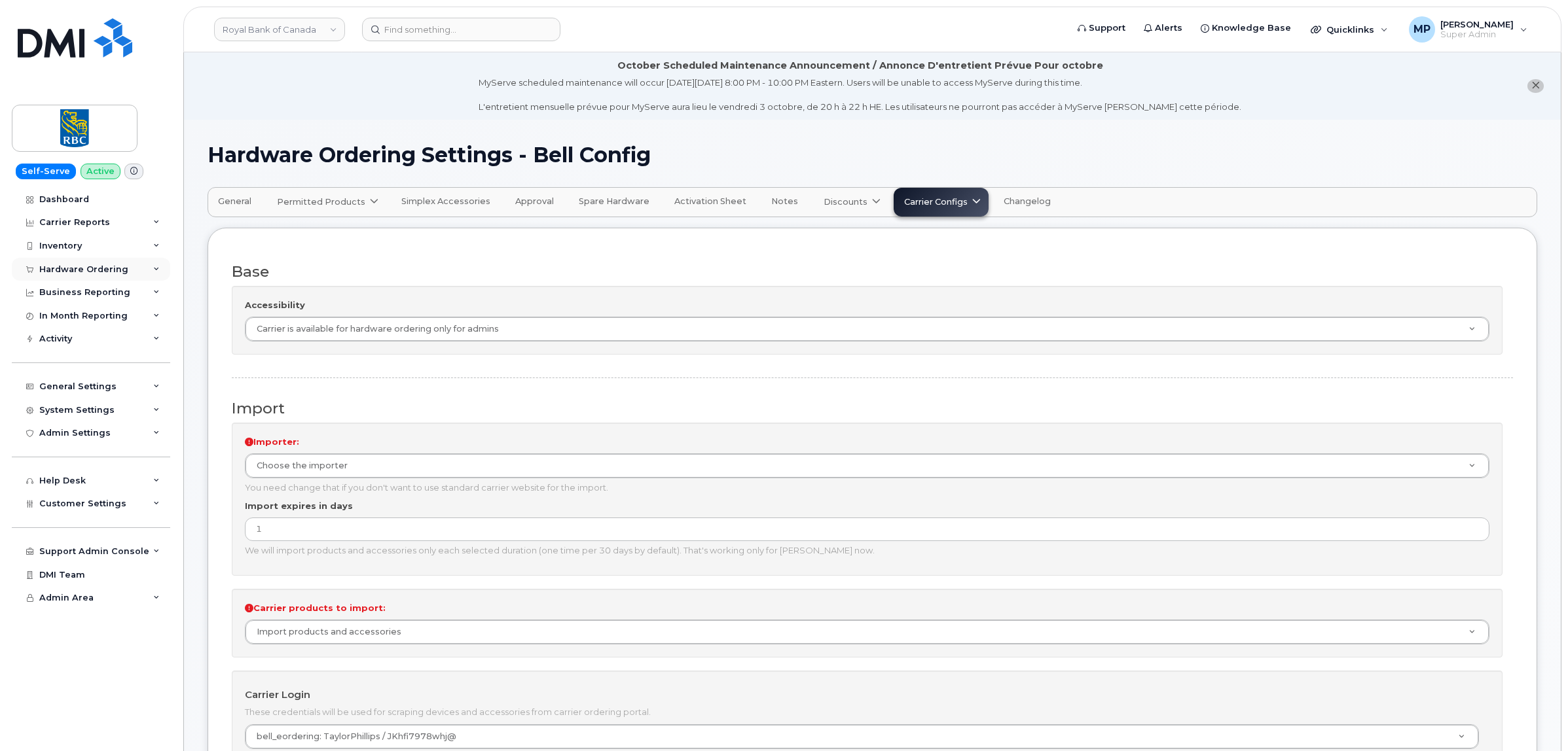
click at [61, 264] on div "Hardware Ordering" at bounding box center [90, 269] width 158 height 24
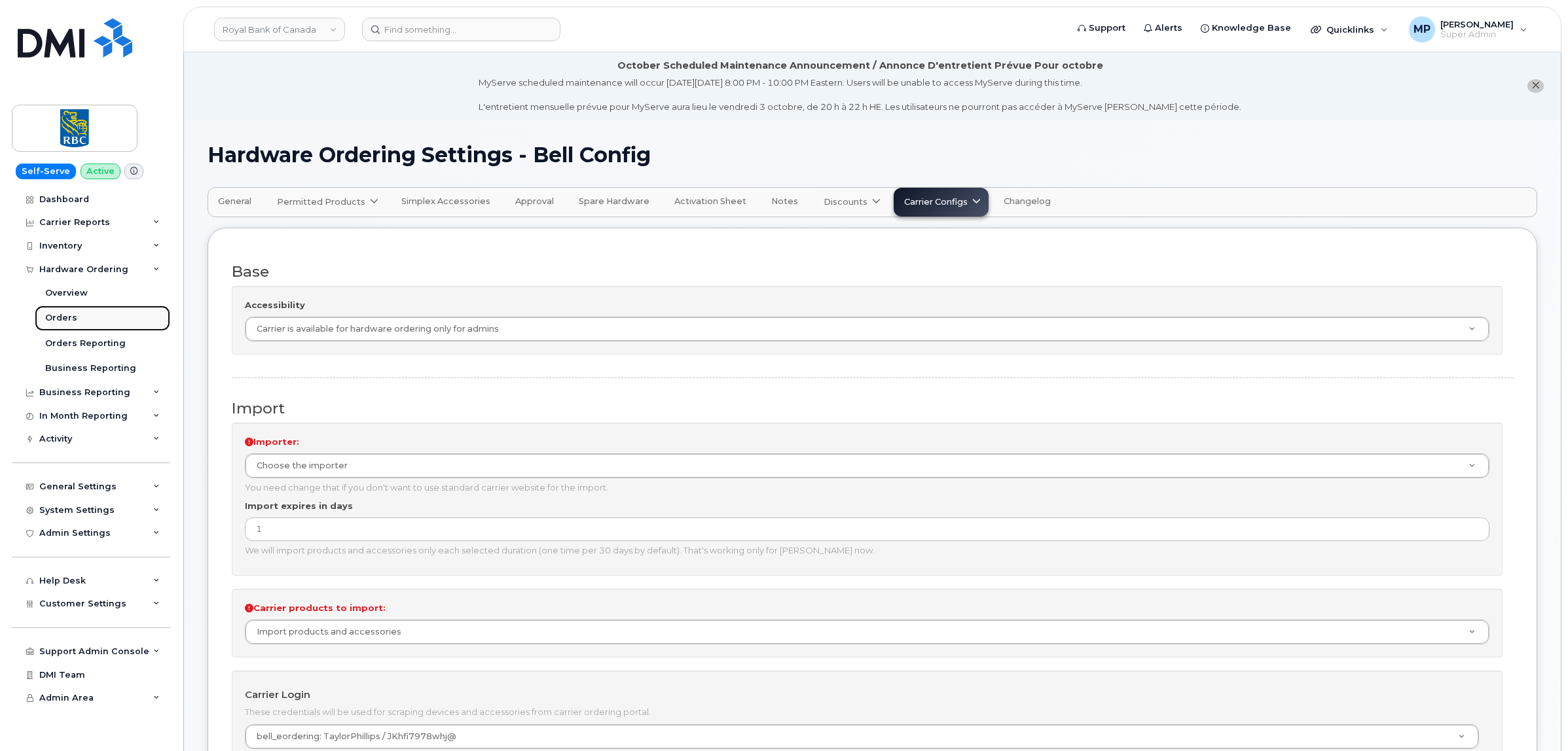
click at [72, 317] on div "Orders" at bounding box center [61, 317] width 32 height 12
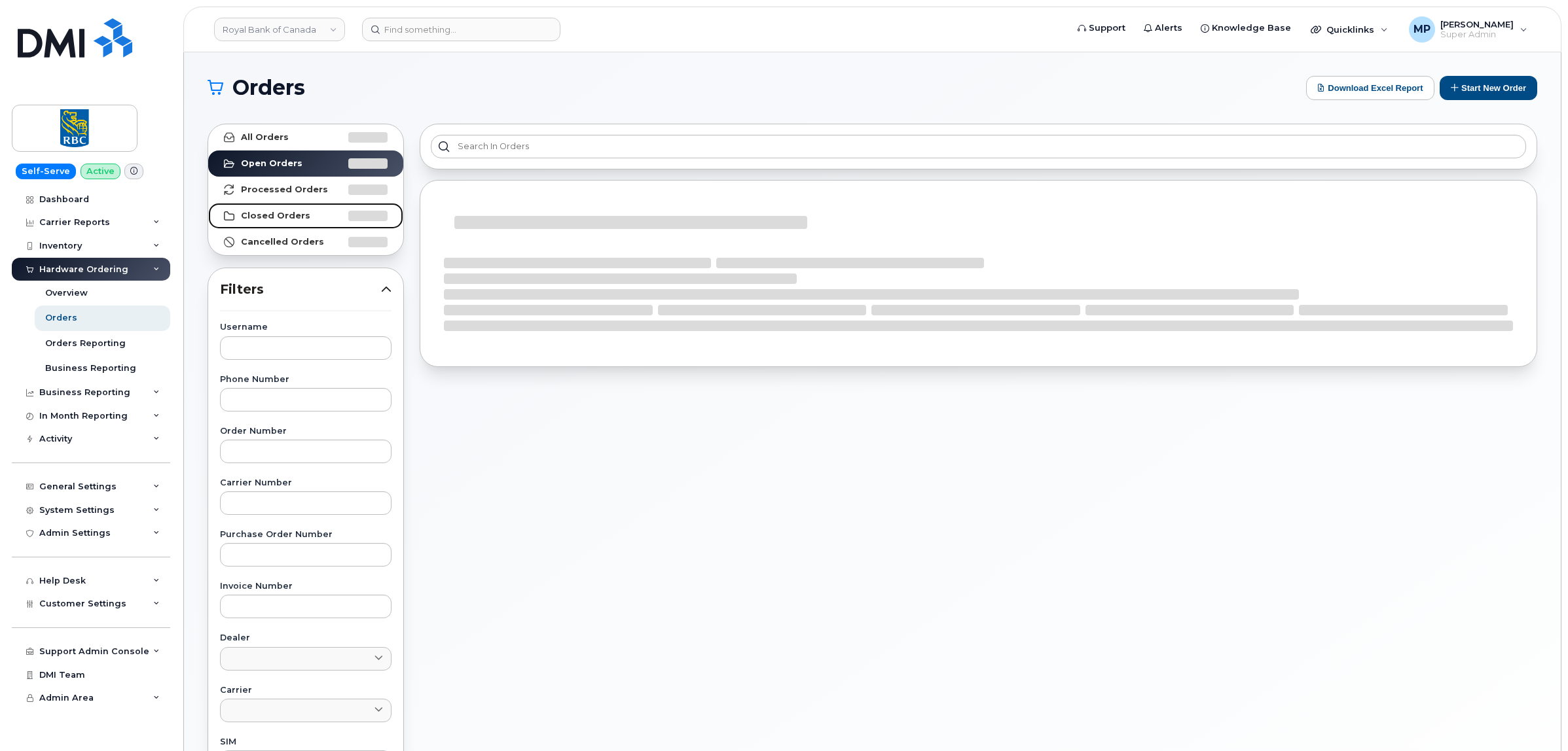
click at [278, 211] on strong "Closed Orders" at bounding box center [276, 216] width 69 height 10
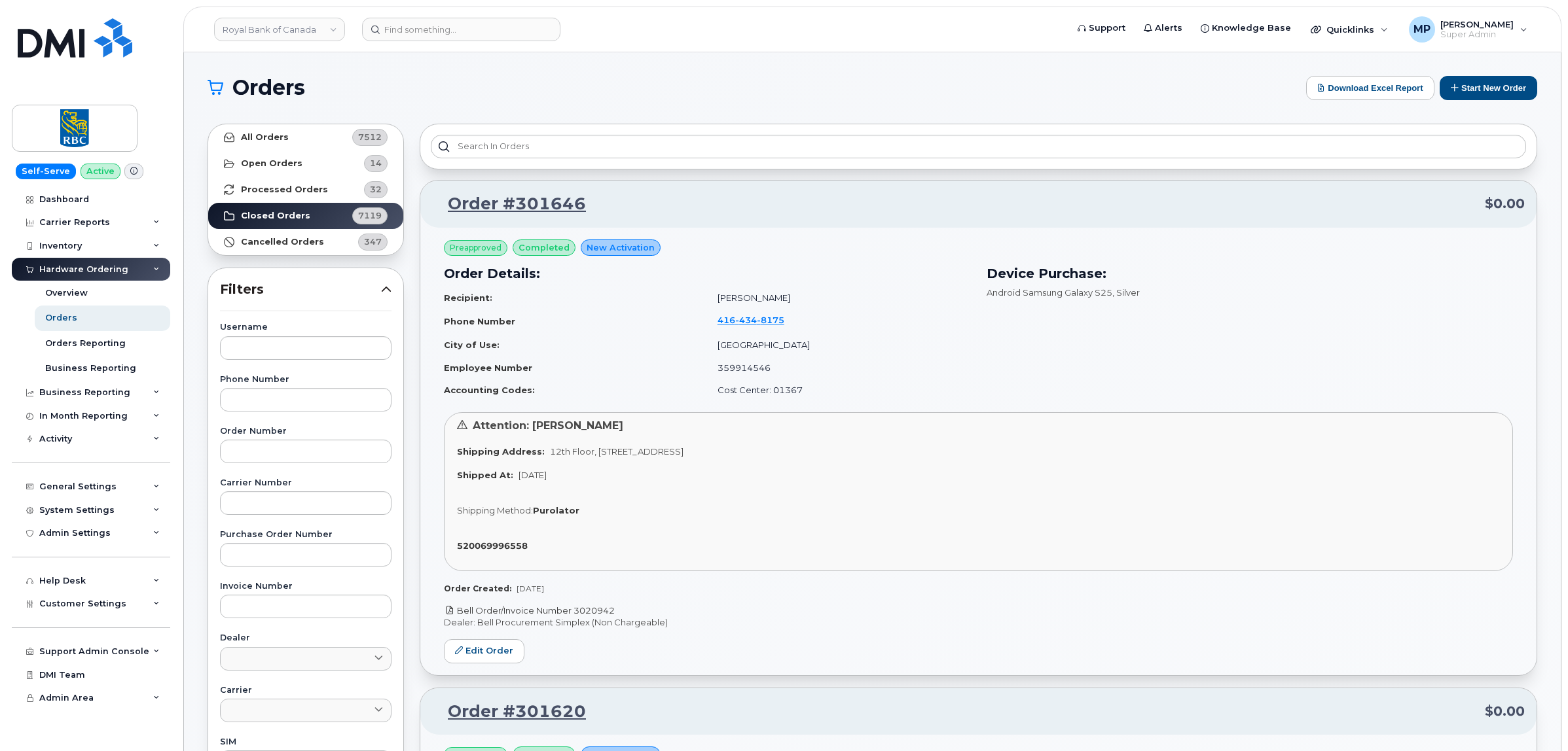
drag, startPoint x: 623, startPoint y: 614, endPoint x: 588, endPoint y: 614, distance: 35.0
click at [588, 614] on p "Bell Order/Invoice Number 3020942" at bounding box center [978, 611] width 1069 height 12
click at [635, 600] on div "Preapproved completed New Activation Order Details: Recipient: [PERSON_NAME] Ph…" at bounding box center [978, 452] width 1116 height 448
drag, startPoint x: 616, startPoint y: 611, endPoint x: 578, endPoint y: 612, distance: 38.0
click at [578, 612] on p "Bell Order/Invoice Number 3020942" at bounding box center [978, 611] width 1069 height 12
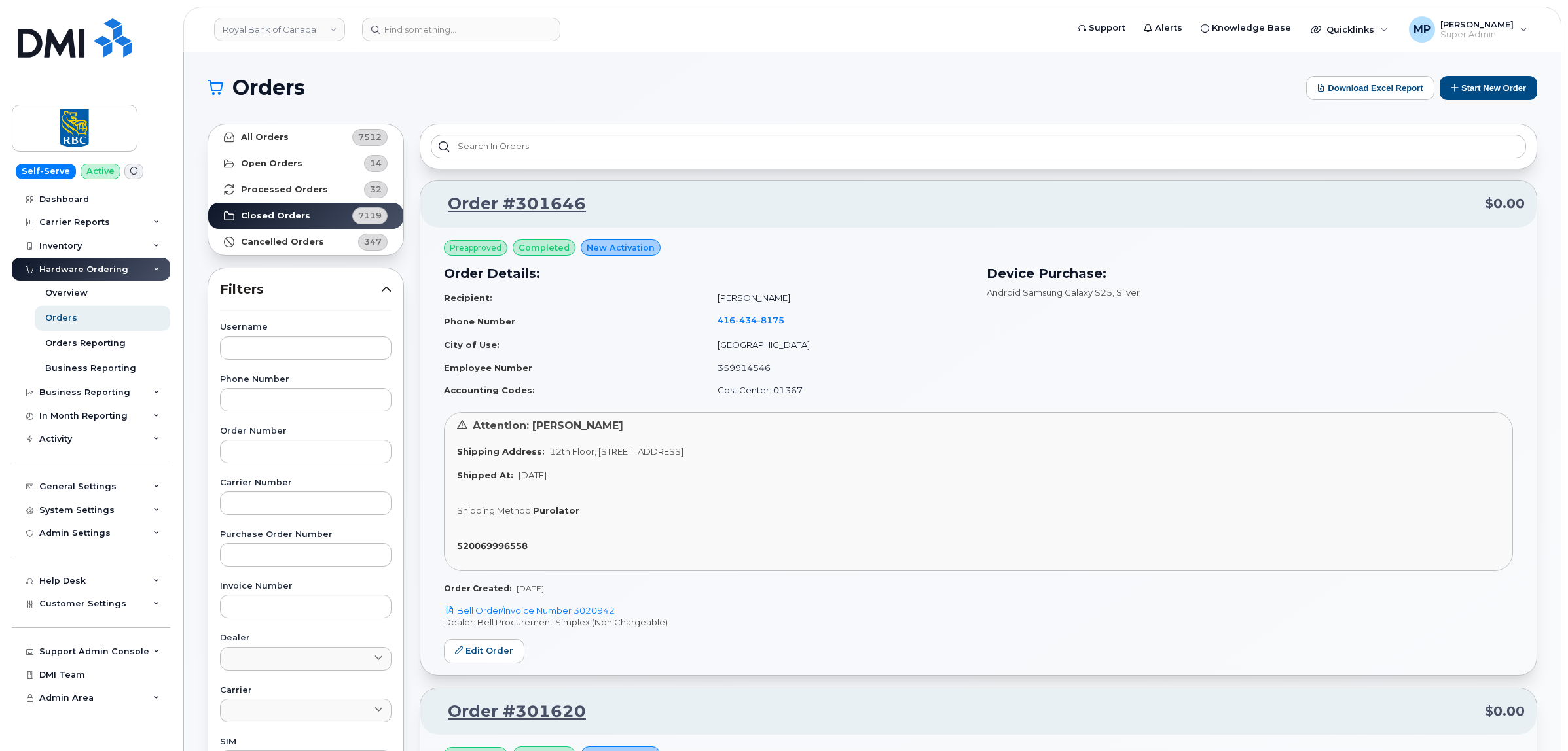
copy link "3020942"
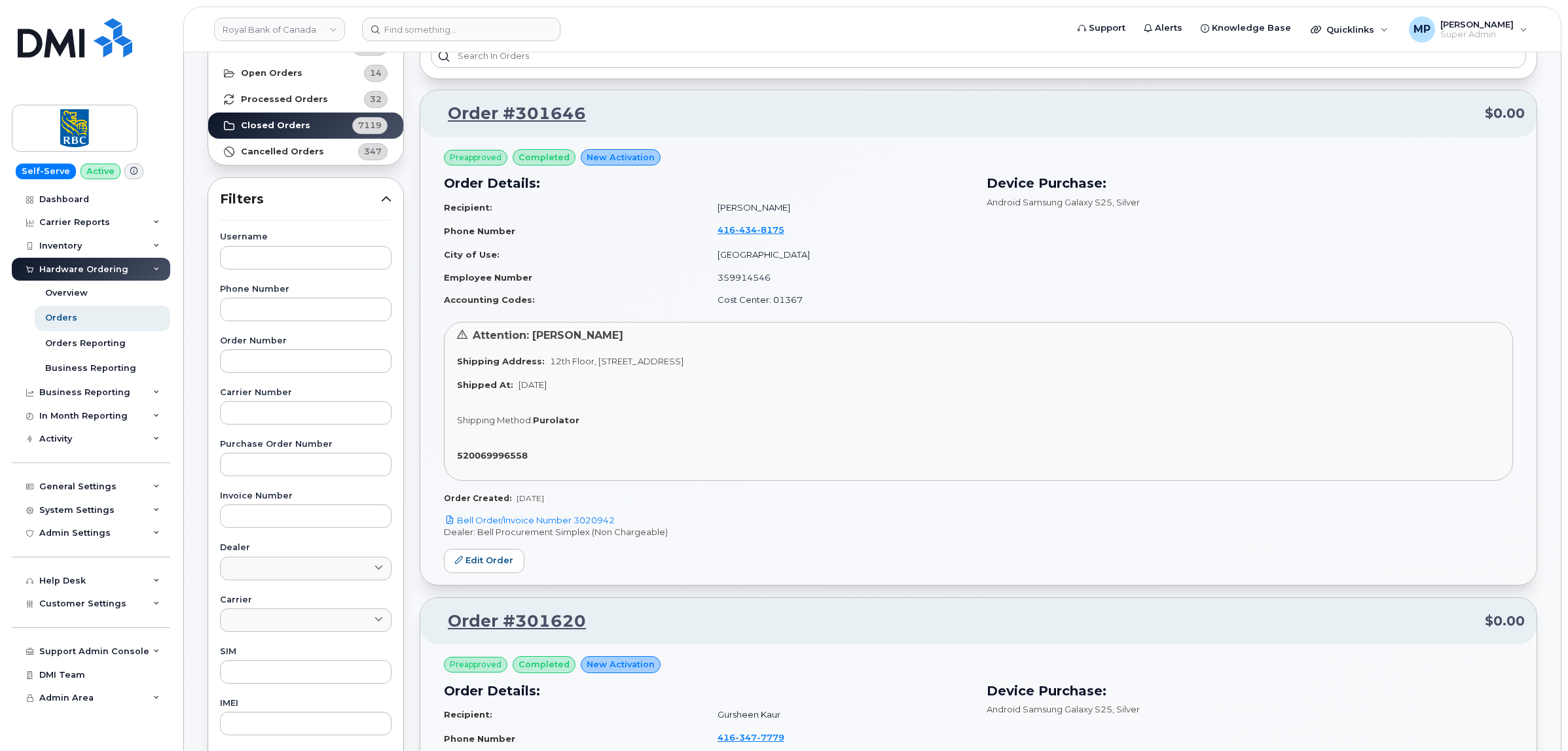
scroll to position [163, 0]
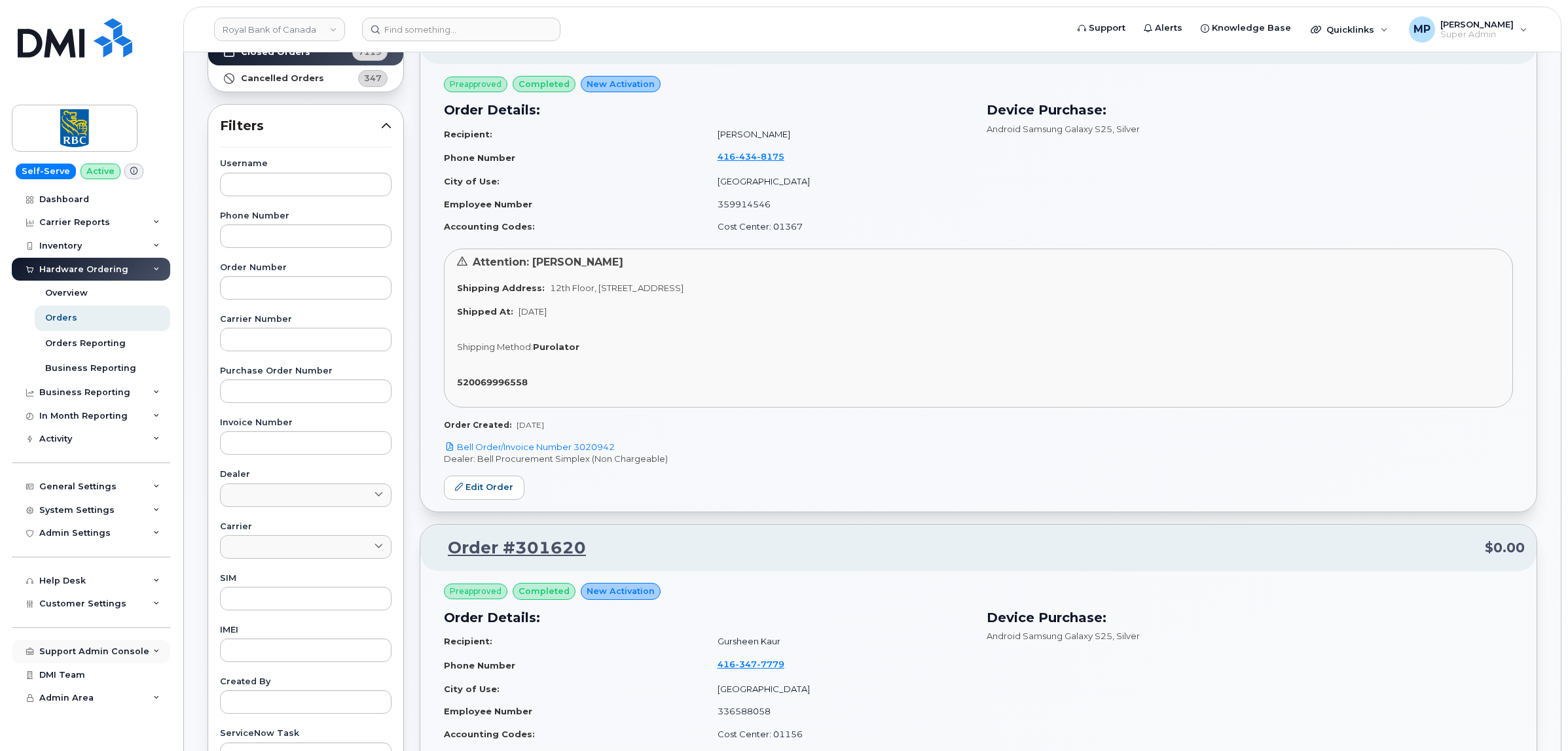
click at [102, 657] on div "Support Admin Console" at bounding box center [94, 651] width 110 height 10
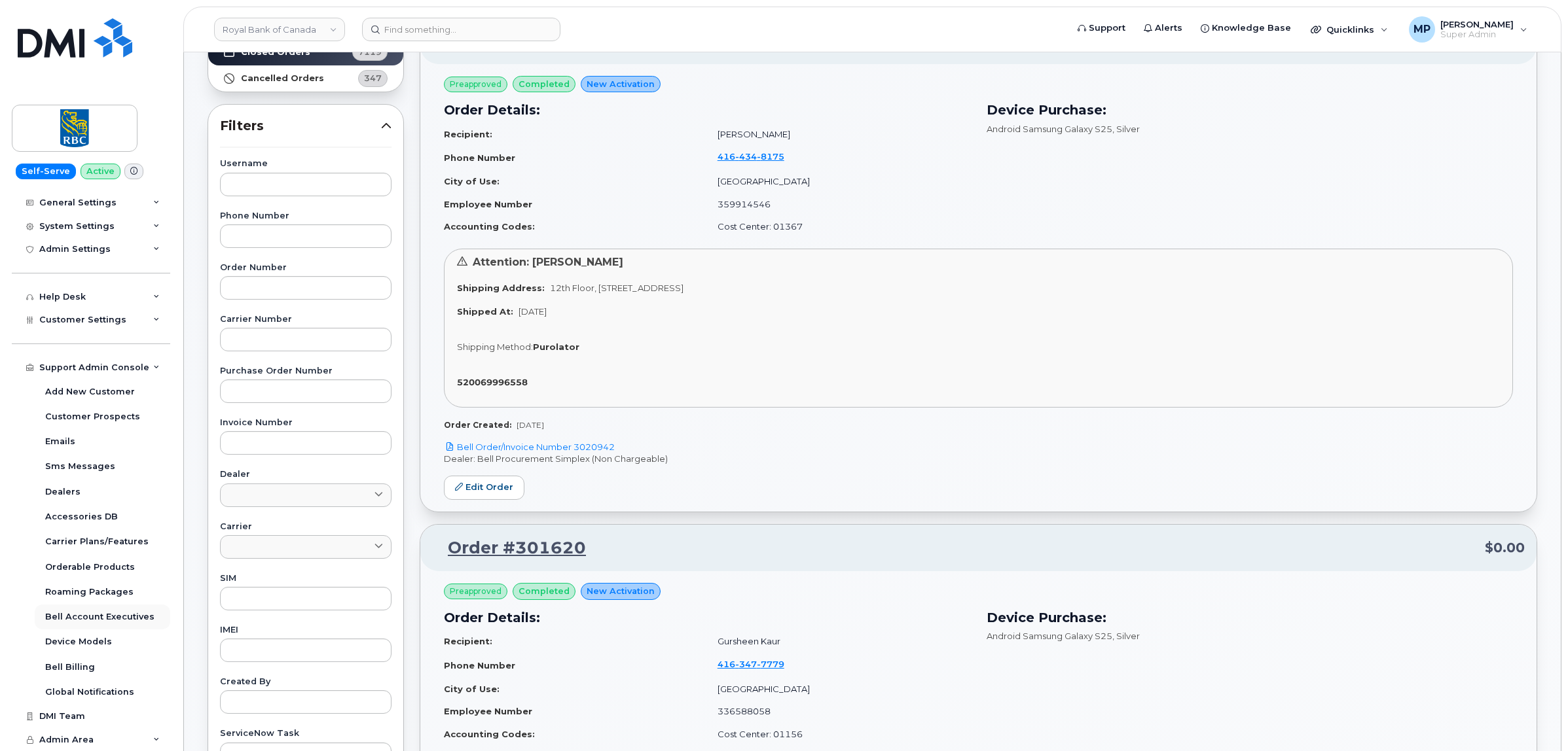
scroll to position [246, 0]
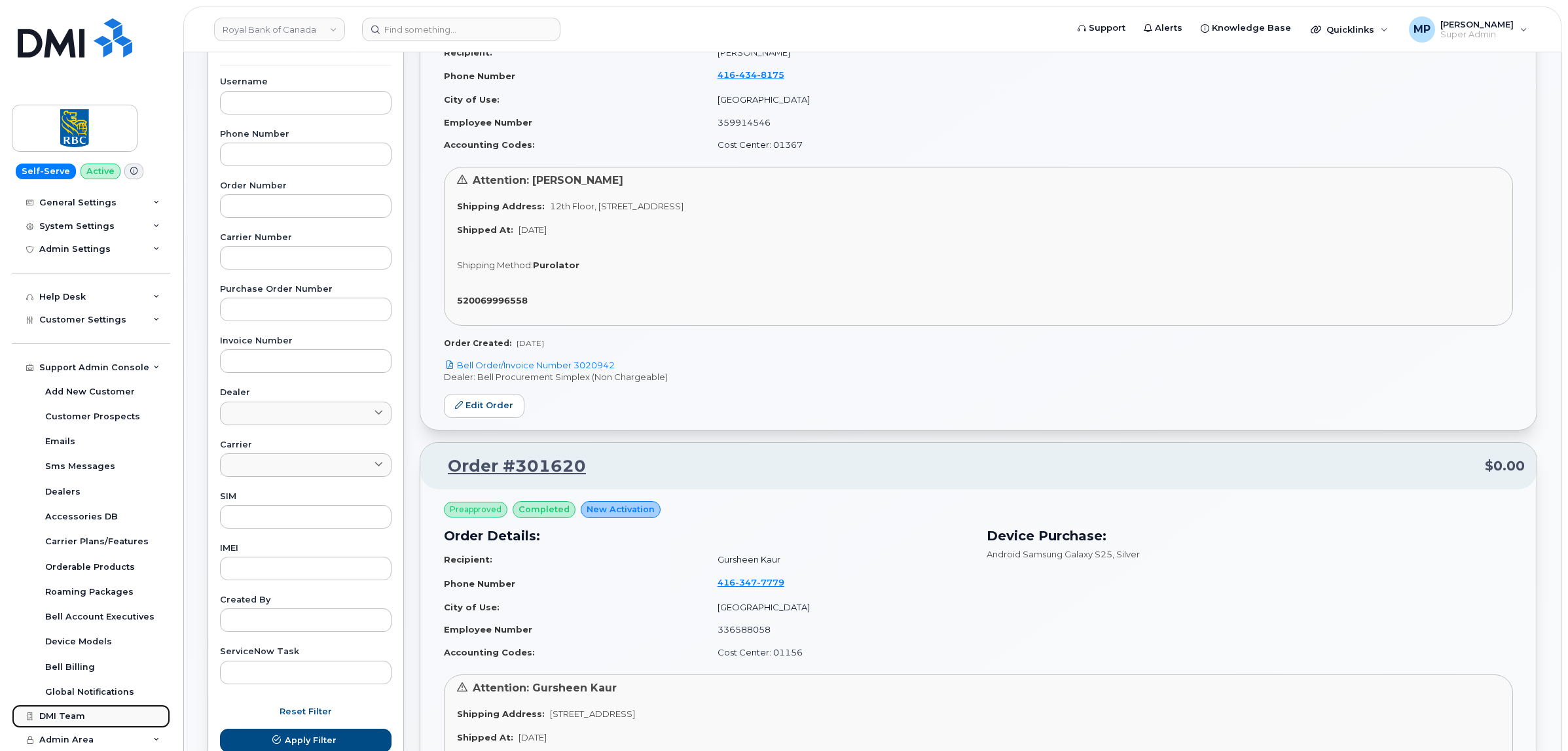
click at [62, 714] on div "DMI Team" at bounding box center [62, 716] width 46 height 10
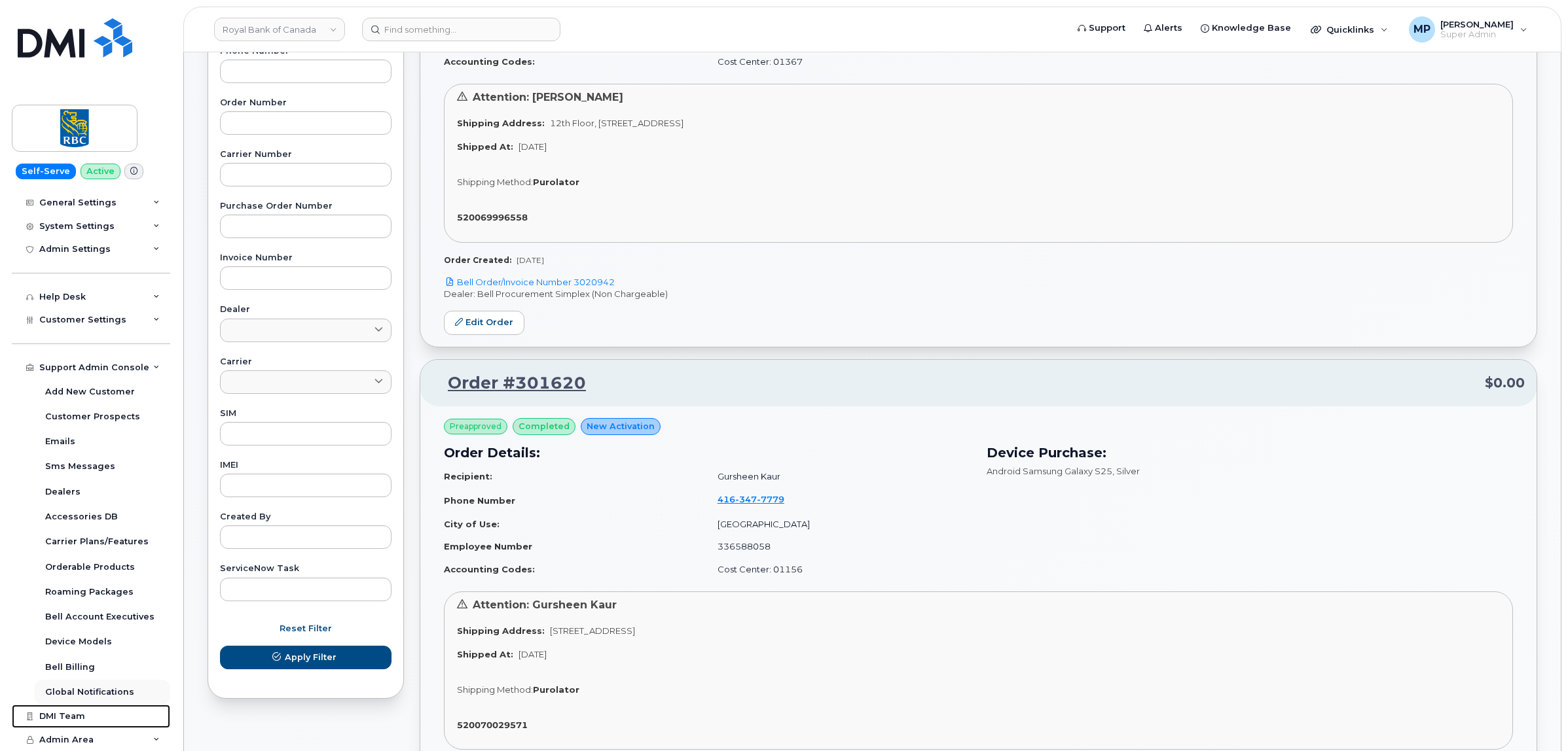
scroll to position [490, 0]
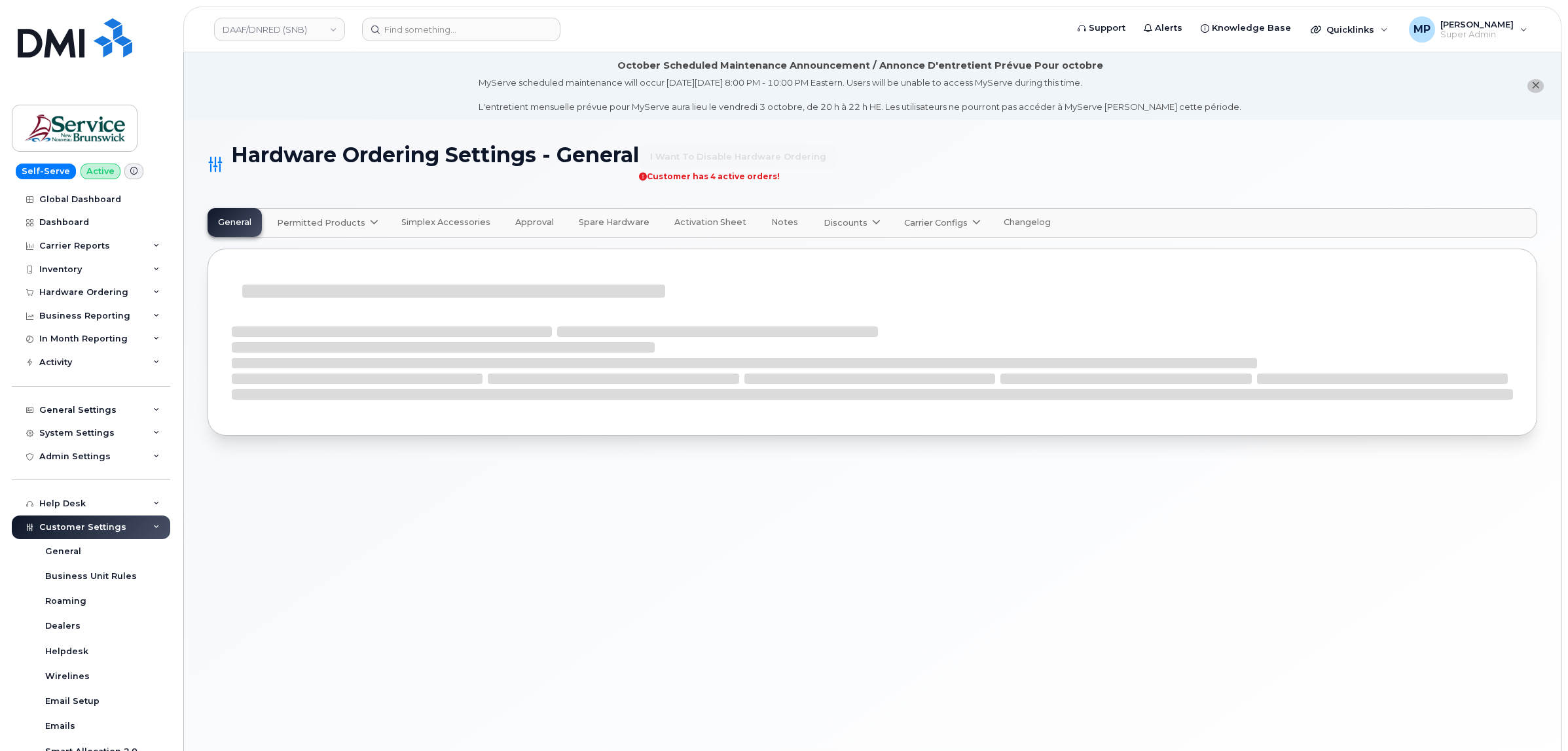
select select "admins"
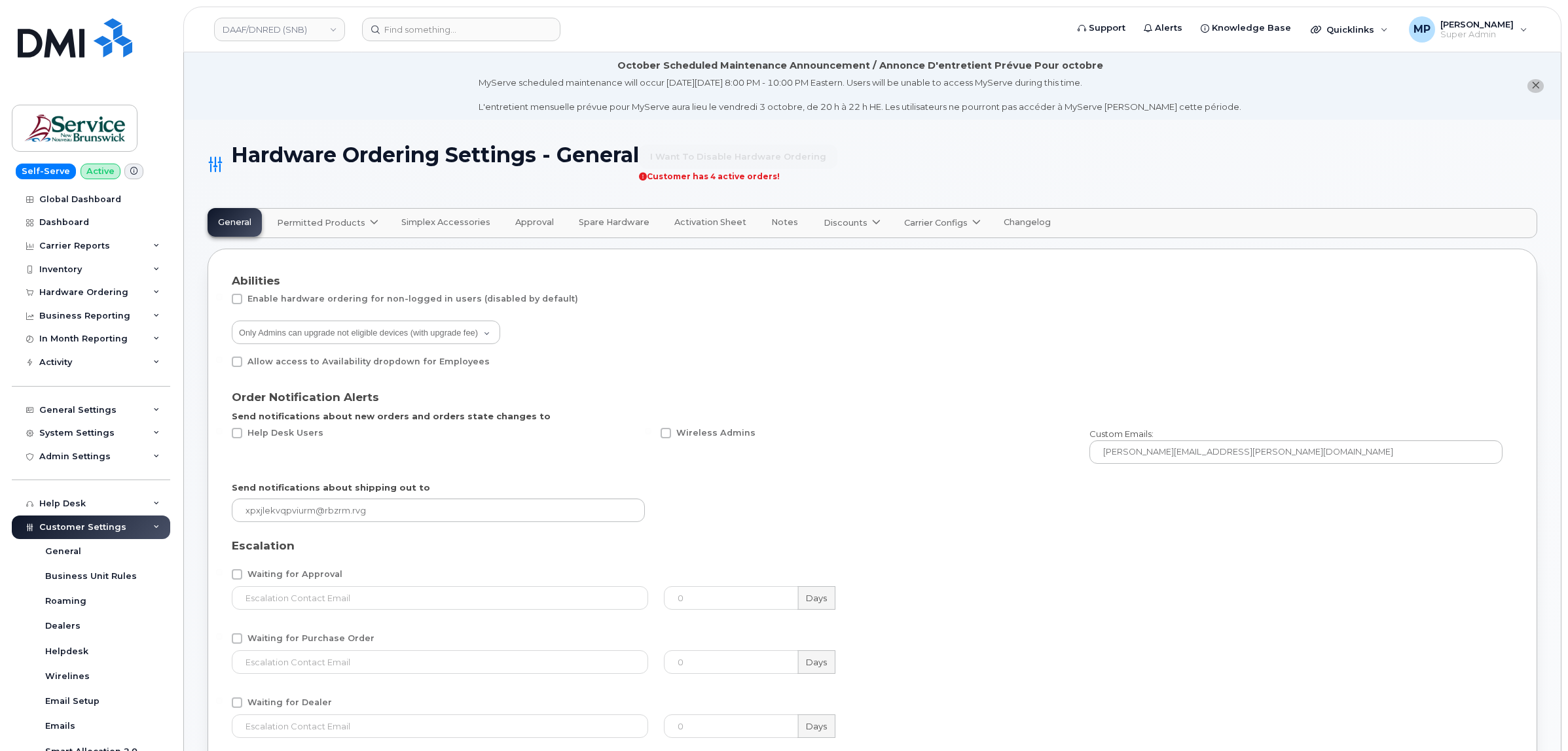
click at [924, 225] on span "Carrier Configs" at bounding box center [936, 223] width 64 height 12
click at [908, 256] on span "Bell" at bounding box center [916, 254] width 17 height 14
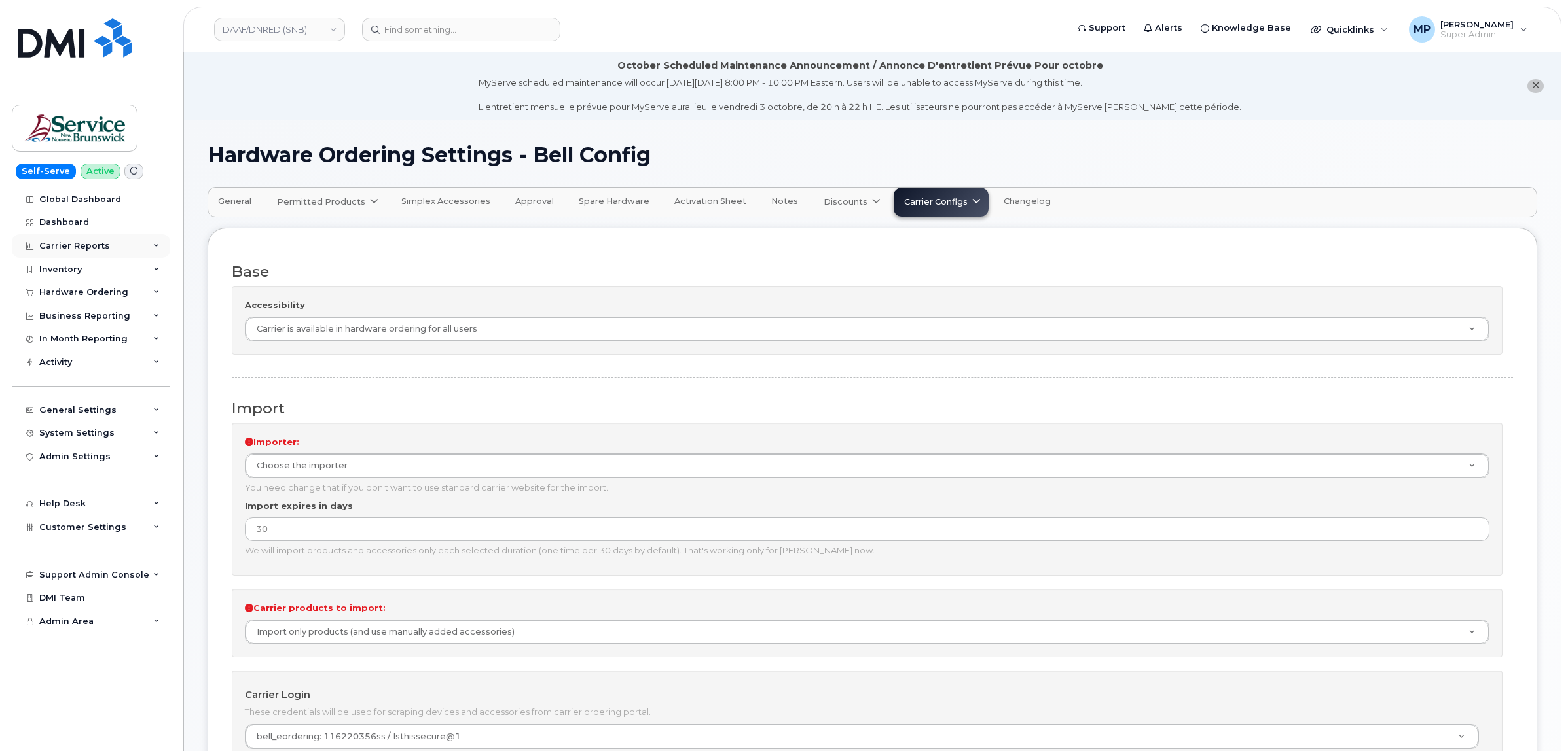
click at [72, 240] on div "Carrier Reports" at bounding box center [90, 246] width 158 height 24
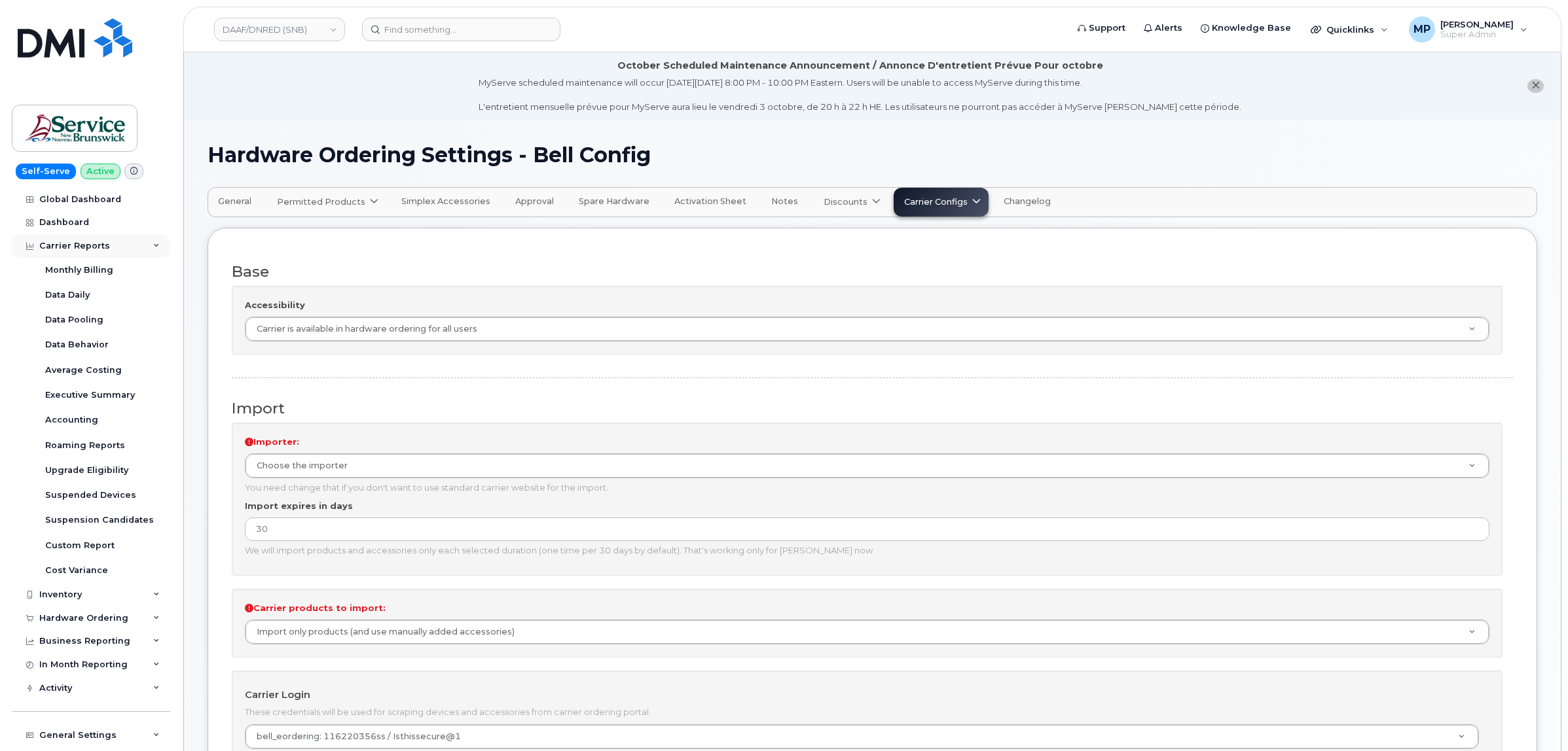
click at [69, 243] on div "Carrier Reports" at bounding box center [90, 246] width 158 height 24
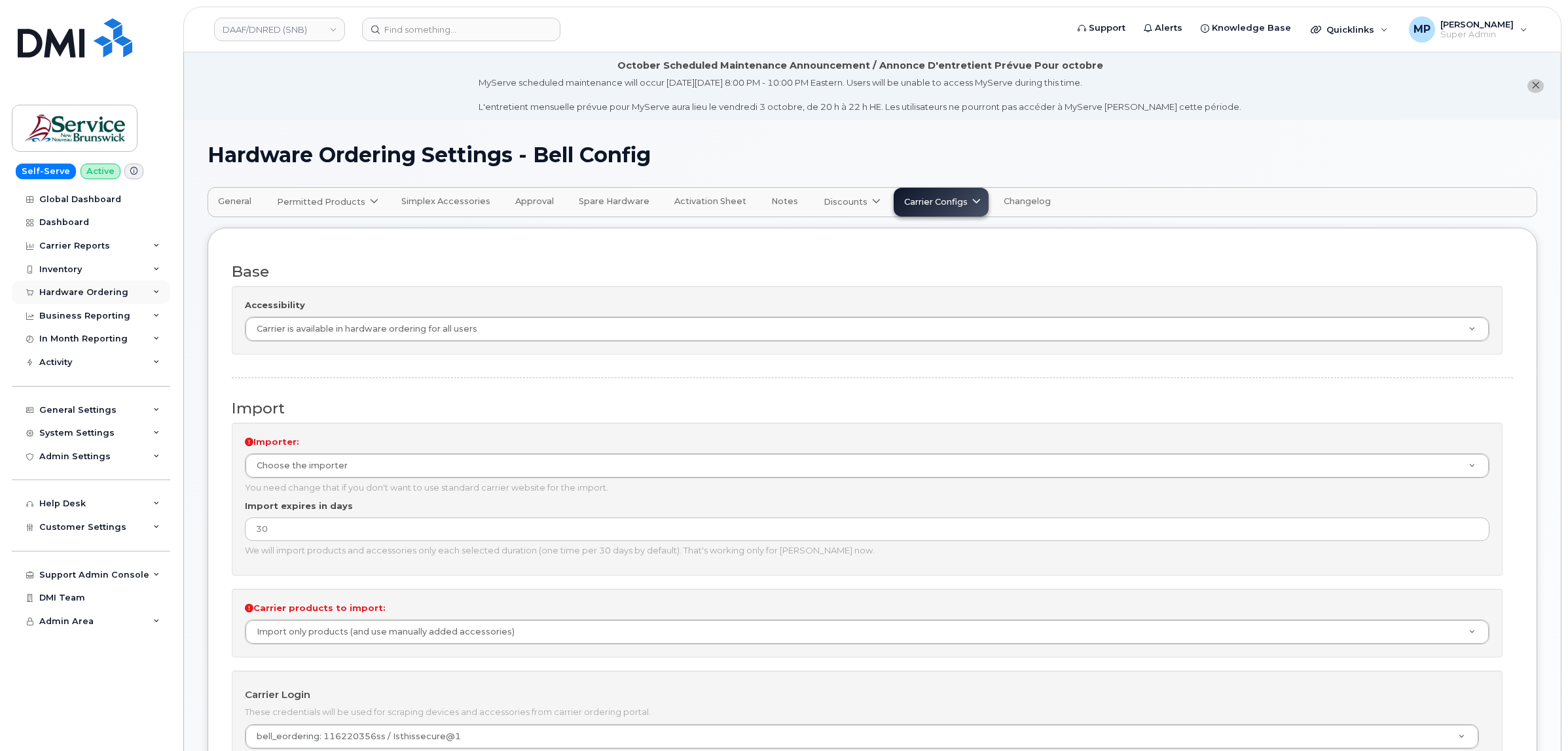
click at [72, 292] on div "Hardware Ordering" at bounding box center [83, 292] width 89 height 10
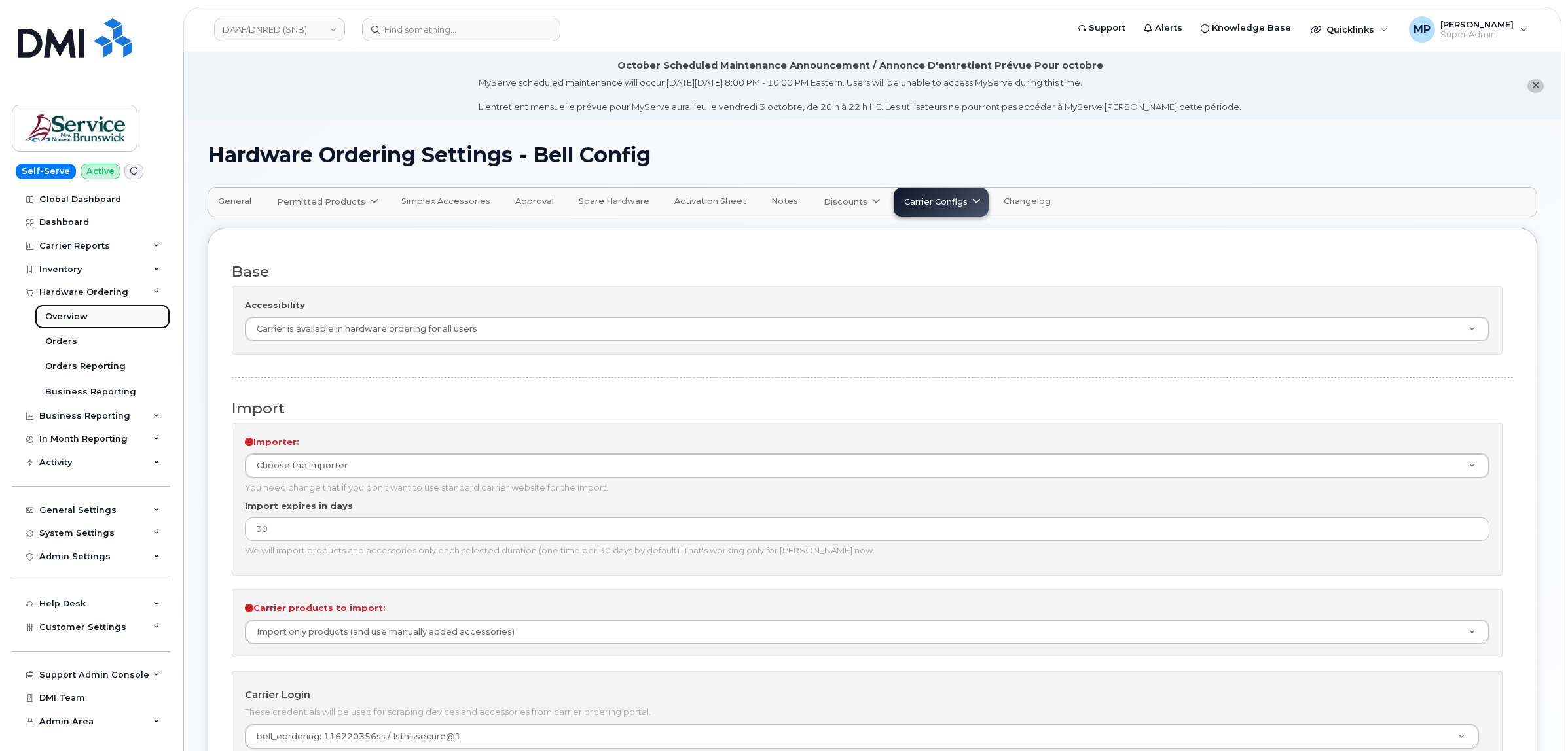
click at [75, 311] on link "Overview" at bounding box center [102, 316] width 136 height 25
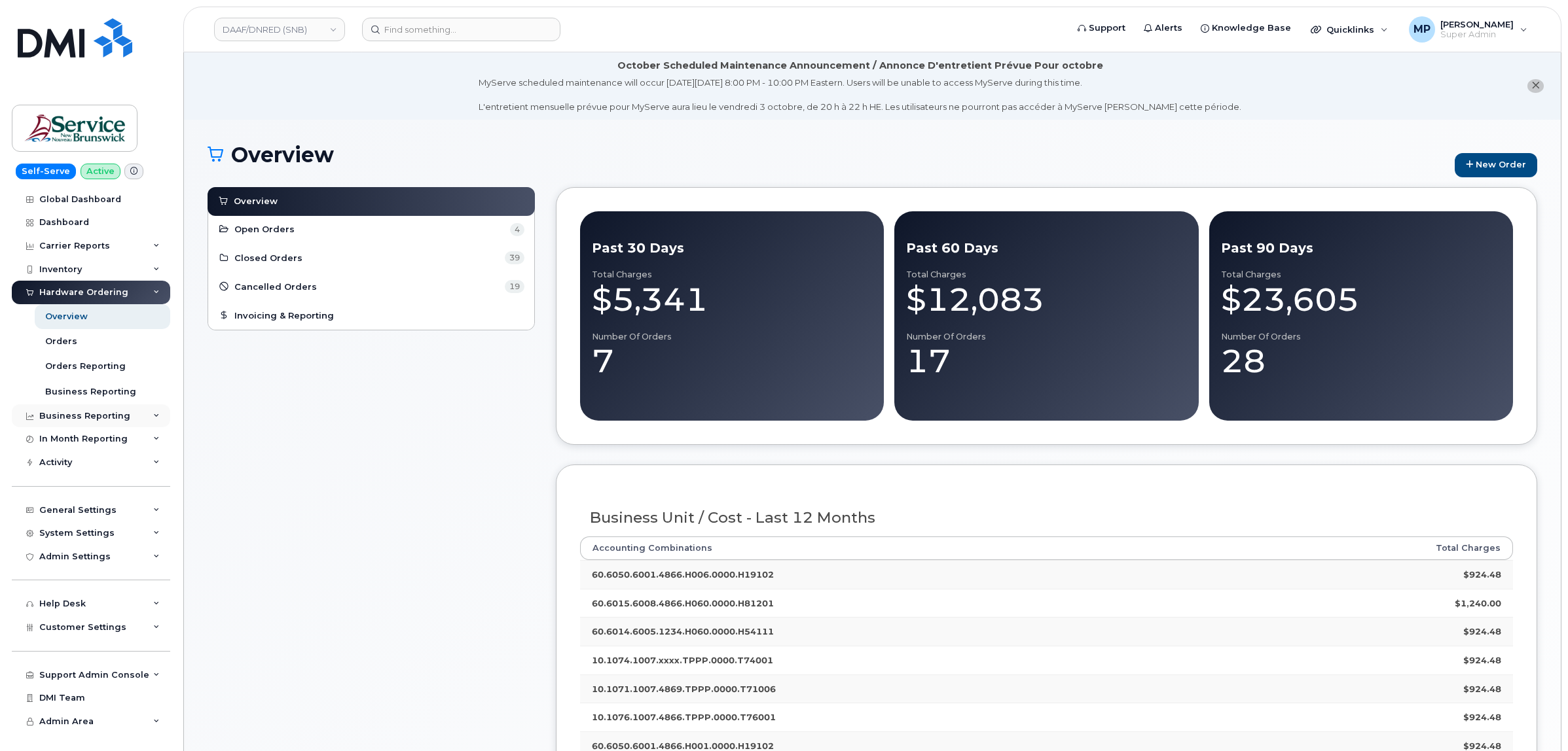
scroll to position [82, 0]
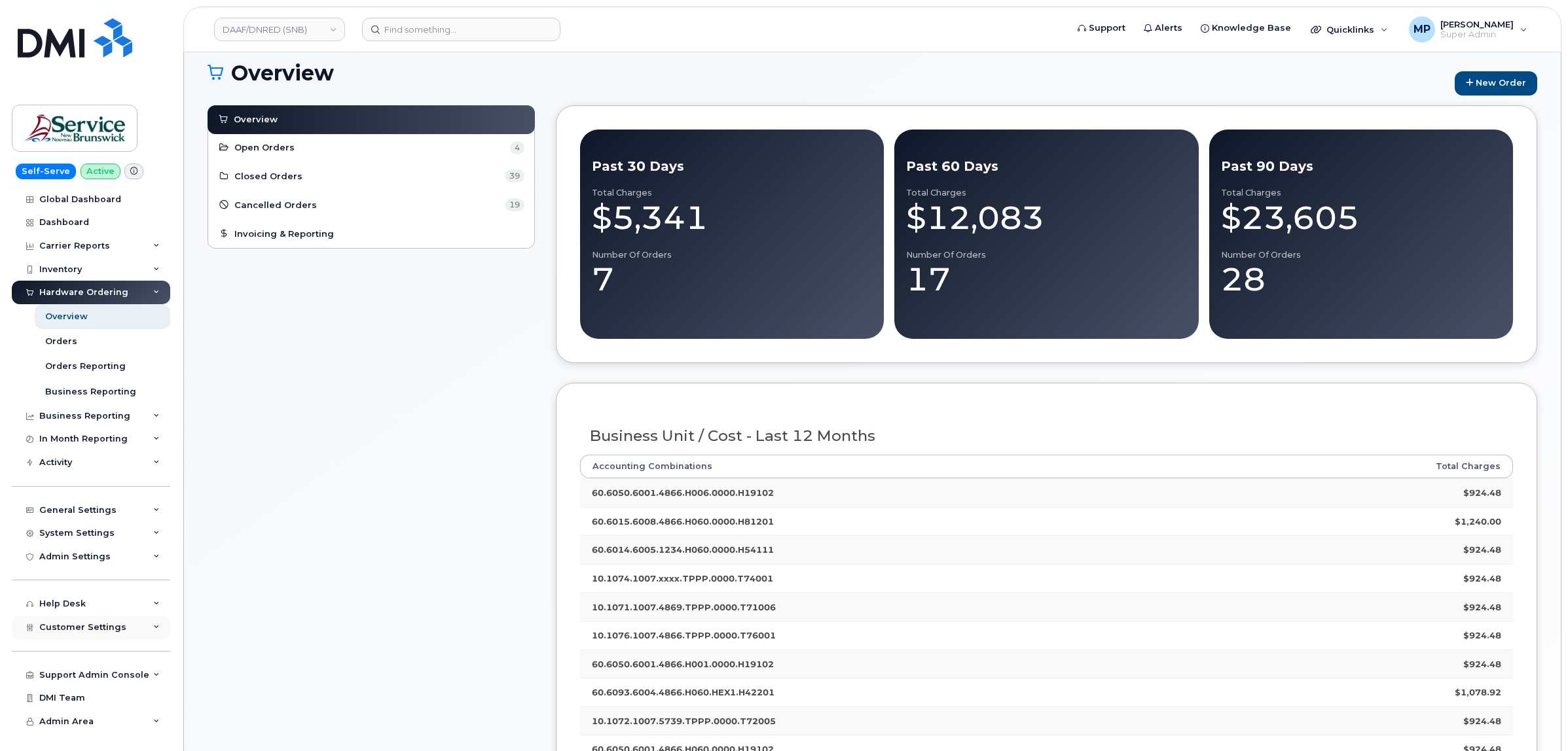
click at [81, 632] on span "Customer Settings" at bounding box center [83, 627] width 87 height 9
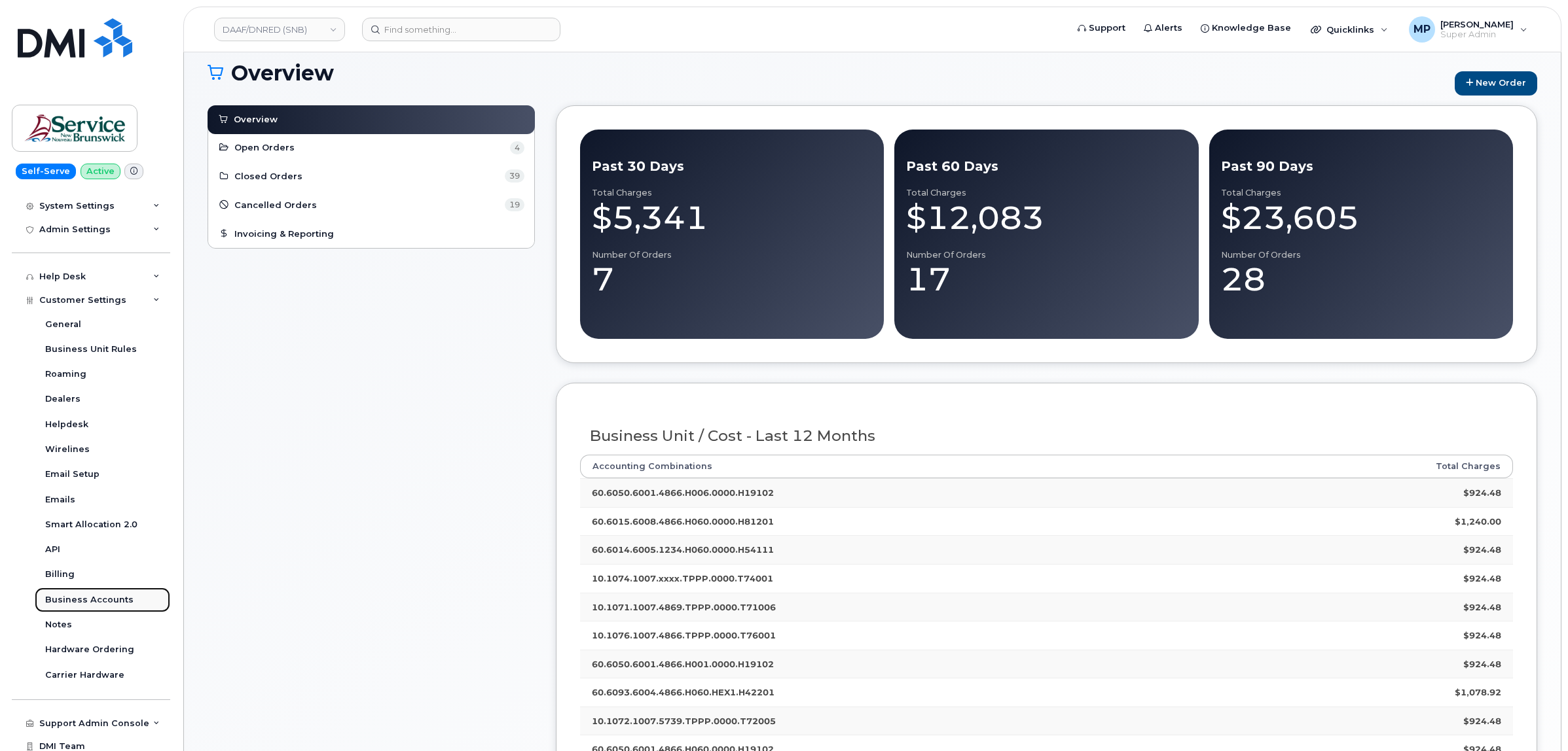
click at [76, 602] on div "Business Accounts" at bounding box center [90, 600] width 88 height 12
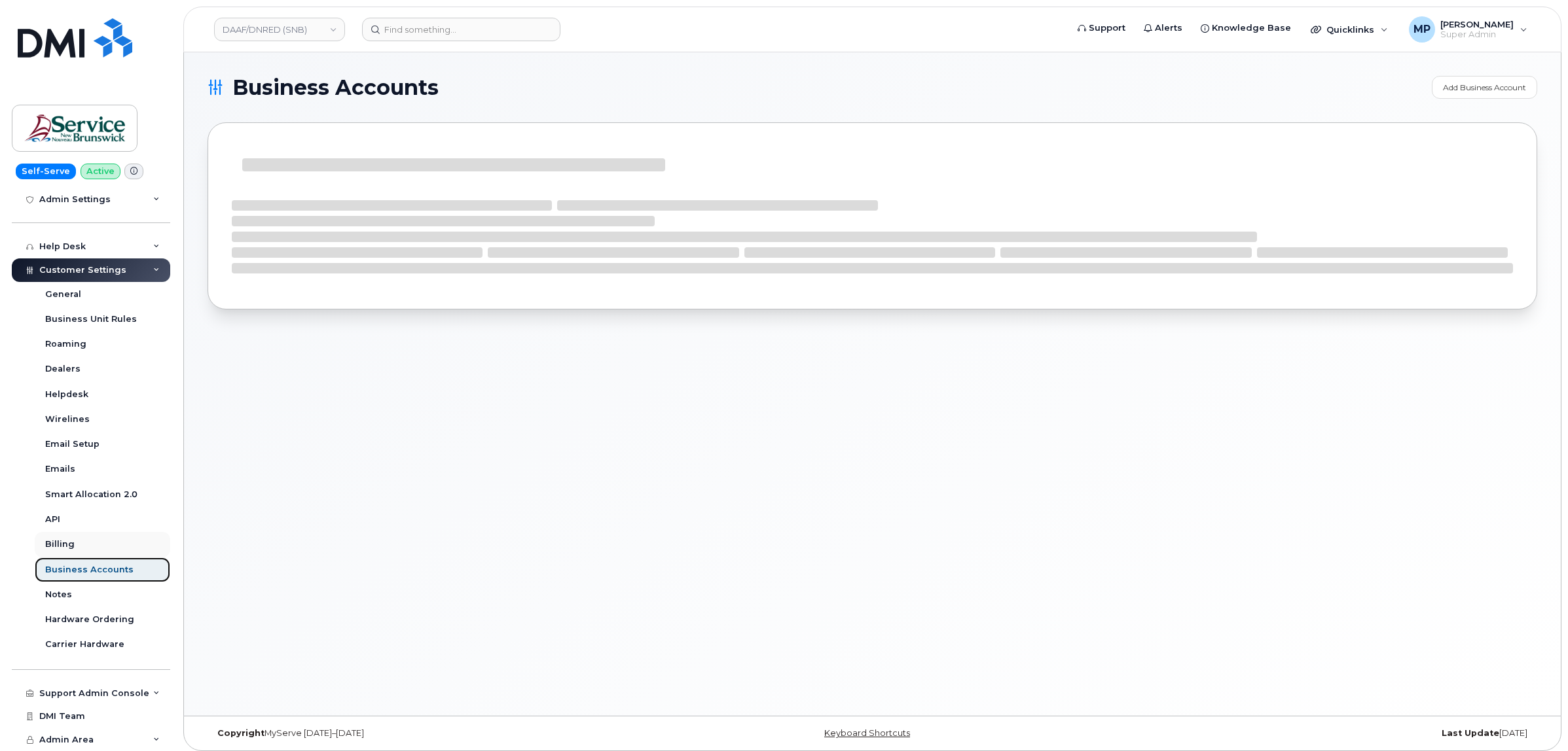
scroll to position [227, 0]
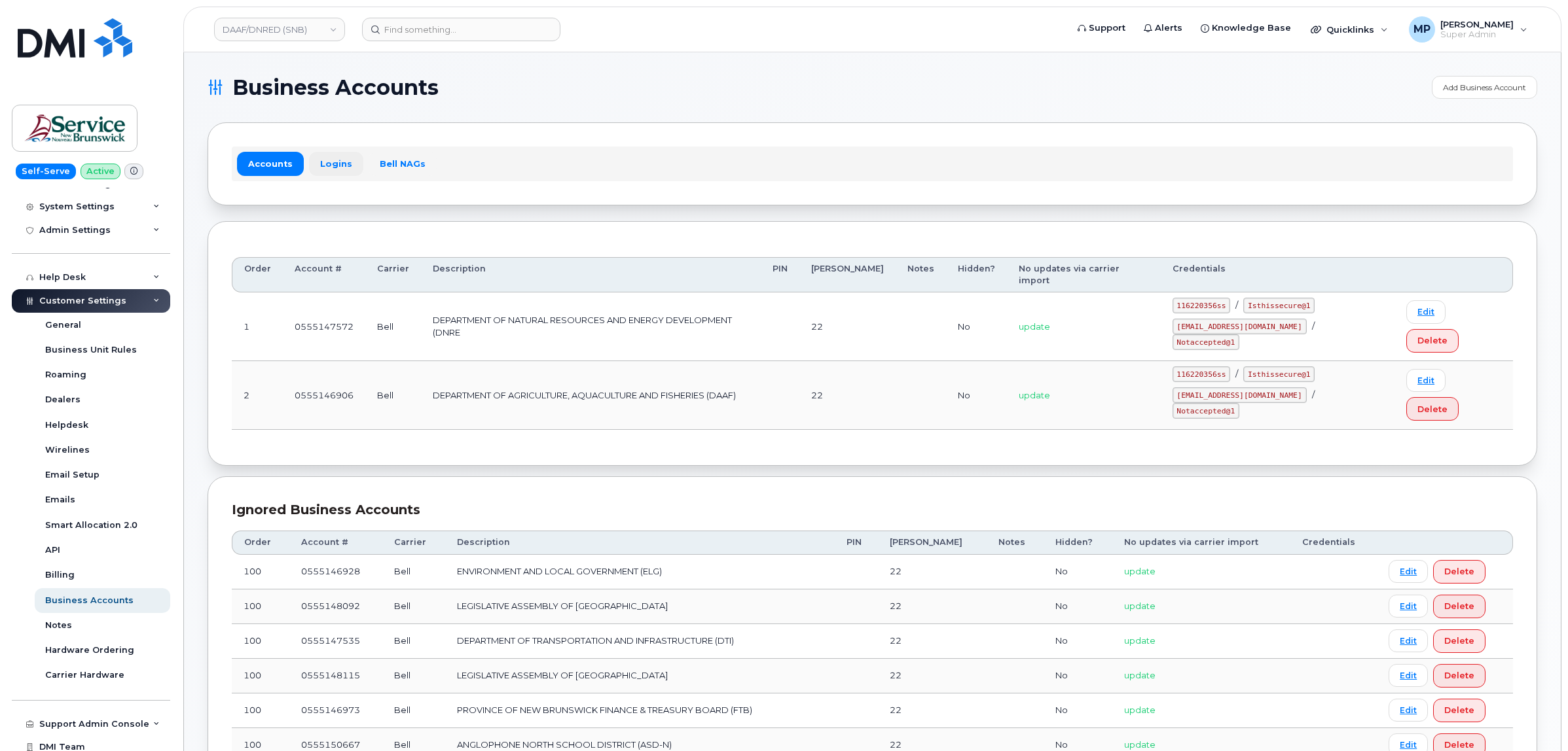
click at [342, 157] on link "Logins" at bounding box center [336, 163] width 54 height 24
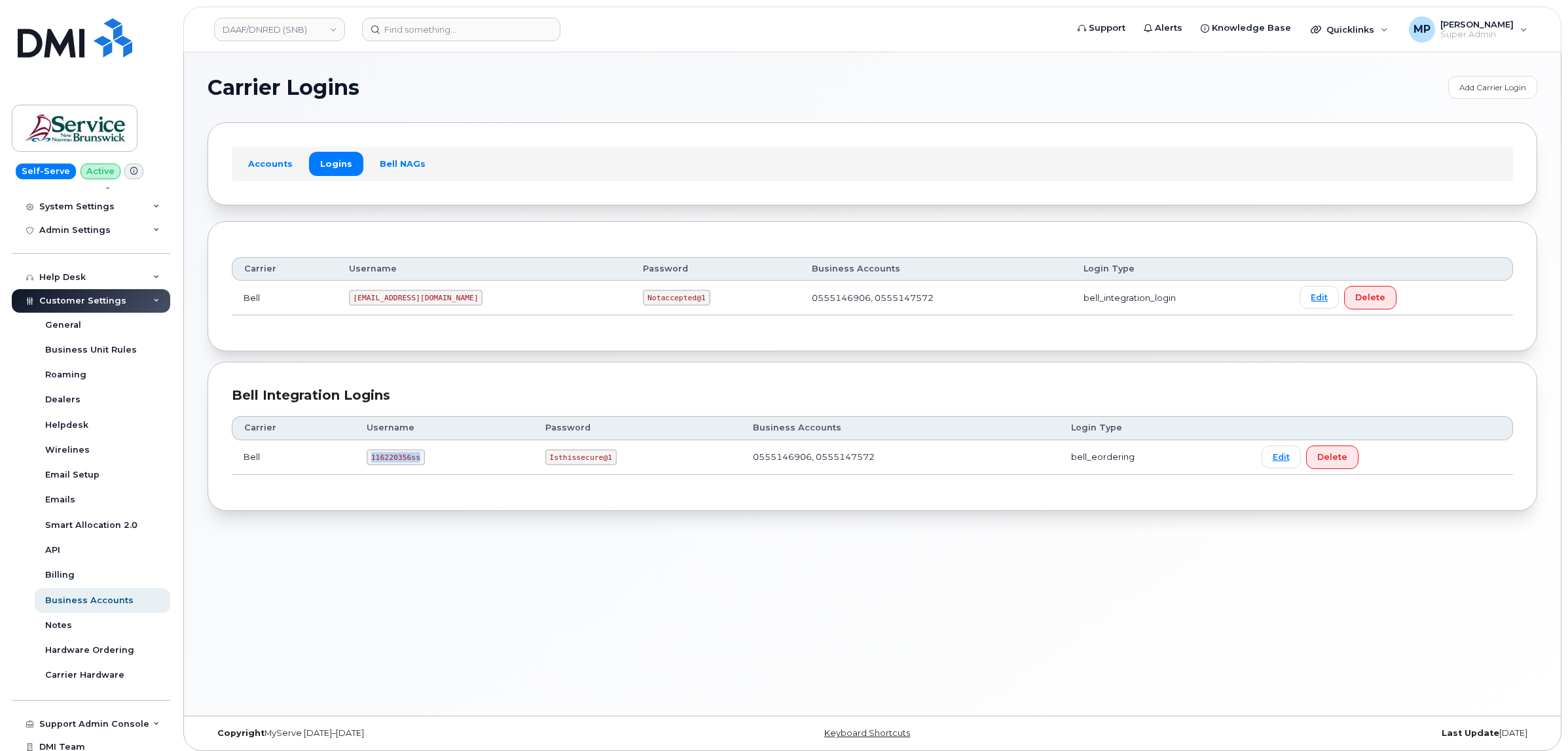
drag, startPoint x: 367, startPoint y: 458, endPoint x: 413, endPoint y: 463, distance: 46.3
click at [414, 462] on code "116220356ss" at bounding box center [396, 457] width 58 height 16
copy code "116220356ss"
drag, startPoint x: 600, startPoint y: 463, endPoint x: 542, endPoint y: 465, distance: 58.0
click at [545, 465] on code "Isthissecure@1" at bounding box center [580, 457] width 71 height 16
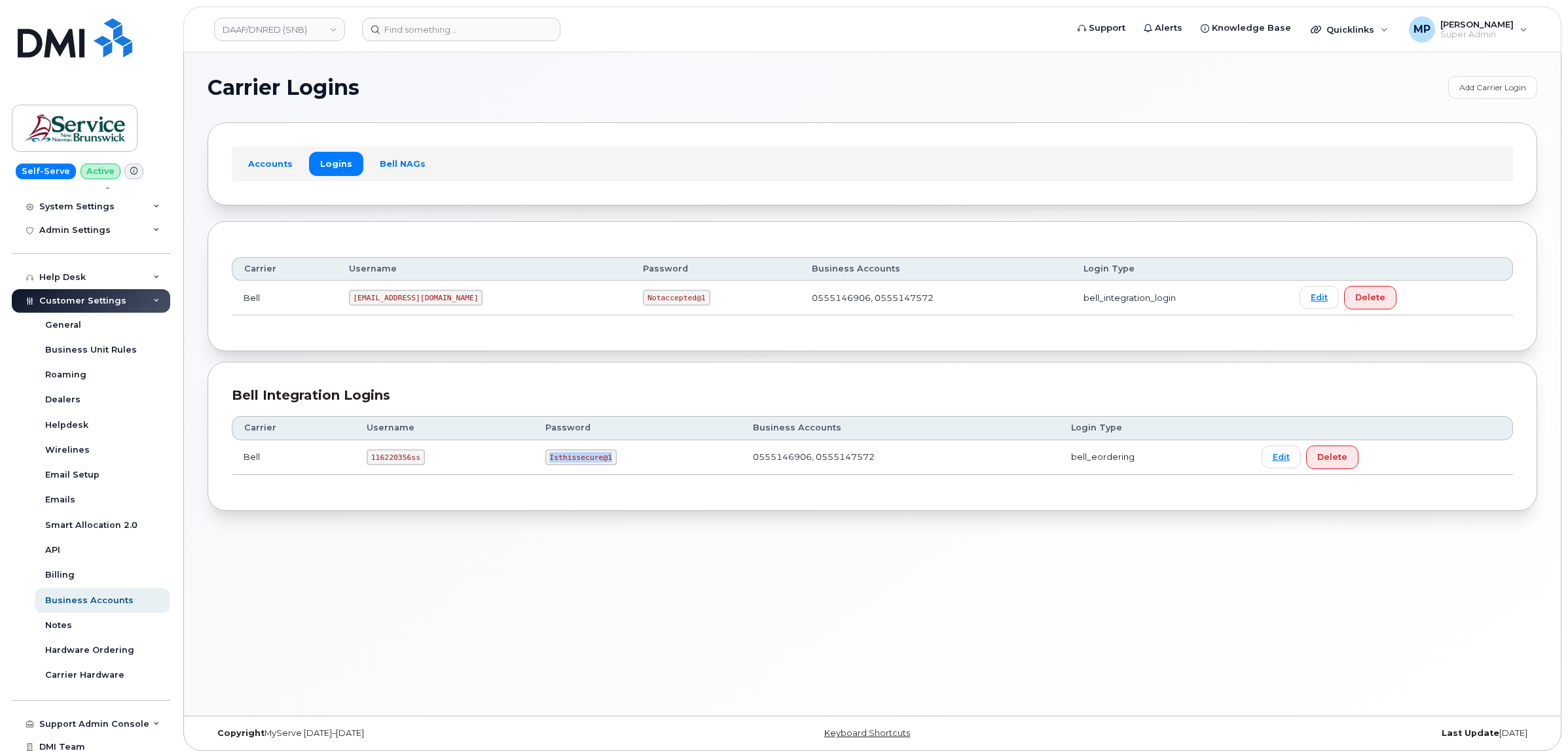
copy code "Isthissecure@1"
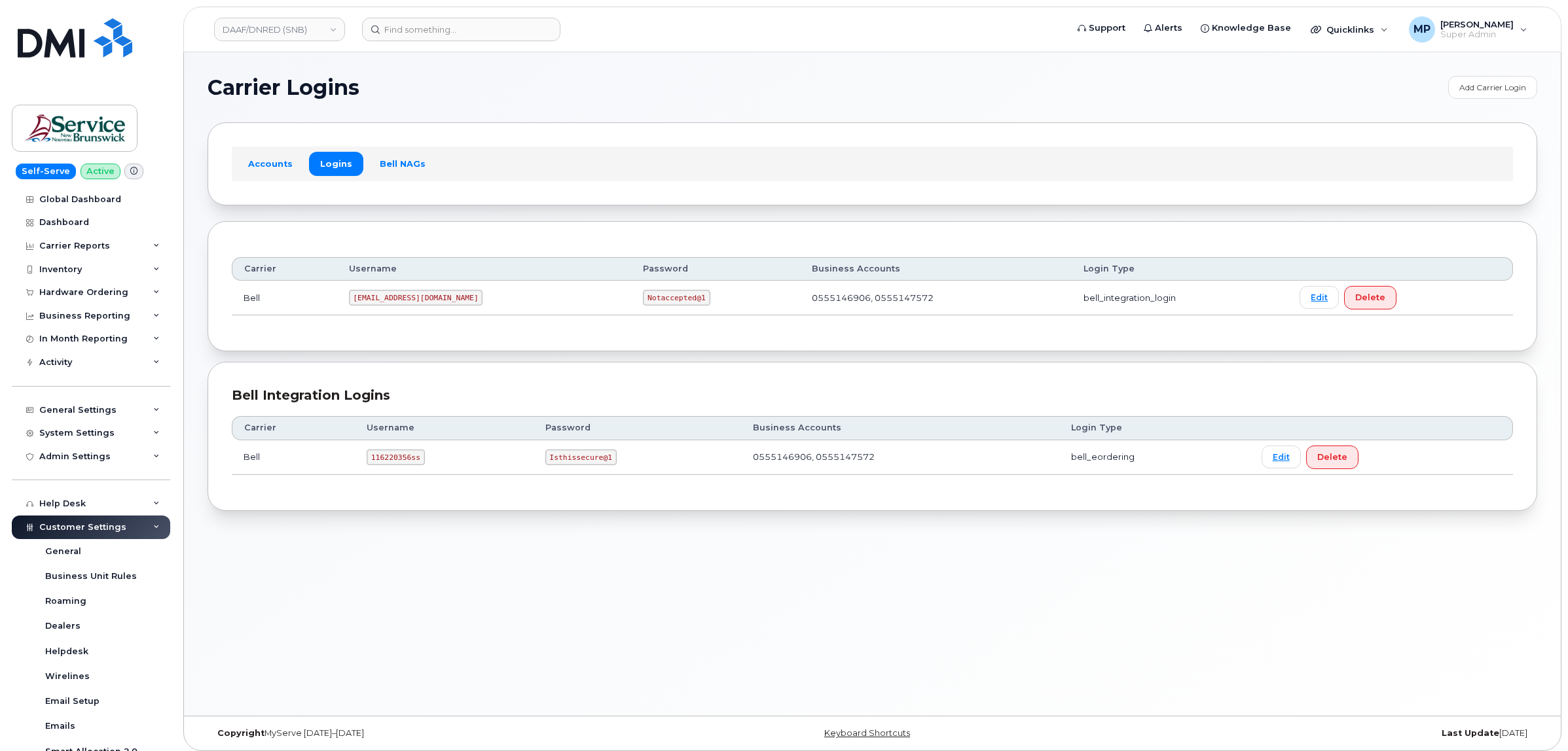
drag, startPoint x: 77, startPoint y: 294, endPoint x: 70, endPoint y: 308, distance: 15.7
click at [77, 295] on div "Hardware Ordering" at bounding box center [83, 292] width 89 height 10
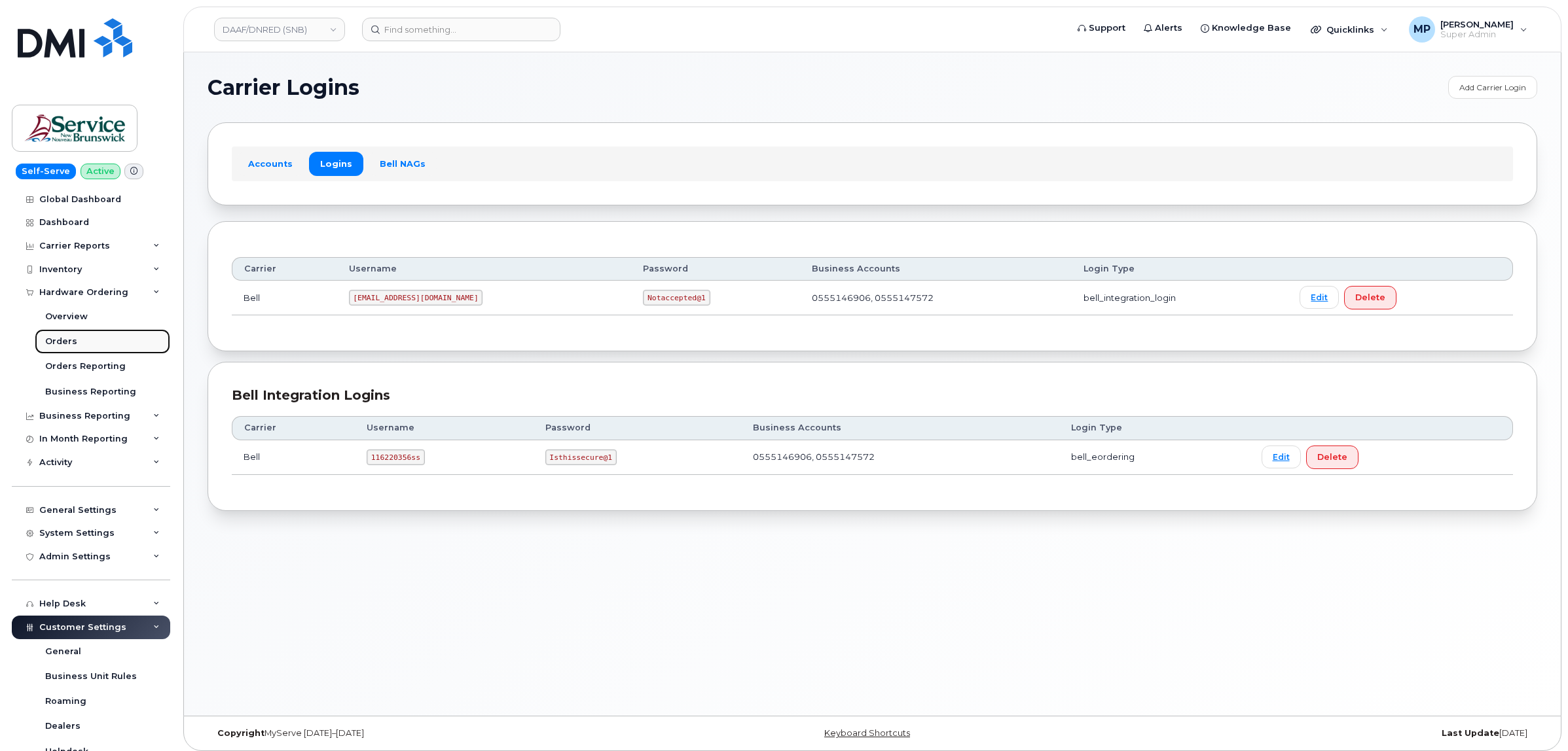
click at [65, 344] on div "Orders" at bounding box center [61, 341] width 32 height 12
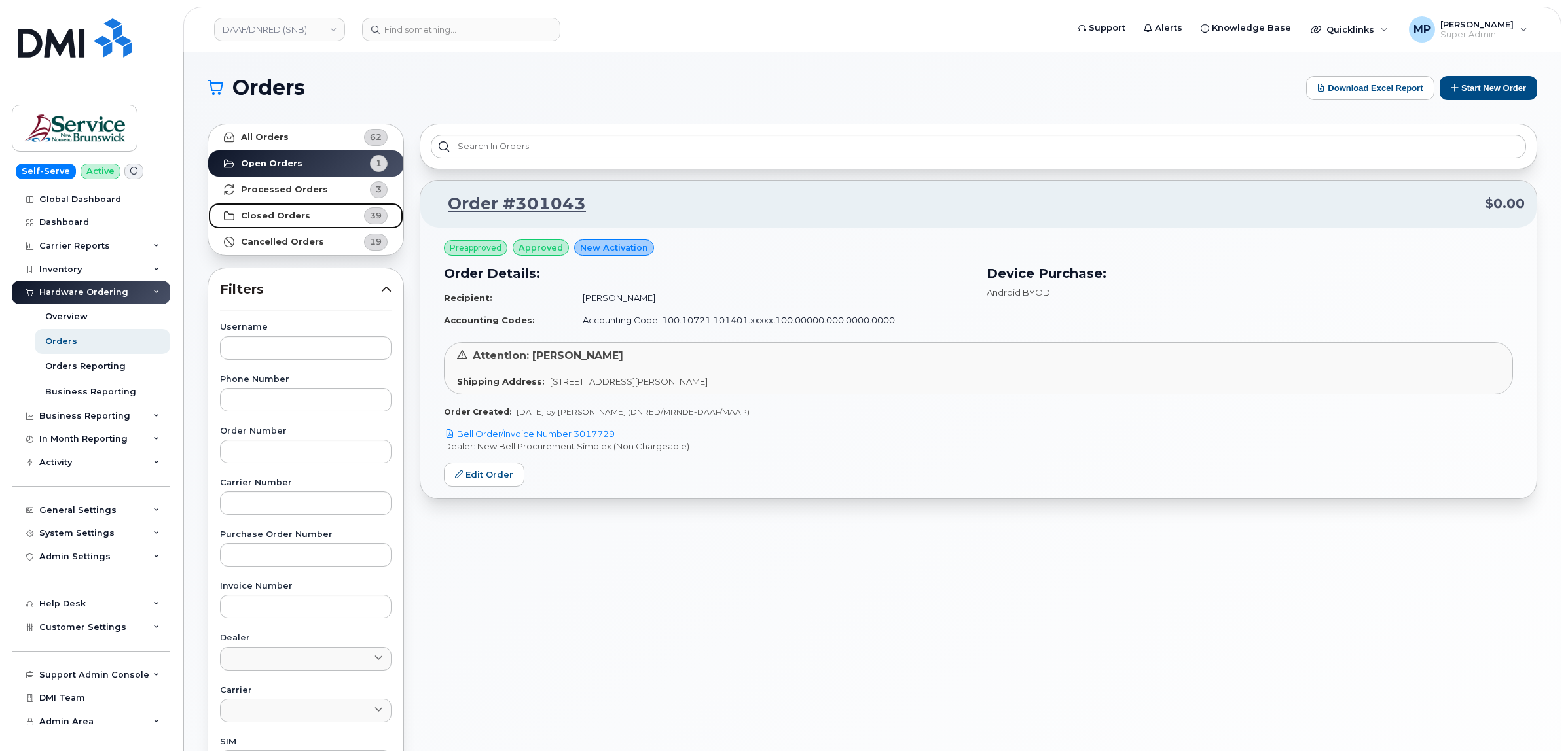
click at [280, 212] on strong "Closed Orders" at bounding box center [276, 216] width 69 height 10
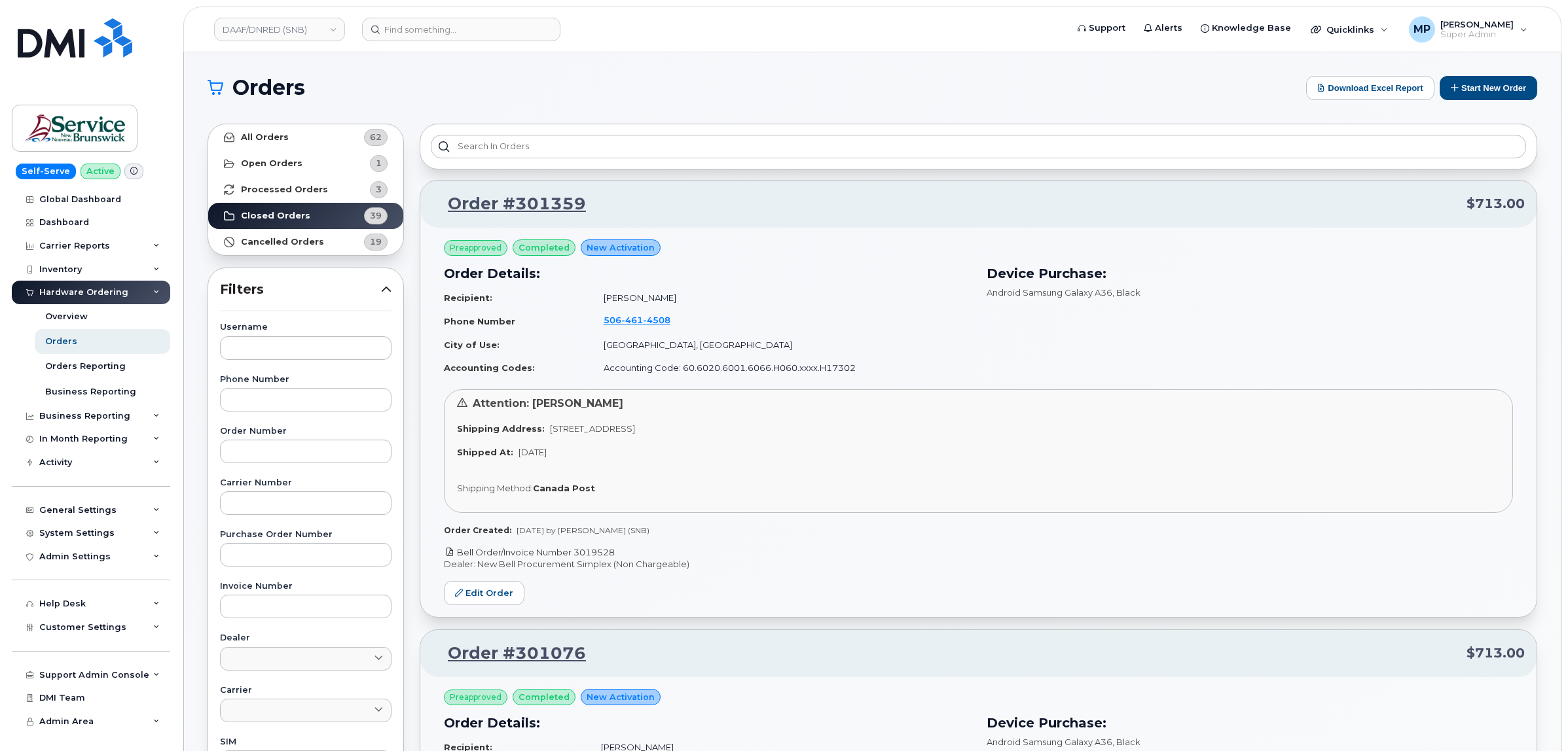
drag, startPoint x: 616, startPoint y: 555, endPoint x: 576, endPoint y: 554, distance: 40.0
click at [576, 554] on p "Bell Order/Invoice Number 3019528" at bounding box center [978, 552] width 1069 height 12
copy link "3019528"
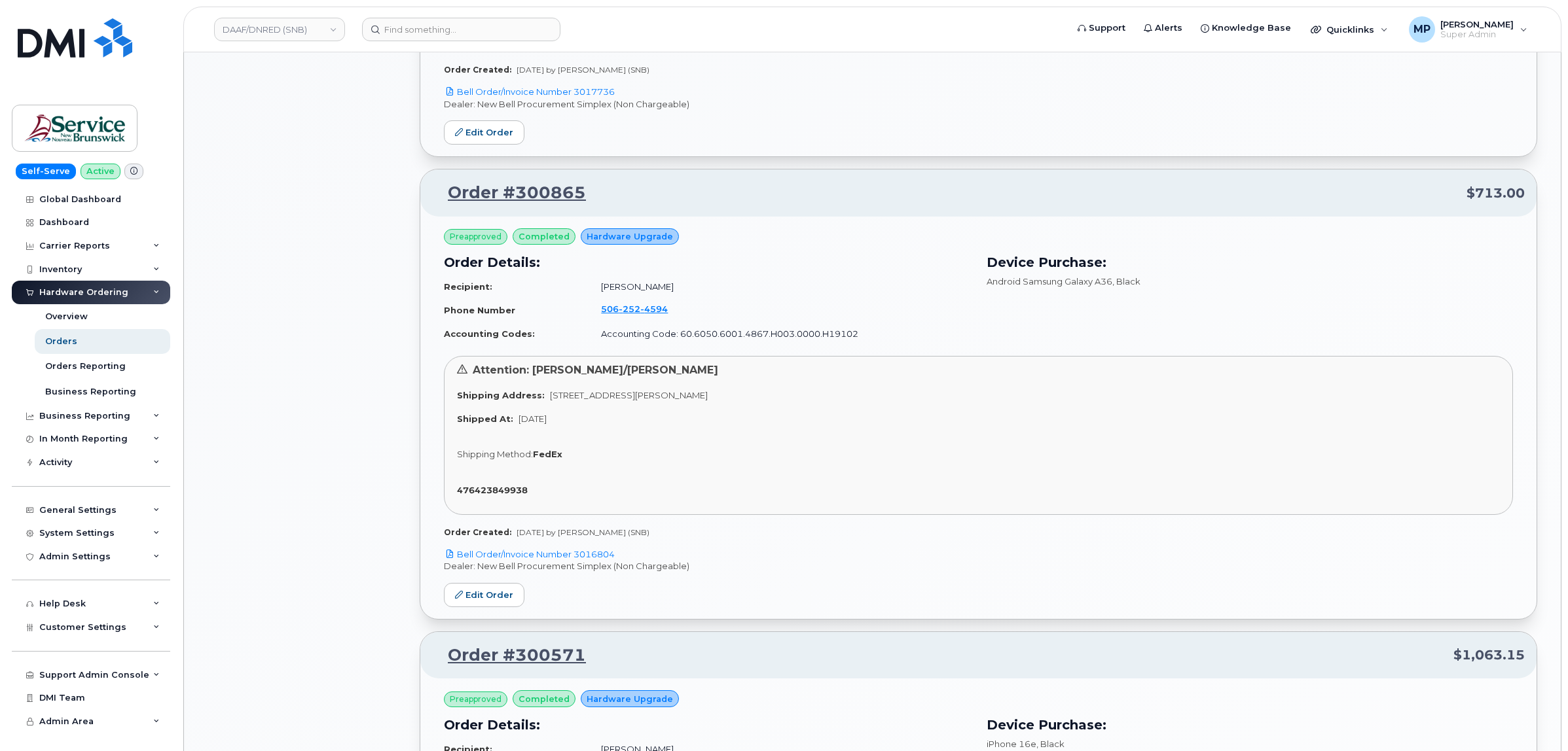
scroll to position [1799, 0]
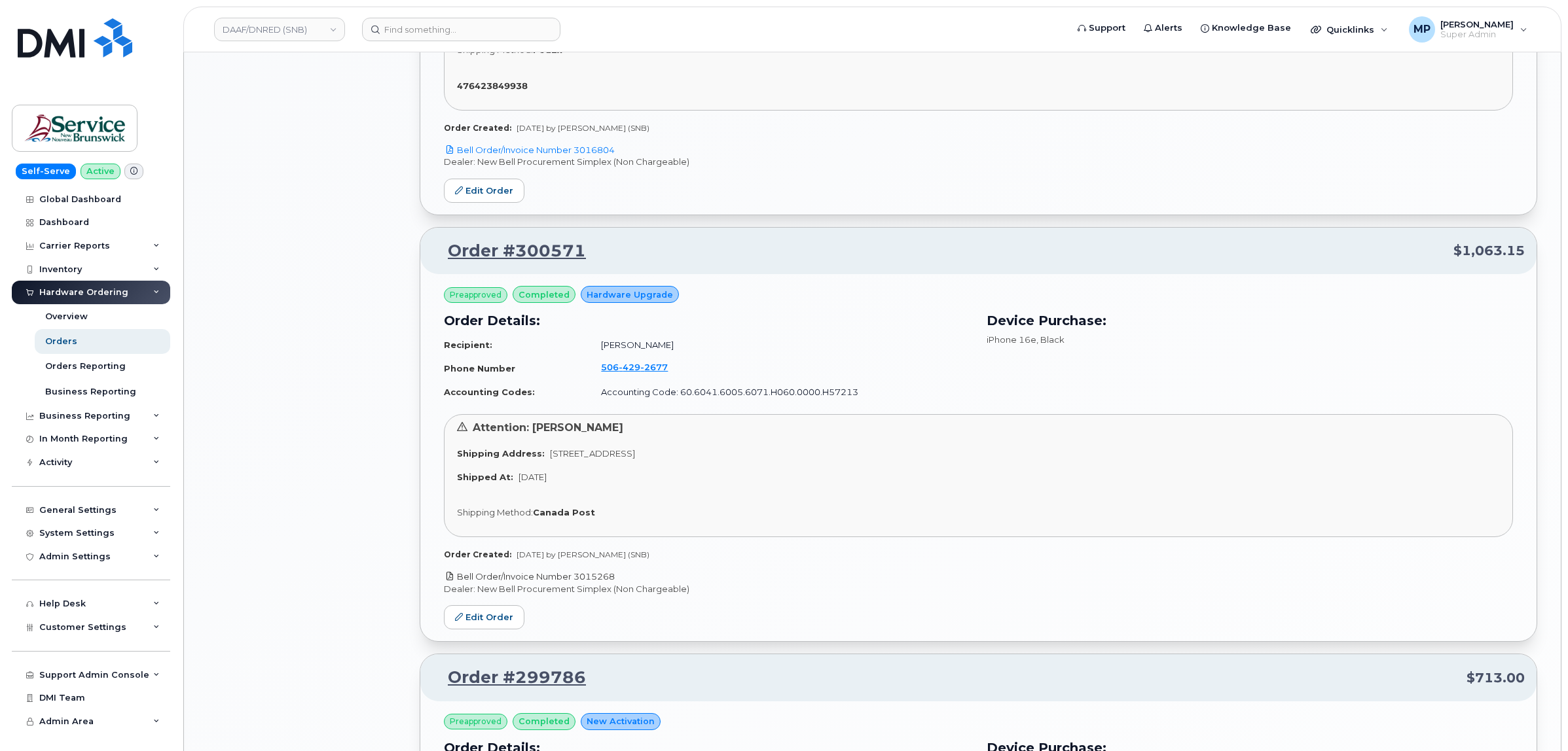
drag, startPoint x: 611, startPoint y: 577, endPoint x: 578, endPoint y: 577, distance: 33.0
click at [578, 577] on p "Bell Order/Invoice Number 3015268" at bounding box center [978, 577] width 1069 height 12
copy link "3015268"
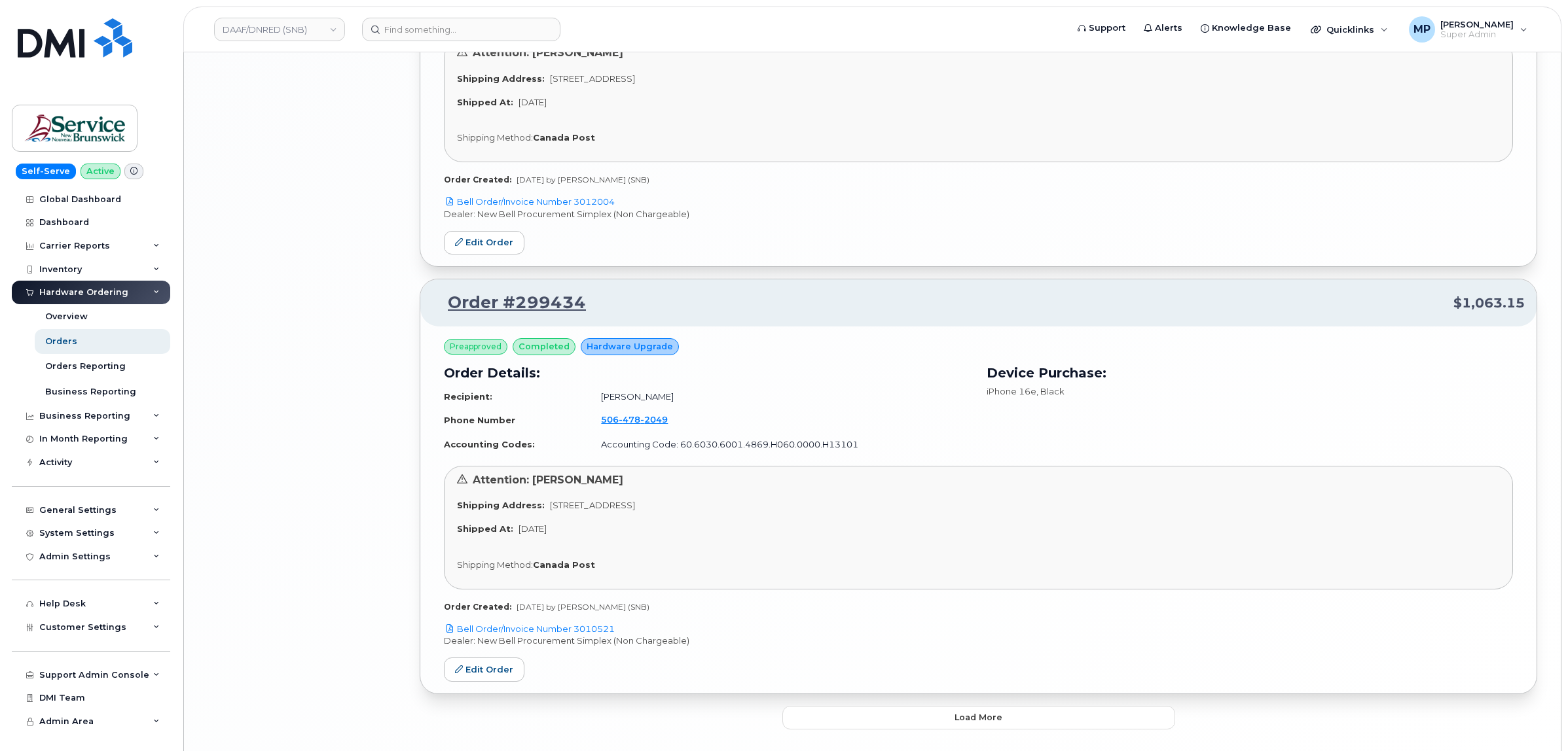
scroll to position [3122, 0]
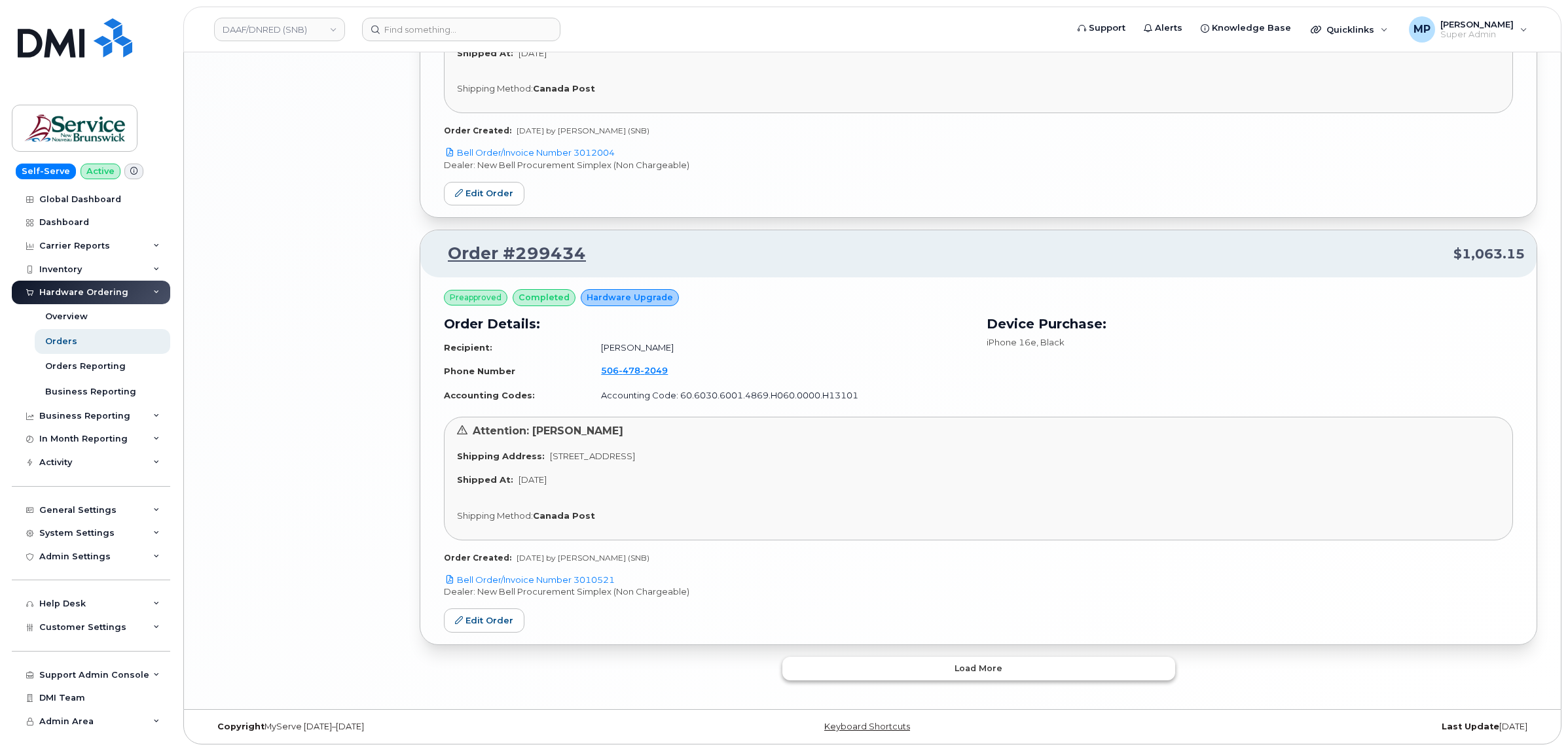
click at [984, 678] on button "Load more" at bounding box center [978, 668] width 393 height 24
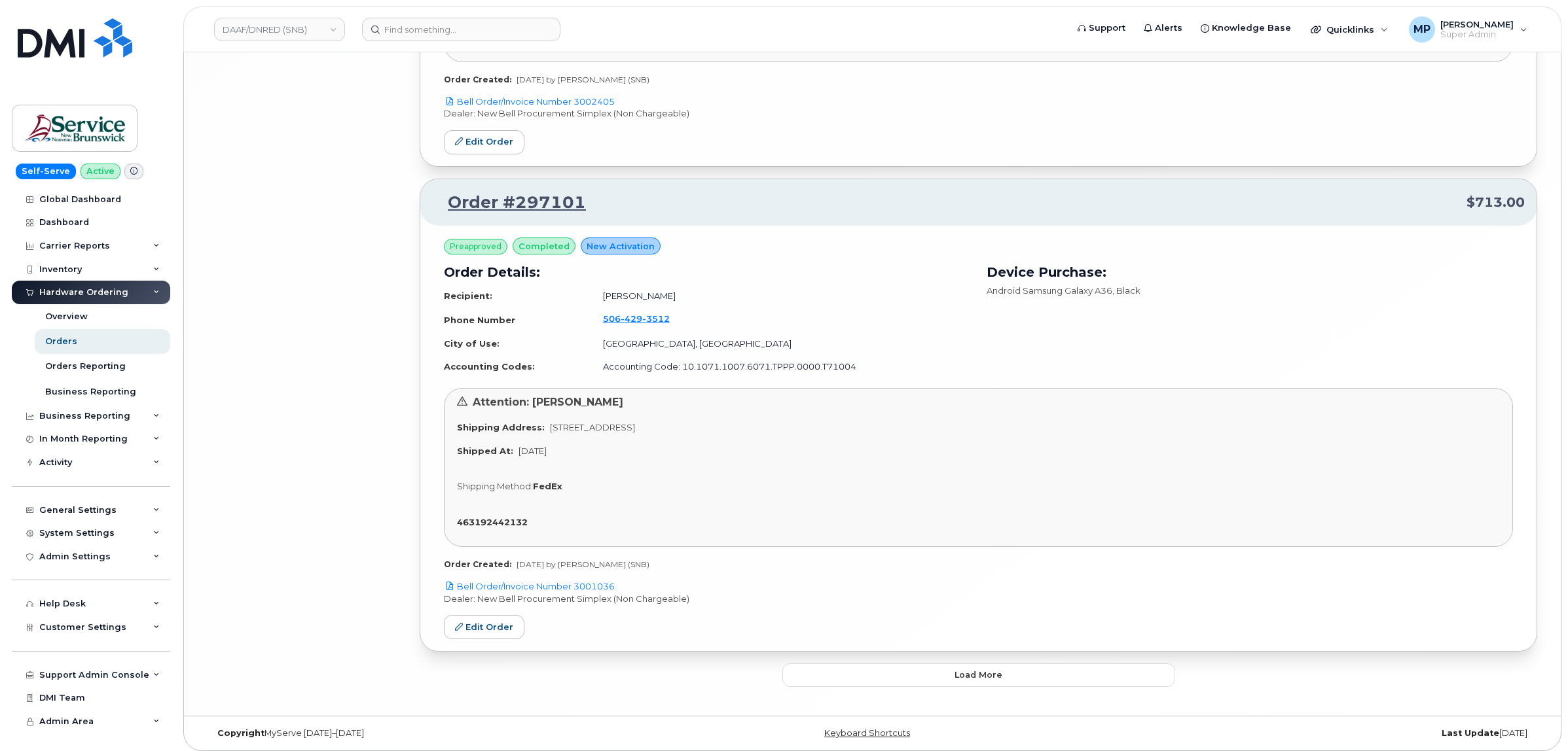
scroll to position [6770, 0]
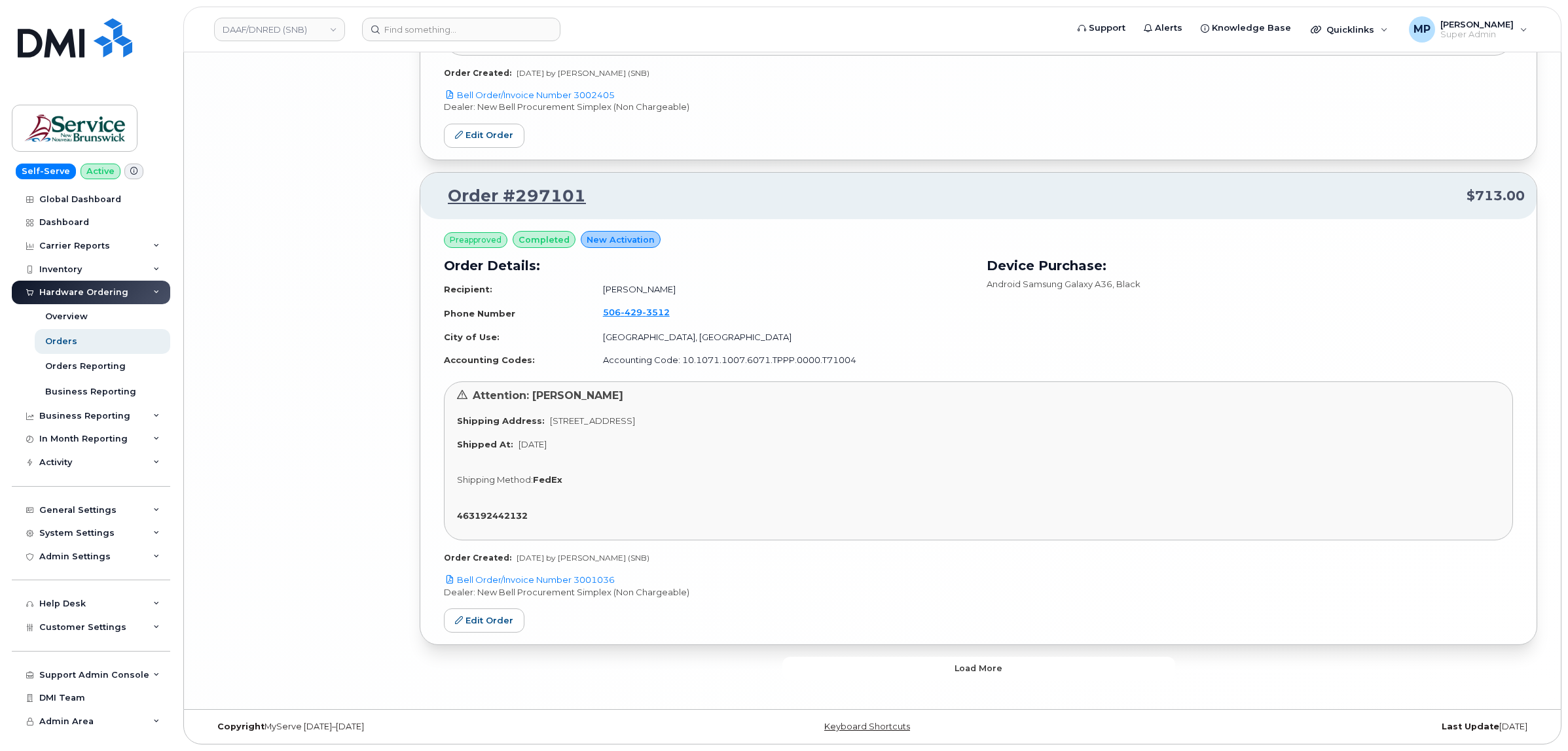
click at [950, 666] on button "Load more" at bounding box center [978, 668] width 393 height 24
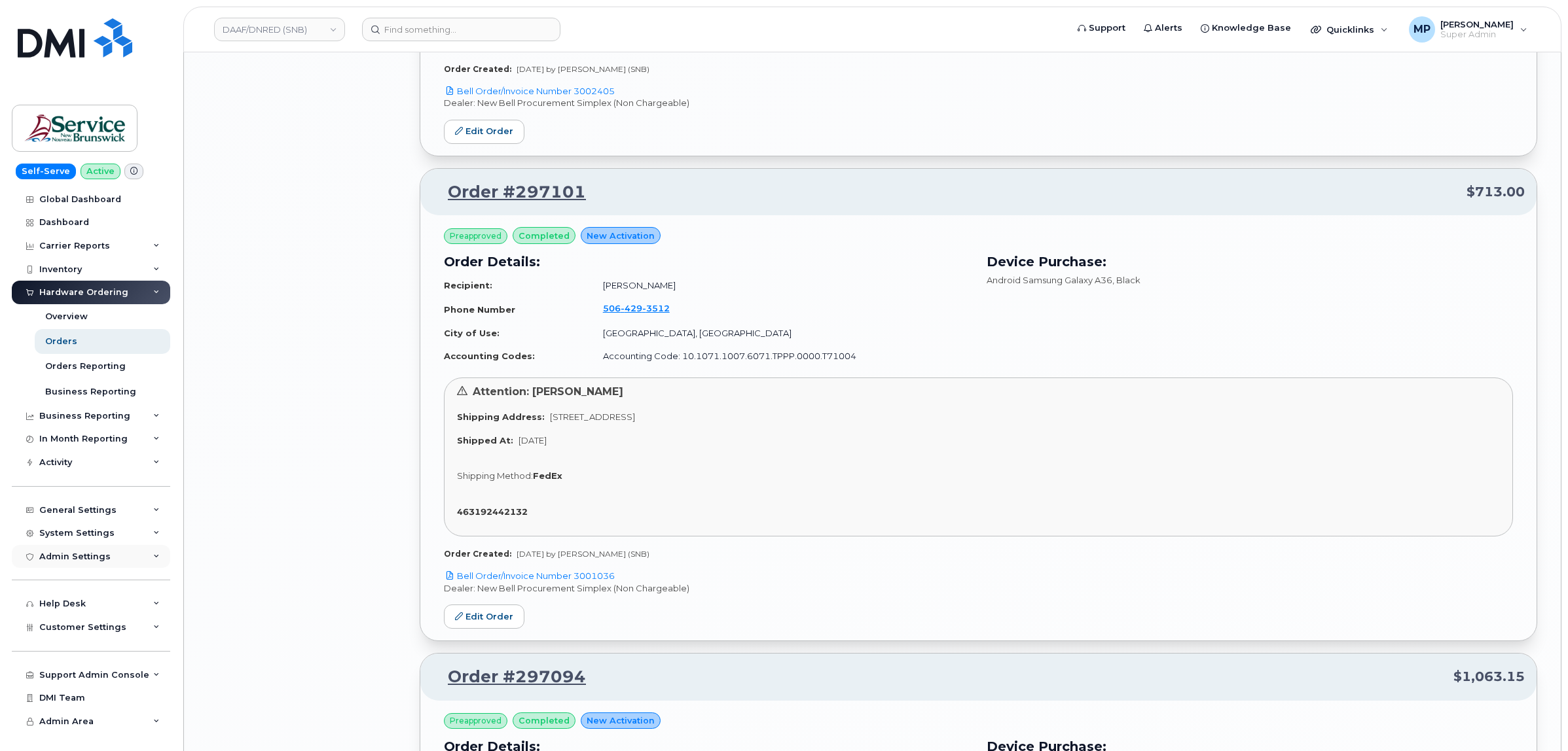
click at [73, 560] on div "Admin Settings" at bounding box center [75, 556] width 71 height 10
click at [105, 630] on span "Customer Settings" at bounding box center [83, 627] width 87 height 9
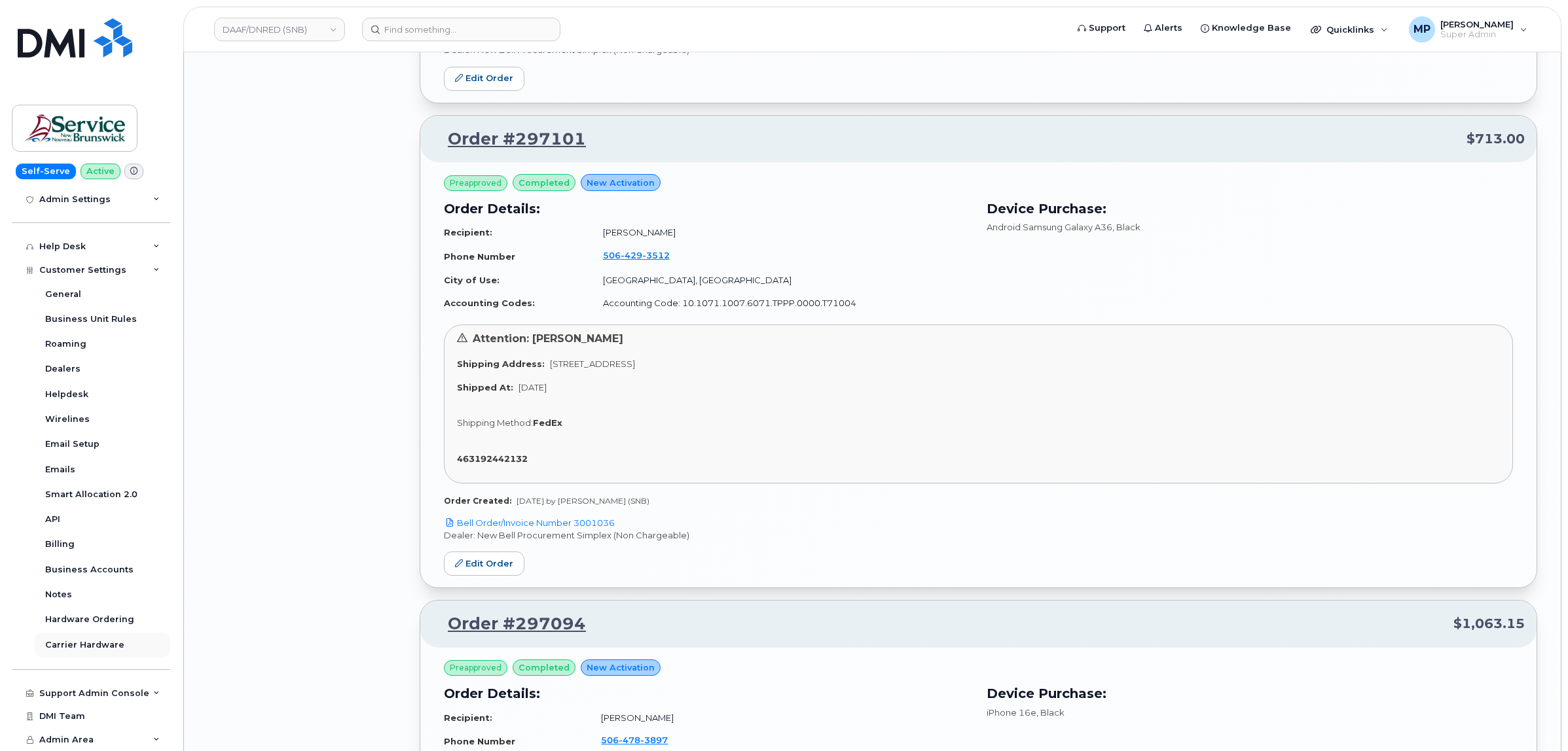
scroll to position [6851, 0]
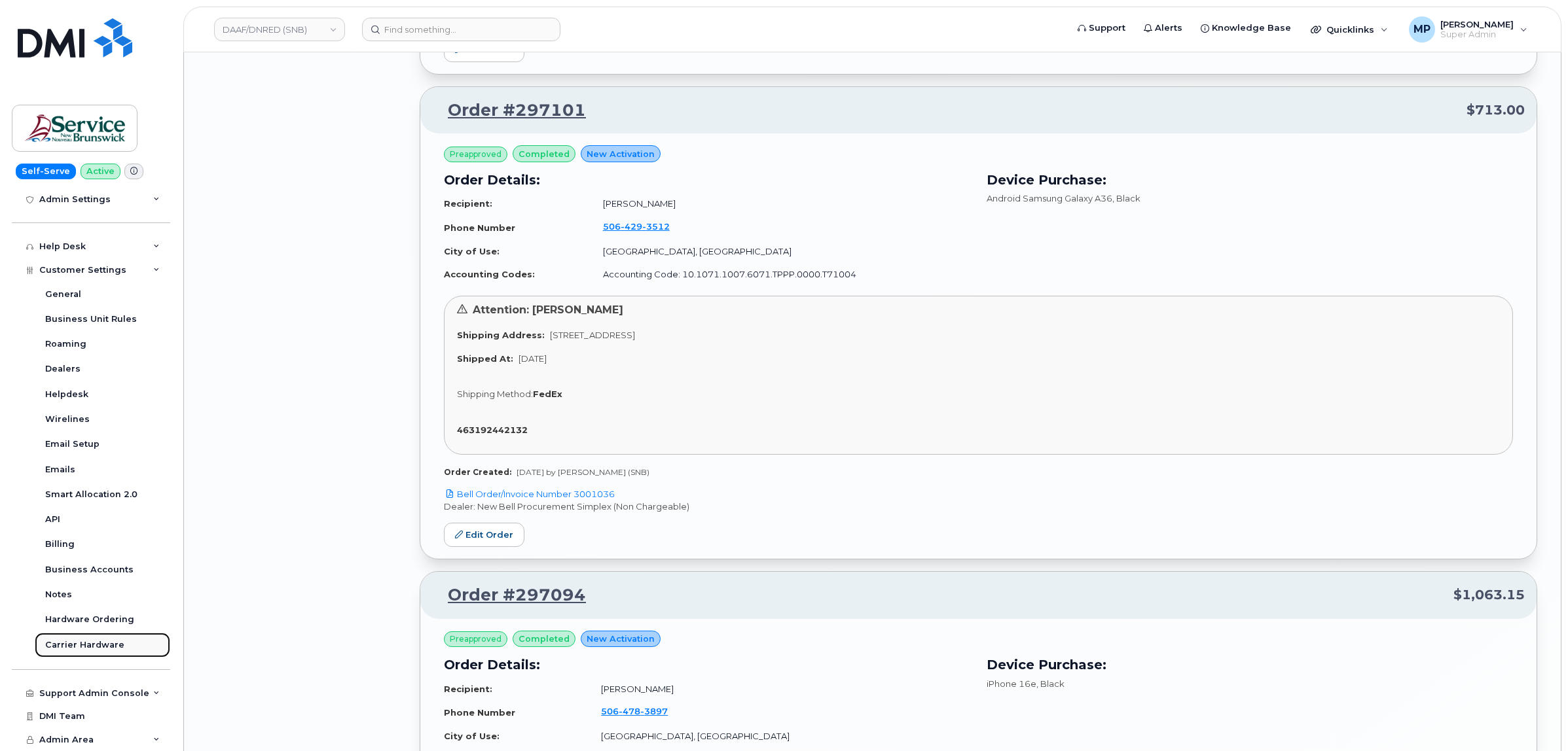
click at [95, 640] on div "Carrier Hardware" at bounding box center [85, 644] width 79 height 12
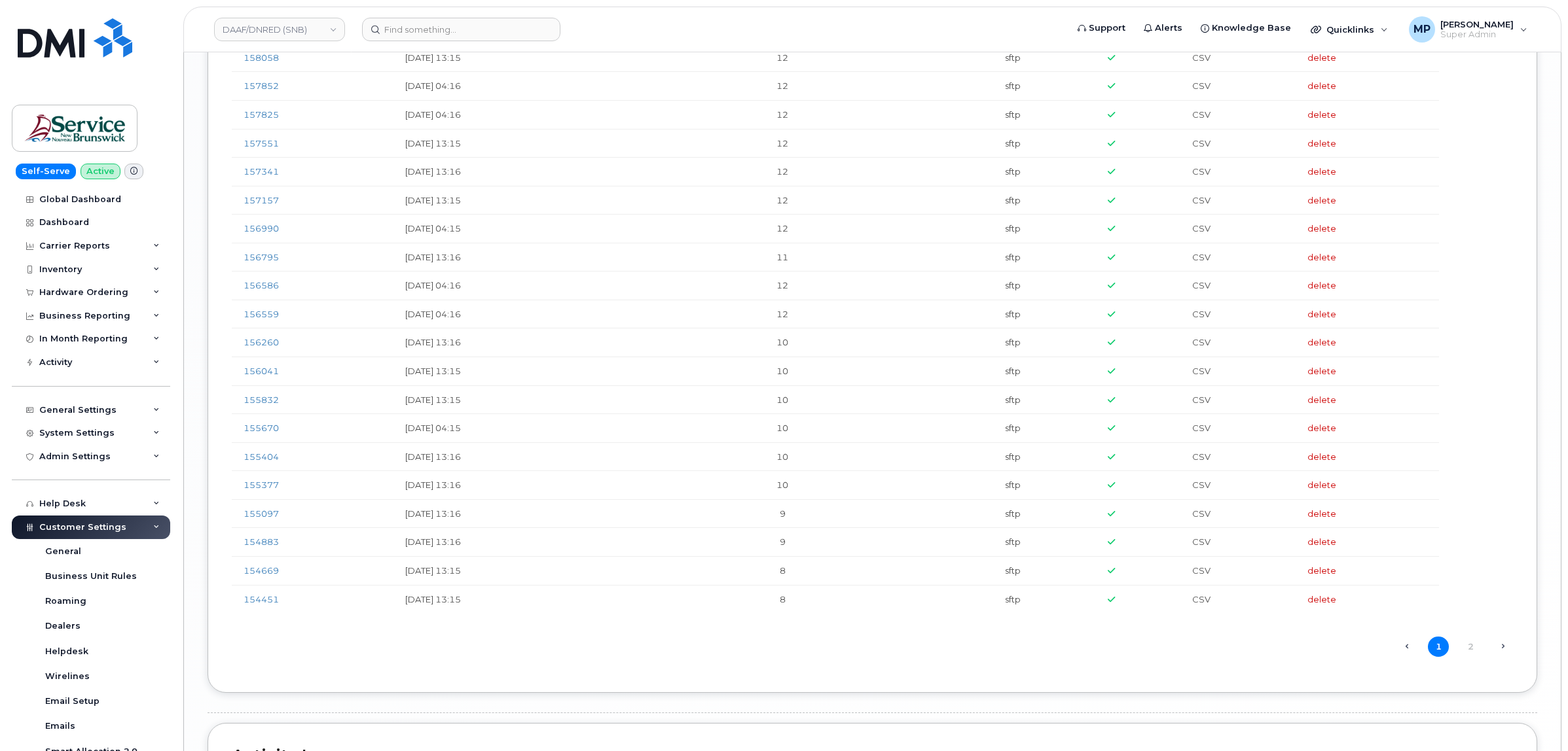
scroll to position [2759, 0]
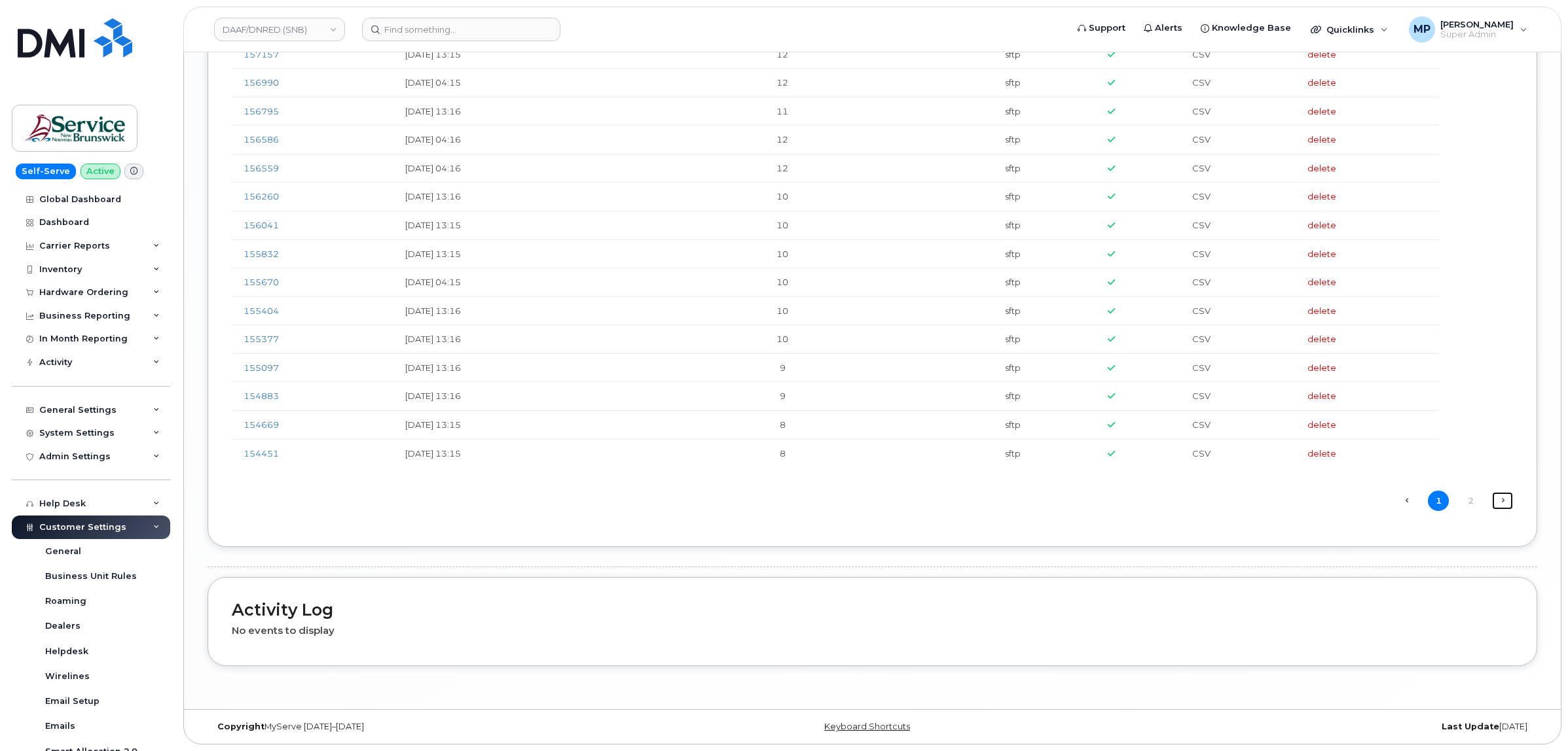
click at [1504, 498] on link "Next →" at bounding box center [1502, 500] width 21 height 17
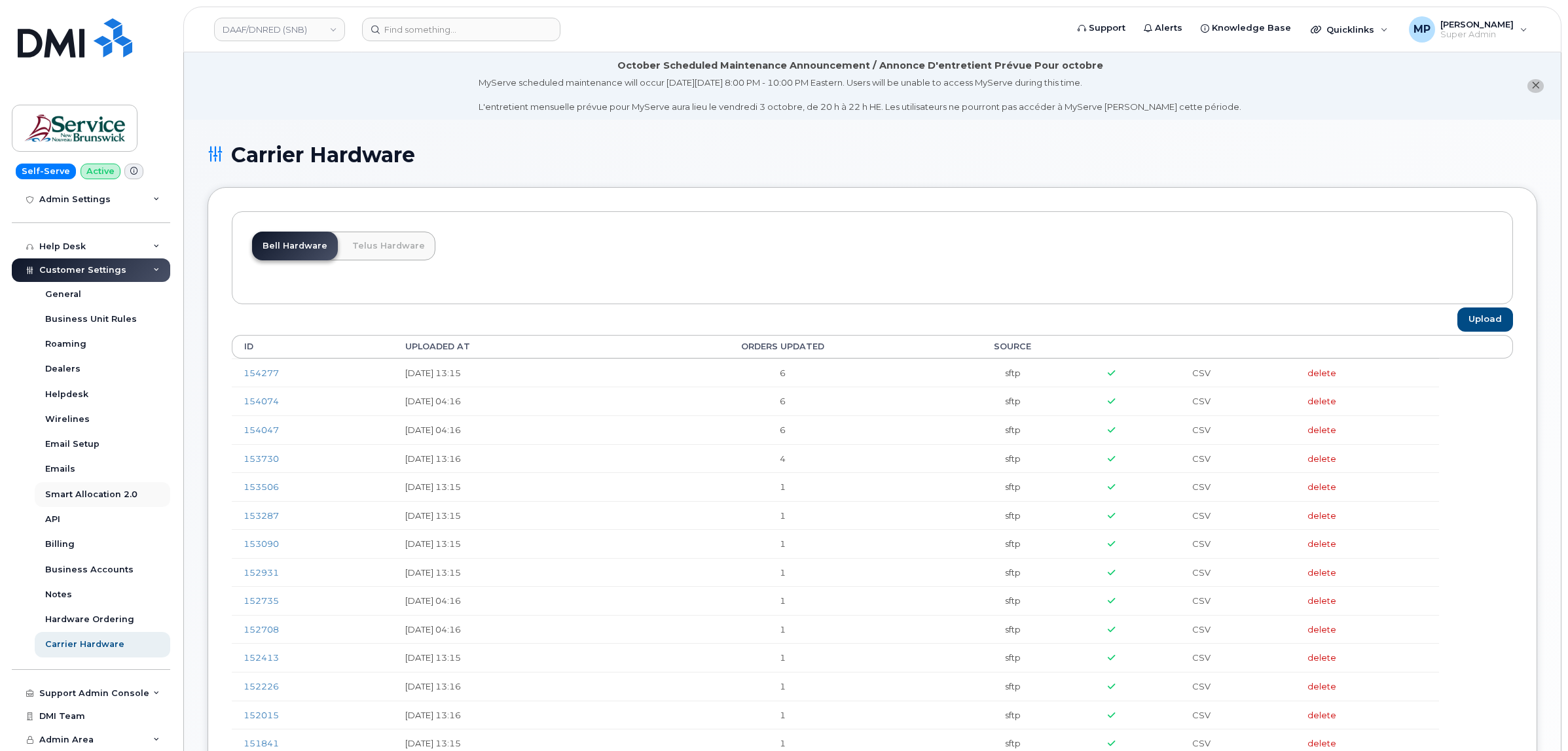
scroll to position [327, 0]
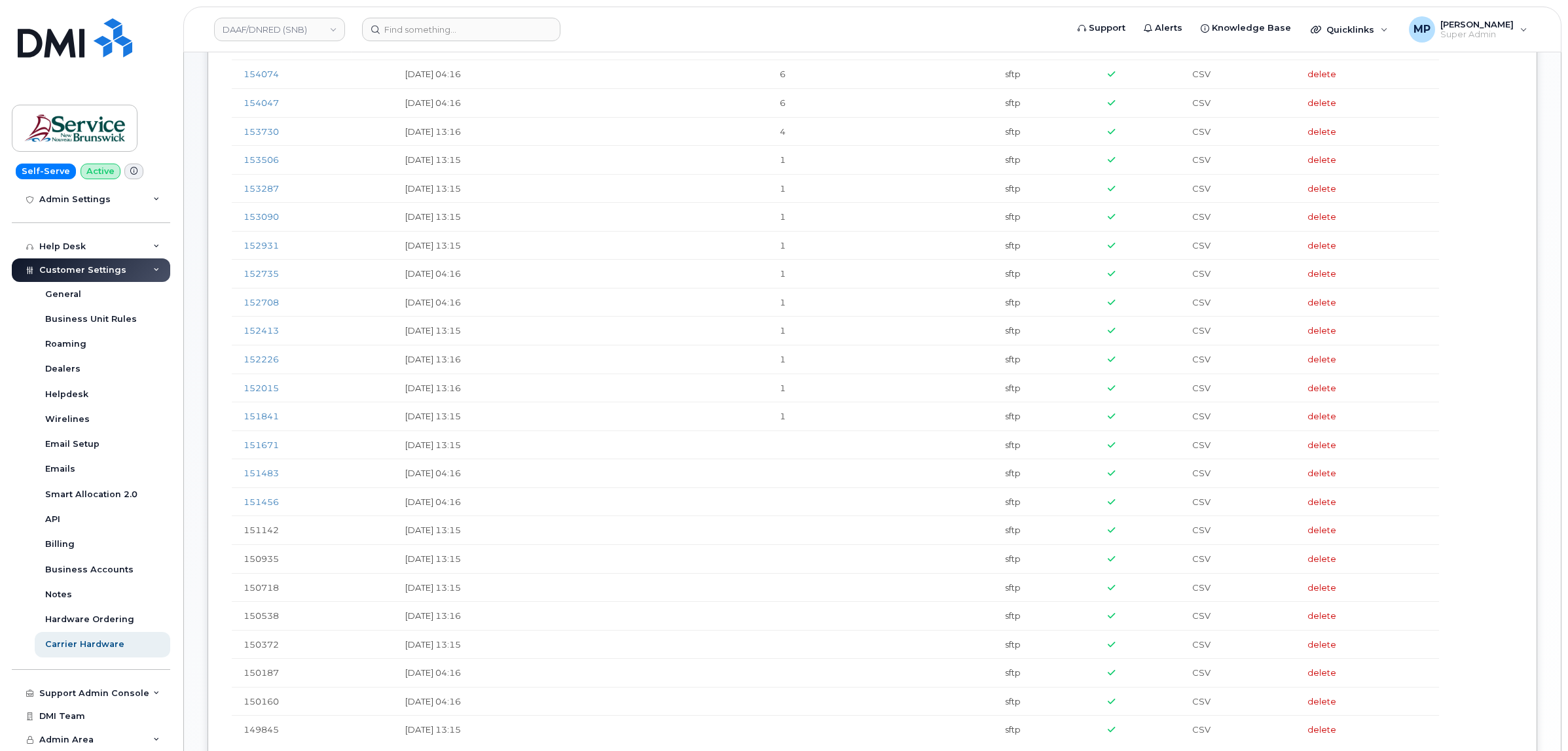
click at [85, 272] on span "Customer Settings" at bounding box center [83, 270] width 87 height 9
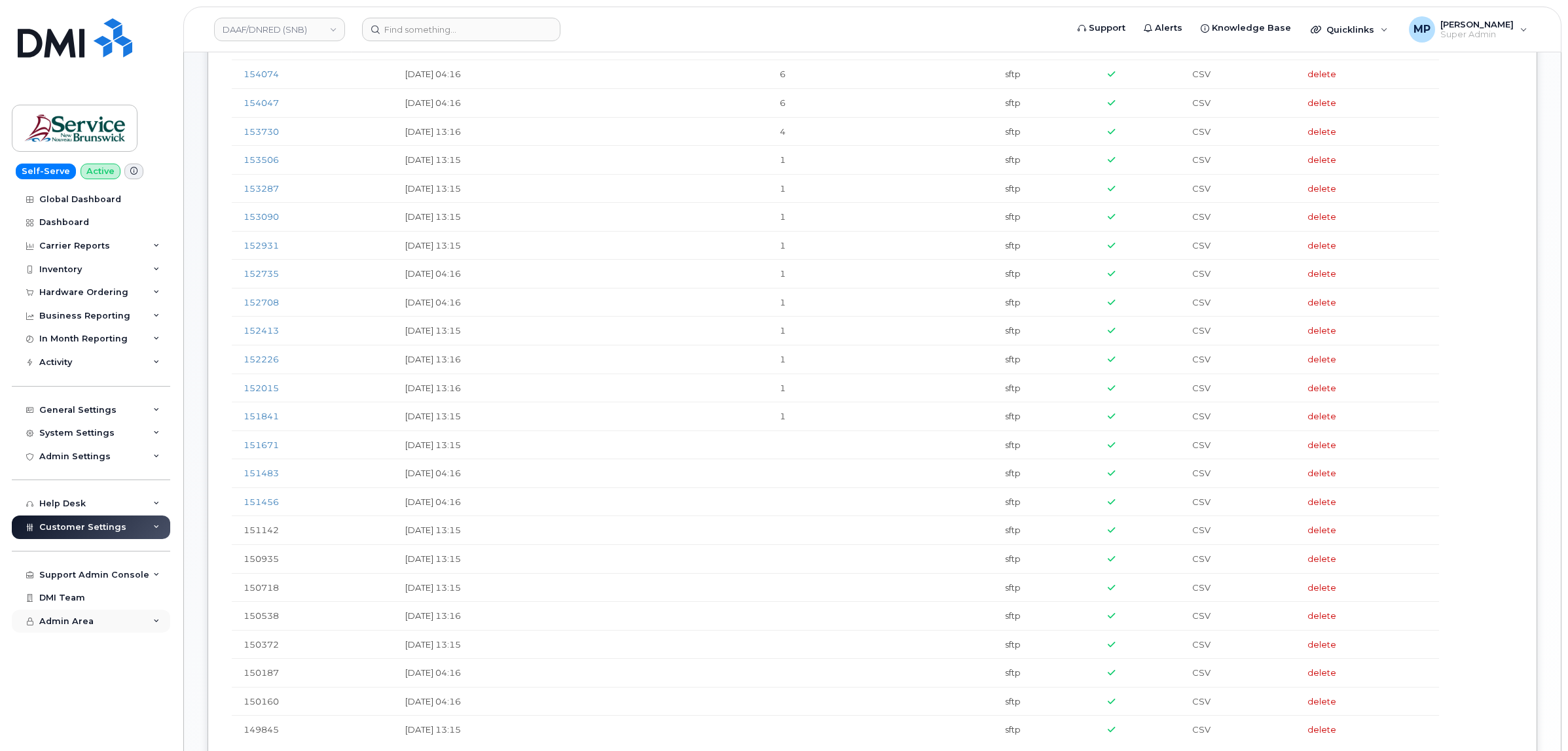
click at [74, 626] on span "Admin Area" at bounding box center [67, 621] width 54 height 9
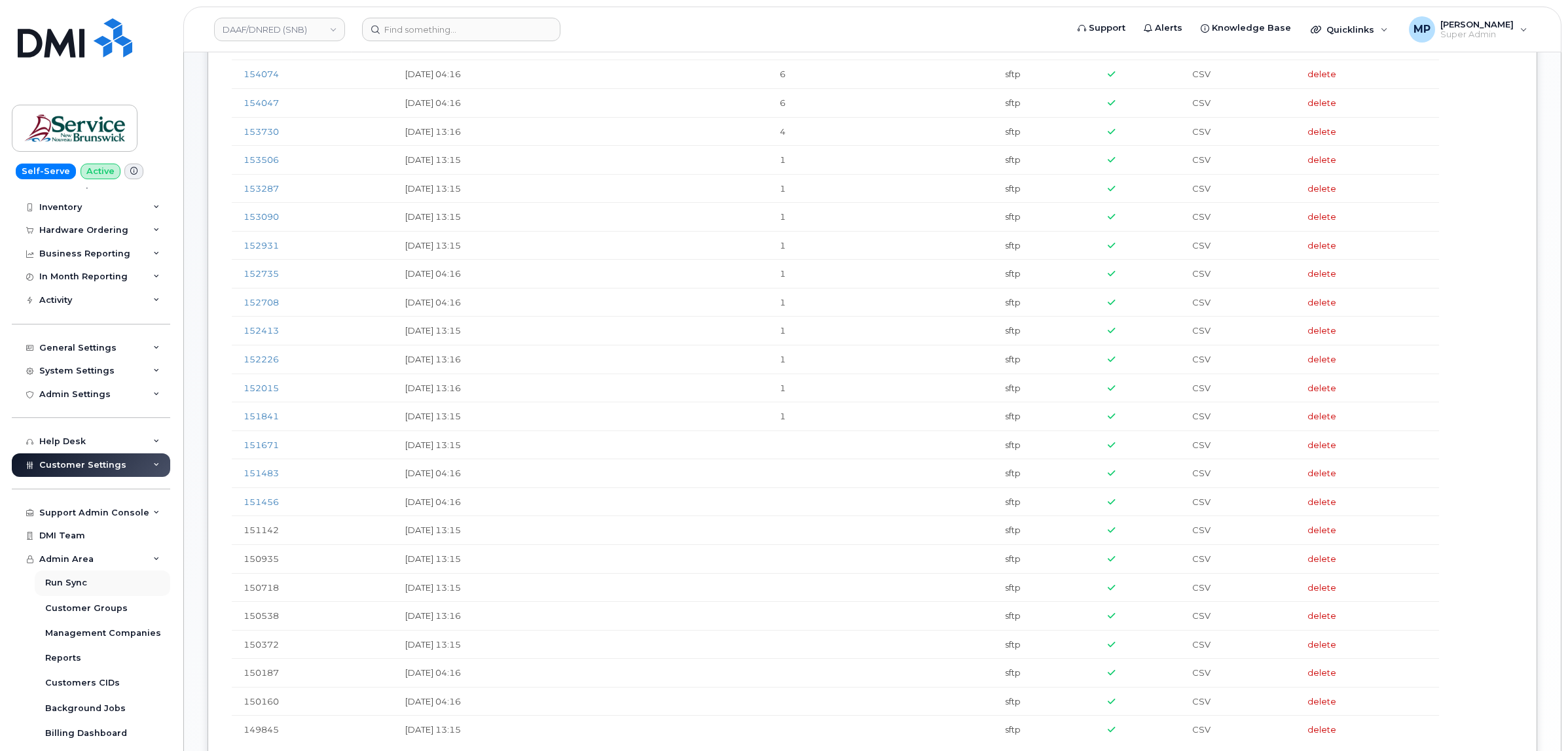
scroll to position [138, 0]
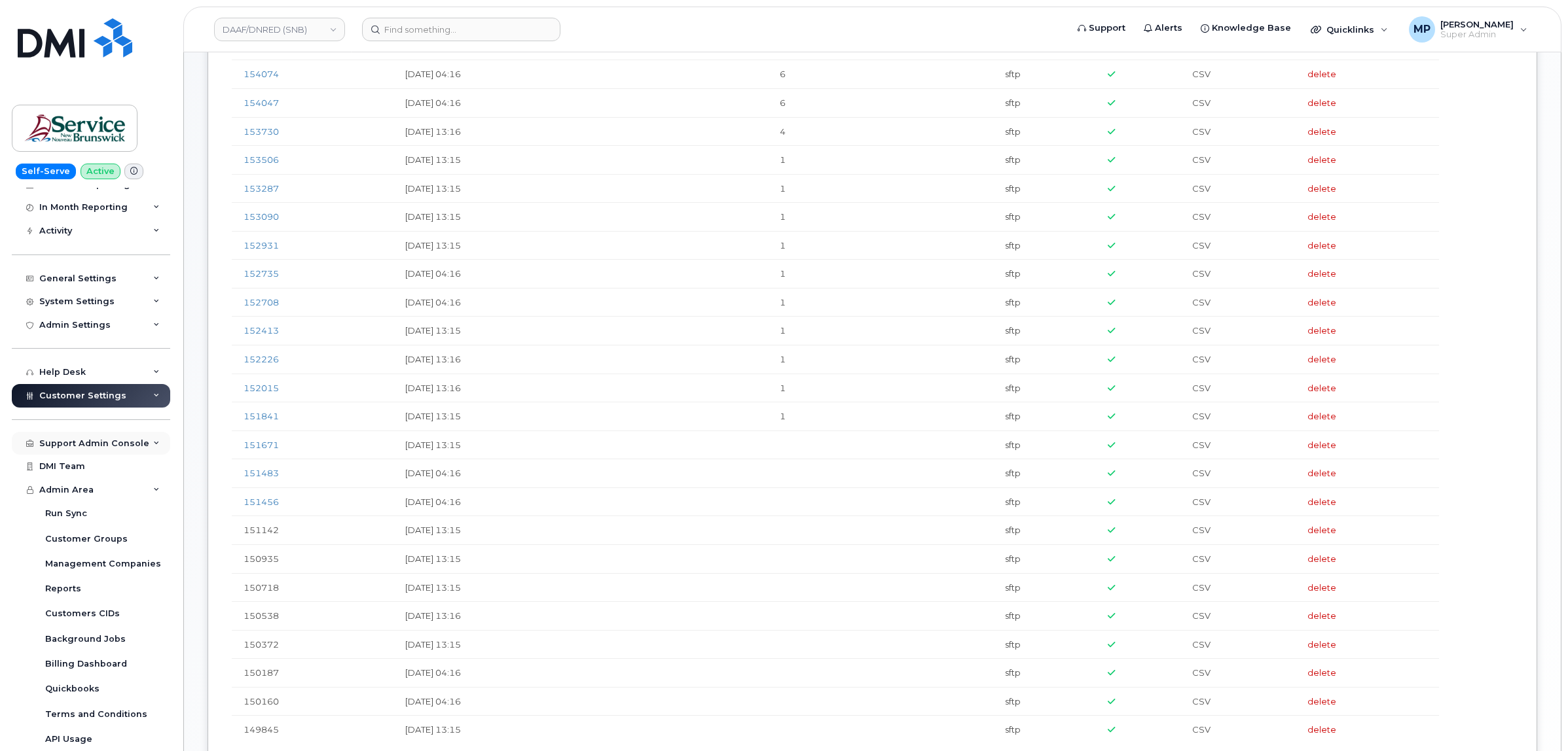
click at [83, 446] on div "Support Admin Console" at bounding box center [94, 443] width 110 height 10
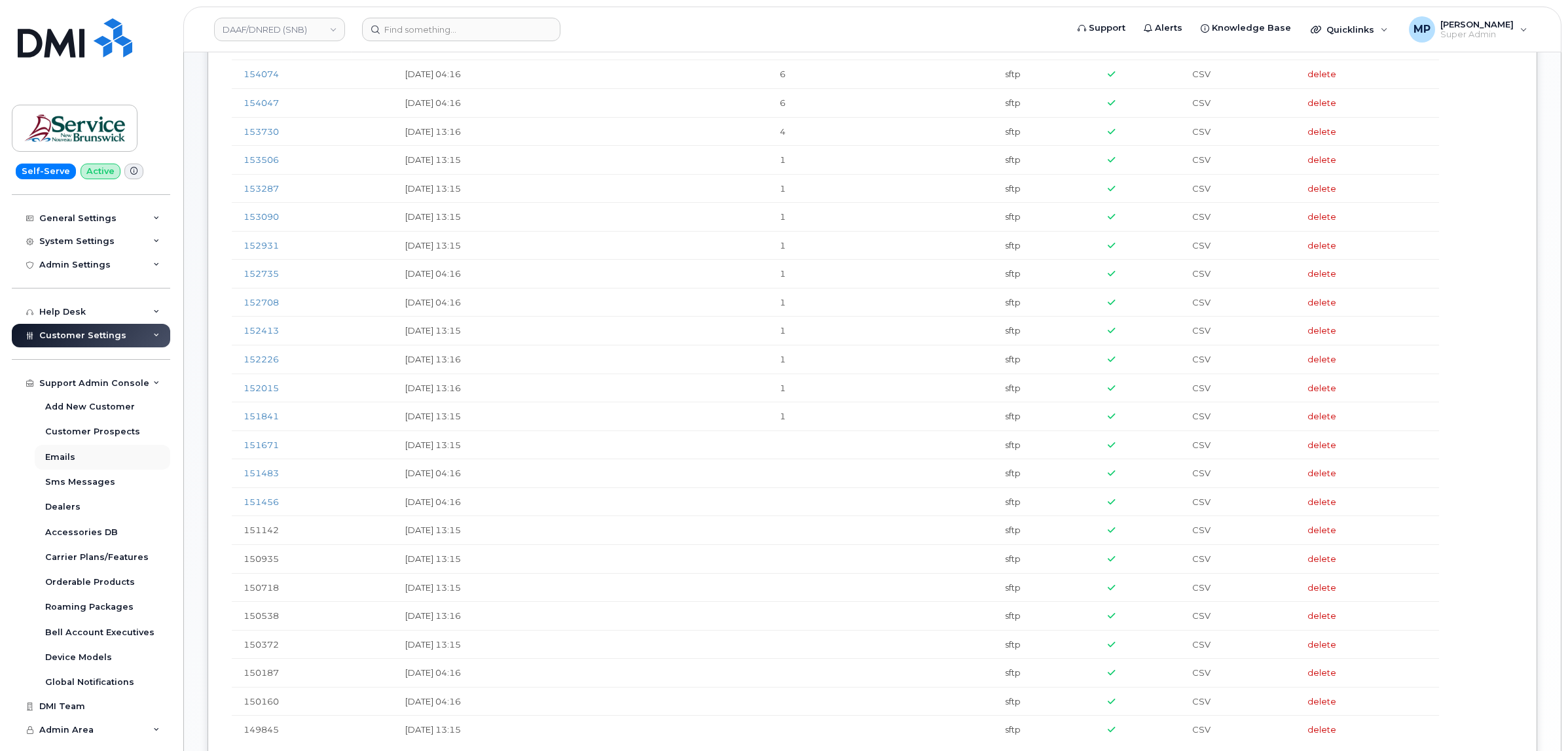
scroll to position [219, 0]
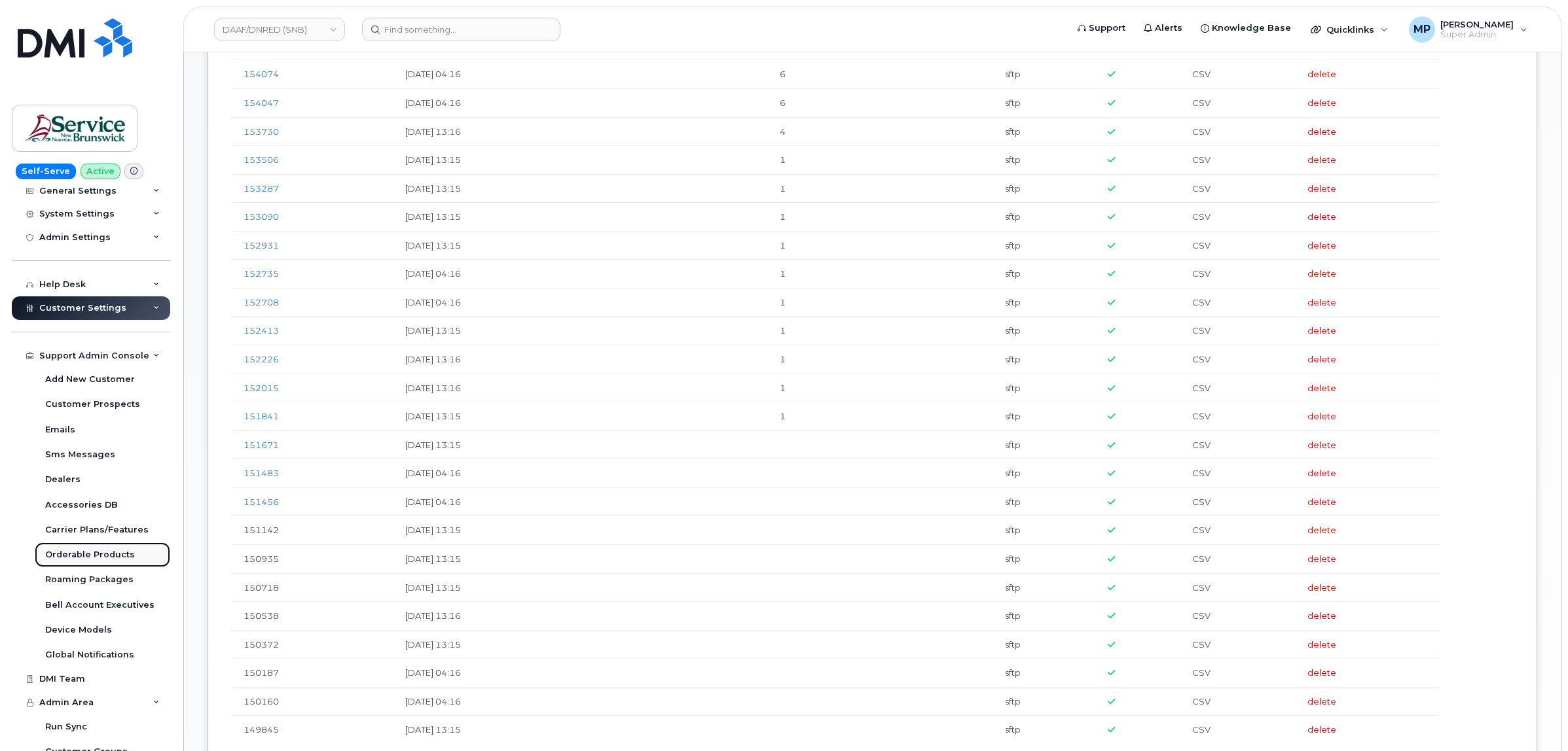
click at [82, 555] on div "Orderable Products" at bounding box center [90, 554] width 90 height 12
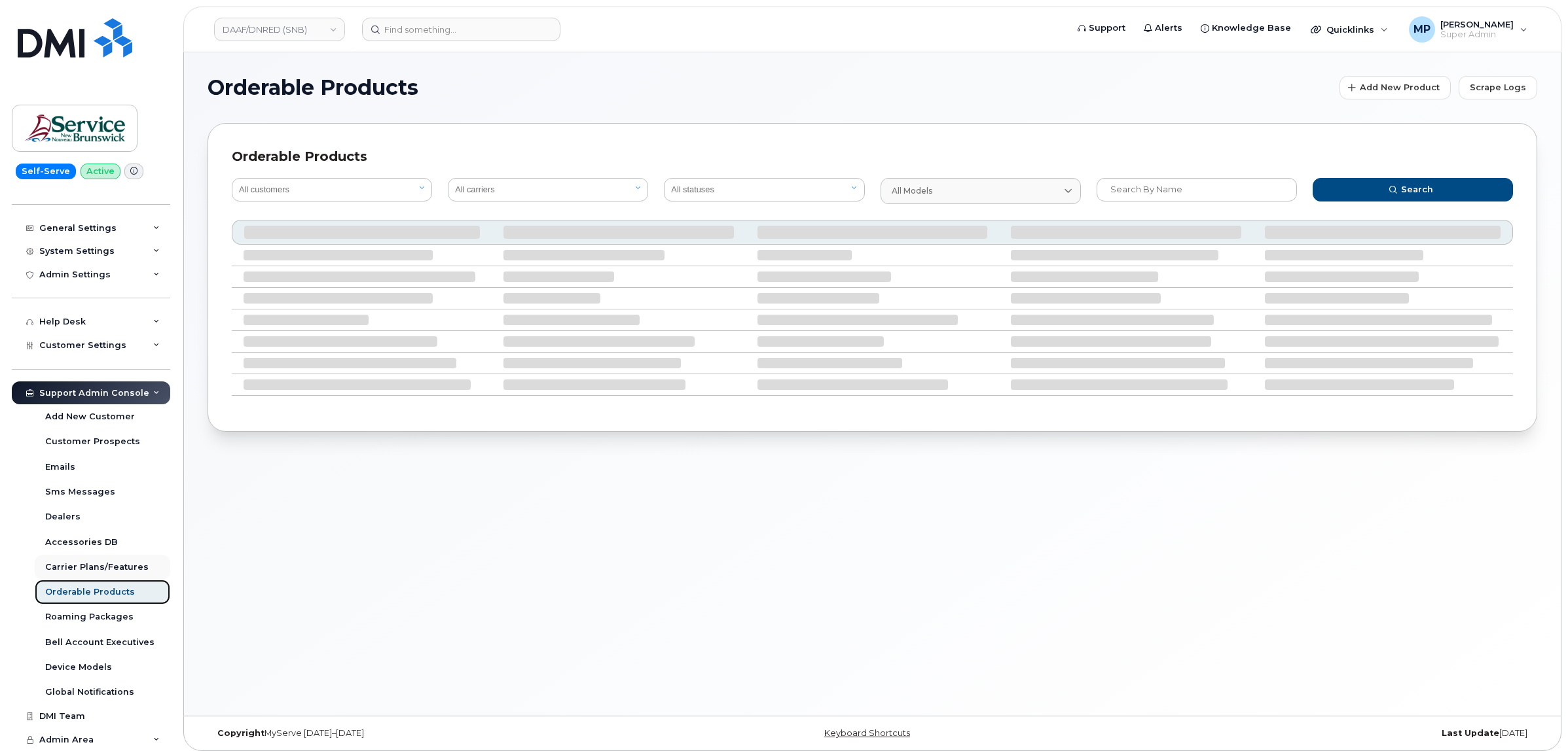
scroll to position [187, 0]
click at [747, 190] on select "All statuses Available Disabled" at bounding box center [764, 189] width 200 height 24
select select "true"
click at [664, 178] on select "All statuses Available Disabled" at bounding box center [764, 189] width 200 height 24
click at [1144, 188] on input "text" at bounding box center [1196, 189] width 200 height 24
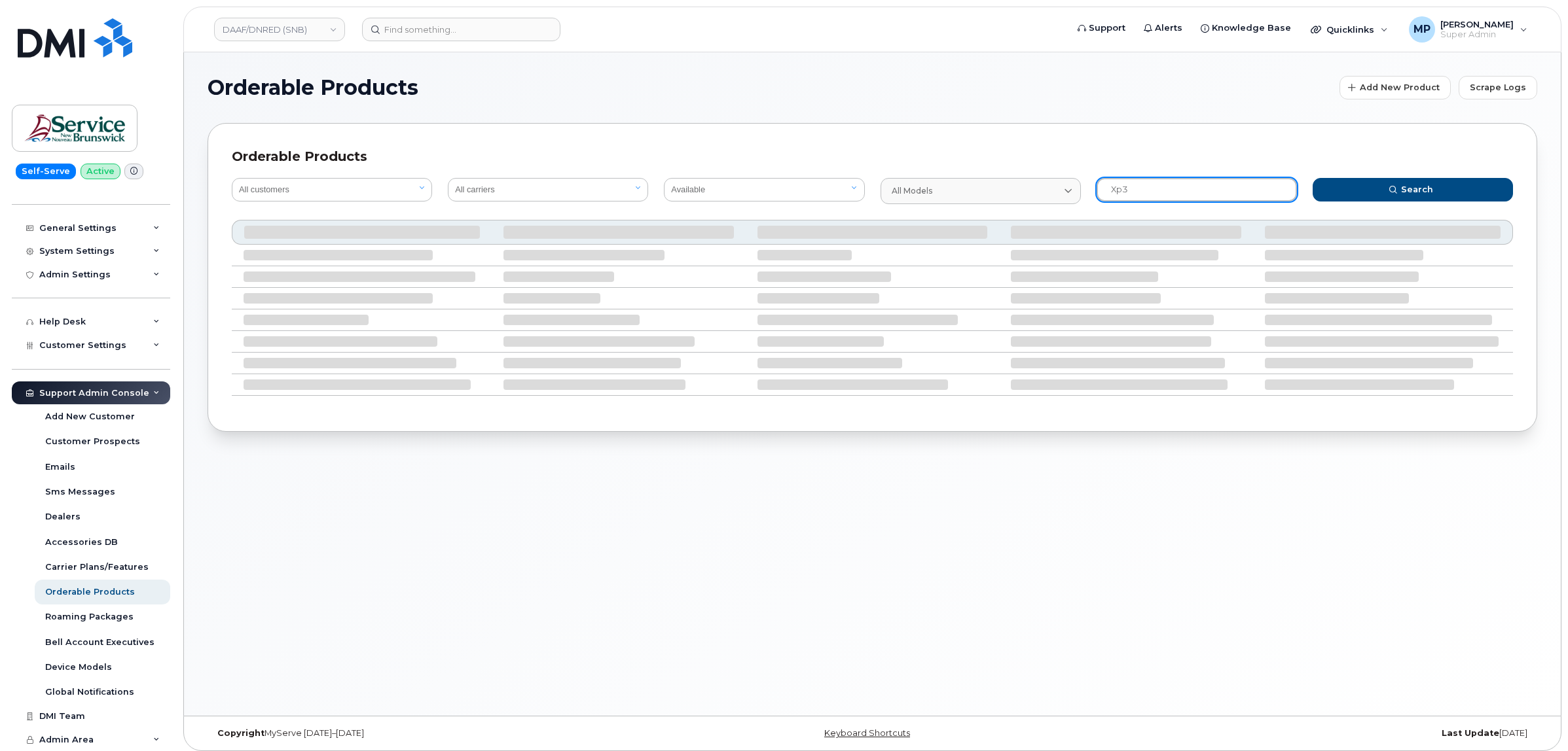
type input "xp3"
click at [1313, 178] on button "Search" at bounding box center [1413, 189] width 200 height 24
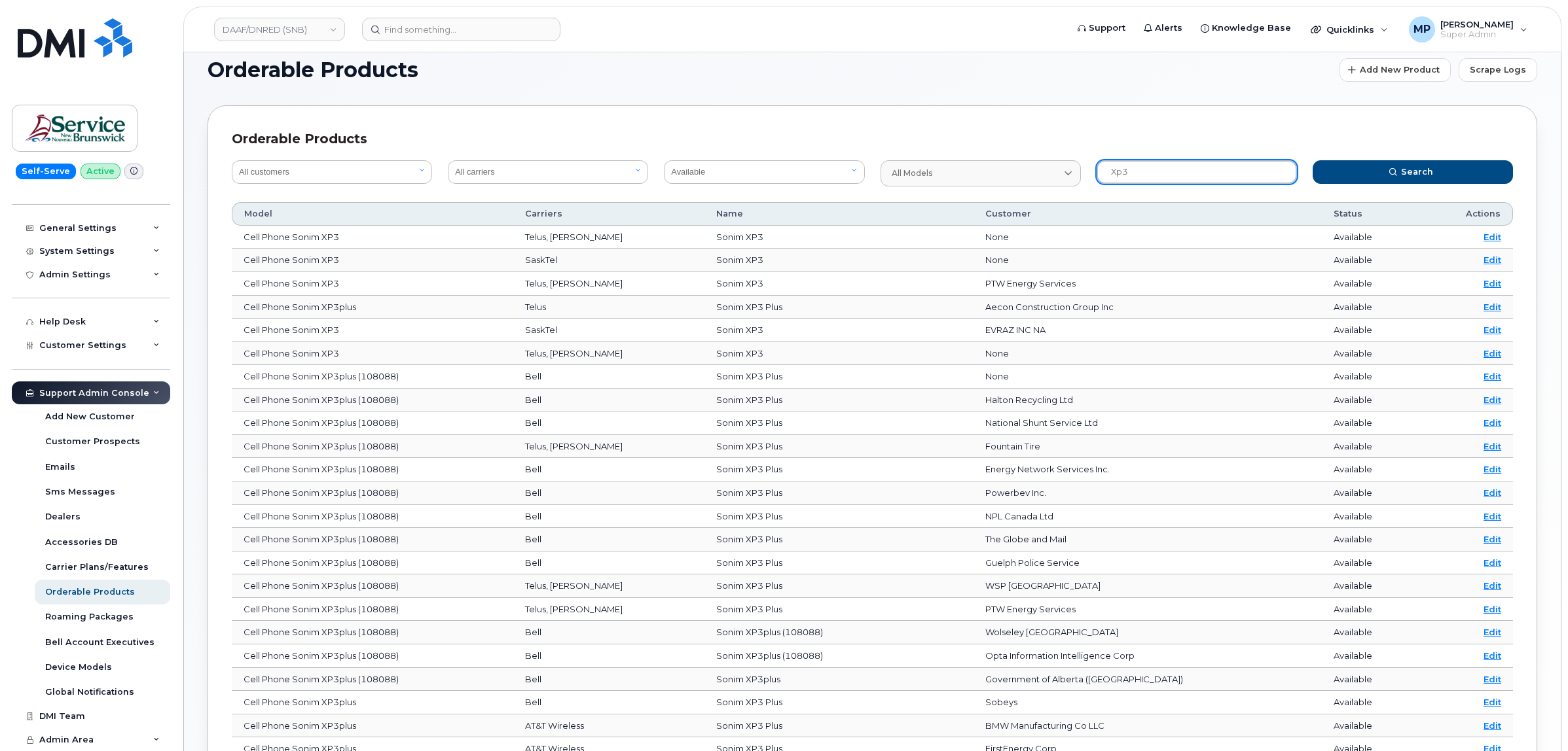
scroll to position [0, 0]
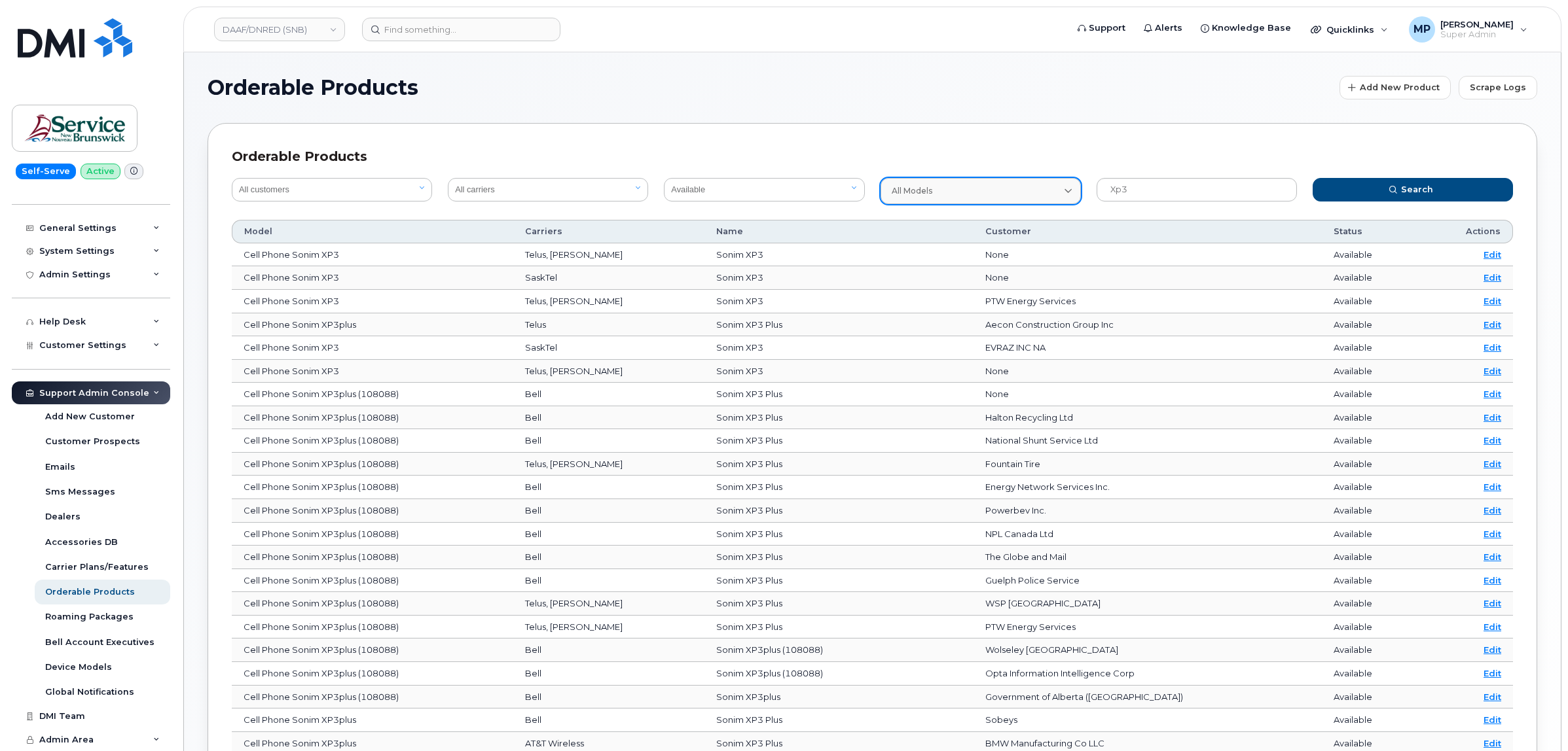
click at [969, 190] on div "All models" at bounding box center [981, 191] width 178 height 12
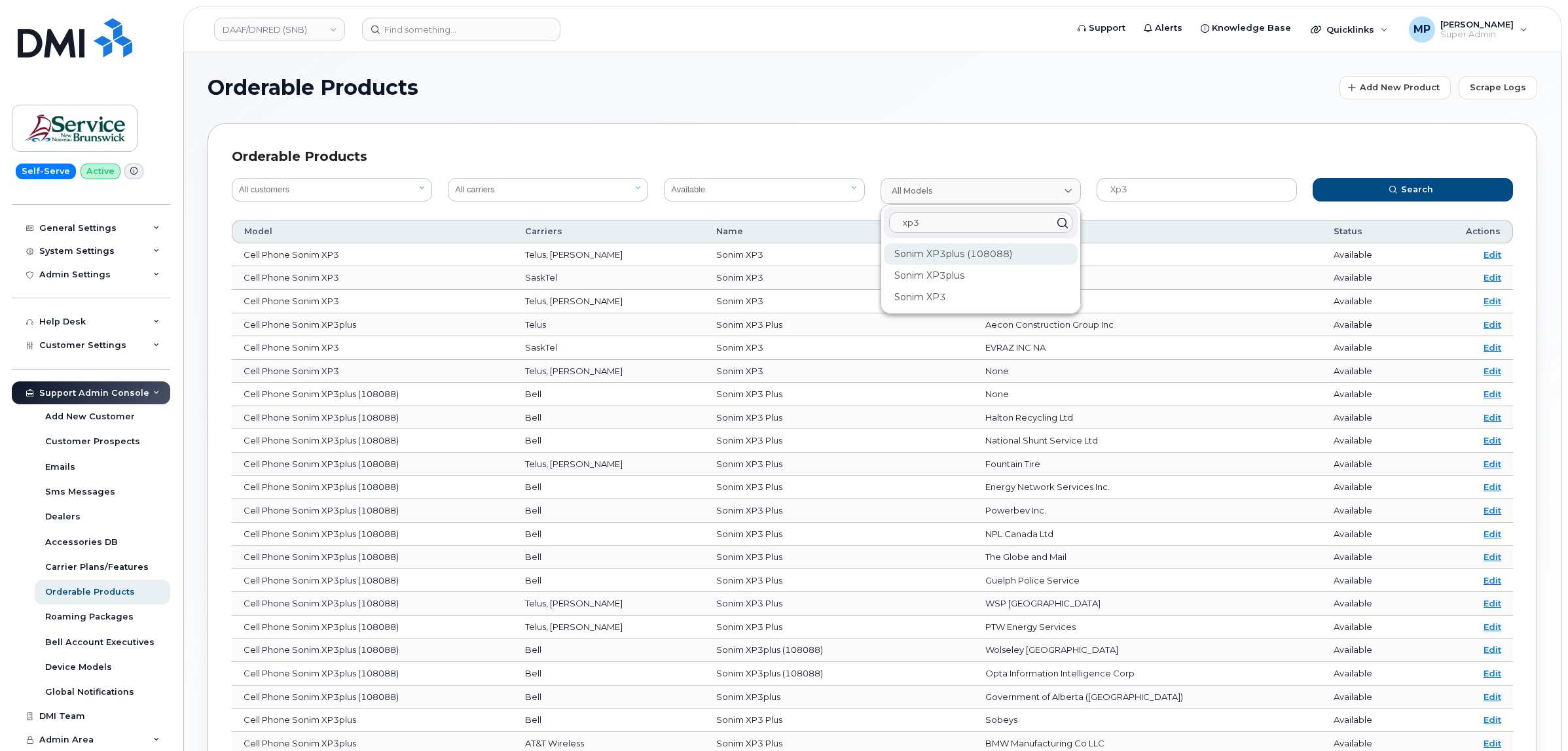
type input "xp3"
click at [964, 254] on div "Sonim XP3plus (108088)" at bounding box center [980, 254] width 193 height 22
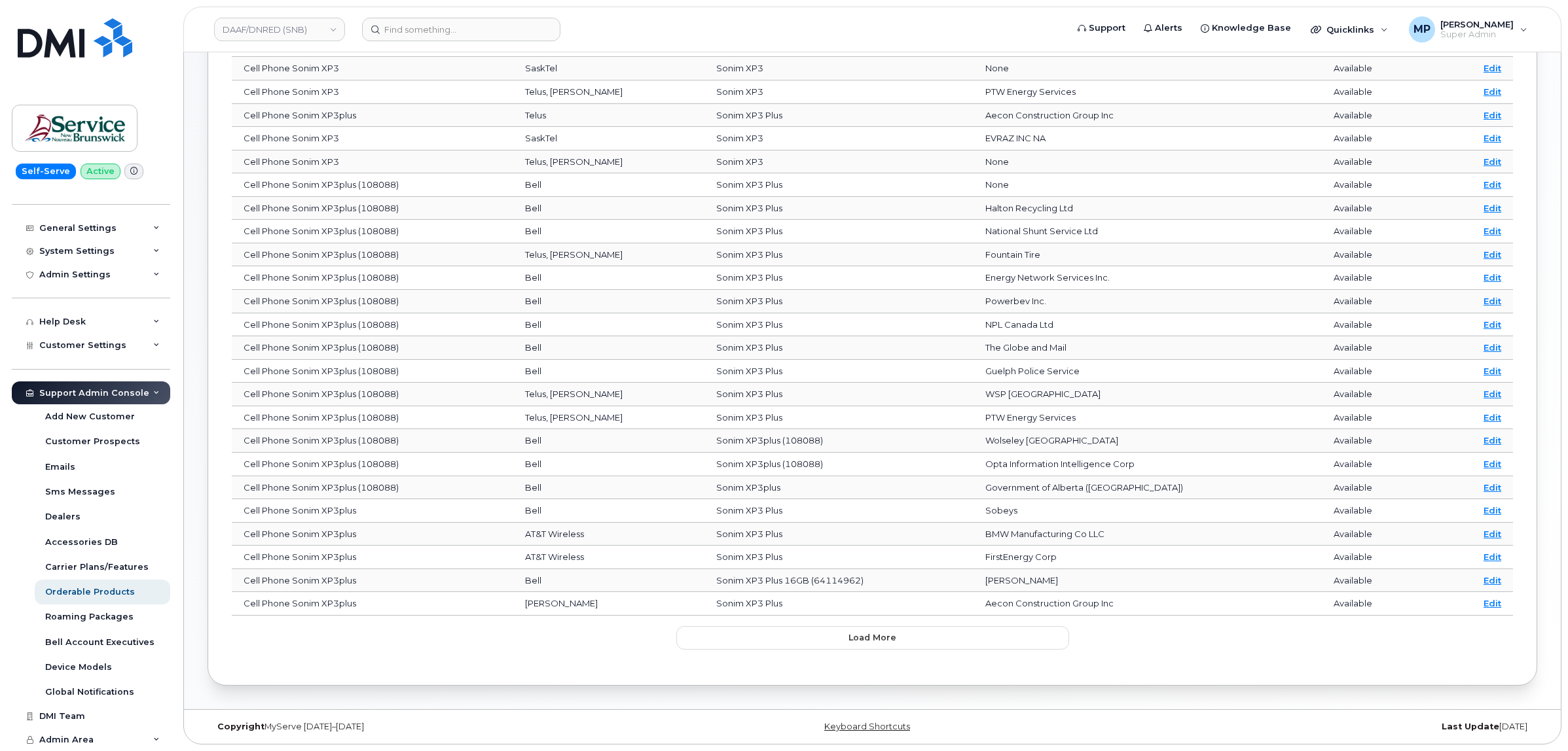
scroll to position [214, 0]
click at [807, 639] on button "Load more" at bounding box center [872, 638] width 393 height 24
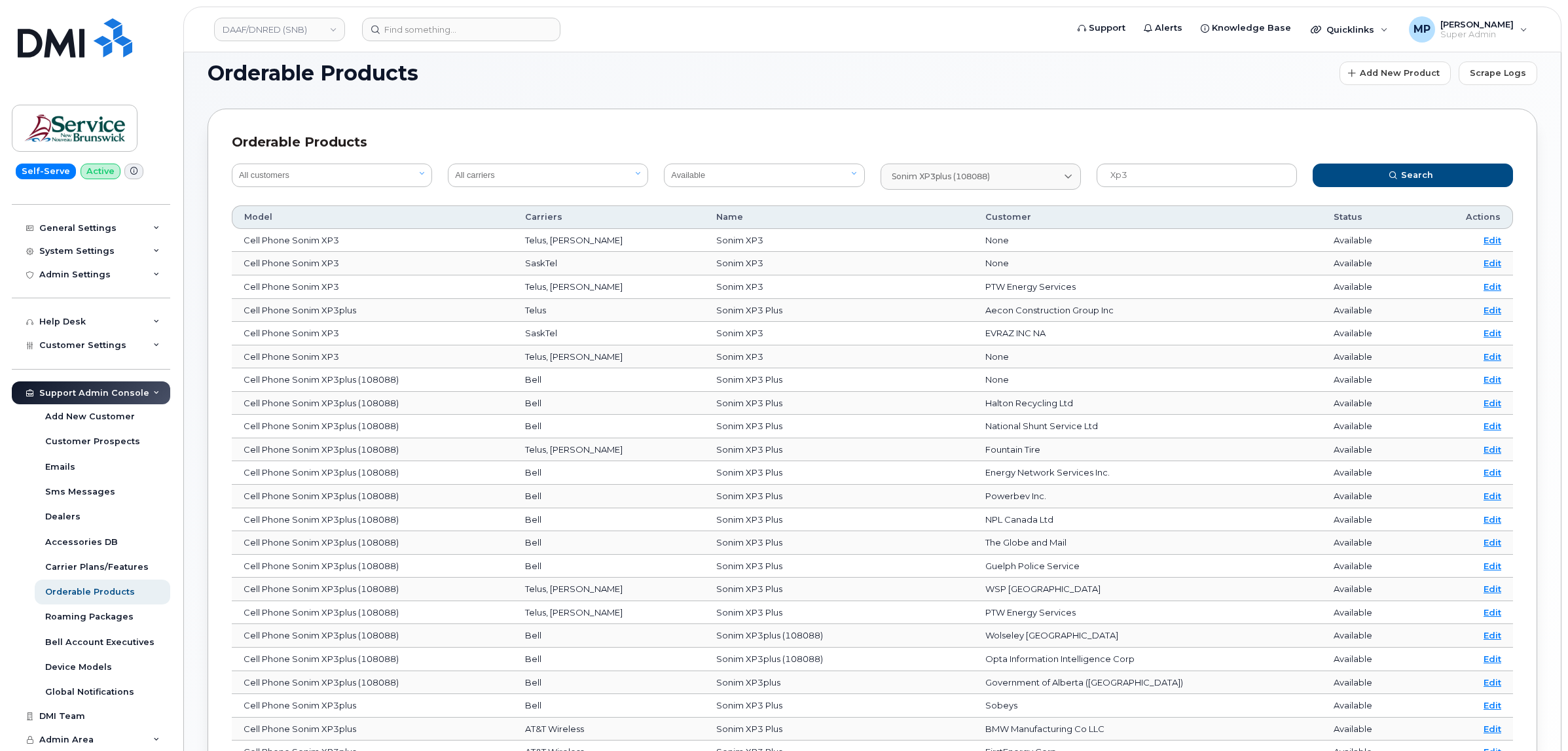
scroll to position [0, 0]
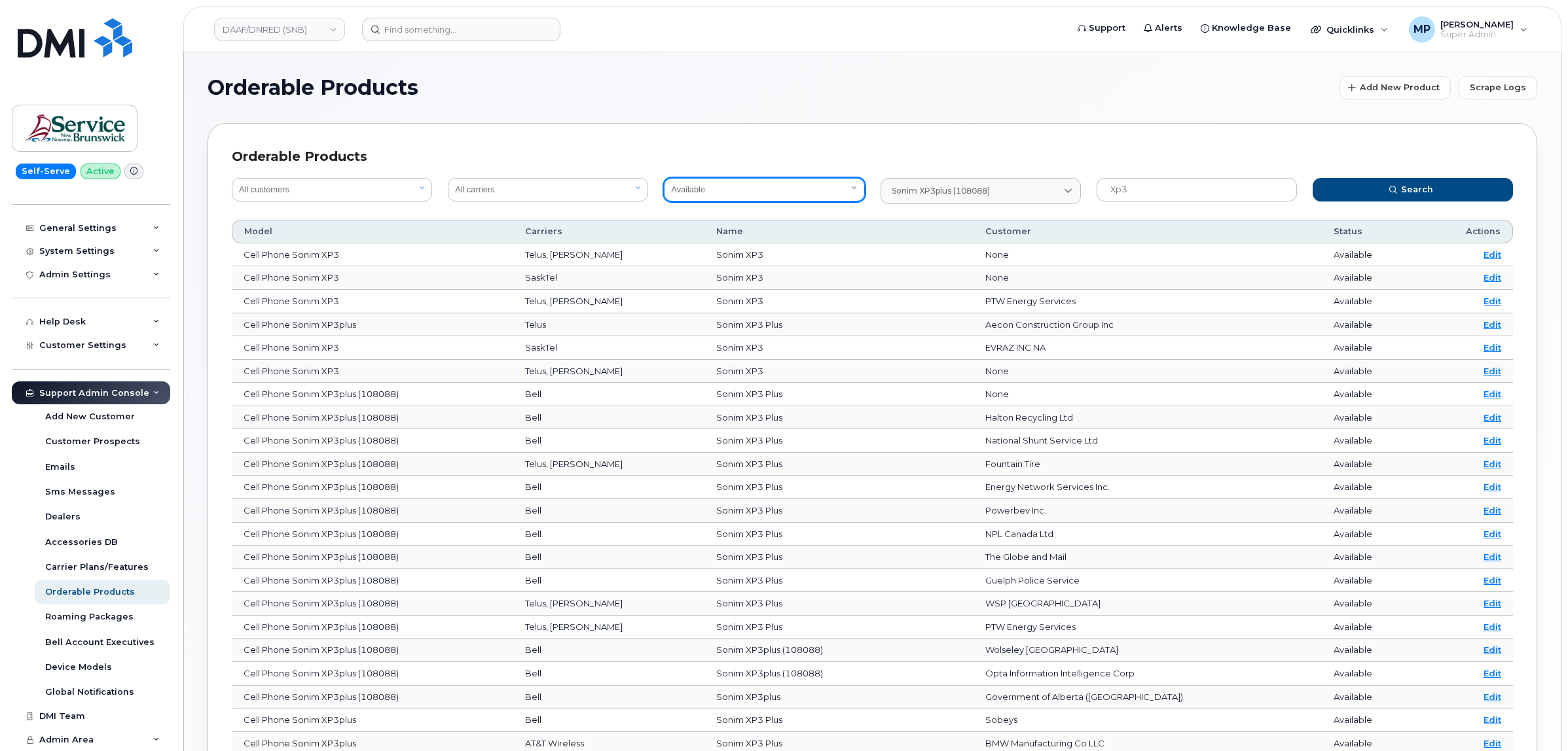
click at [704, 189] on select "All statuses Available Disabled" at bounding box center [764, 189] width 200 height 24
click at [737, 128] on div "Orderable Products All customers Acadia Broadcasting Ltd Aecon Construction Gro…" at bounding box center [872, 492] width 1330 height 738
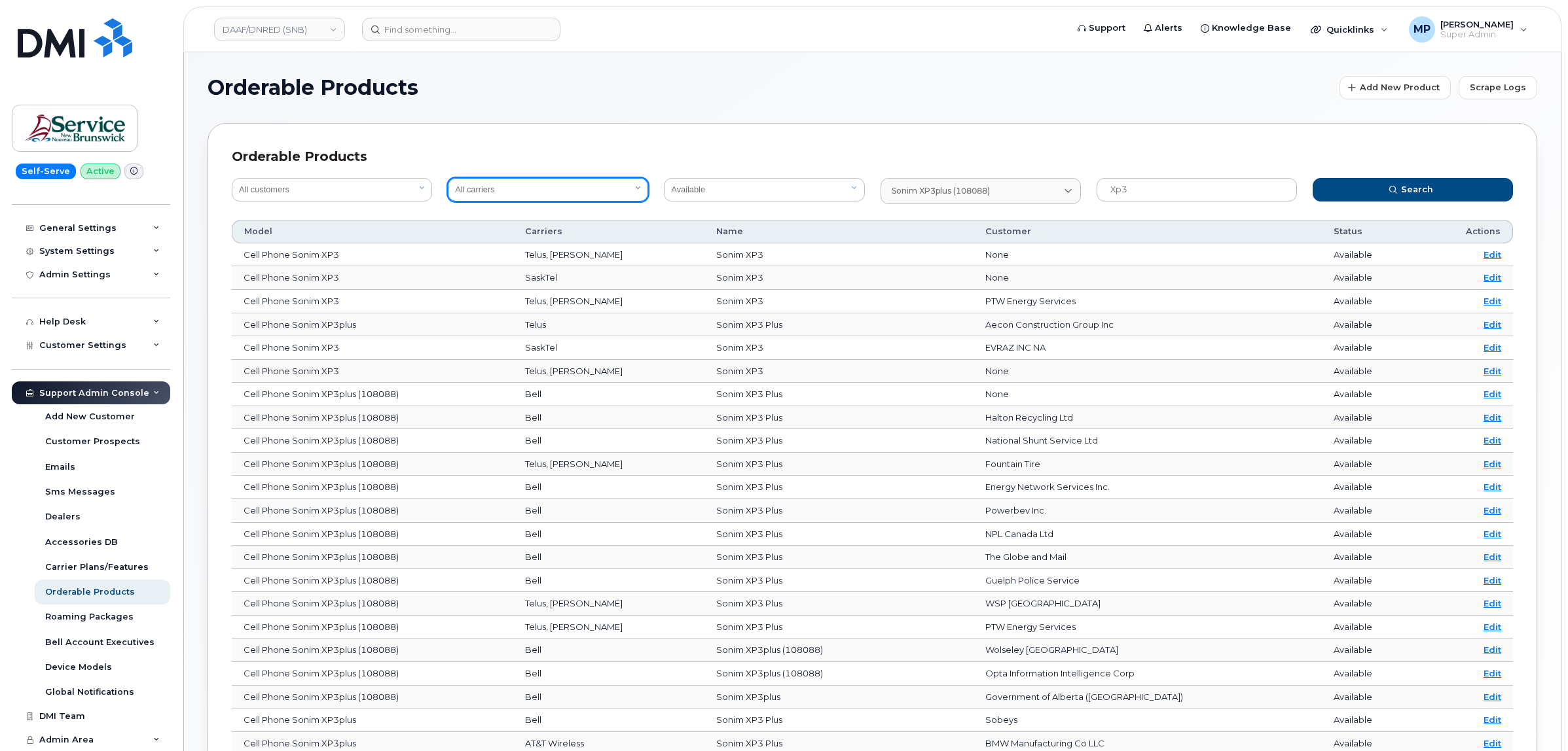
click at [567, 190] on select "All carriers Orange France Telia Verizon Wireless SaskTel Vodafone Italy Rogers…" at bounding box center [548, 189] width 200 height 24
click at [617, 139] on div "Orderable Products All customers Acadia Broadcasting Ltd Aecon Construction Gro…" at bounding box center [872, 492] width 1330 height 738
click at [571, 185] on select "All carriers Orange France Telia Verizon Wireless SaskTel Vodafone Italy Rogers…" at bounding box center [548, 189] width 200 height 24
select select "7"
click at [448, 178] on select "All carriers Orange France Telia Verizon Wireless SaskTel Vodafone Italy Rogers…" at bounding box center [548, 189] width 200 height 24
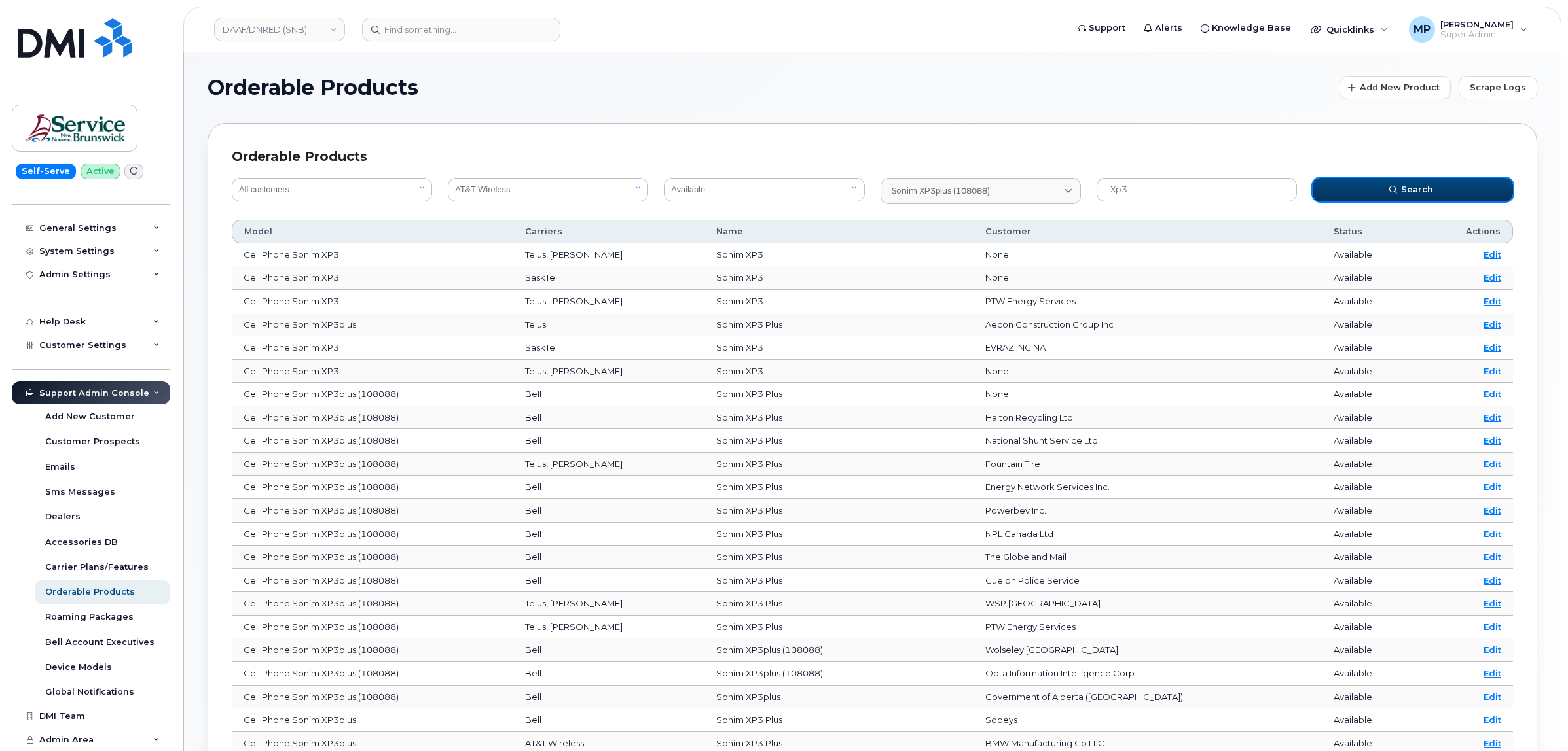
click at [1349, 187] on button "Search" at bounding box center [1413, 189] width 200 height 24
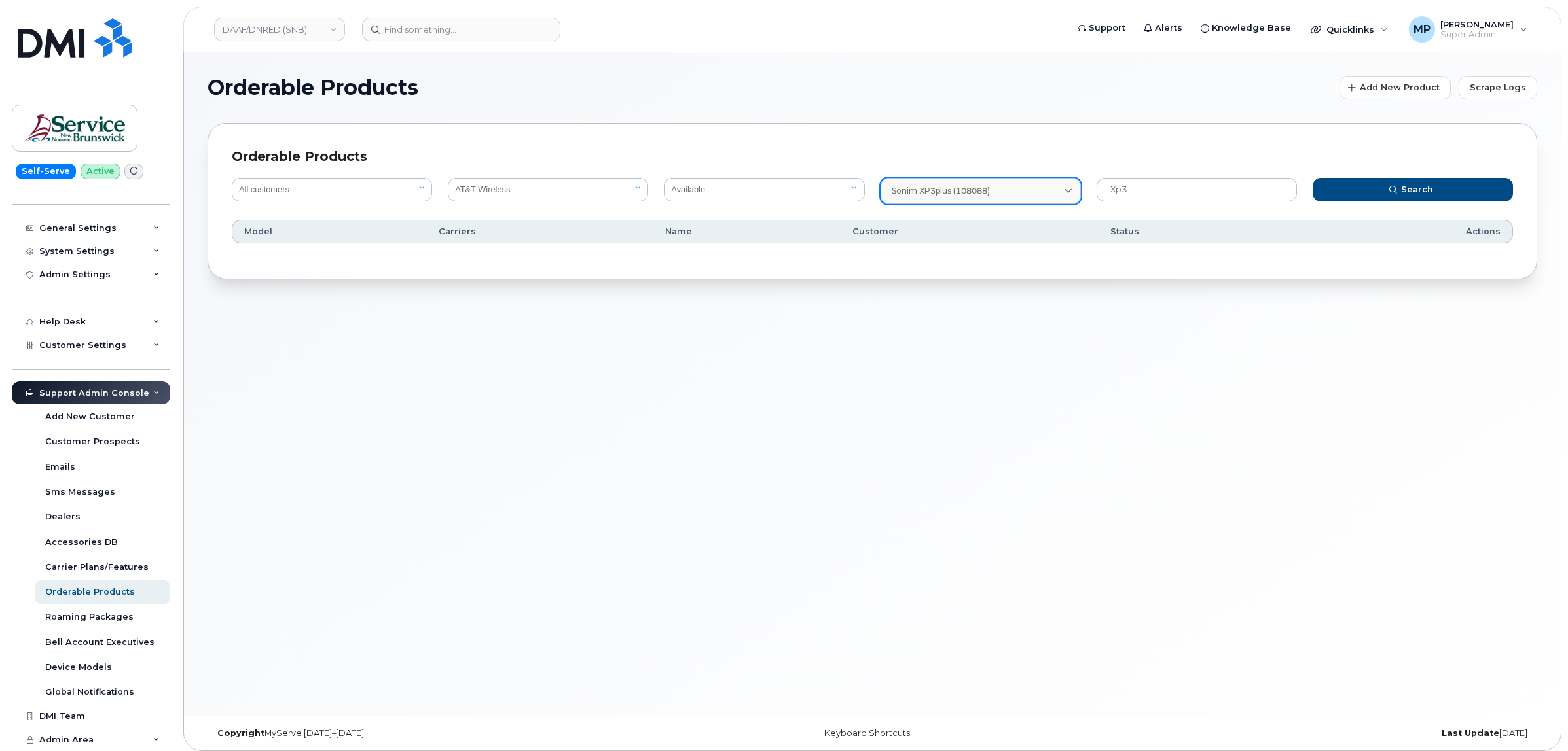
click at [986, 183] on link "Sonim XP3plus (108088)" at bounding box center [980, 191] width 200 height 26
click at [1056, 225] on icon at bounding box center [1057, 223] width 9 height 9
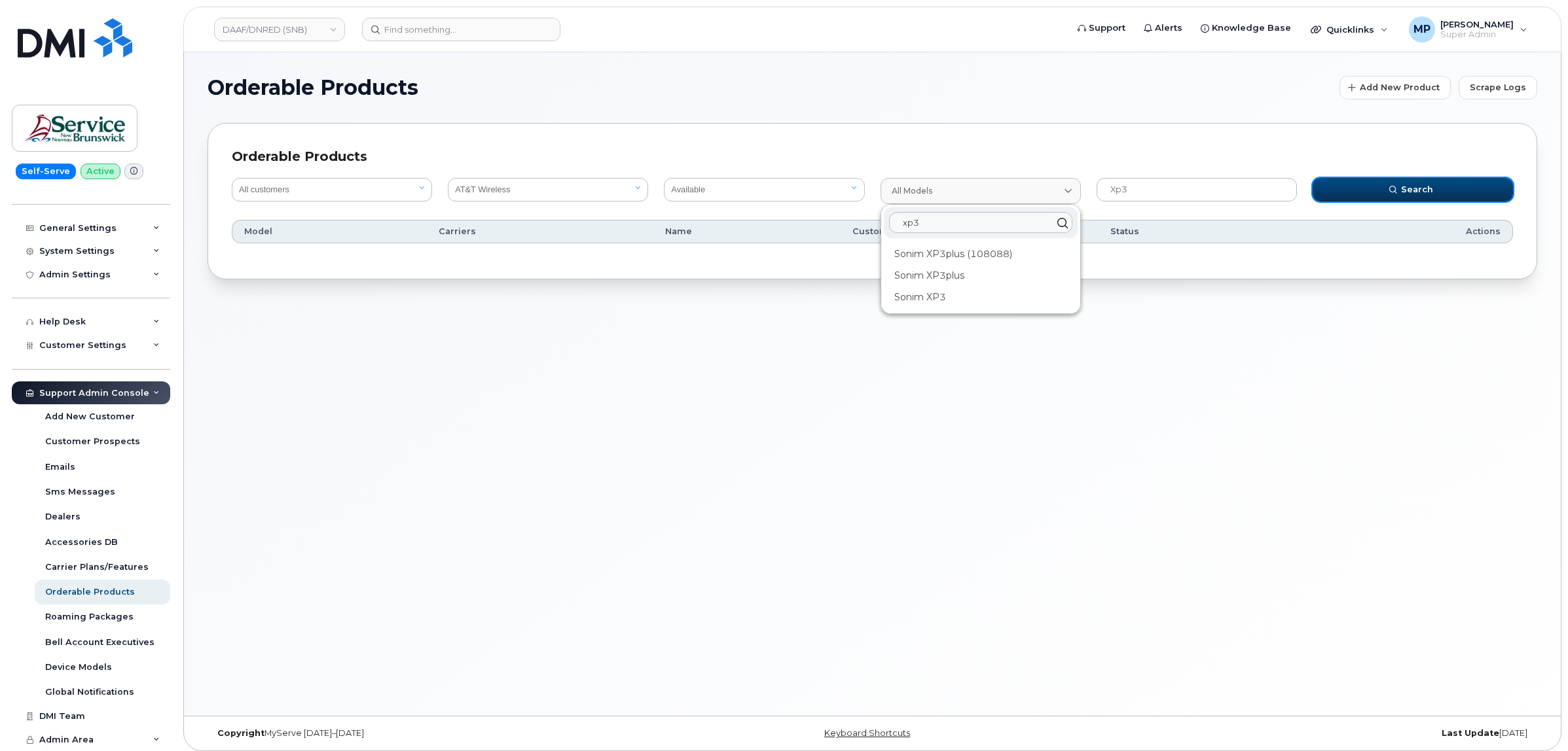
click at [1351, 188] on button "Search" at bounding box center [1413, 189] width 200 height 24
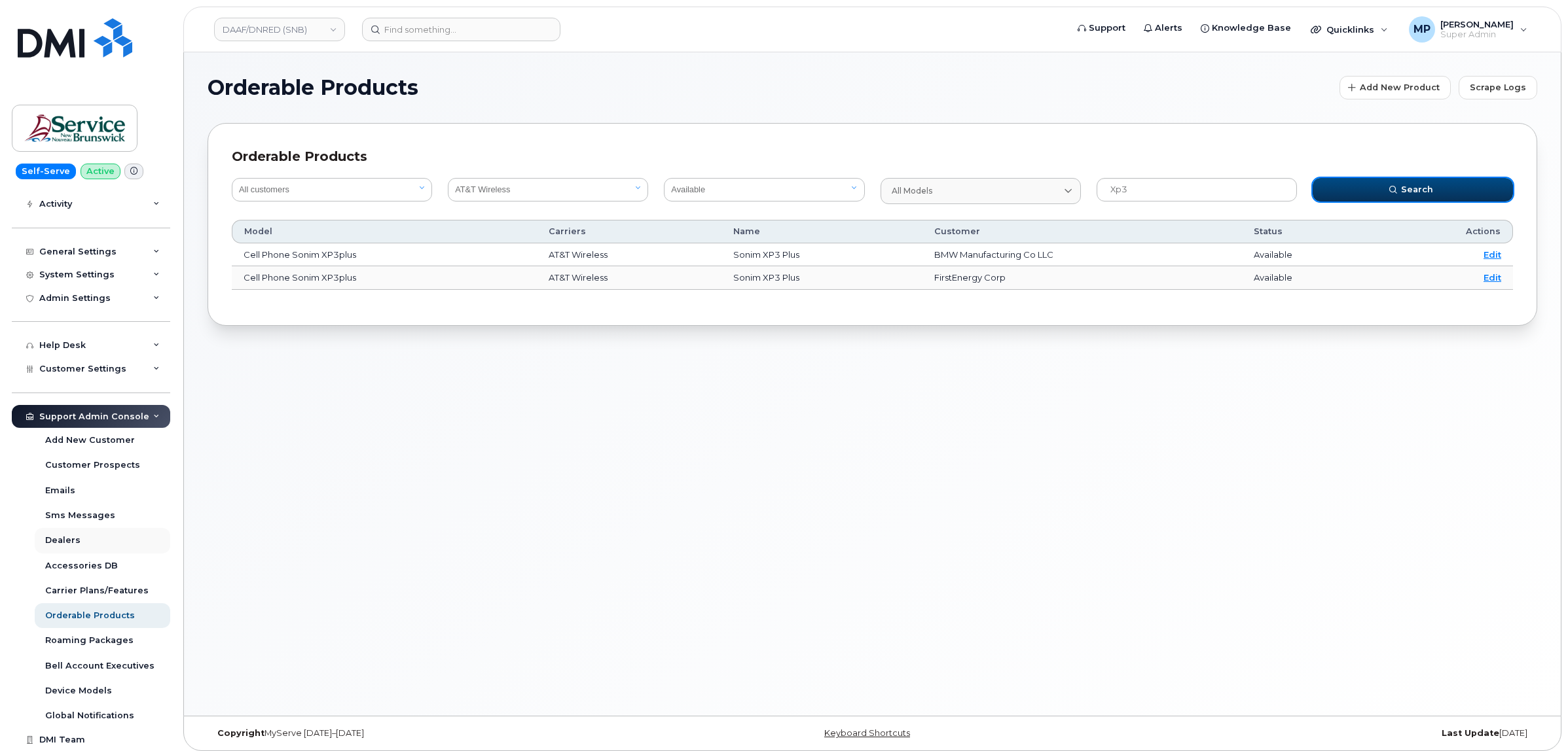
scroll to position [187, 0]
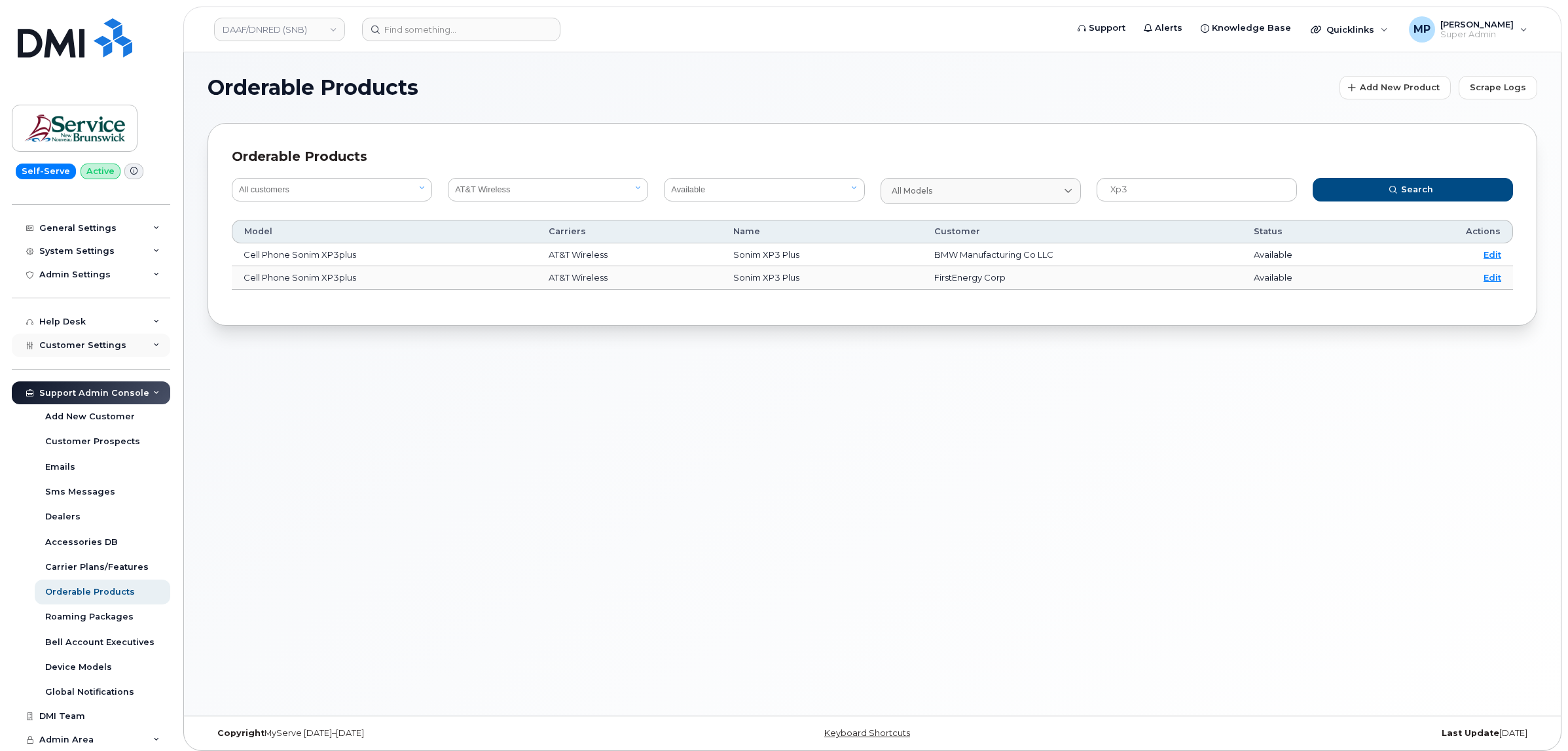
drag, startPoint x: 67, startPoint y: 340, endPoint x: 64, endPoint y: 354, distance: 14.3
click at [67, 340] on span "Customer Settings" at bounding box center [83, 345] width 87 height 9
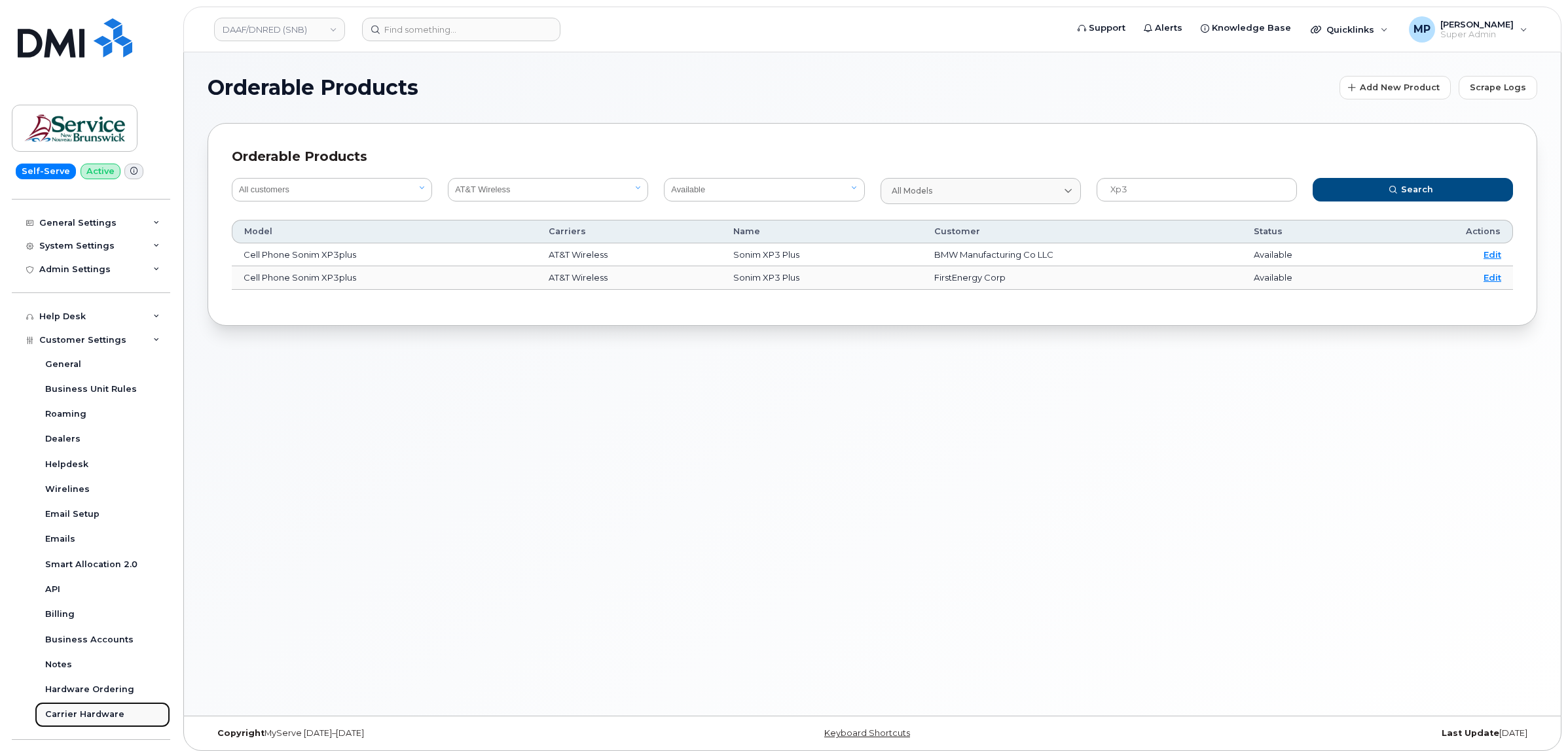
click at [90, 714] on div "Carrier Hardware" at bounding box center [85, 714] width 79 height 12
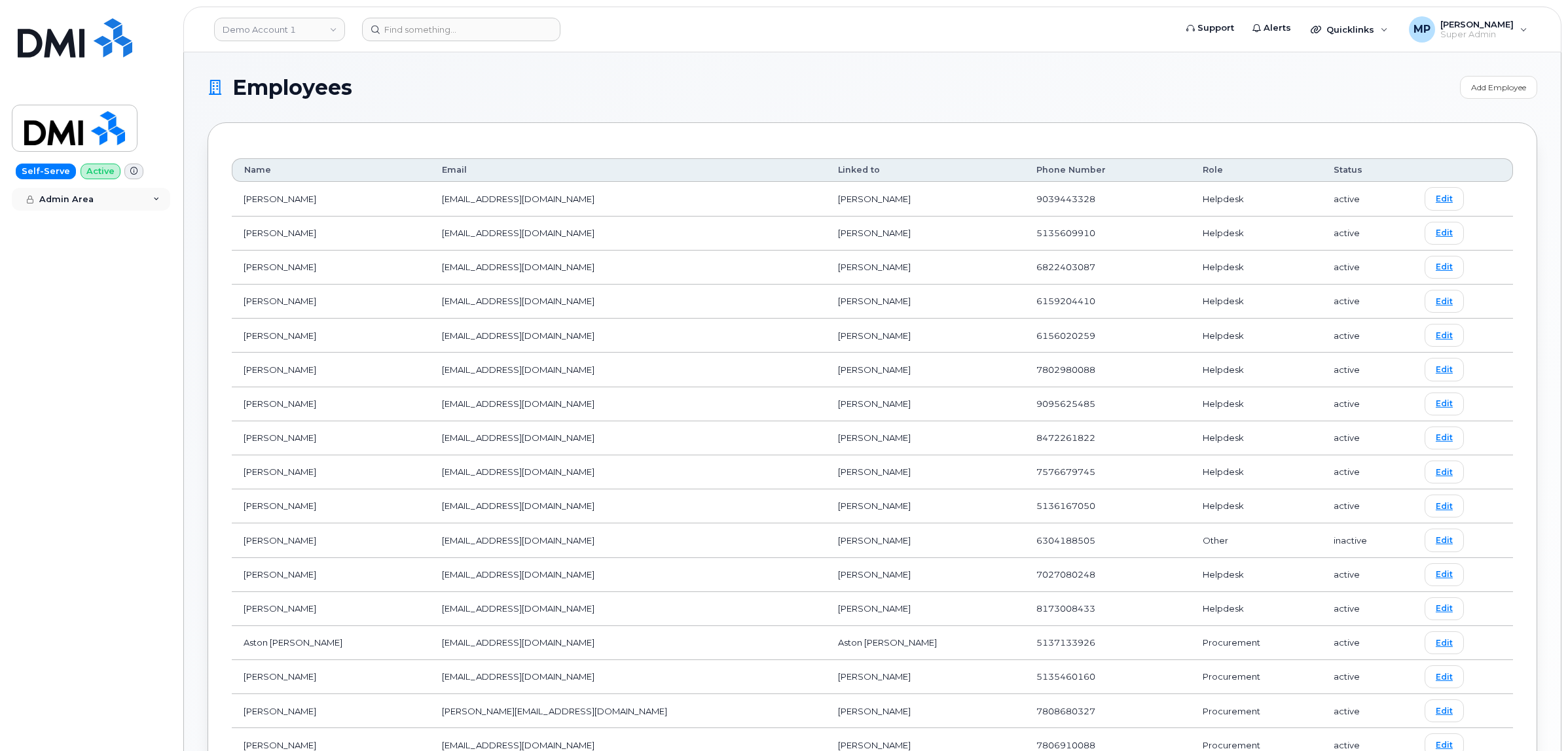
click at [90, 197] on span "Admin Area" at bounding box center [67, 199] width 54 height 9
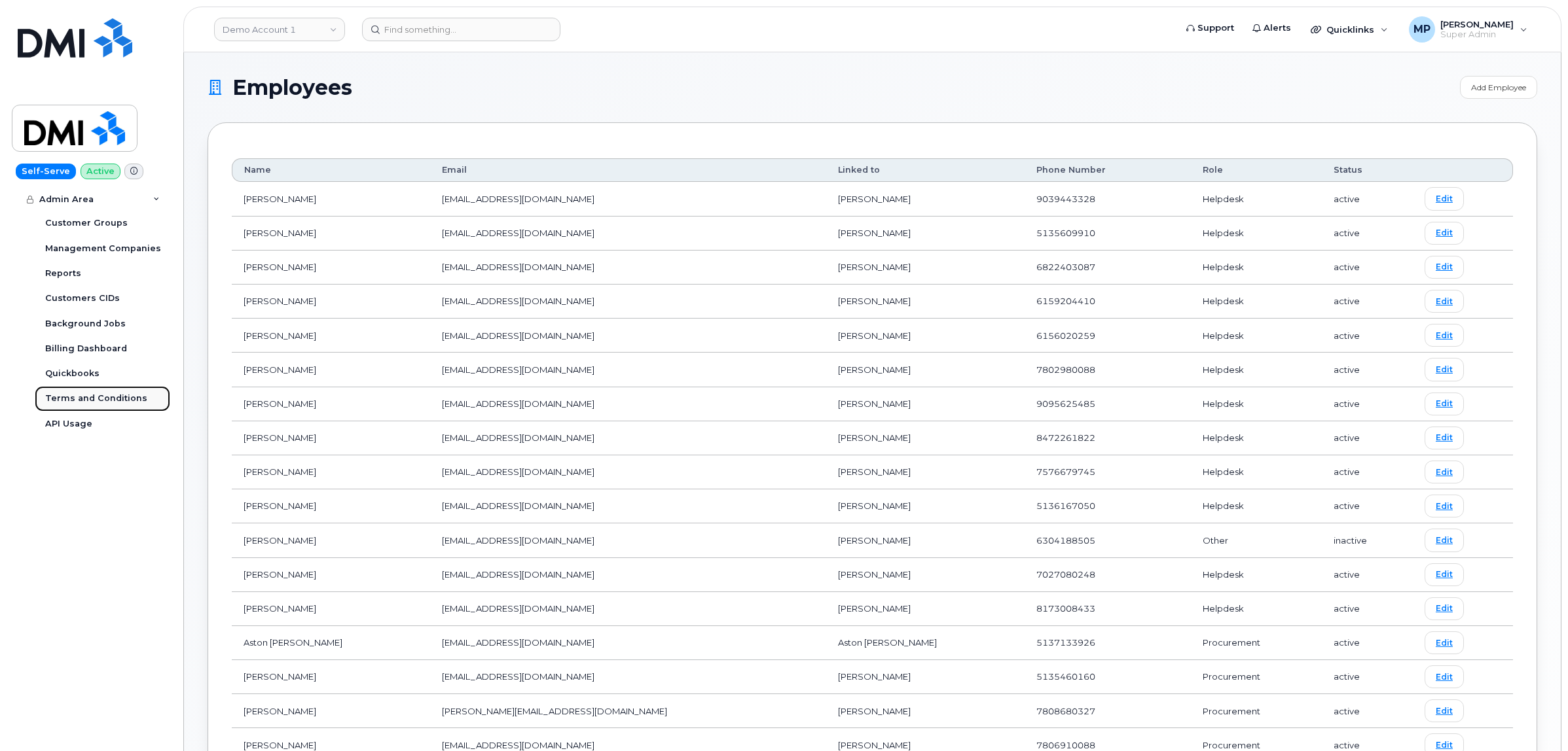
click at [77, 396] on div "Terms and Conditions" at bounding box center [96, 398] width 102 height 12
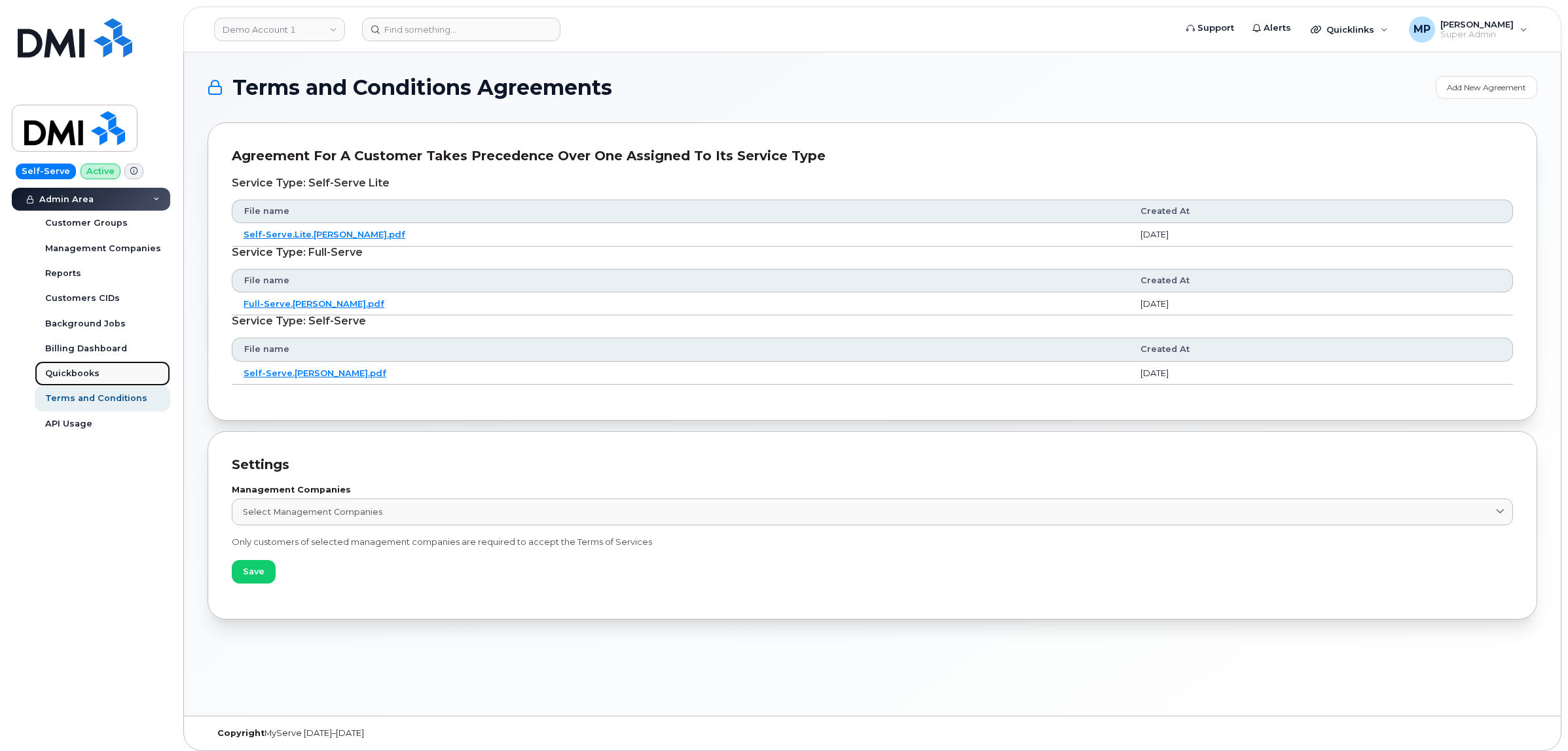
click at [76, 371] on div "Quickbooks" at bounding box center [73, 373] width 54 height 12
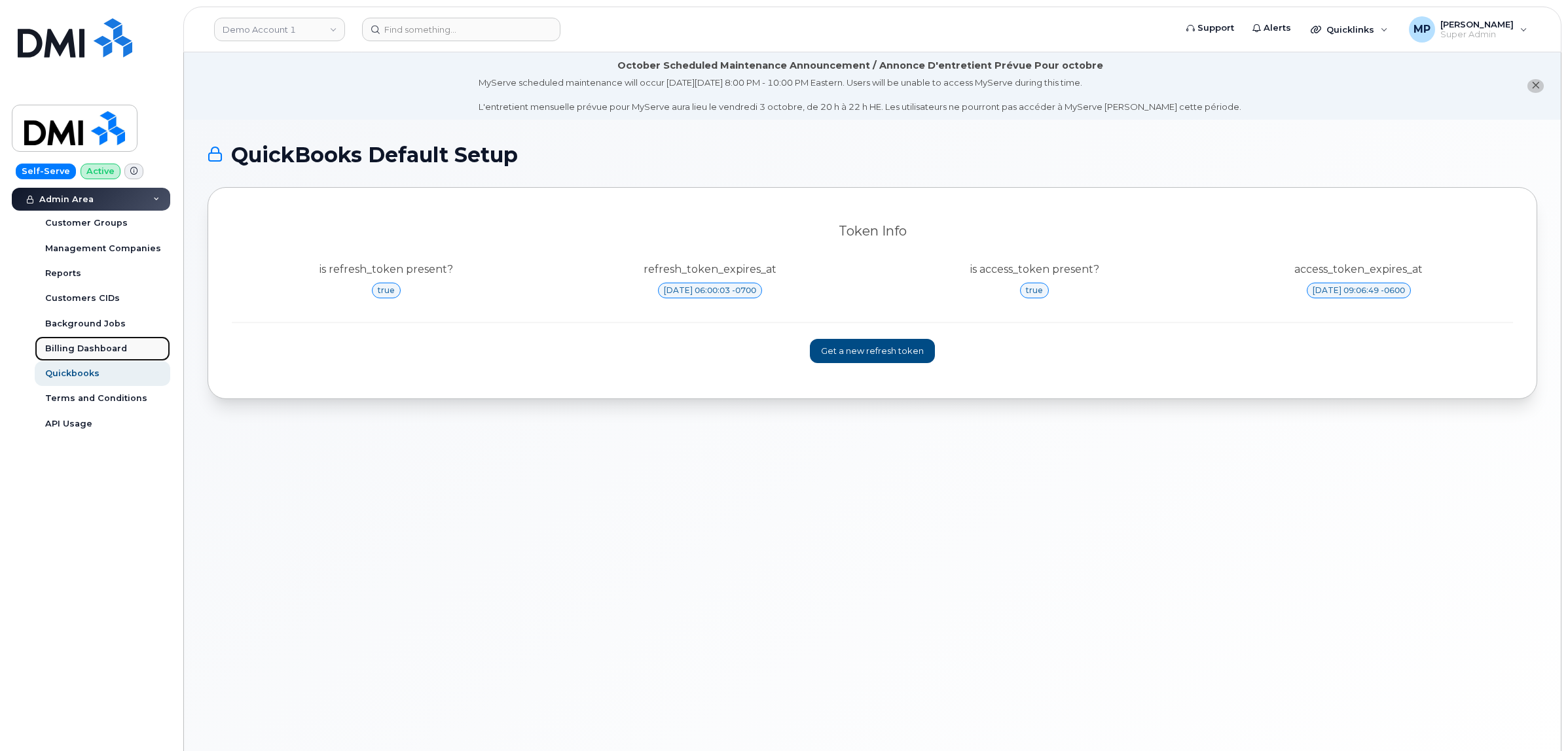
click at [73, 341] on link "Billing Dashboard" at bounding box center [102, 349] width 136 height 25
click at [73, 218] on div "Customer Groups" at bounding box center [87, 223] width 83 height 12
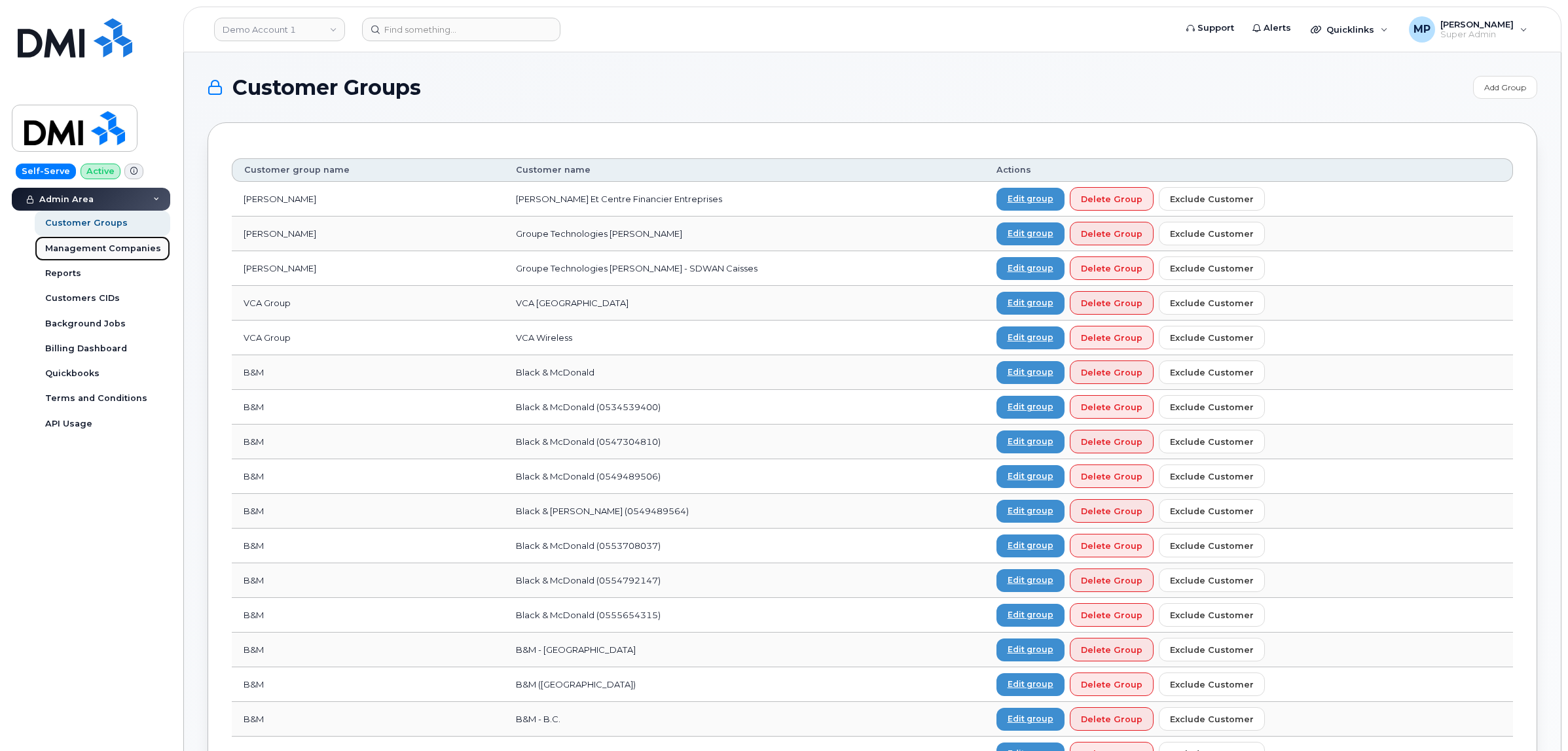
click at [72, 244] on span "Management Companies" at bounding box center [103, 248] width 116 height 9
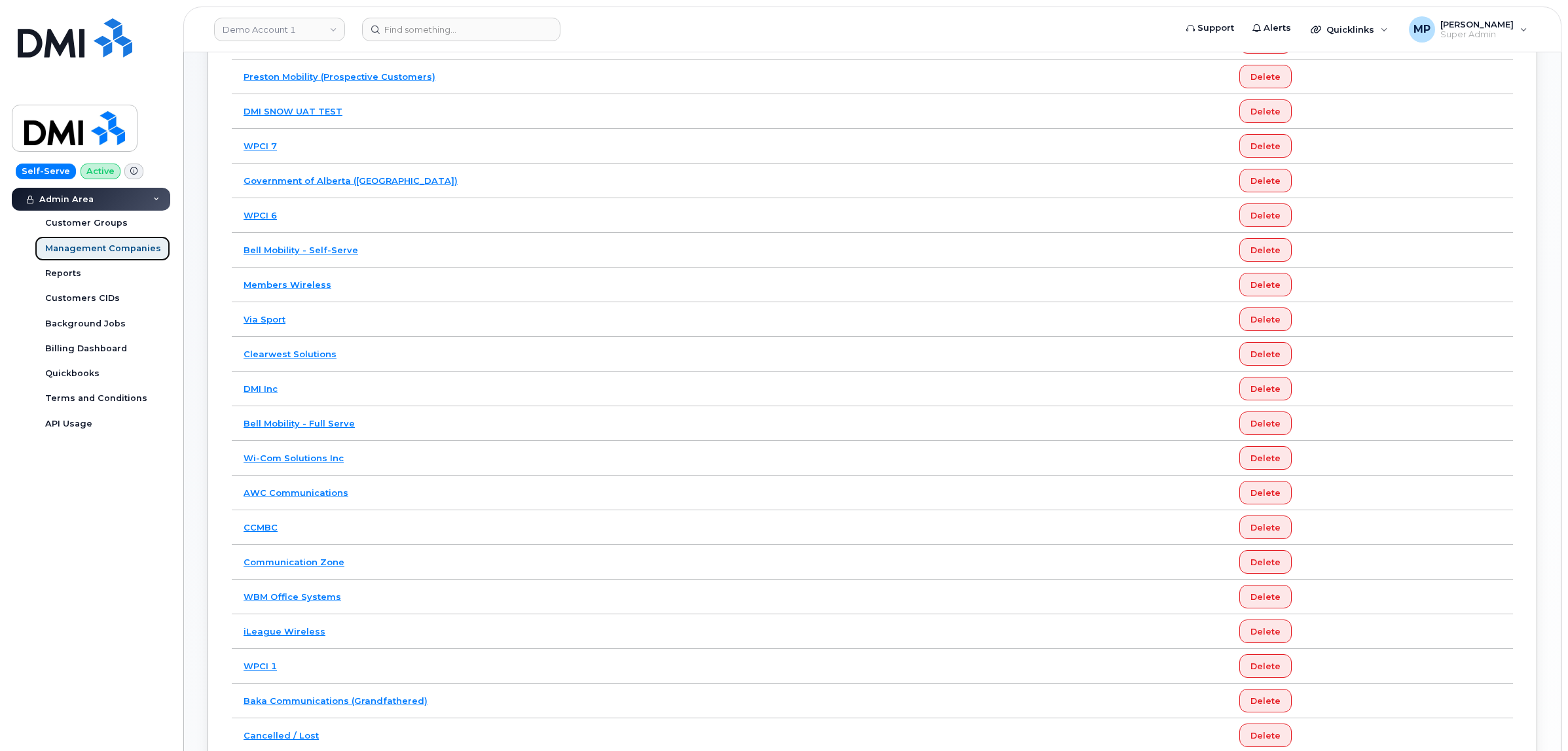
scroll to position [191, 0]
click at [259, 391] on link "DMI Inc" at bounding box center [261, 389] width 34 height 10
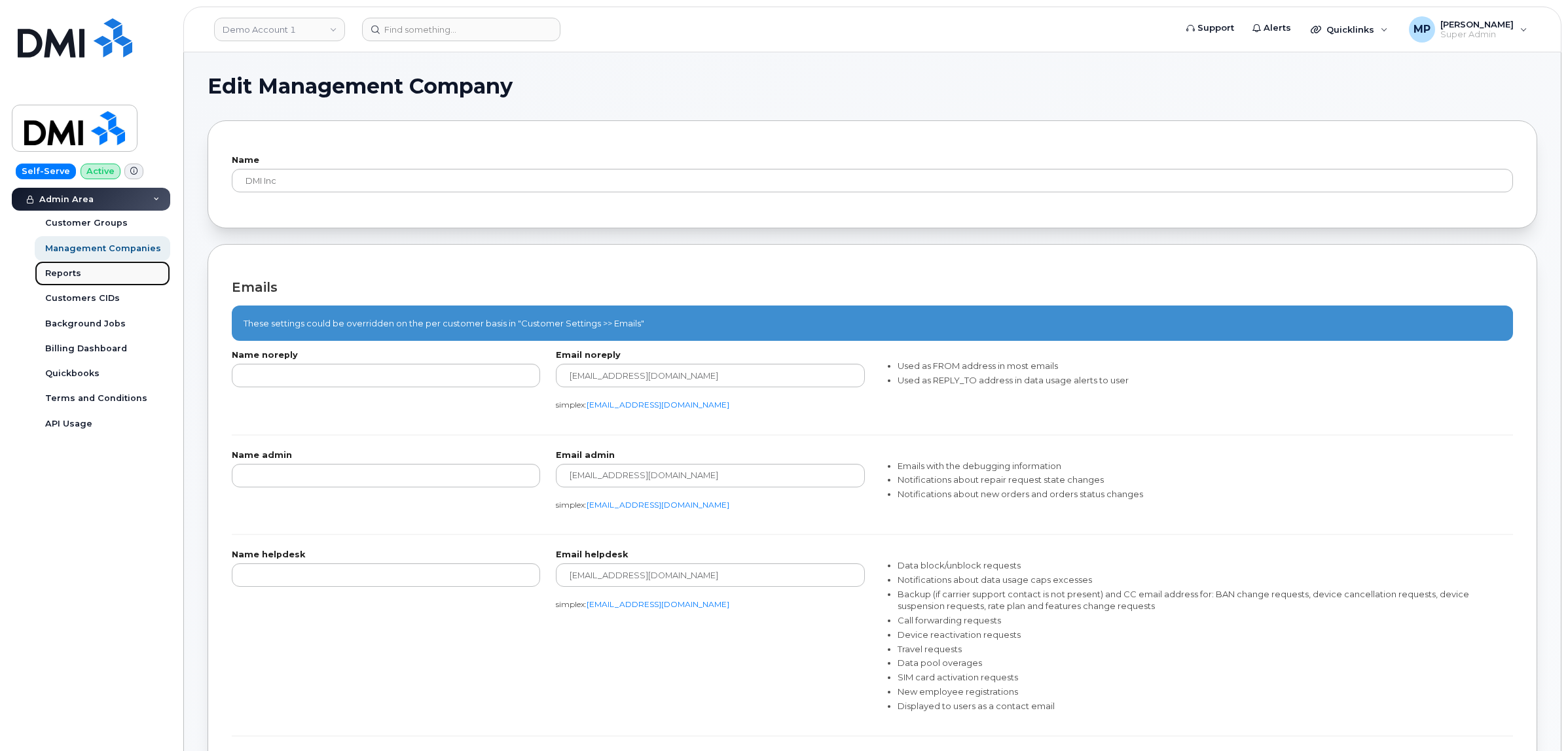
click at [69, 269] on div "Reports" at bounding box center [63, 273] width 36 height 12
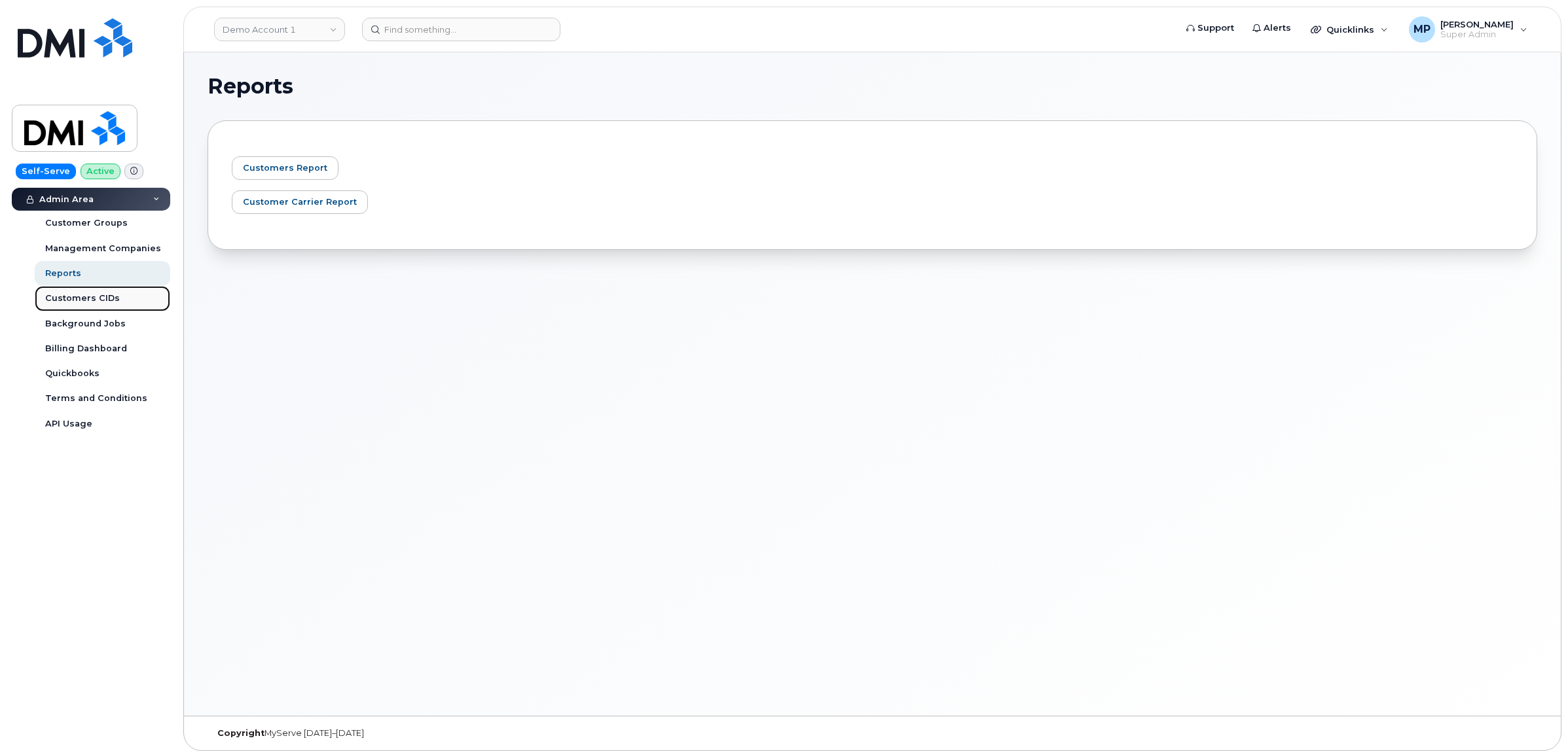
click at [83, 304] on div "Customers CIDs" at bounding box center [83, 298] width 75 height 12
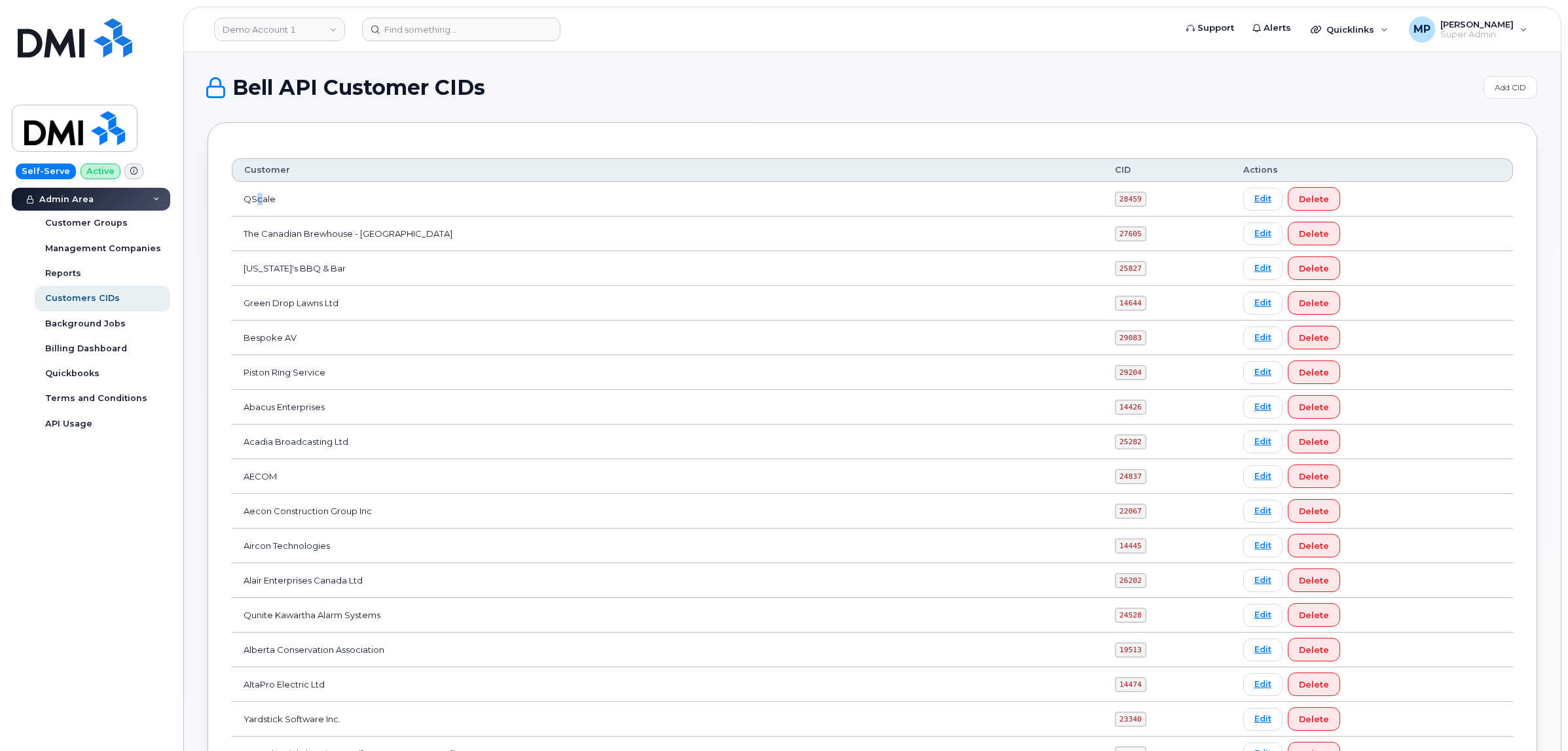
click at [259, 199] on td "QScale" at bounding box center [667, 199] width 872 height 35
click at [1267, 199] on link "Edit" at bounding box center [1263, 199] width 39 height 23
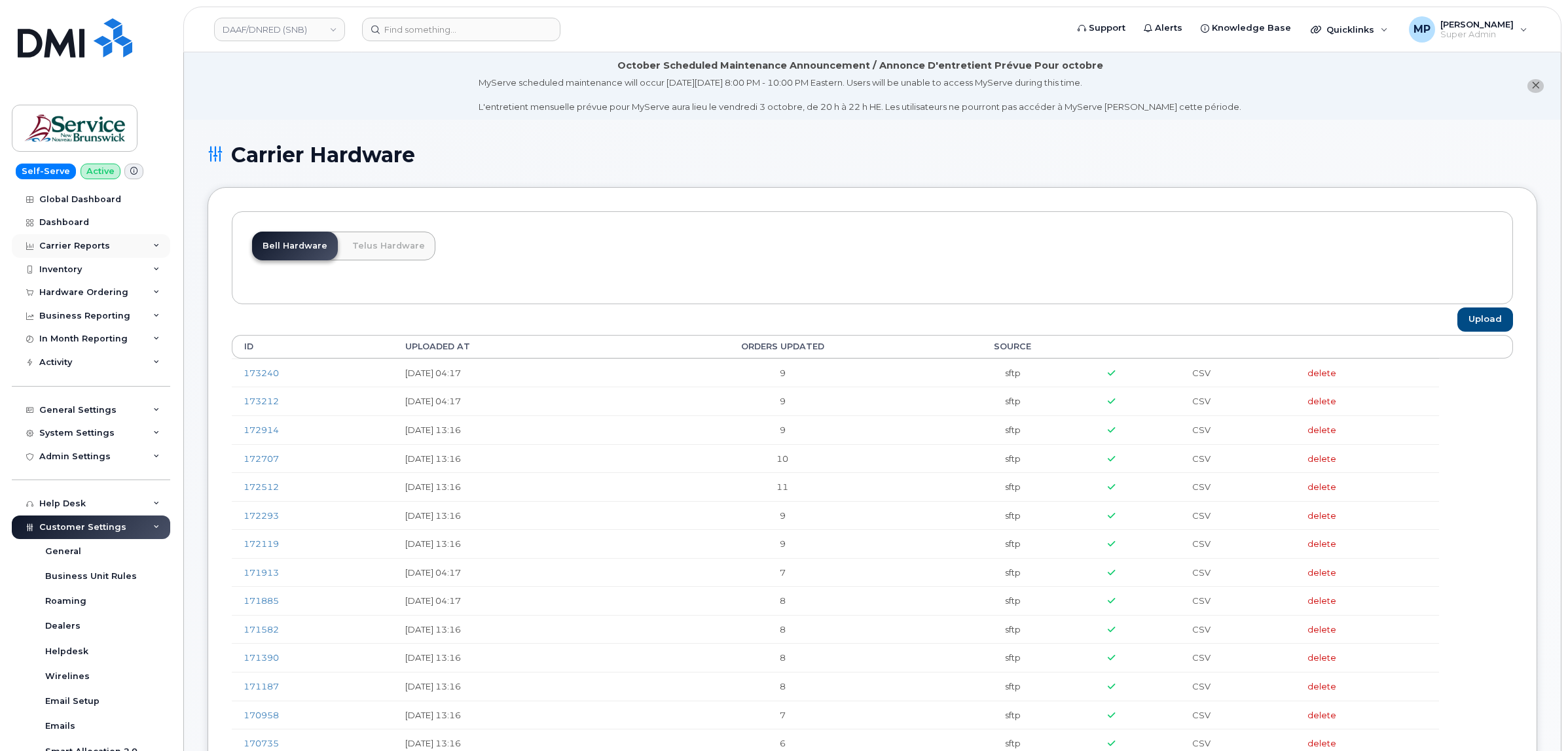
click at [75, 242] on div "Carrier Reports" at bounding box center [75, 246] width 71 height 10
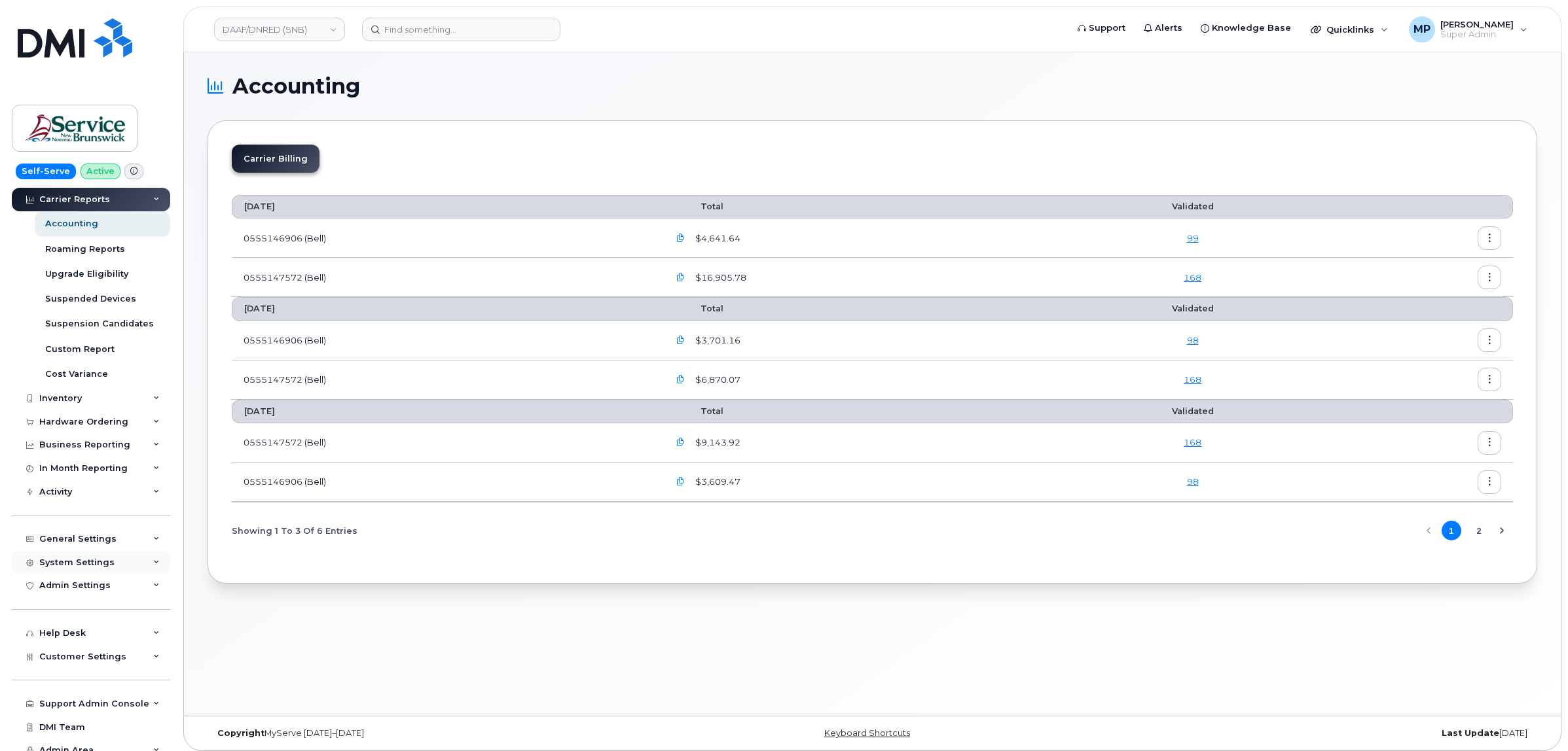
scroll to position [212, 0]
click at [64, 648] on span "Customer Settings" at bounding box center [83, 646] width 87 height 9
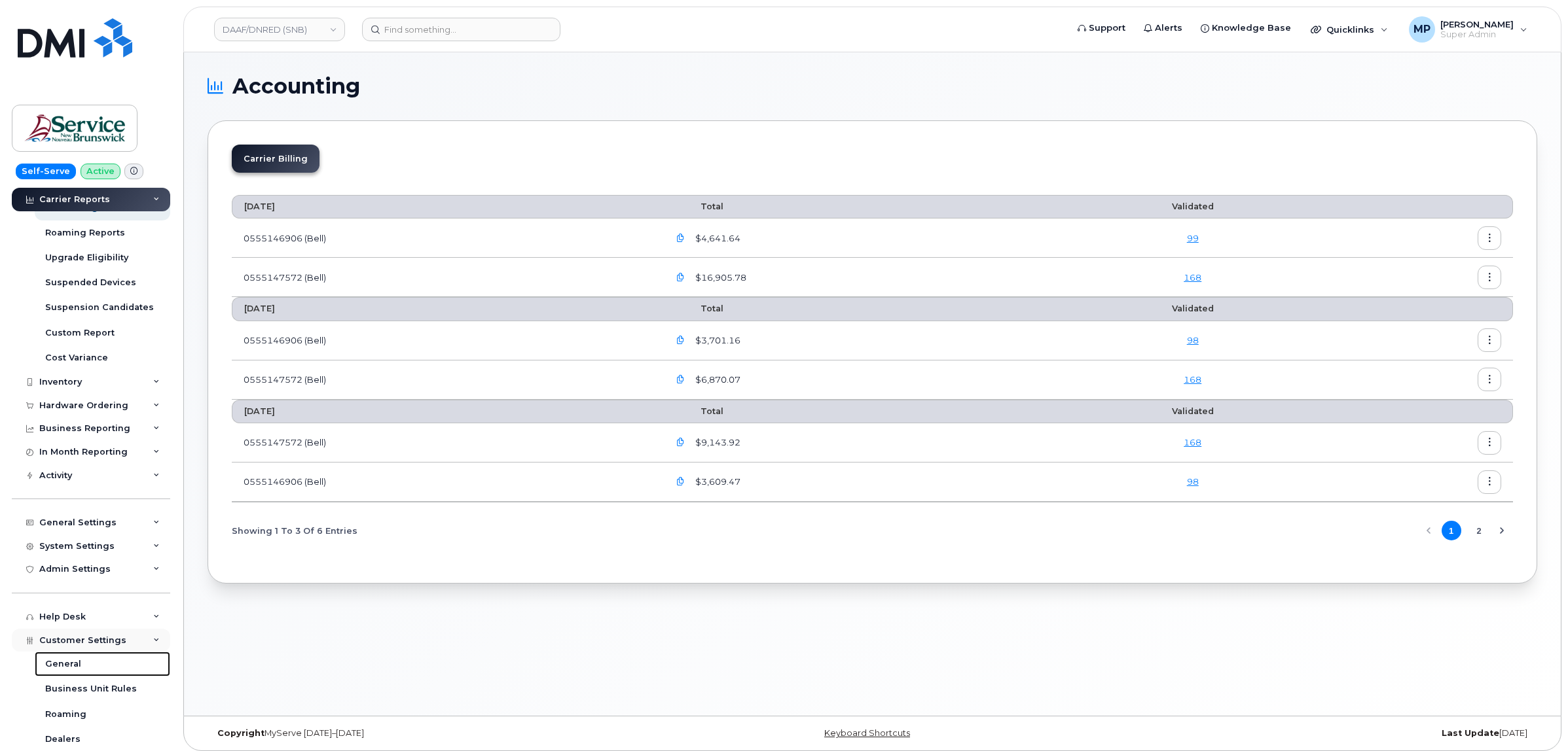
drag, startPoint x: 63, startPoint y: 666, endPoint x: 113, endPoint y: 656, distance: 51.0
click at [64, 666] on div "General" at bounding box center [63, 663] width 36 height 12
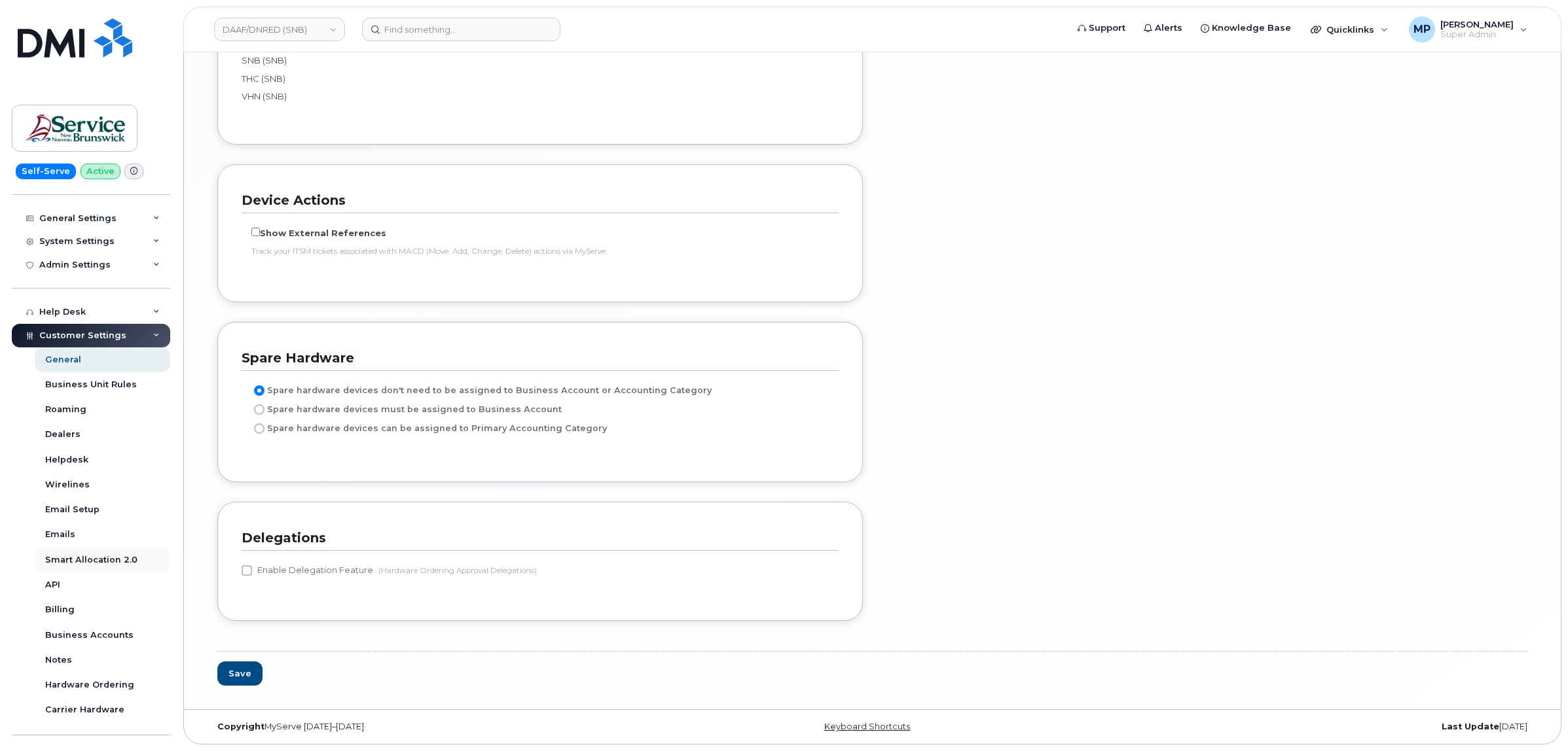
scroll to position [163, 0]
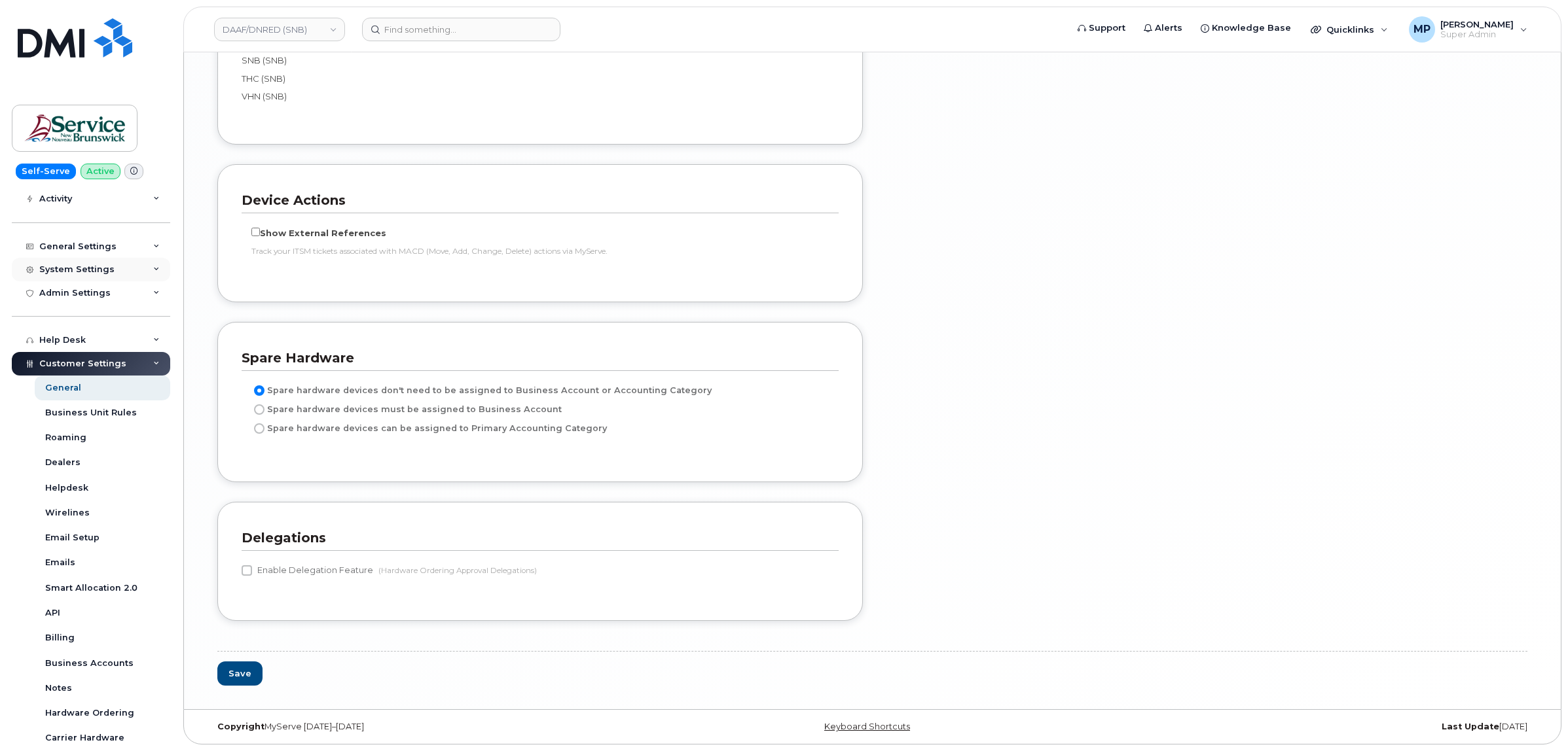
click at [71, 266] on div "System Settings" at bounding box center [90, 269] width 158 height 24
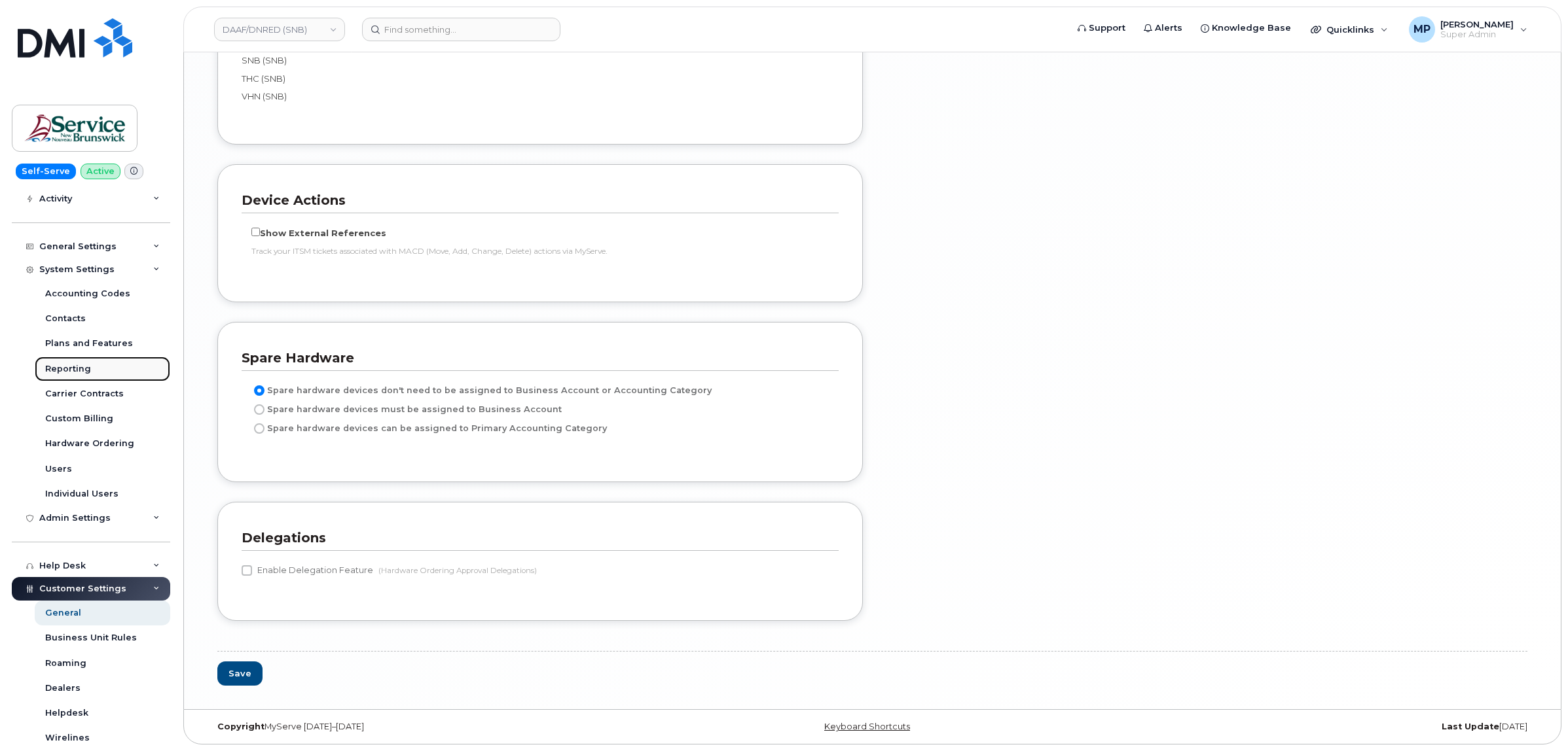
click at [76, 374] on div "Reporting" at bounding box center [69, 368] width 46 height 12
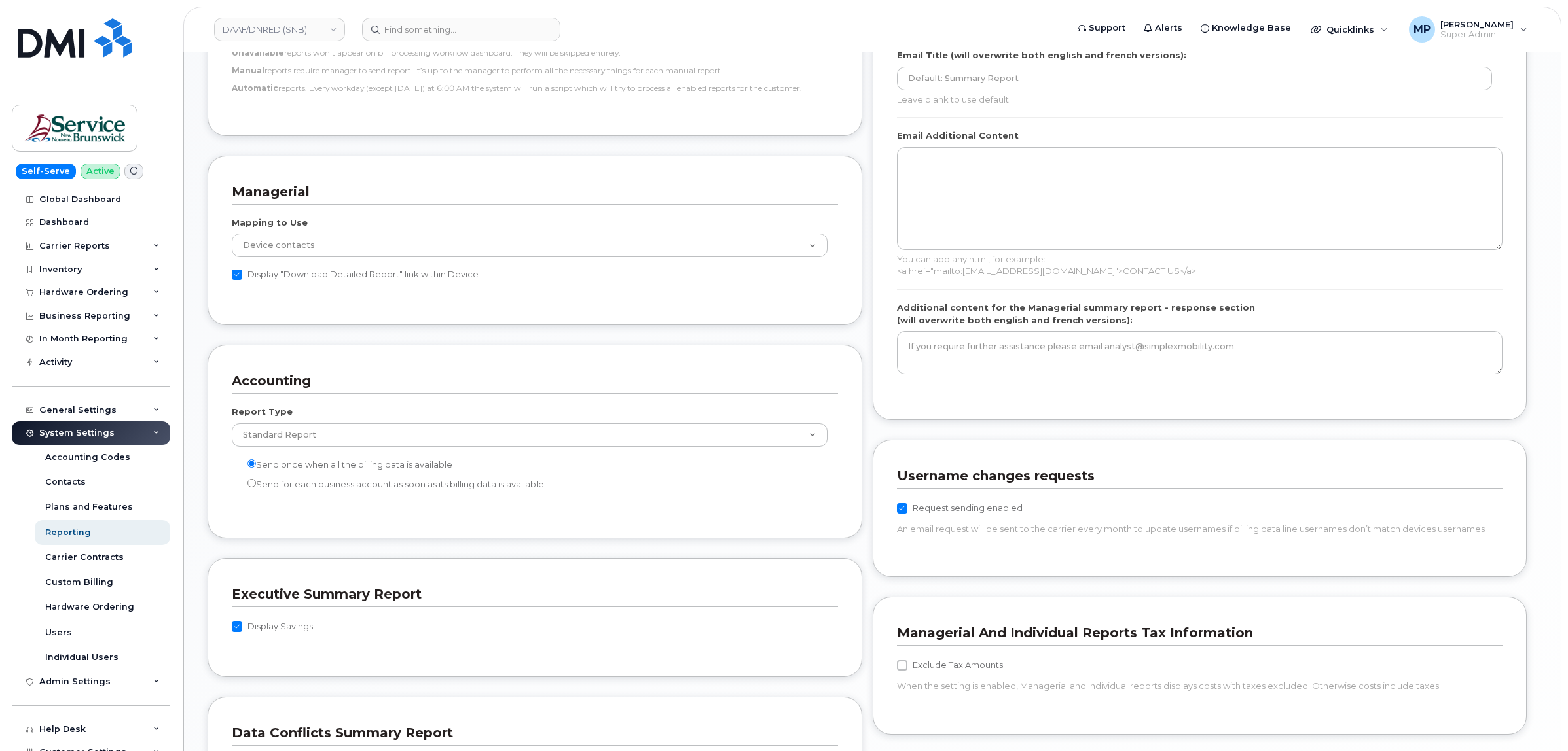
scroll to position [900, 0]
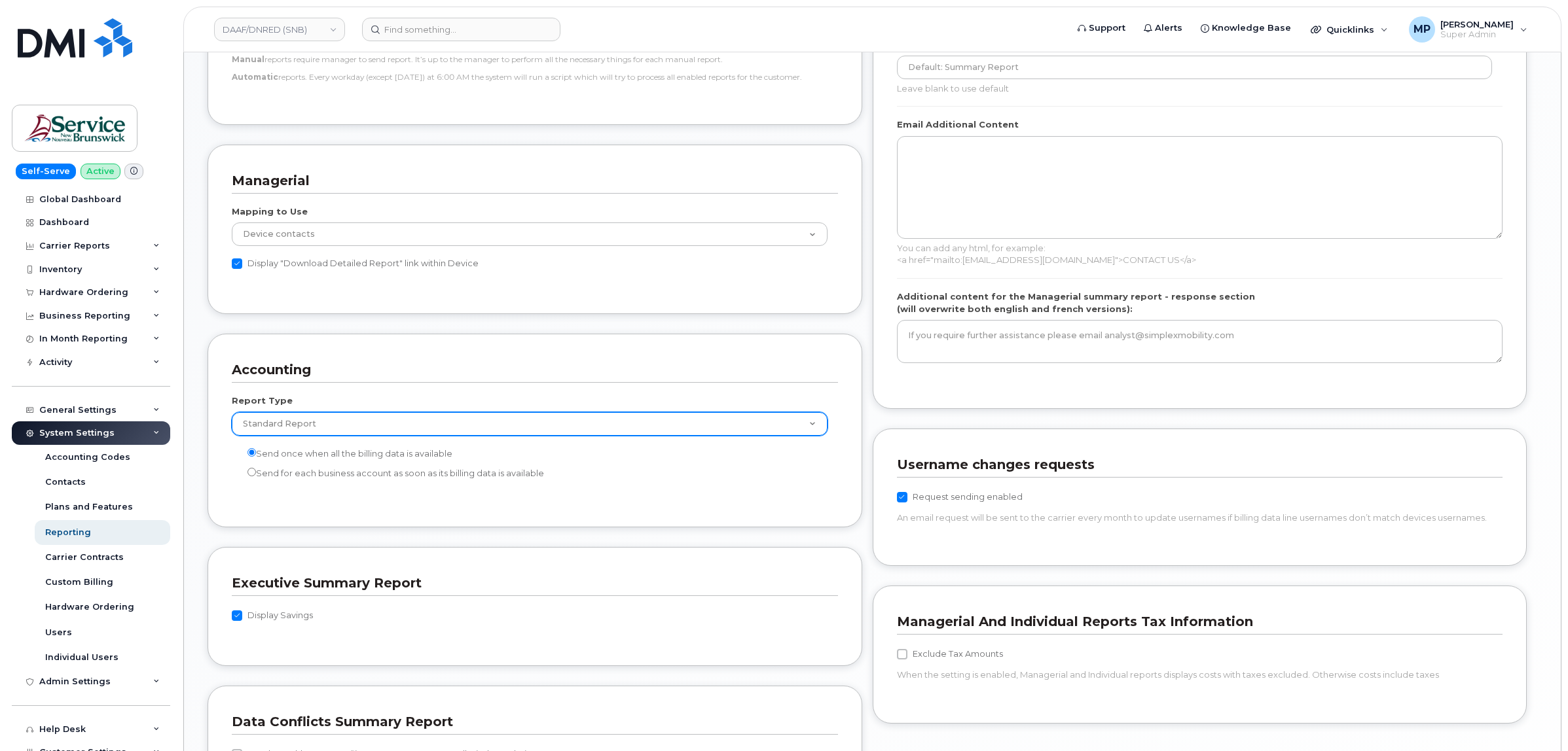
click at [730, 423] on select "Standard Report Extended Taxes Report" at bounding box center [529, 424] width 596 height 24
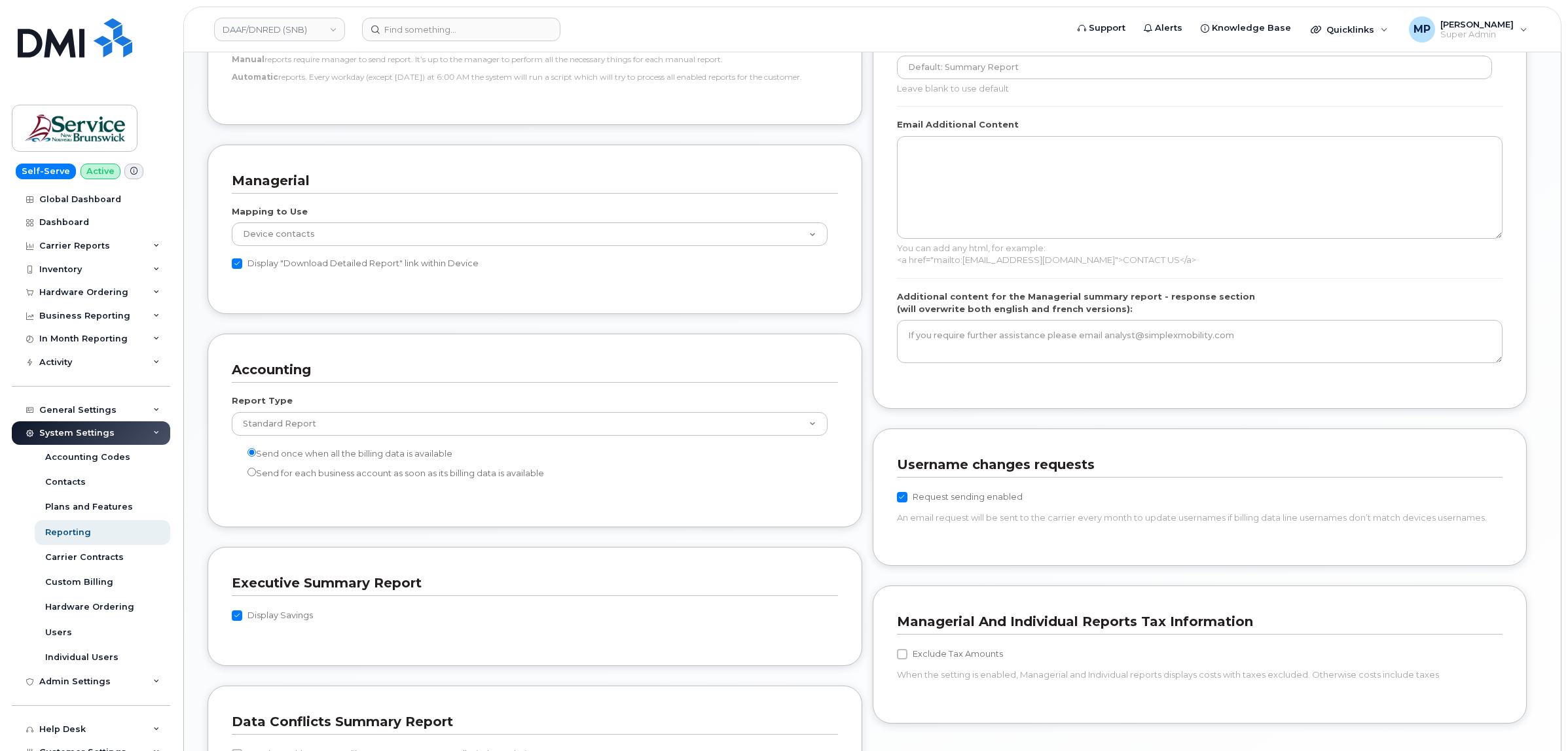
click at [710, 365] on h3 "Accounting" at bounding box center [529, 370] width 597 height 18
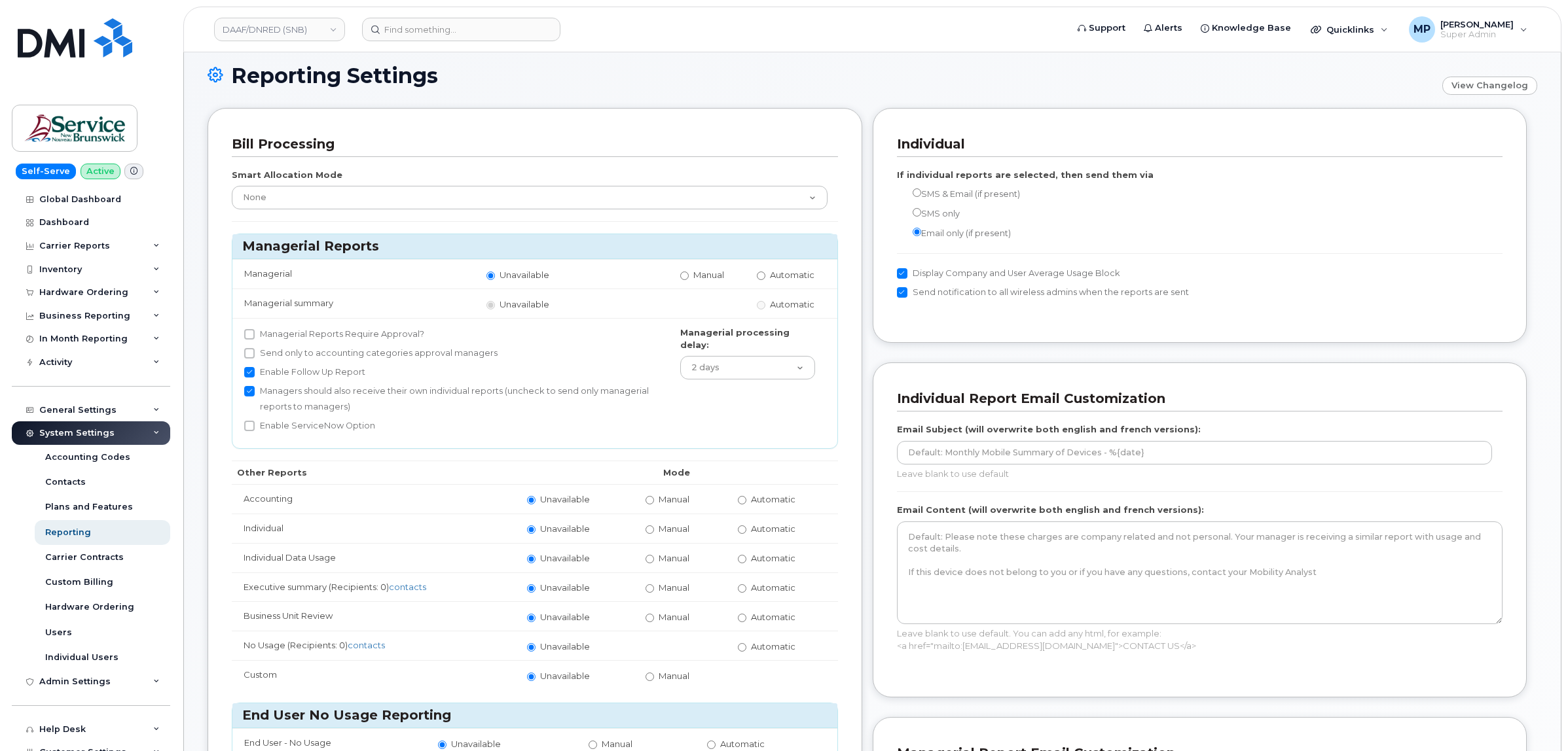
scroll to position [0, 0]
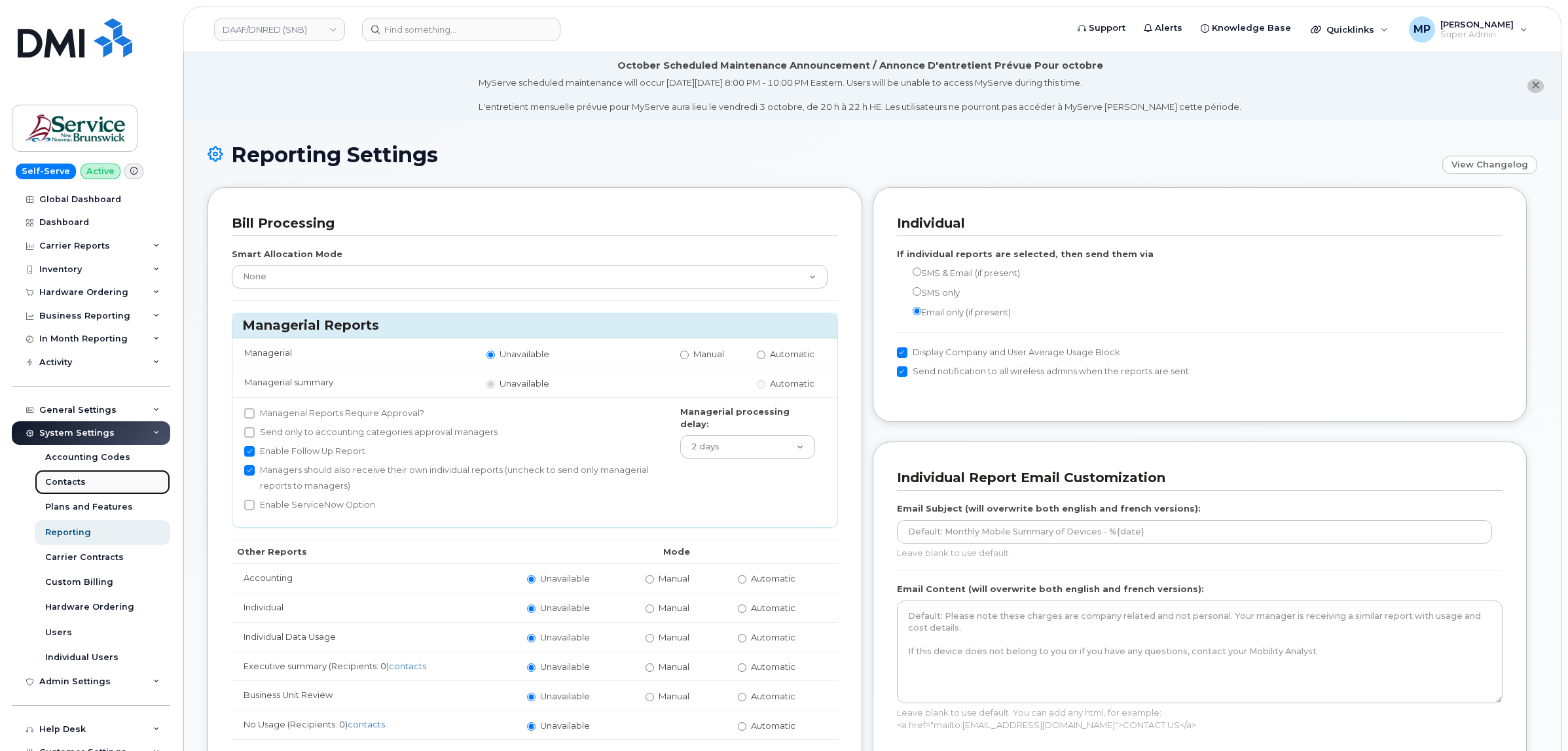
click at [61, 482] on div "Contacts" at bounding box center [66, 482] width 41 height 12
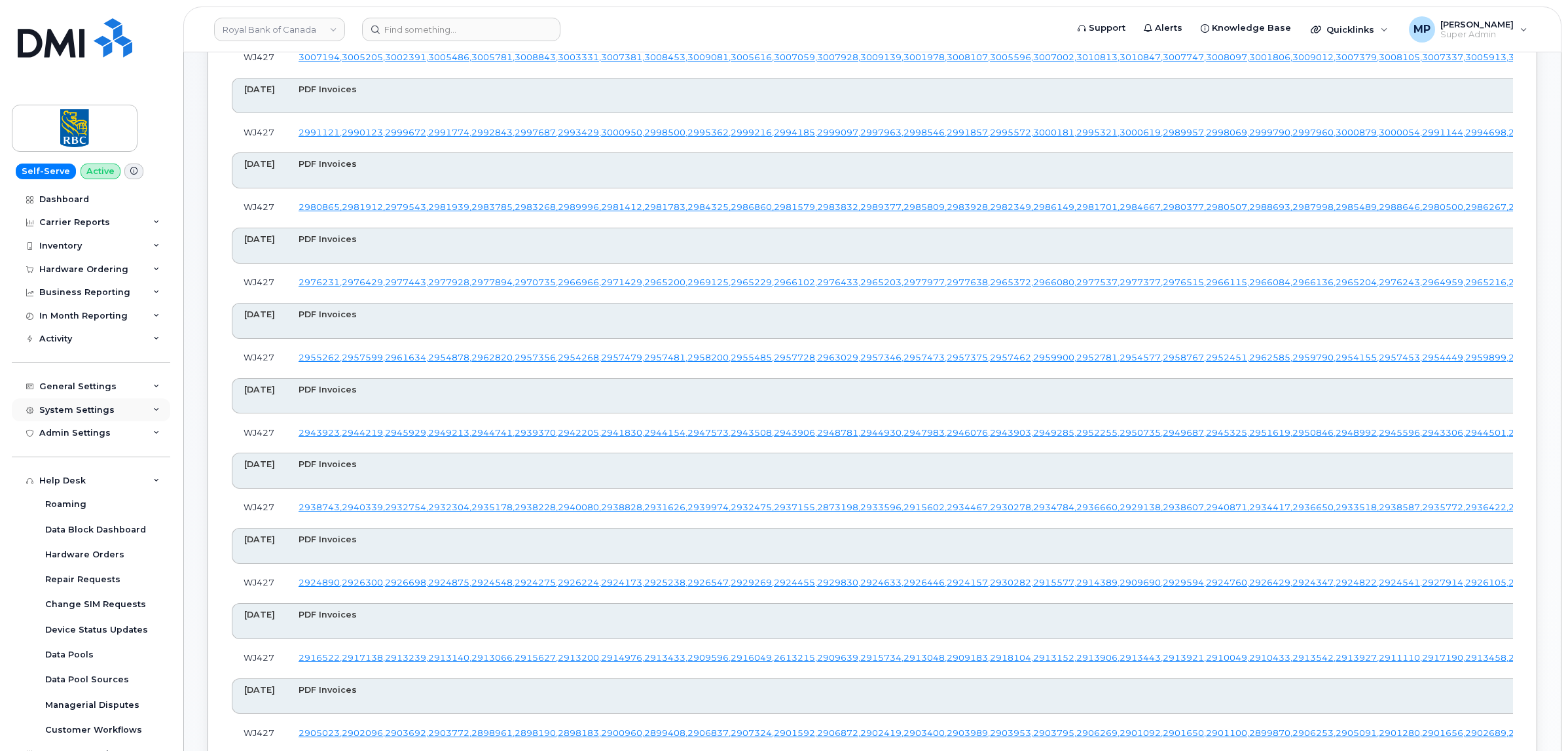
click at [66, 413] on div "System Settings" at bounding box center [77, 410] width 75 height 10
click at [56, 415] on div "System Settings" at bounding box center [77, 410] width 75 height 10
click at [71, 560] on div "Hardware Orders" at bounding box center [85, 554] width 79 height 12
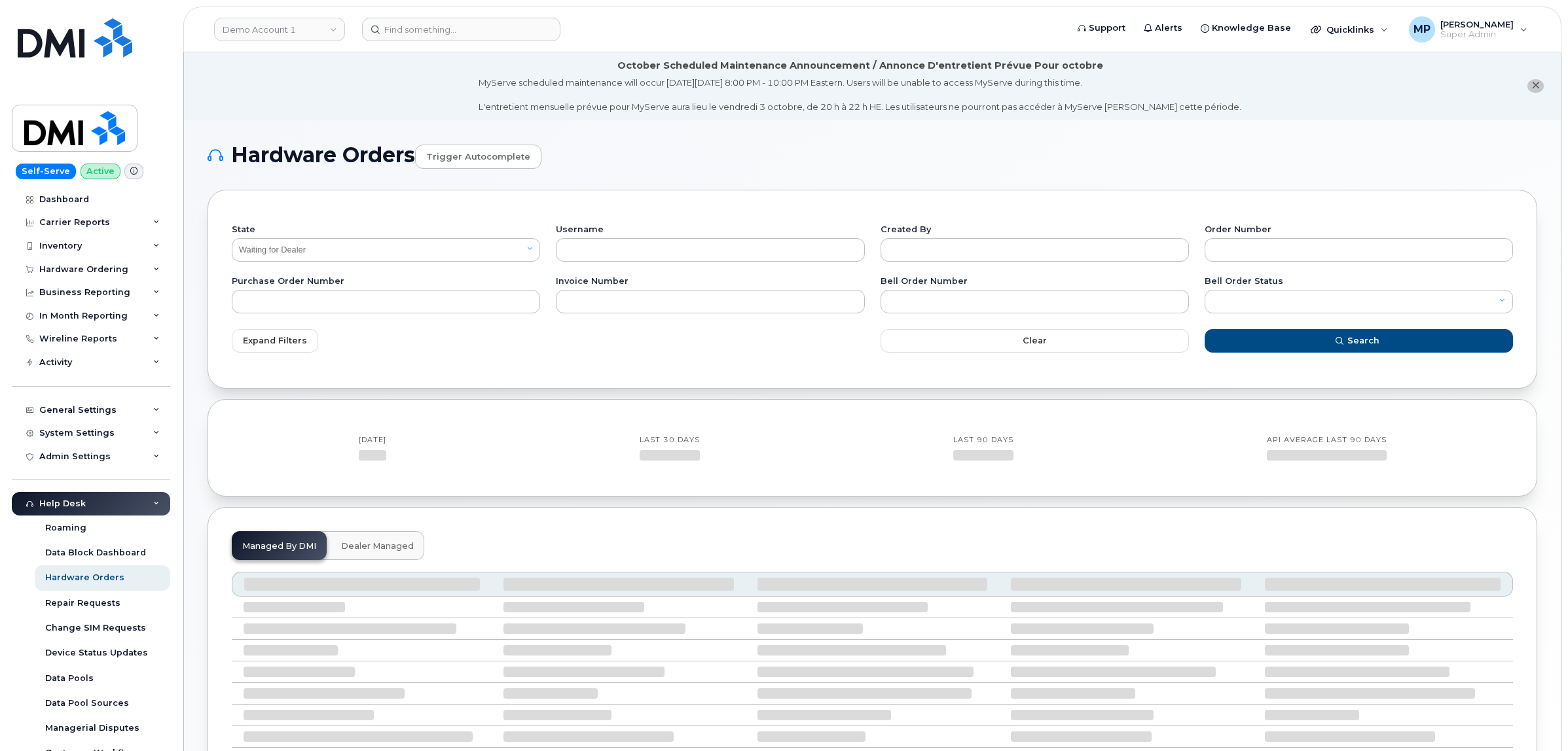
select select "Waiting for Dealer"
click at [460, 152] on link "Trigger autocomplete" at bounding box center [478, 157] width 126 height 24
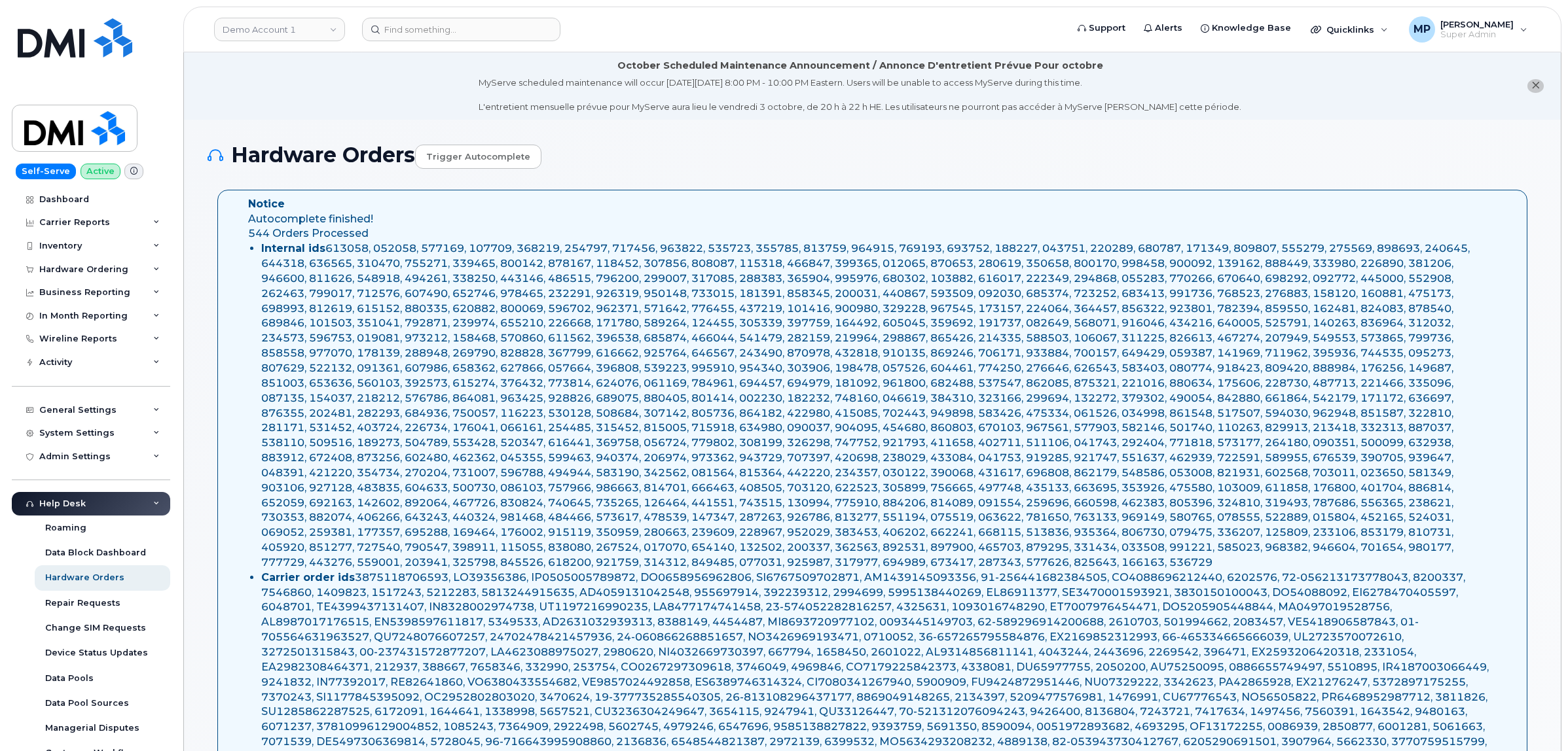
select select "Waiting for Dealer"
